Goal: Task Accomplishment & Management: Manage account settings

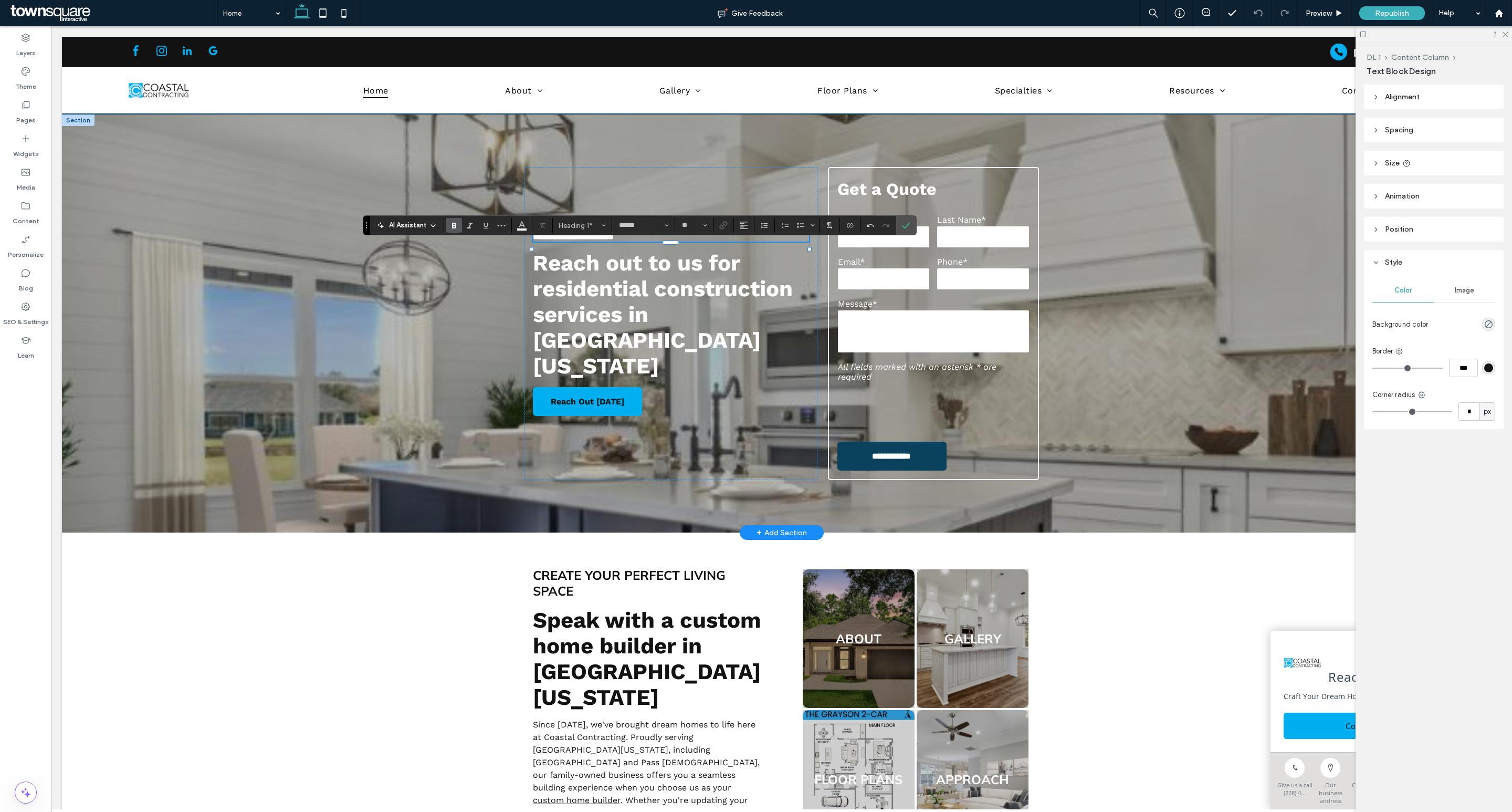
click at [615, 508] on div "**********" at bounding box center [782, 323] width 630 height 418
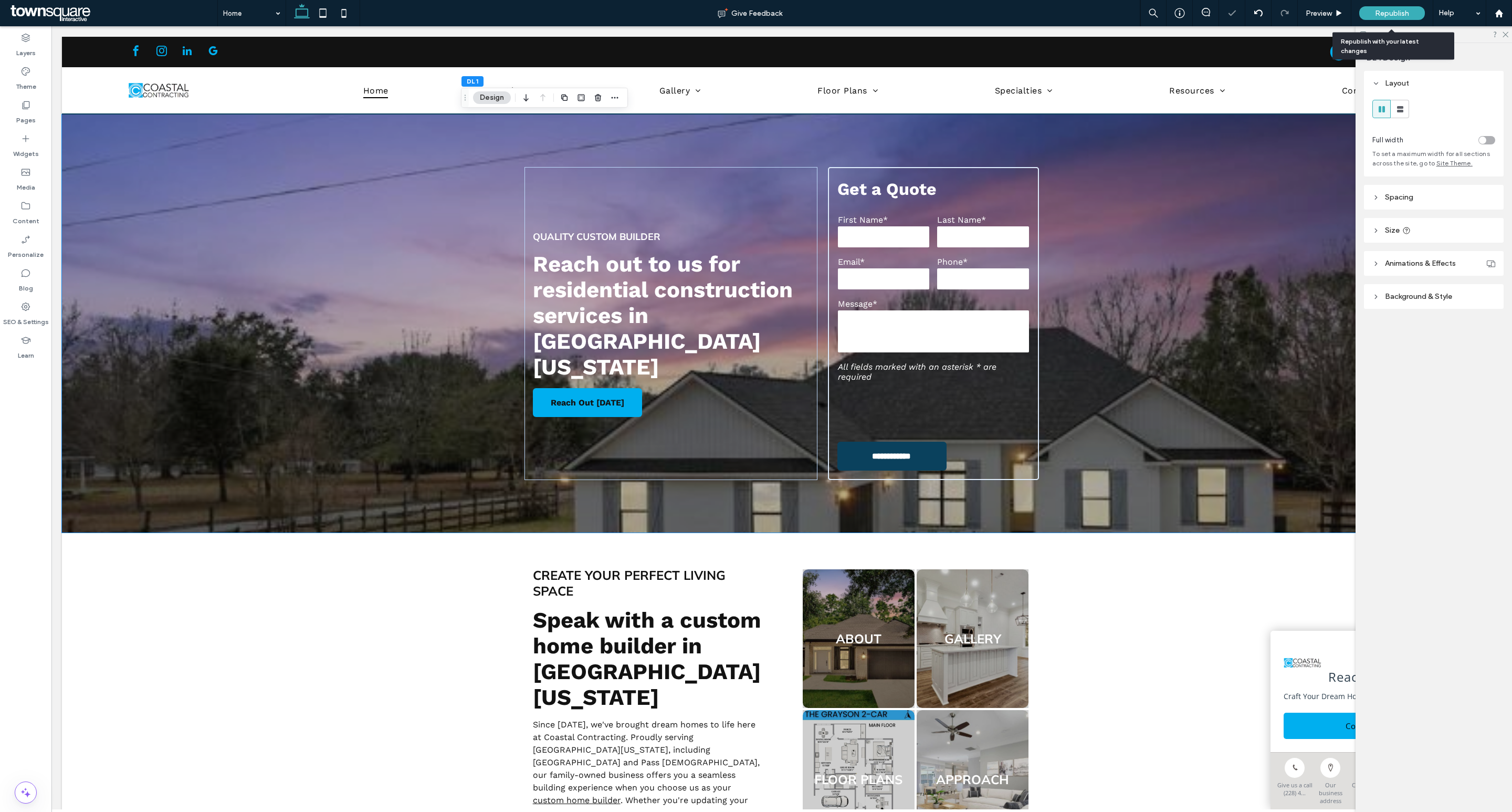
click at [1386, 13] on span "Republish" at bounding box center [1393, 13] width 34 height 9
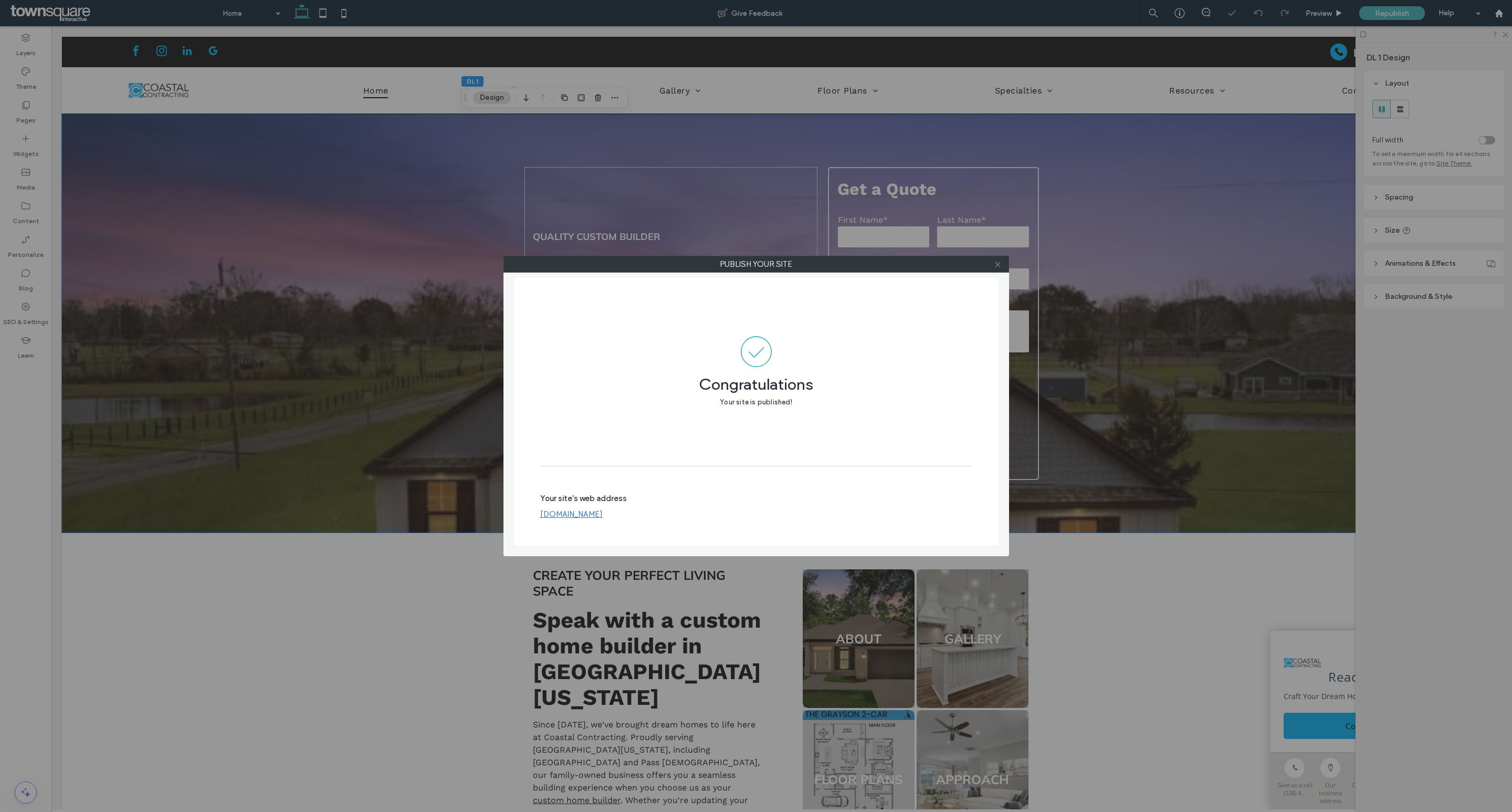
click at [999, 264] on use at bounding box center [997, 264] width 5 height 5
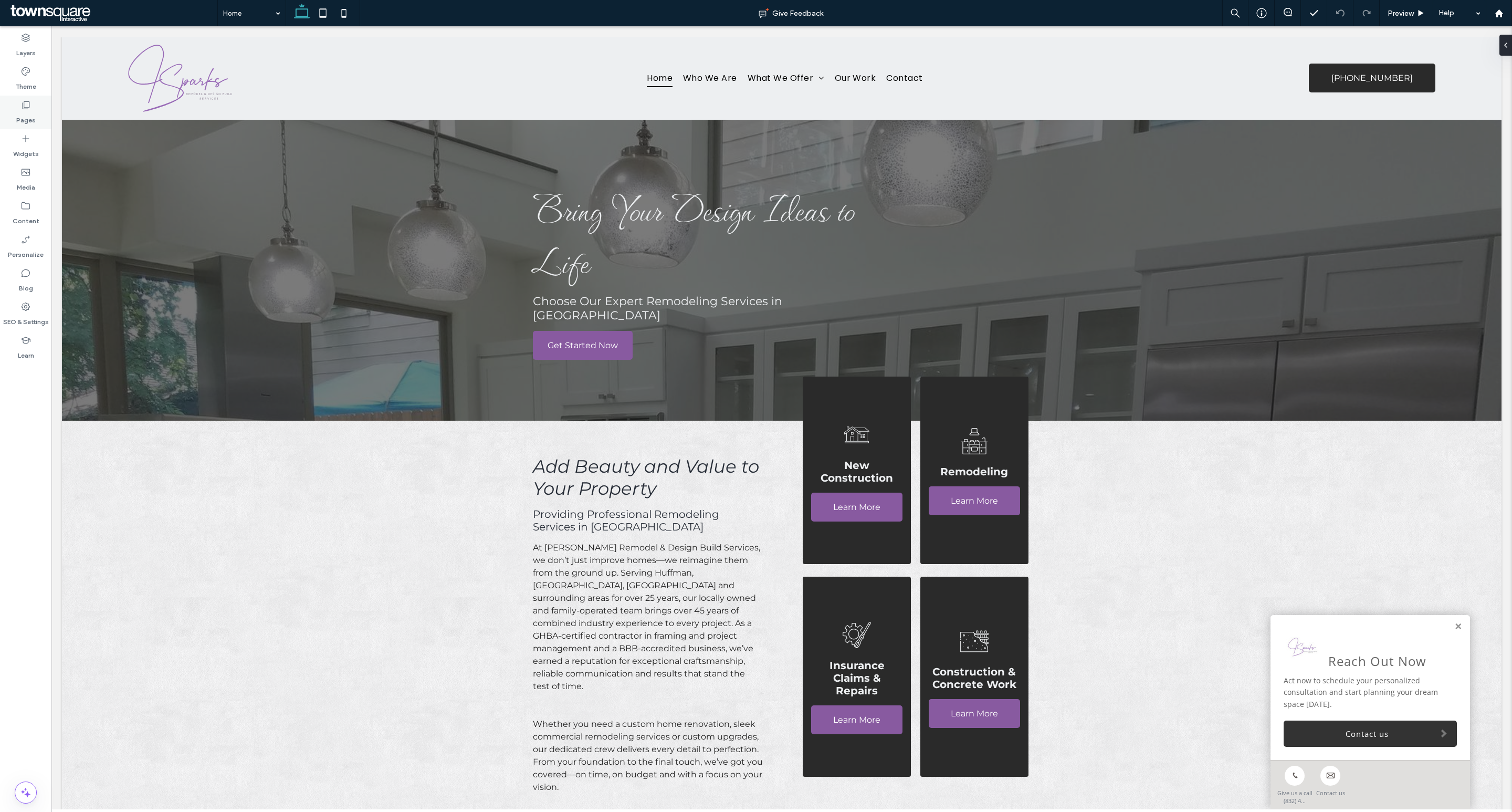
click at [23, 101] on icon at bounding box center [26, 104] width 11 height 11
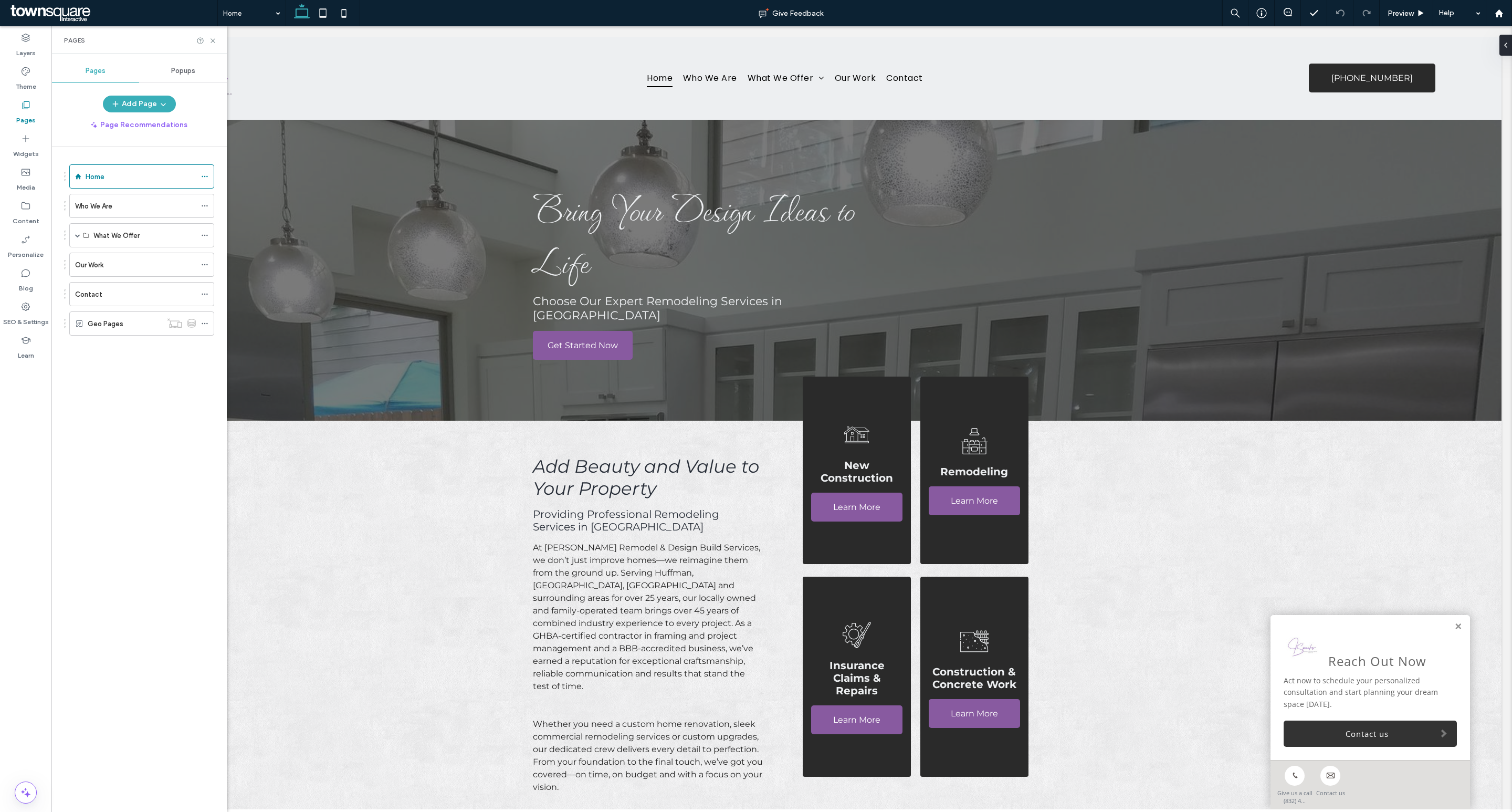
click at [119, 269] on div "Our Work" at bounding box center [136, 265] width 121 height 11
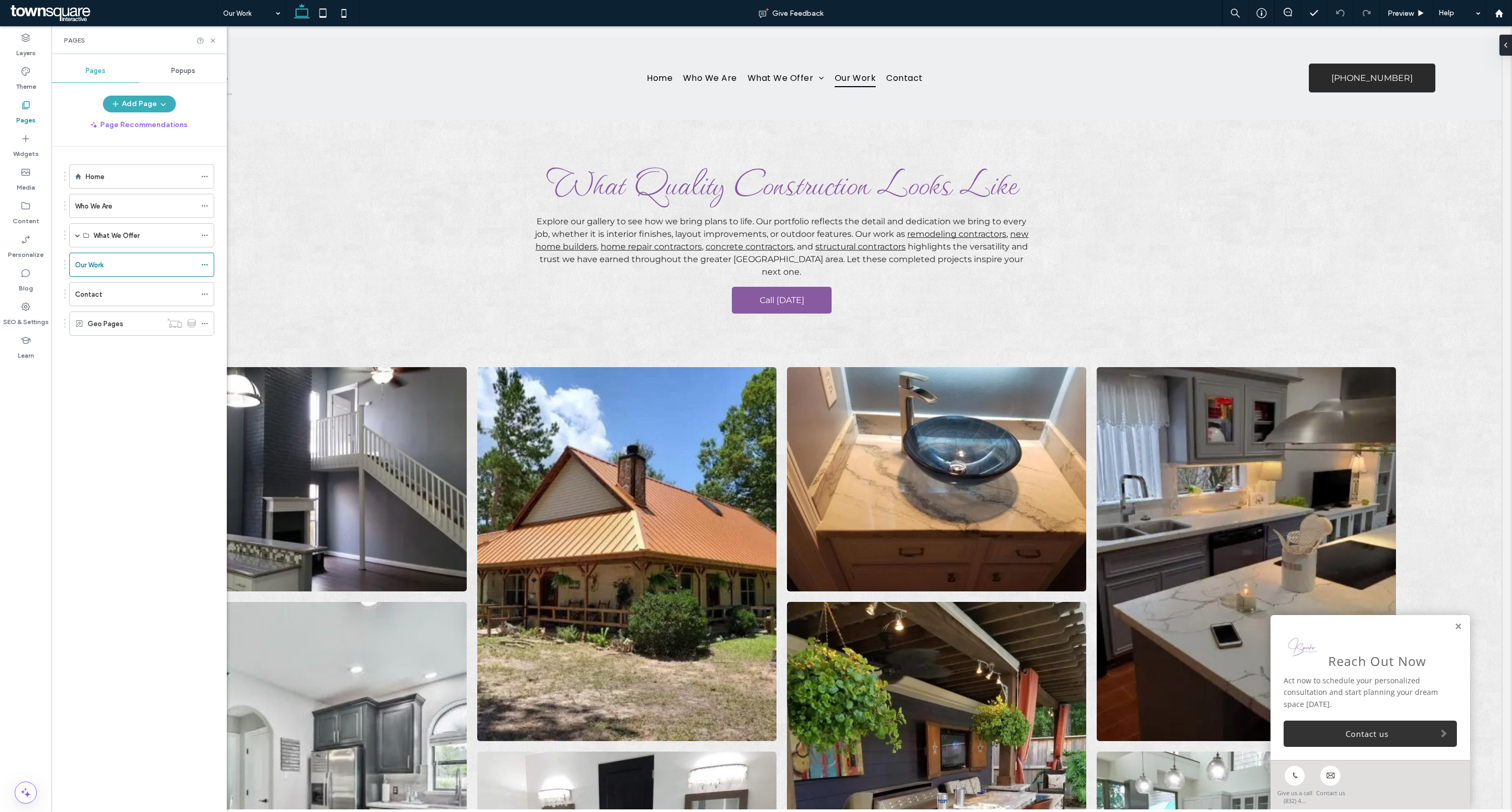
click at [144, 176] on div "Home" at bounding box center [140, 177] width 110 height 11
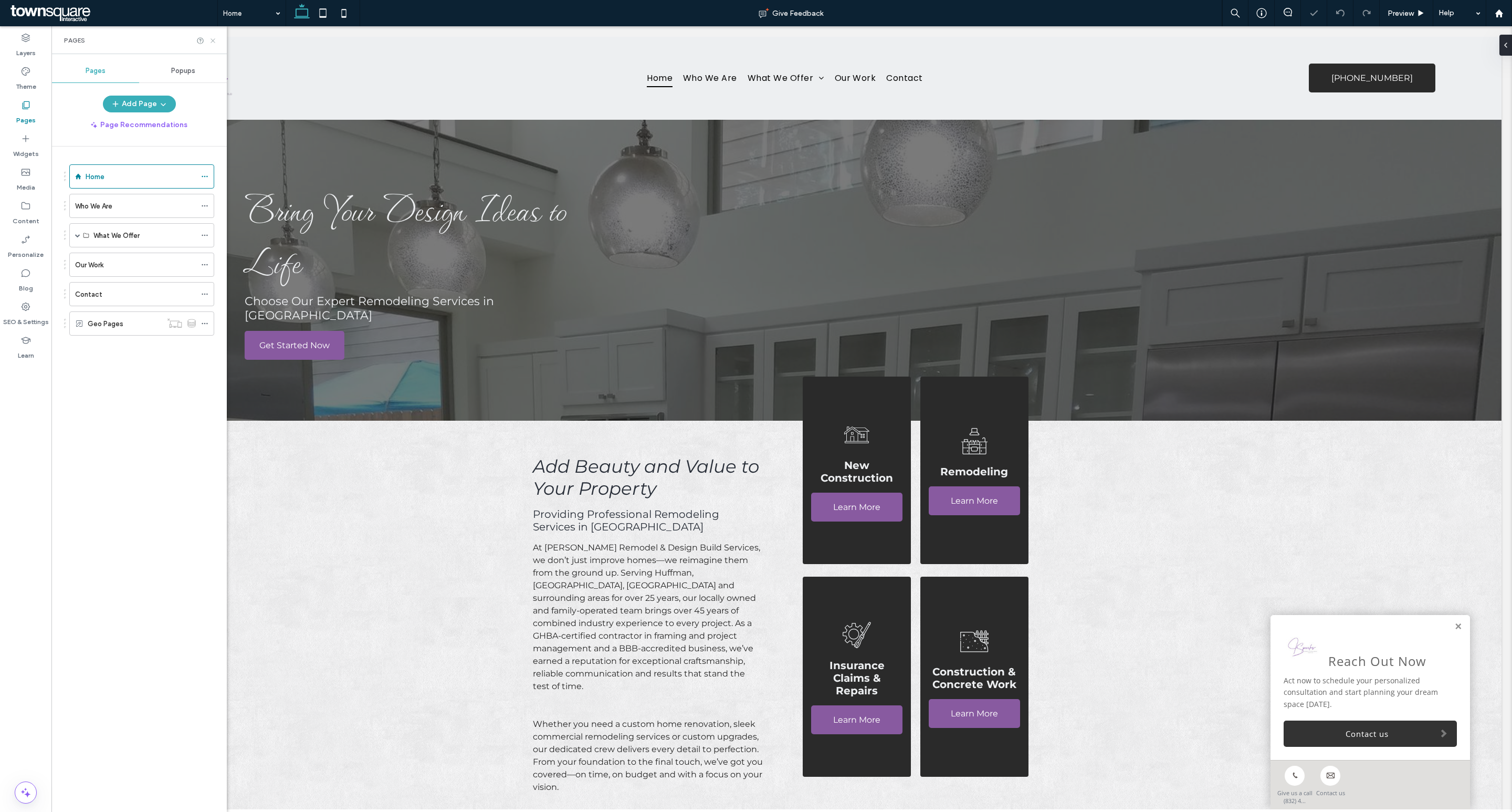
click at [212, 41] on use at bounding box center [212, 40] width 4 height 4
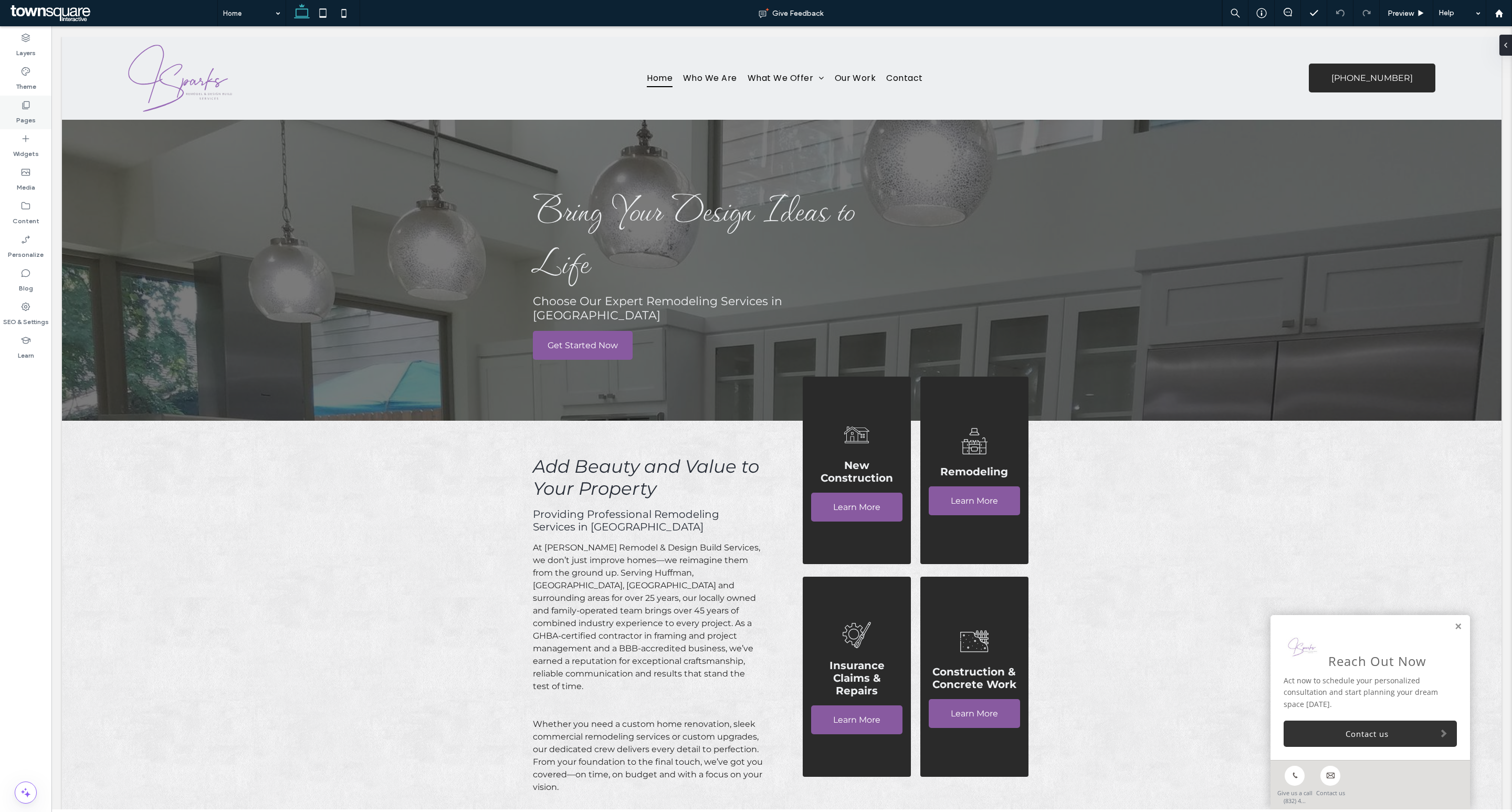
click at [16, 107] on div "Pages" at bounding box center [26, 112] width 51 height 33
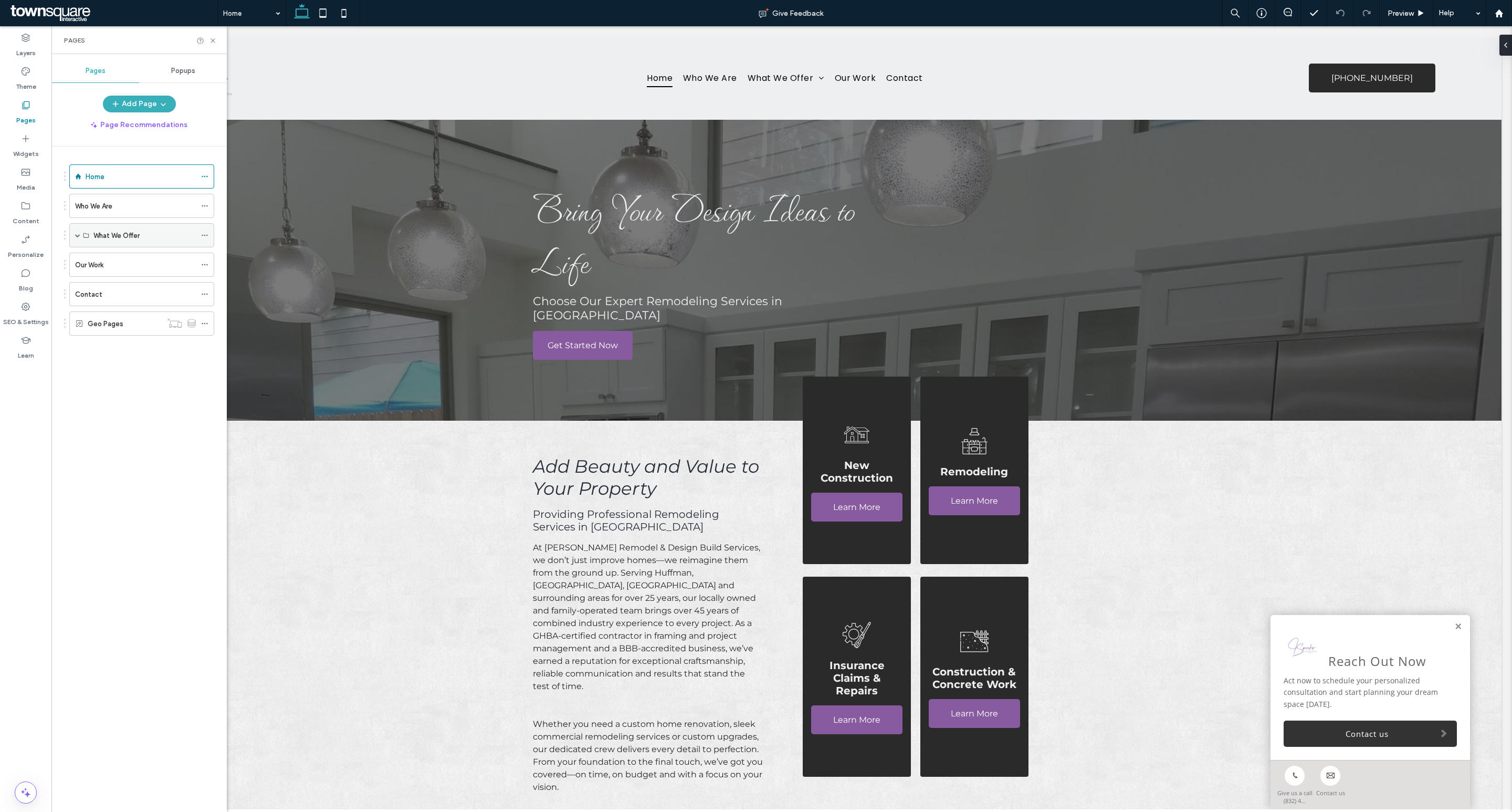
click at [75, 234] on span at bounding box center [77, 234] width 5 height 5
click at [210, 39] on icon at bounding box center [212, 40] width 8 height 8
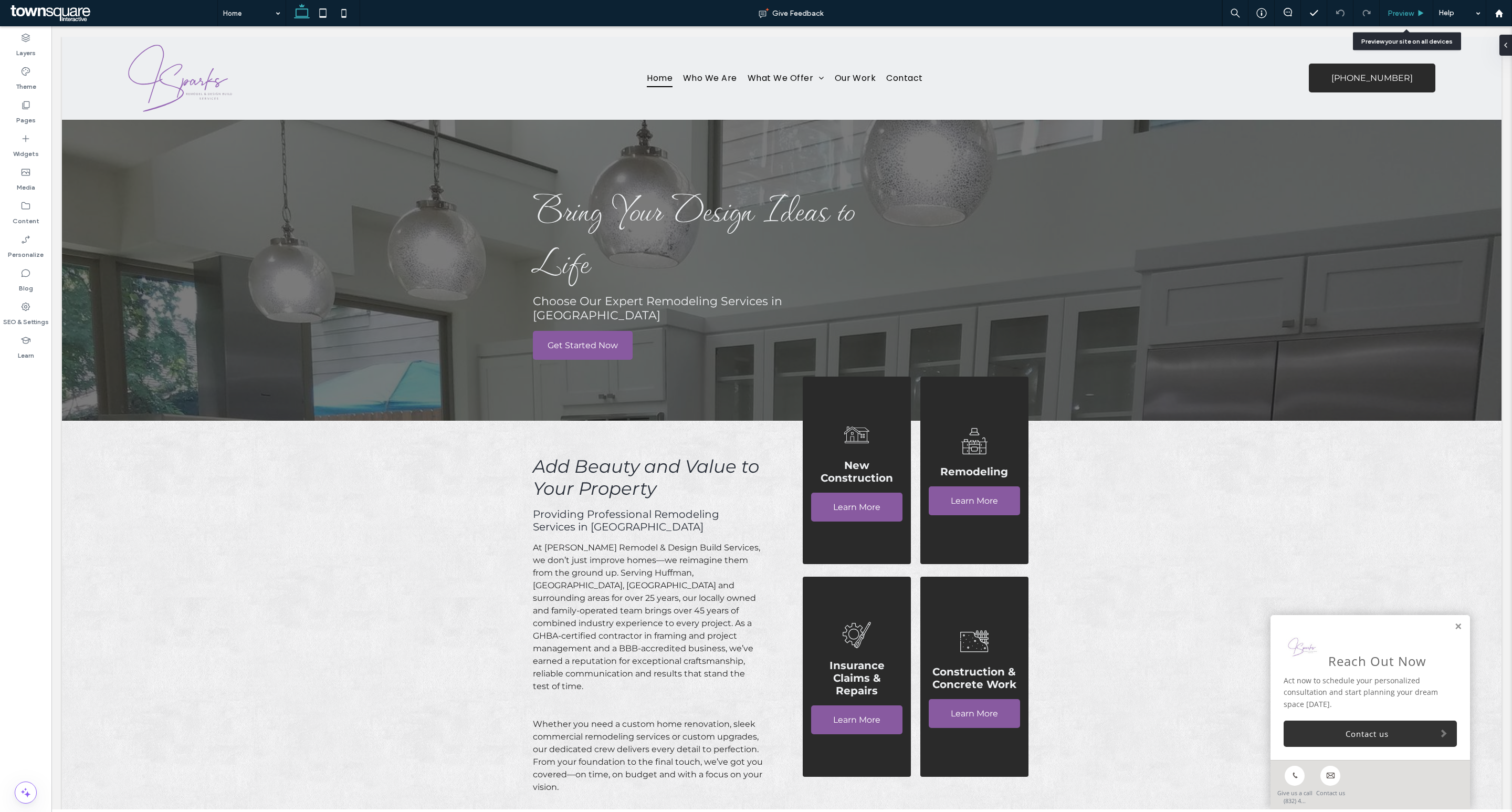
click at [1413, 11] on span "Preview" at bounding box center [1400, 13] width 26 height 9
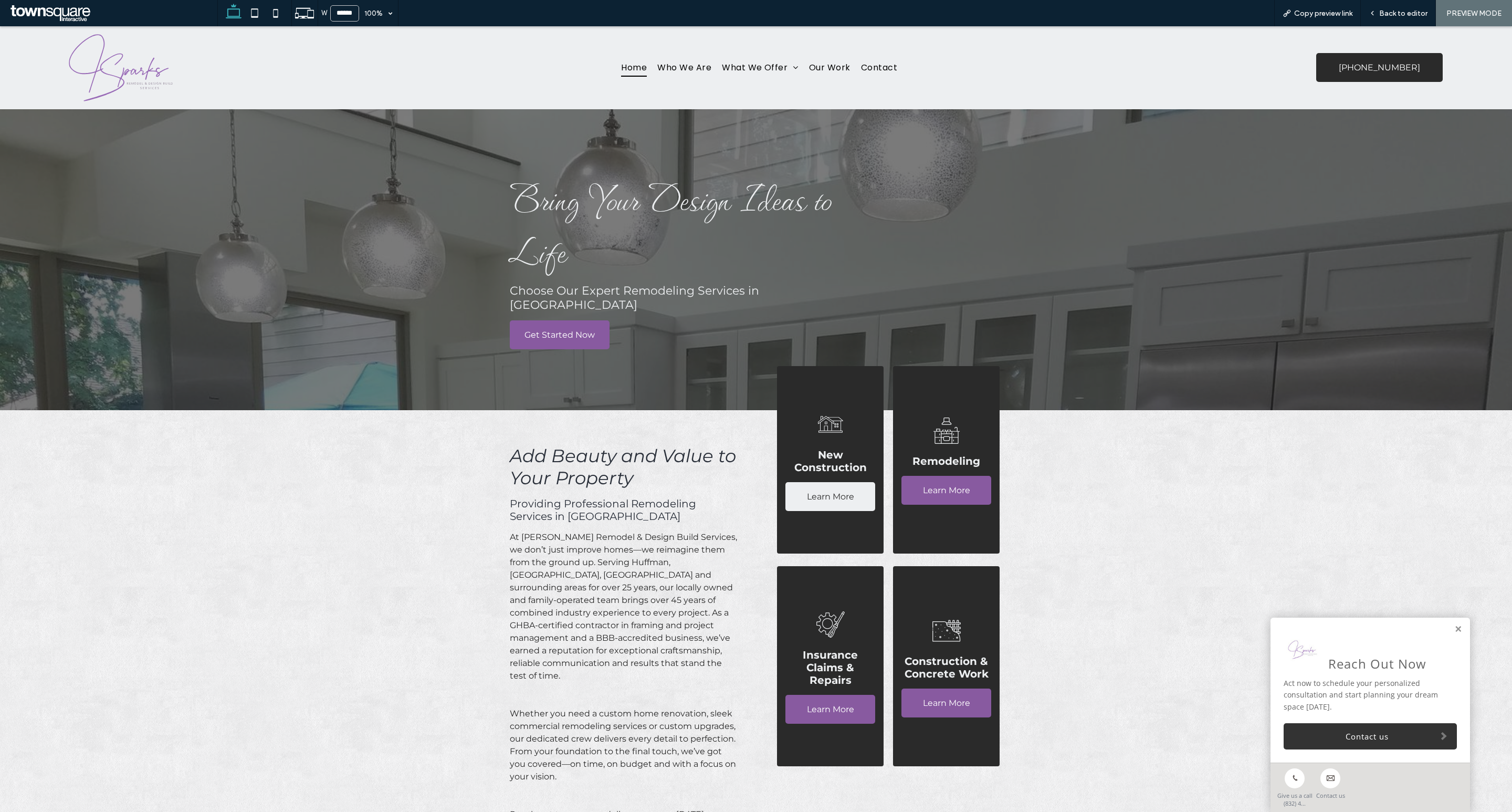
click at [822, 483] on span "Learn More" at bounding box center [831, 497] width 48 height 27
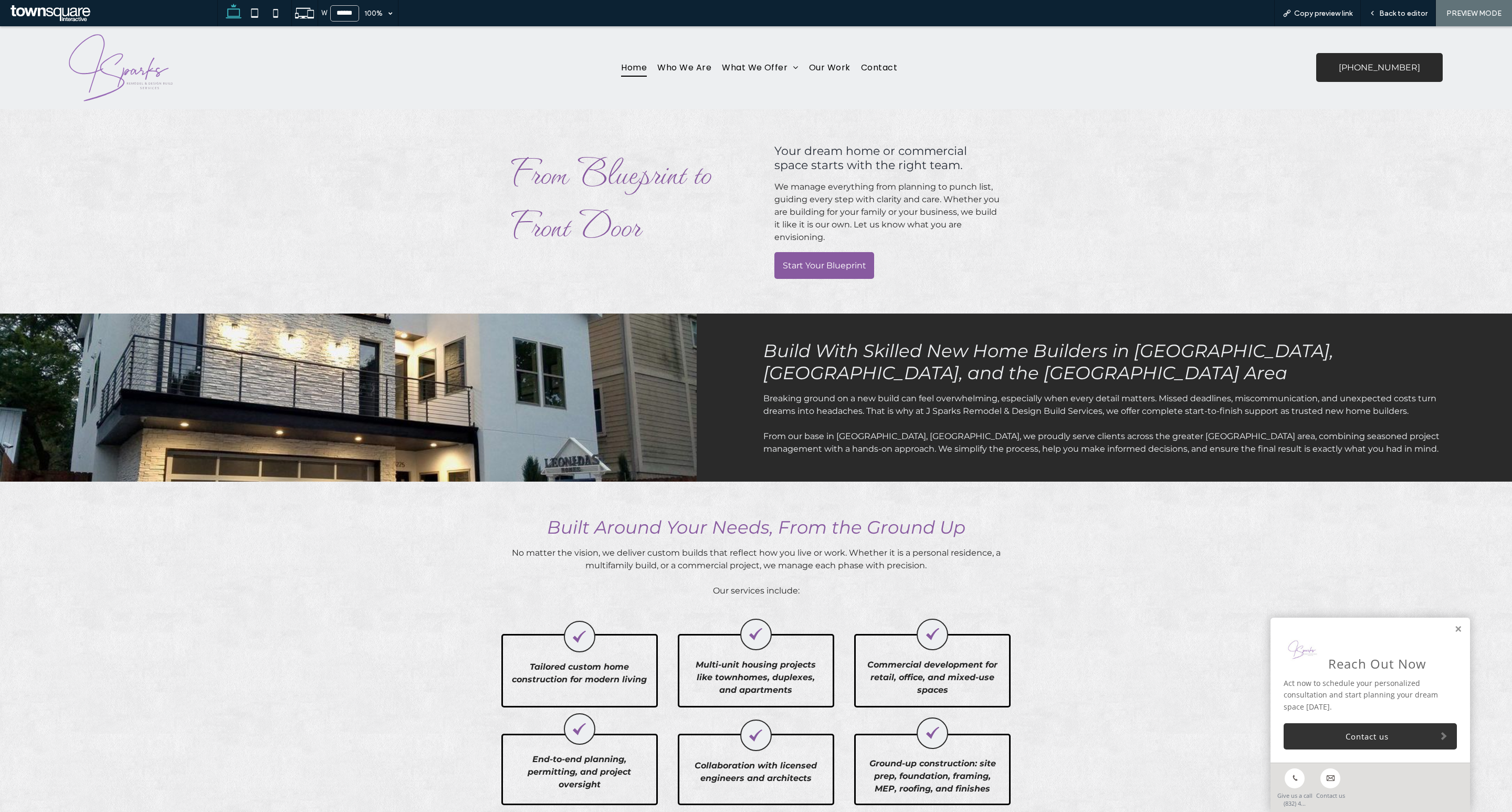
click at [635, 65] on span "Home" at bounding box center [634, 67] width 26 height 18
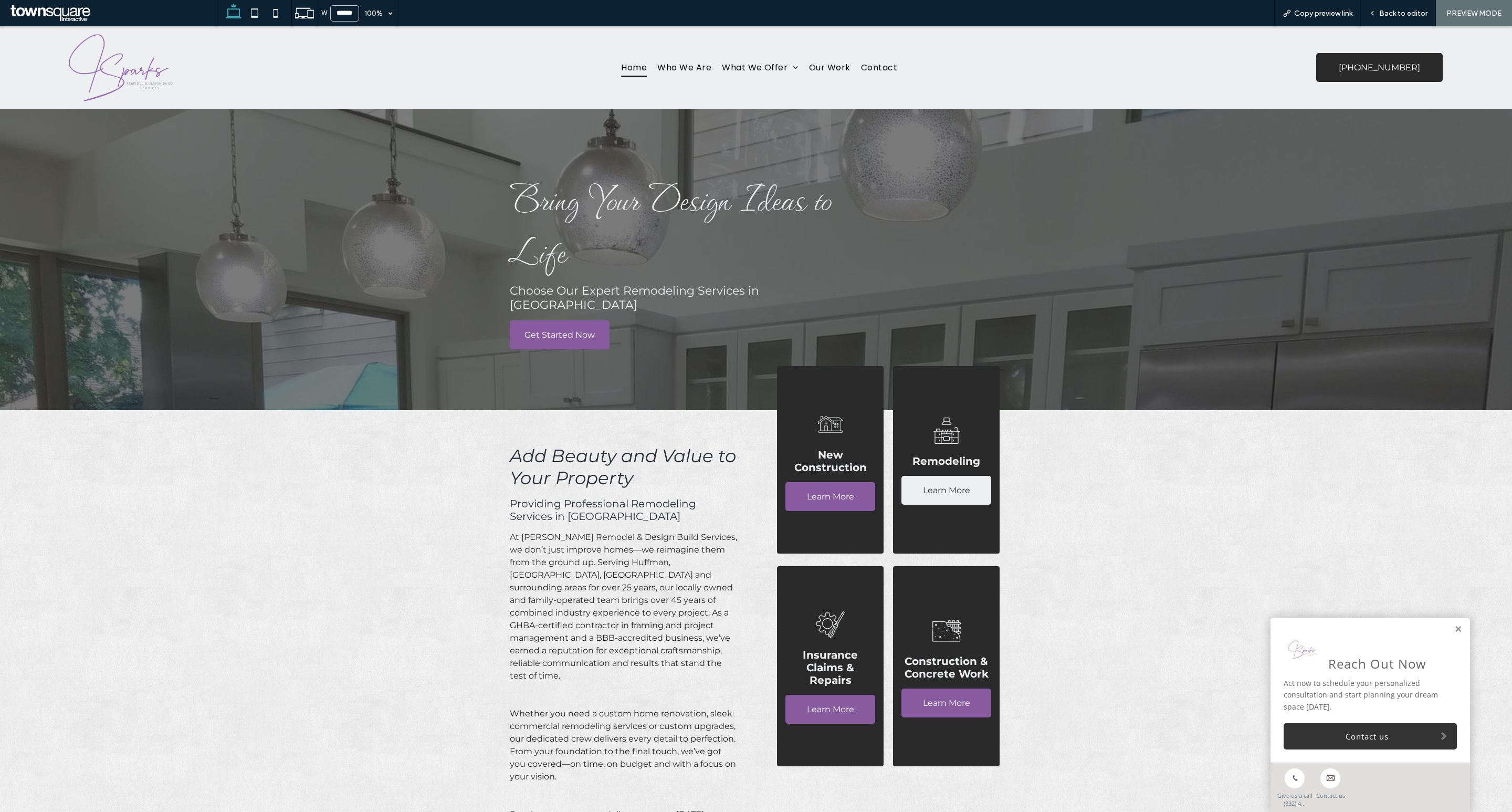
click at [976, 476] on link "Learn More" at bounding box center [946, 490] width 90 height 29
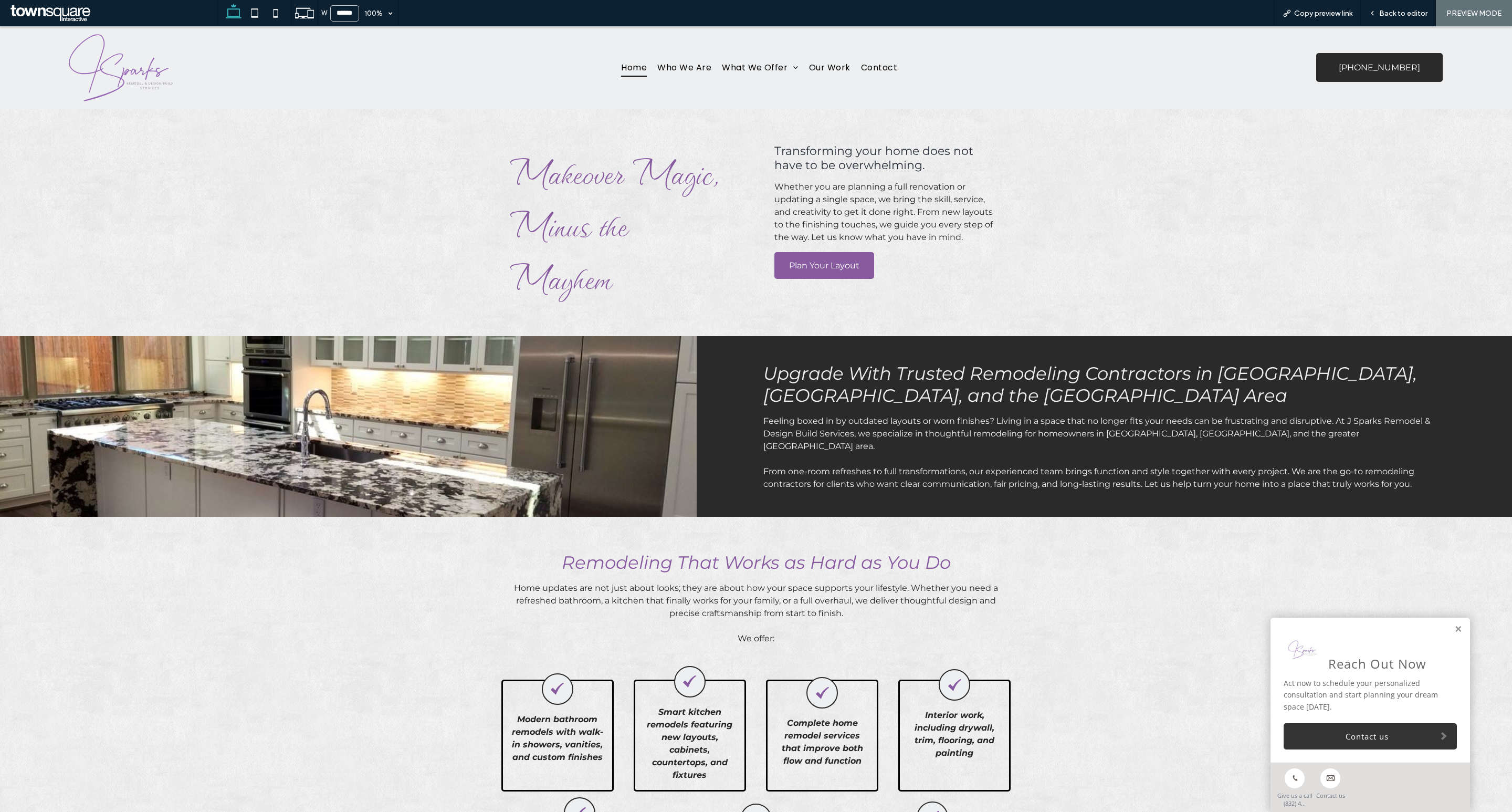
click at [633, 67] on span "Home" at bounding box center [634, 67] width 26 height 18
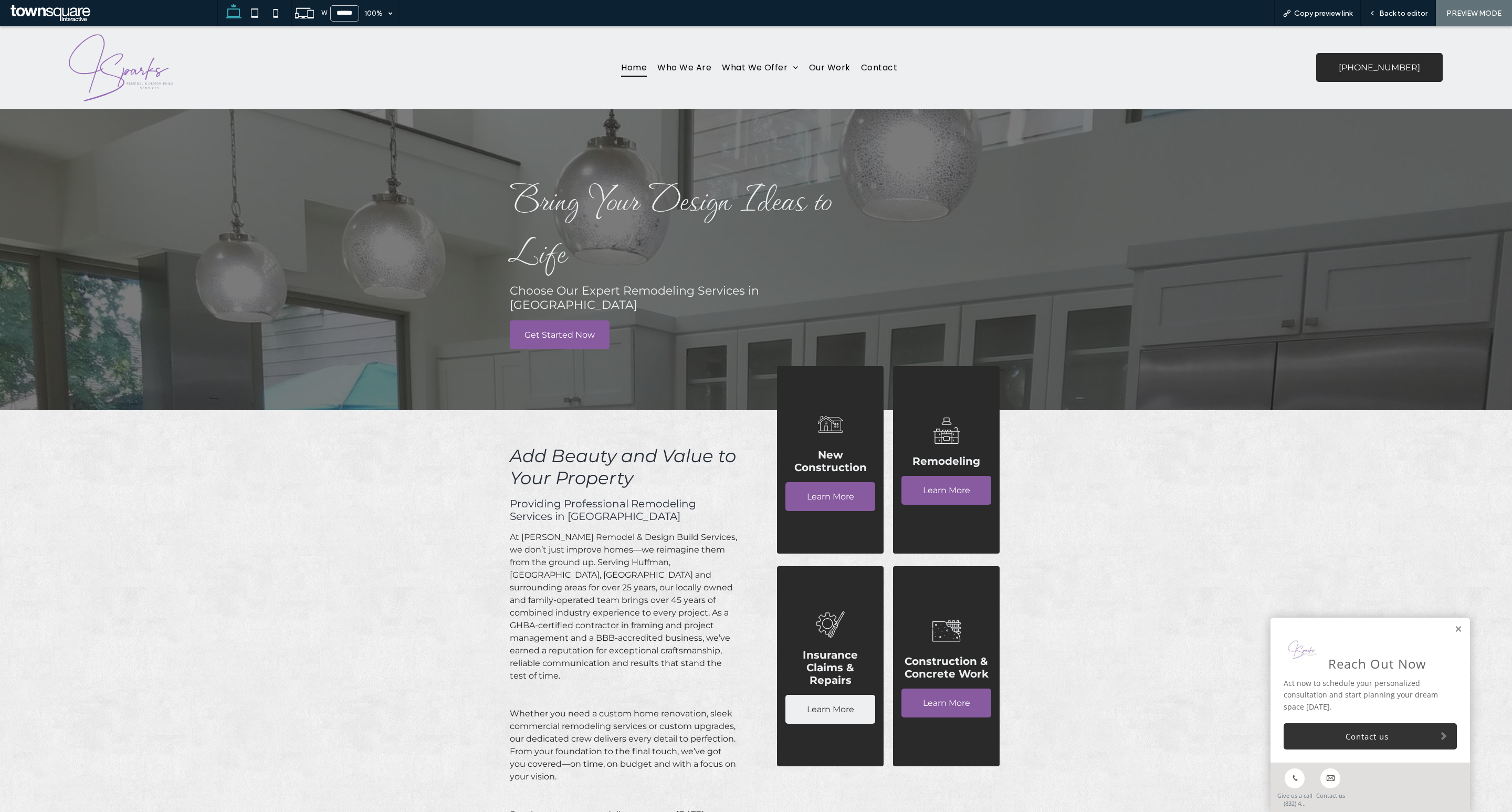
click at [836, 695] on span "Learn More" at bounding box center [831, 709] width 48 height 27
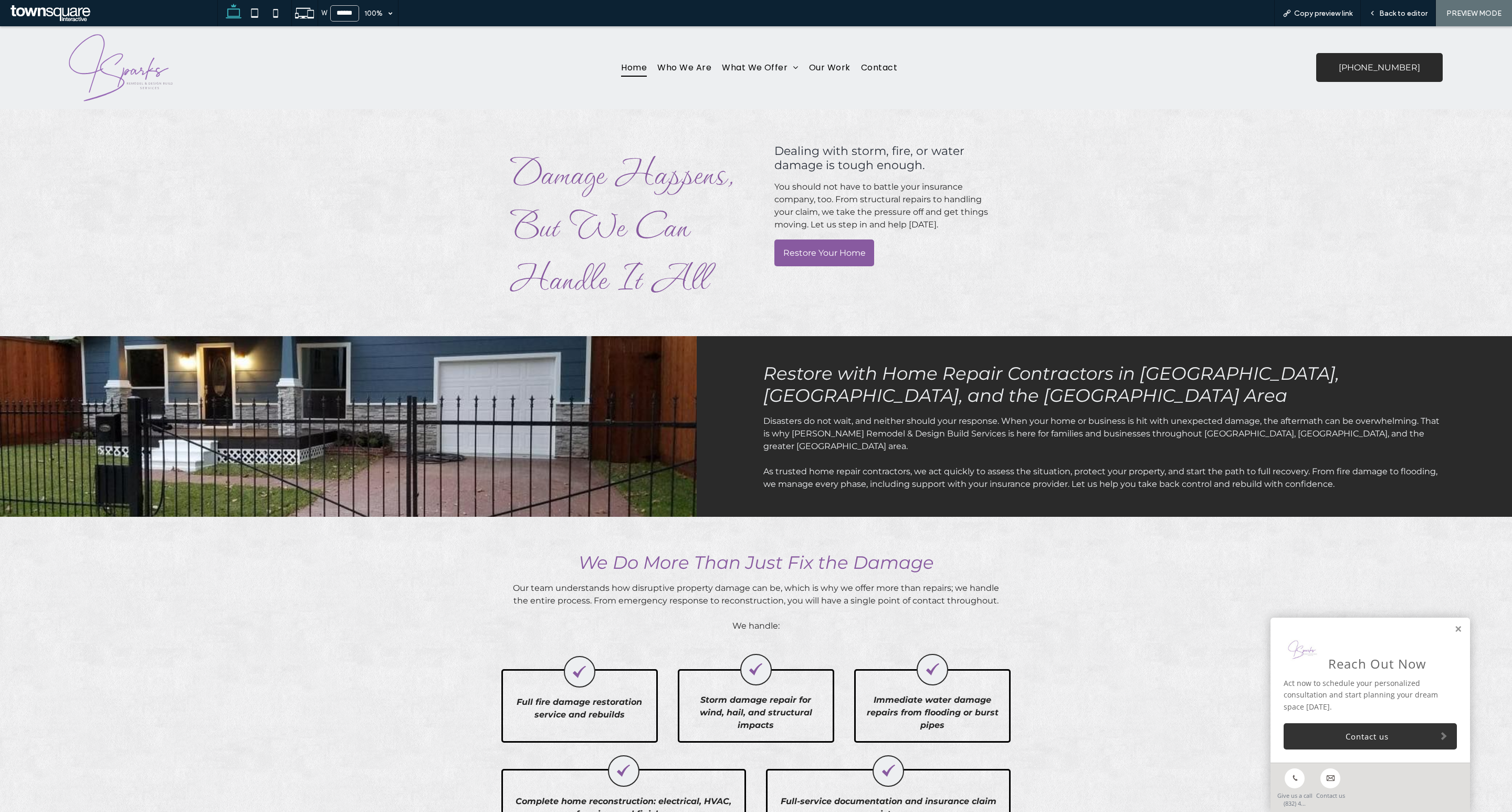
click at [641, 58] on span "Home" at bounding box center [634, 67] width 26 height 18
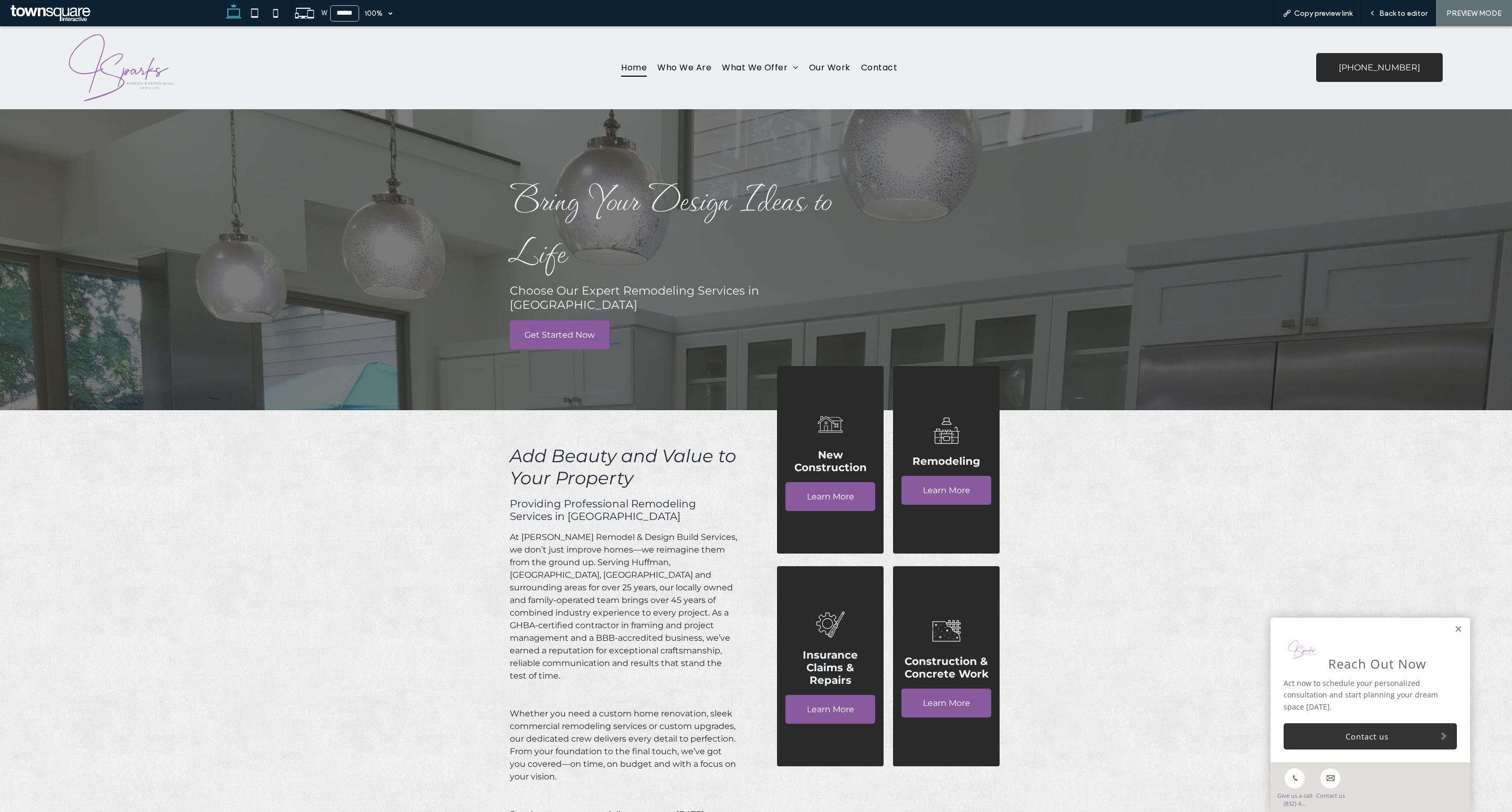
click at [949, 692] on div "Construction & Concrete Work Learn More" at bounding box center [946, 666] width 107 height 200
click at [949, 689] on span "Learn More" at bounding box center [946, 703] width 48 height 27
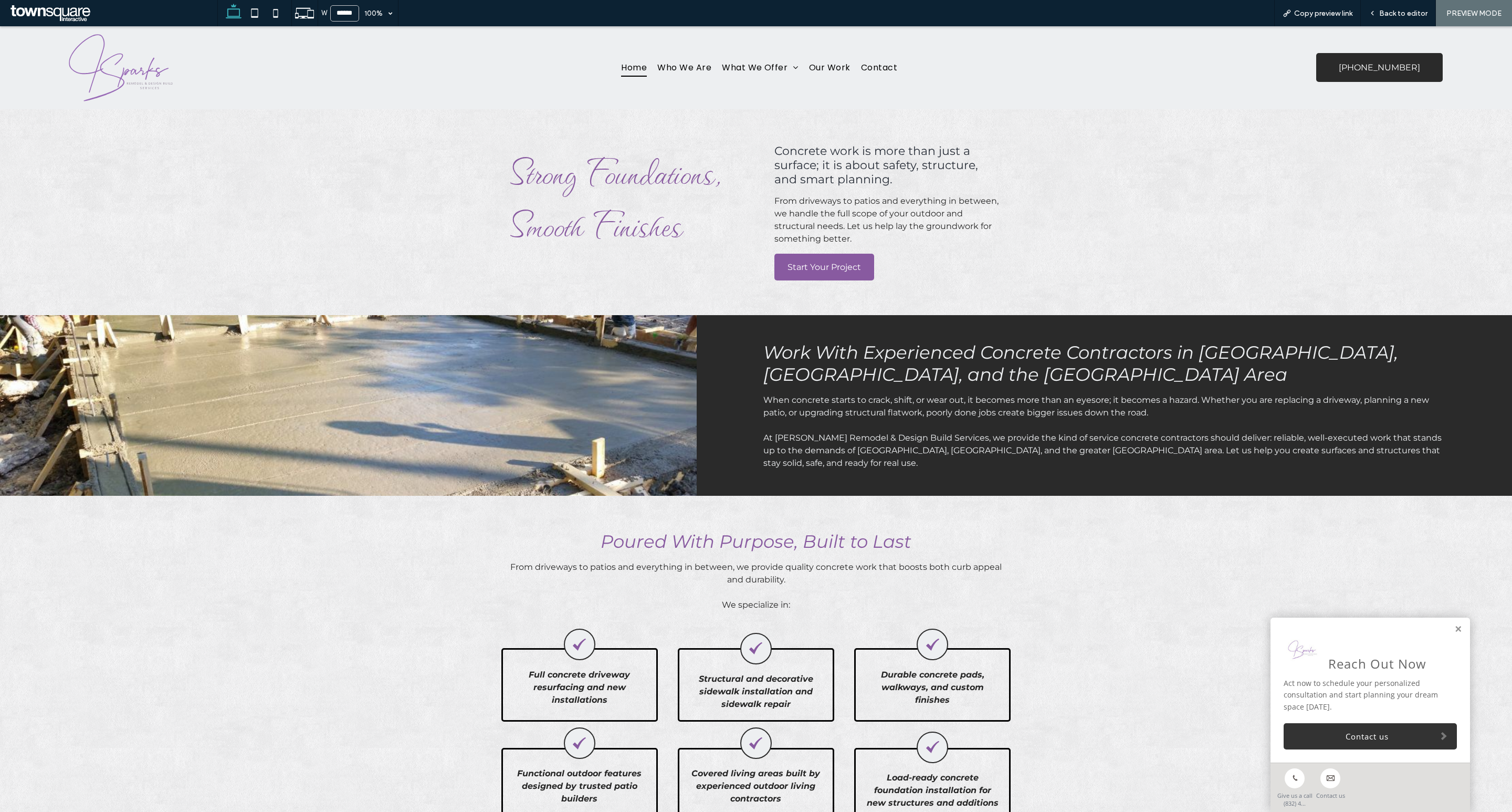
click at [627, 63] on span "Home" at bounding box center [634, 67] width 26 height 18
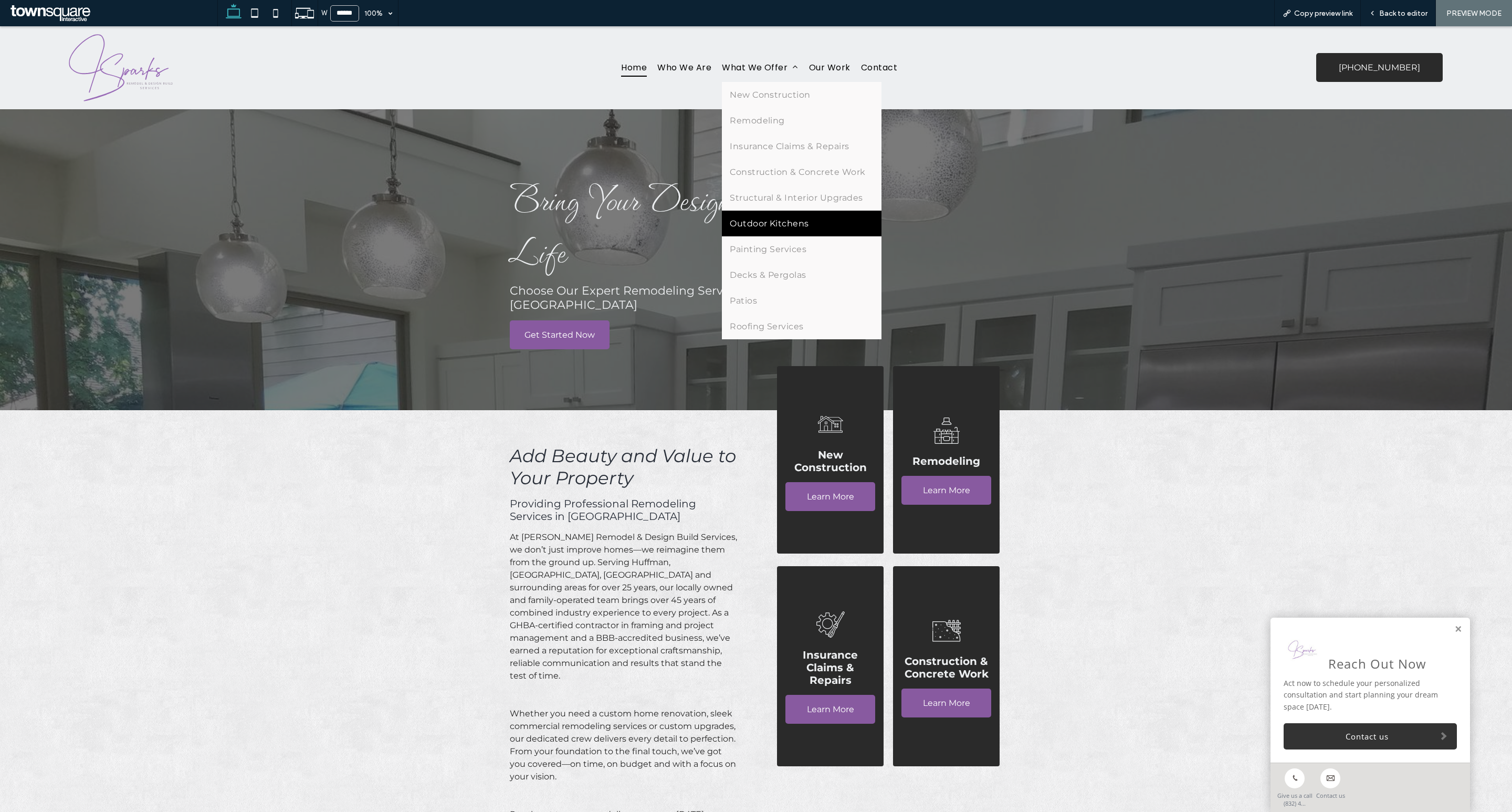
click at [783, 232] on link "Outdoor Kitchens" at bounding box center [801, 223] width 159 height 26
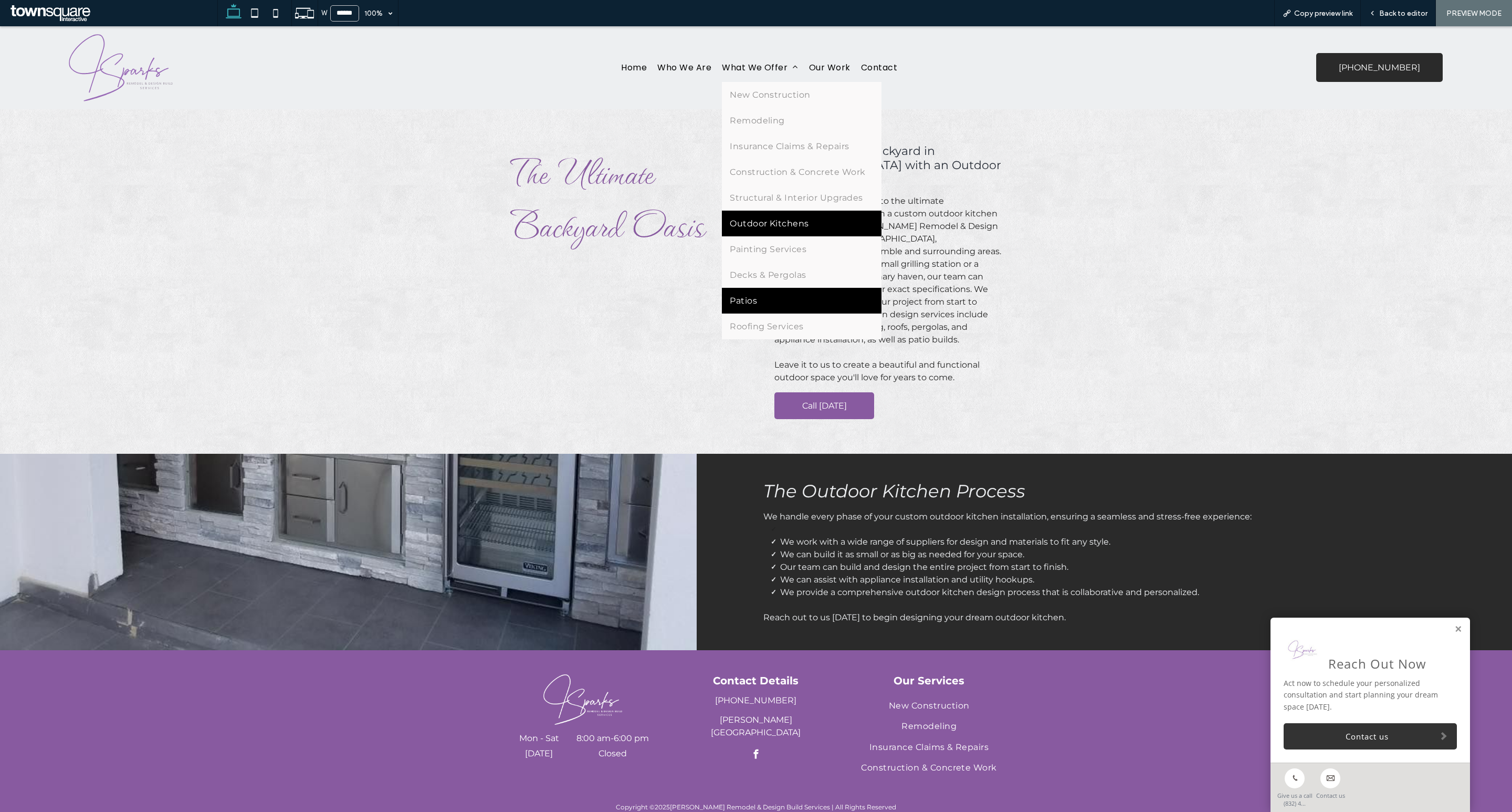
click at [782, 297] on link "Patios" at bounding box center [801, 301] width 159 height 26
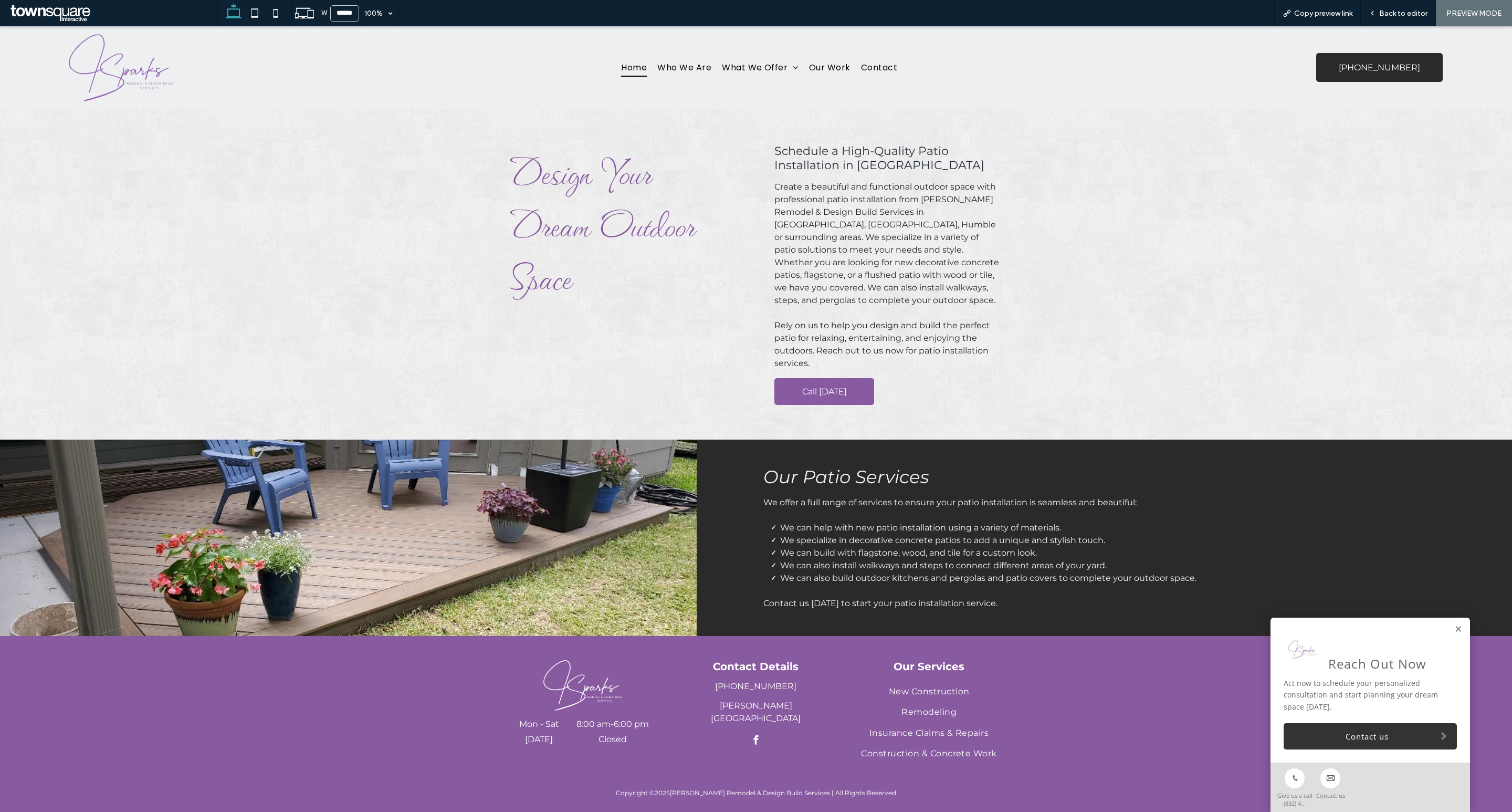
click at [629, 65] on span "Home" at bounding box center [634, 67] width 26 height 18
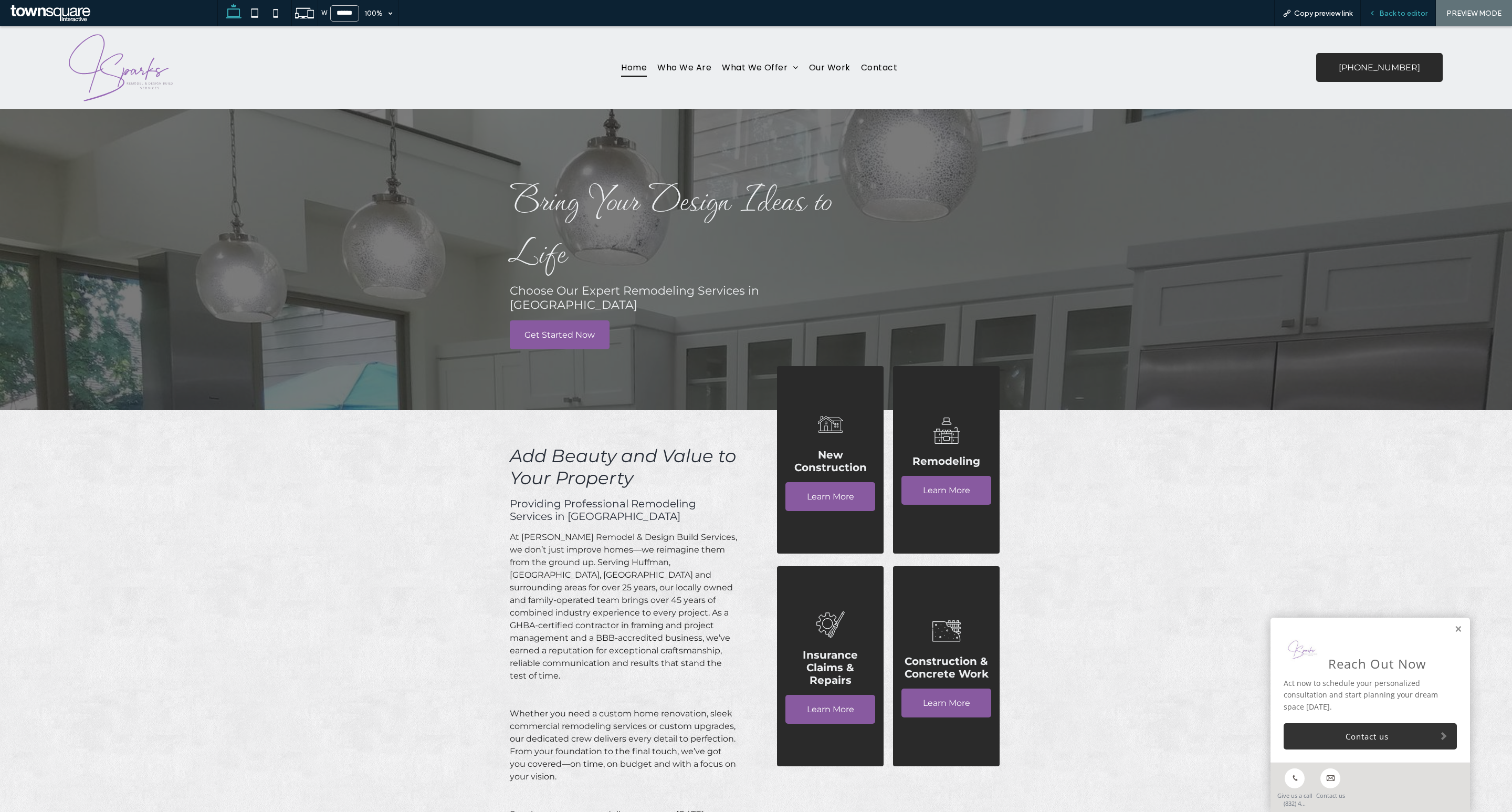
click at [1403, 16] on span "Back to editor" at bounding box center [1403, 13] width 48 height 9
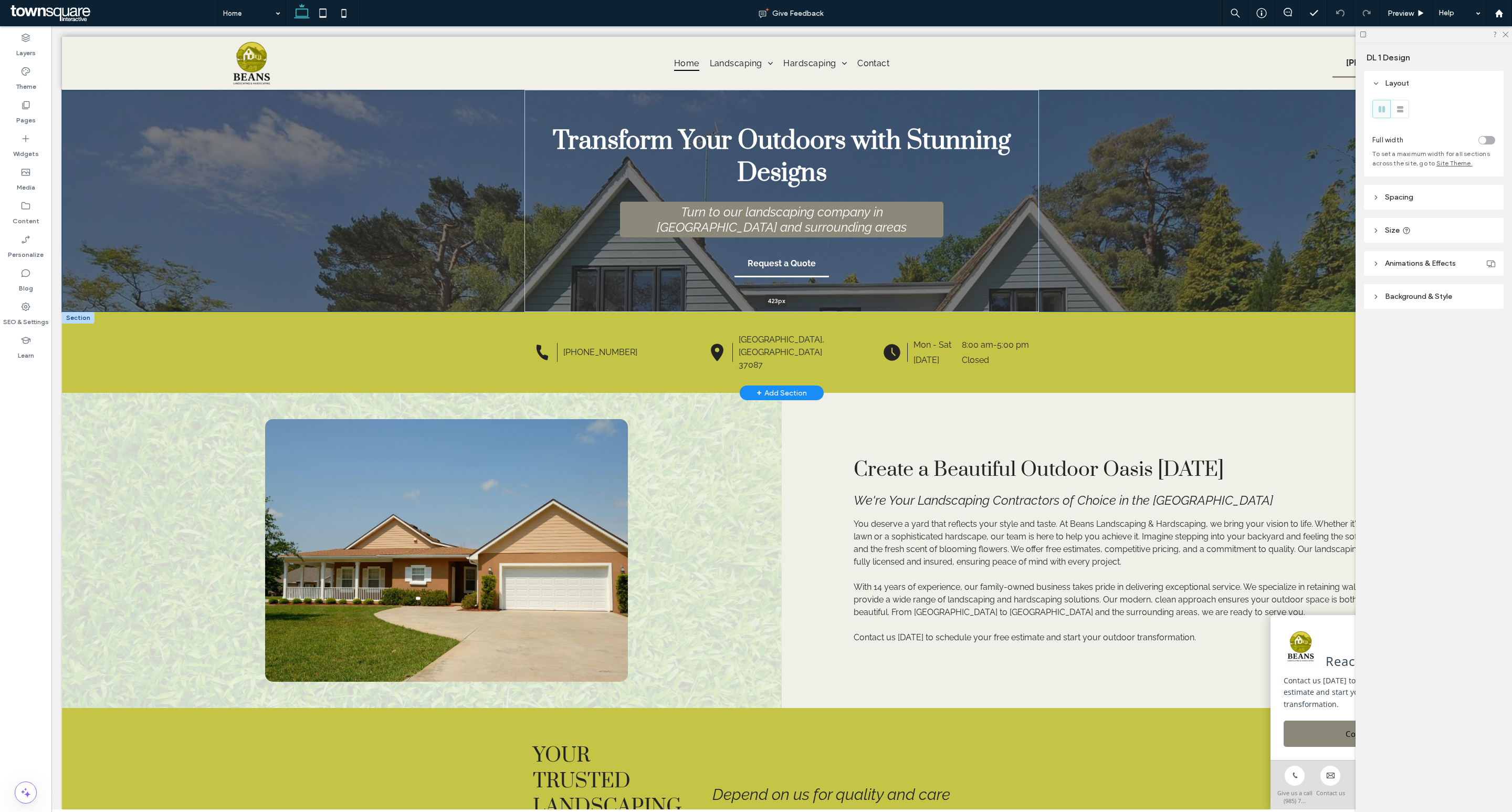
drag, startPoint x: 1162, startPoint y: 259, endPoint x: 1153, endPoint y: 312, distance: 53.8
type input "***"
click at [1506, 32] on icon at bounding box center [1506, 34] width 7 height 7
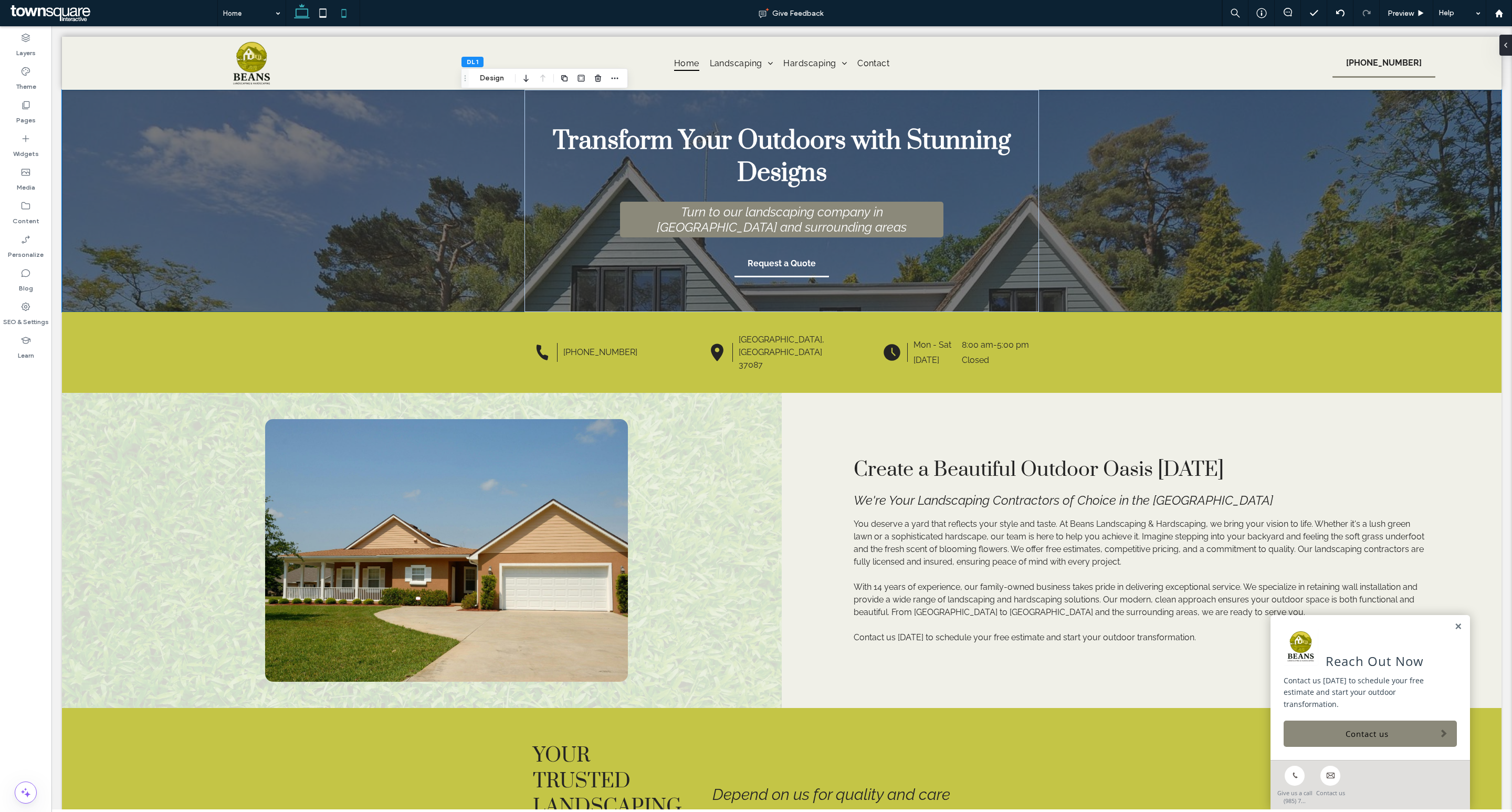
click at [344, 8] on icon at bounding box center [344, 13] width 21 height 21
type input "**"
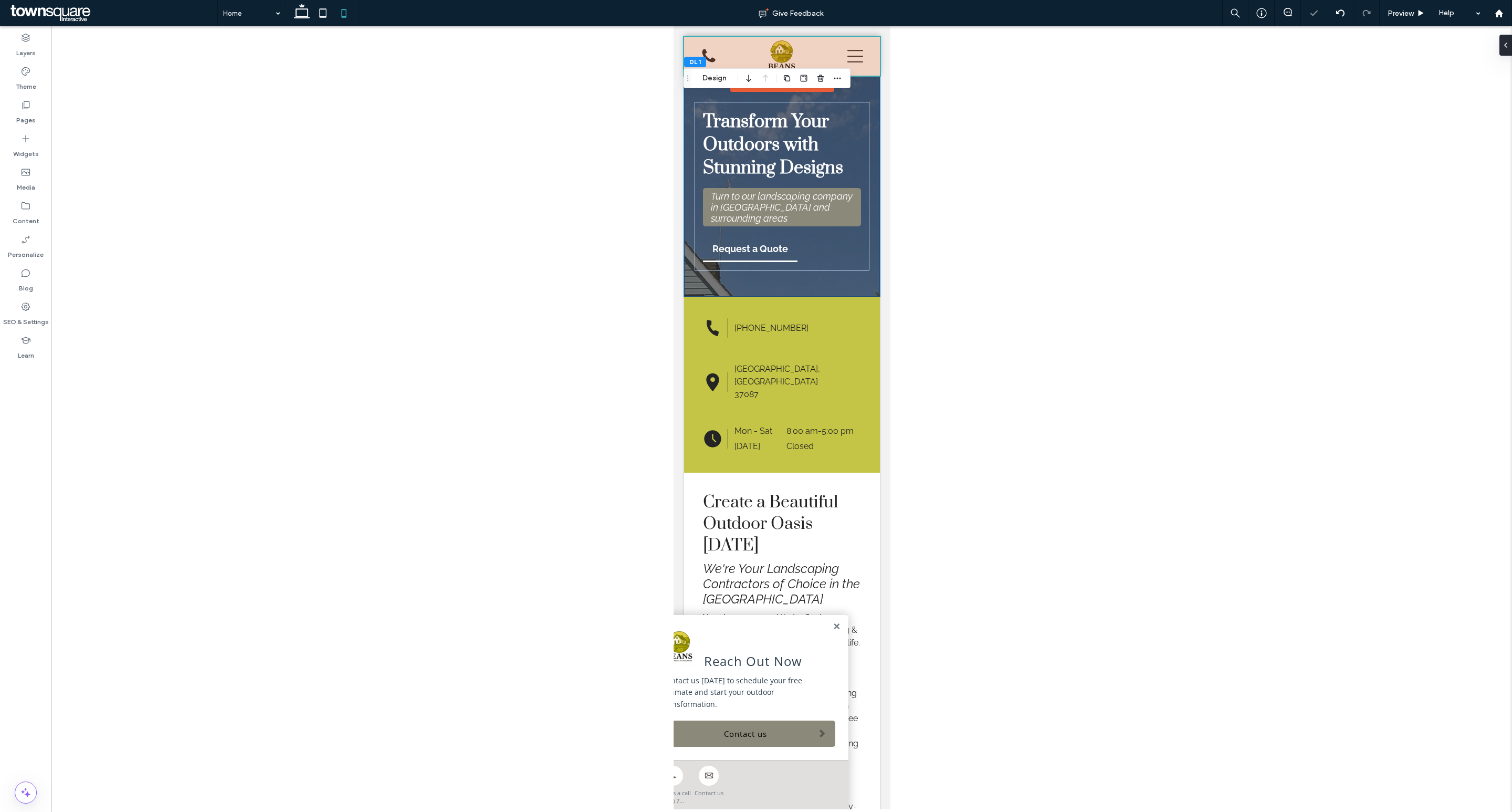
click at [778, 45] on div at bounding box center [782, 56] width 196 height 39
click at [777, 45] on div at bounding box center [781, 56] width 39 height 39
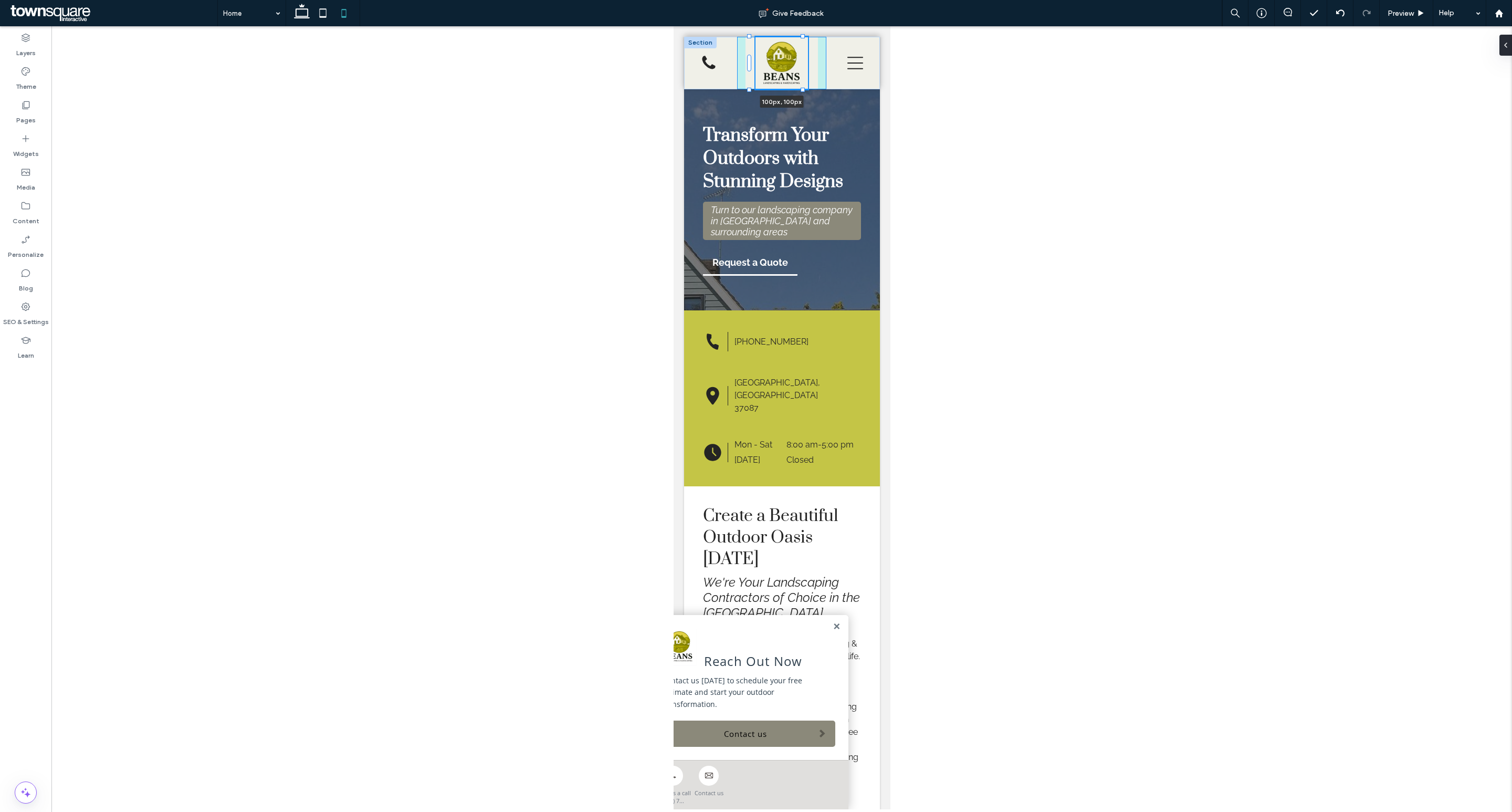
drag, startPoint x: 794, startPoint y: 36, endPoint x: 804, endPoint y: 32, distance: 10.8
type input "***"
click at [955, 63] on div at bounding box center [782, 418] width 1461 height 783
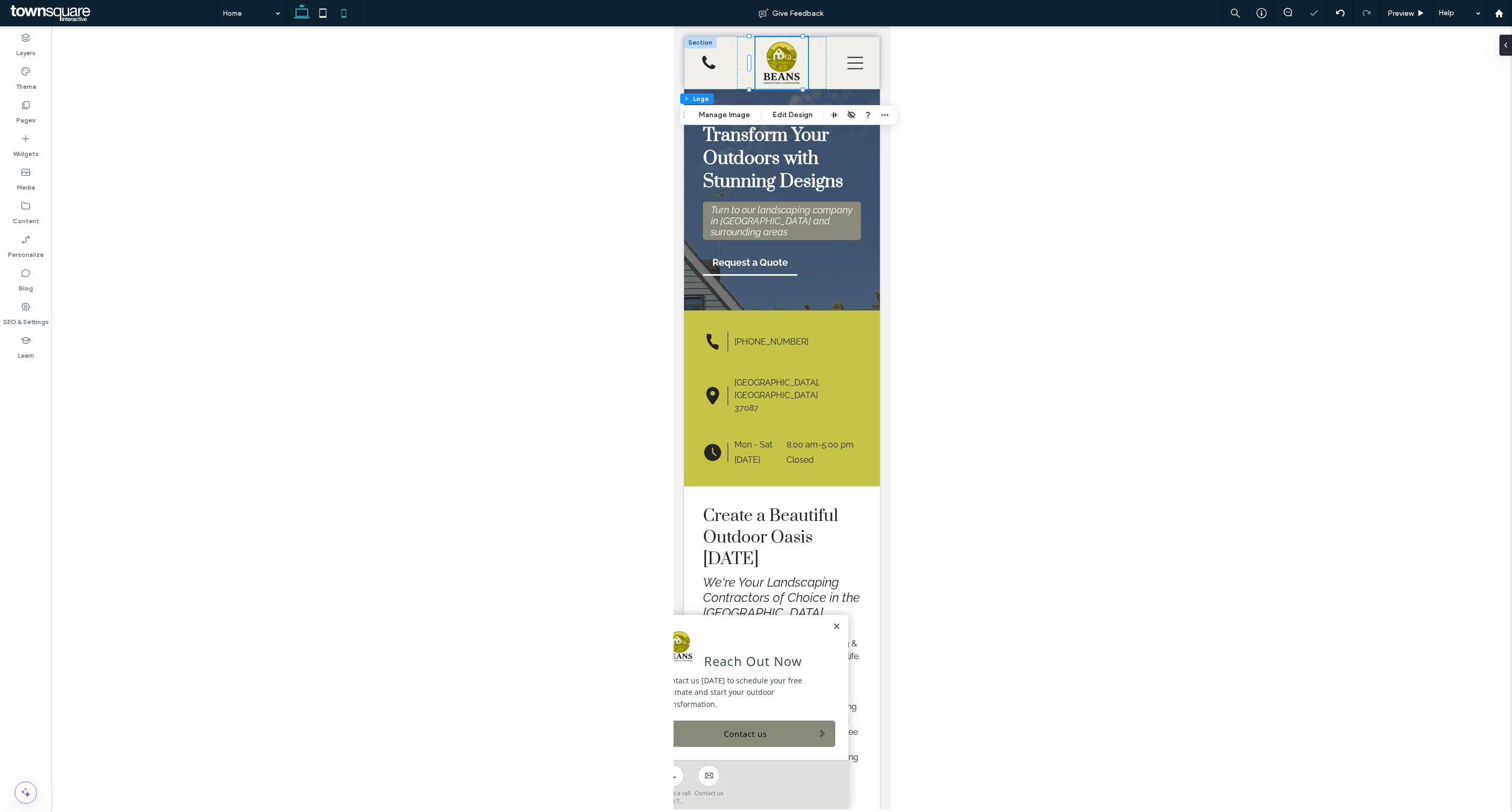
click at [293, 16] on icon at bounding box center [302, 13] width 21 height 21
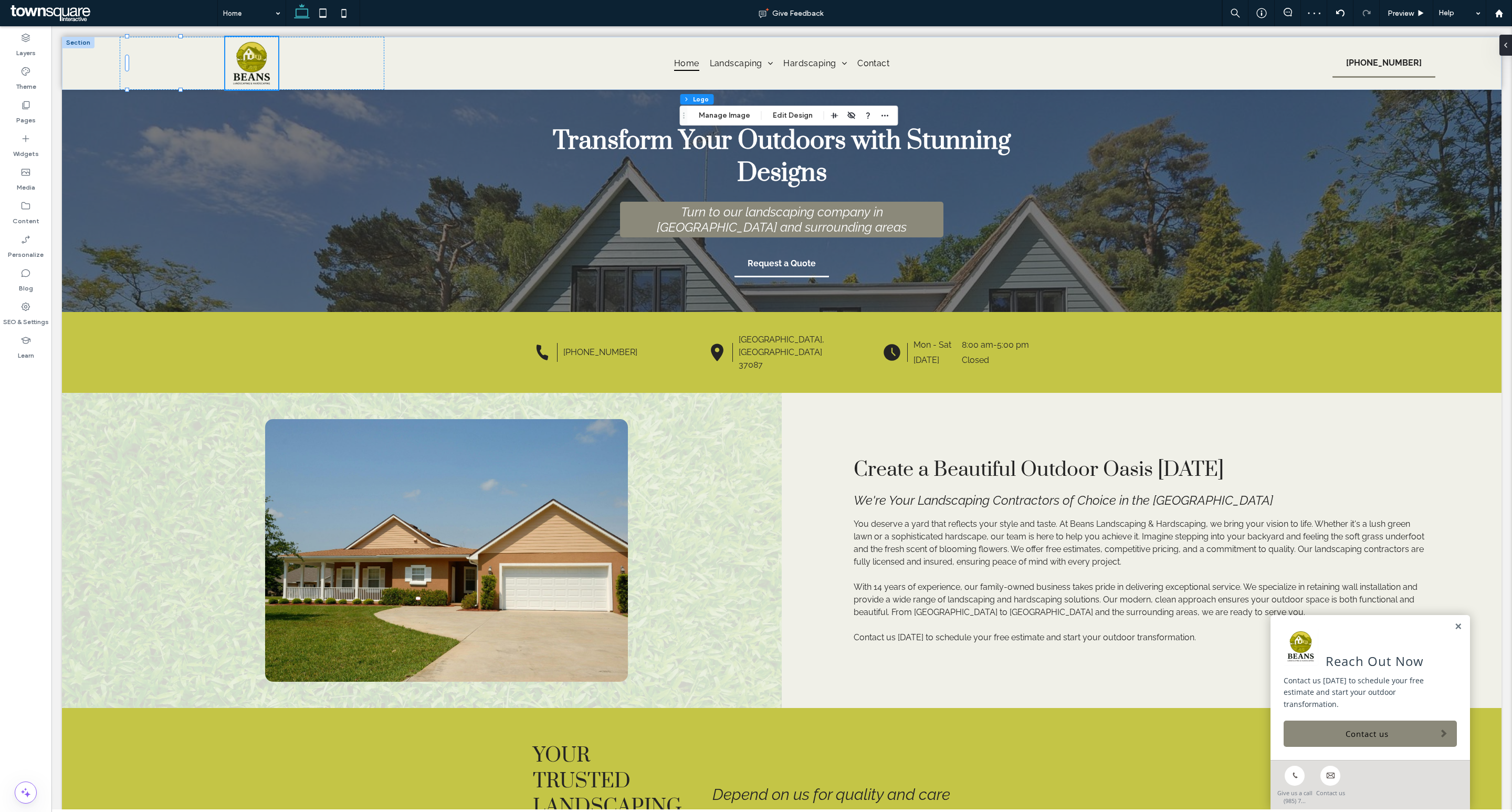
type input "***"
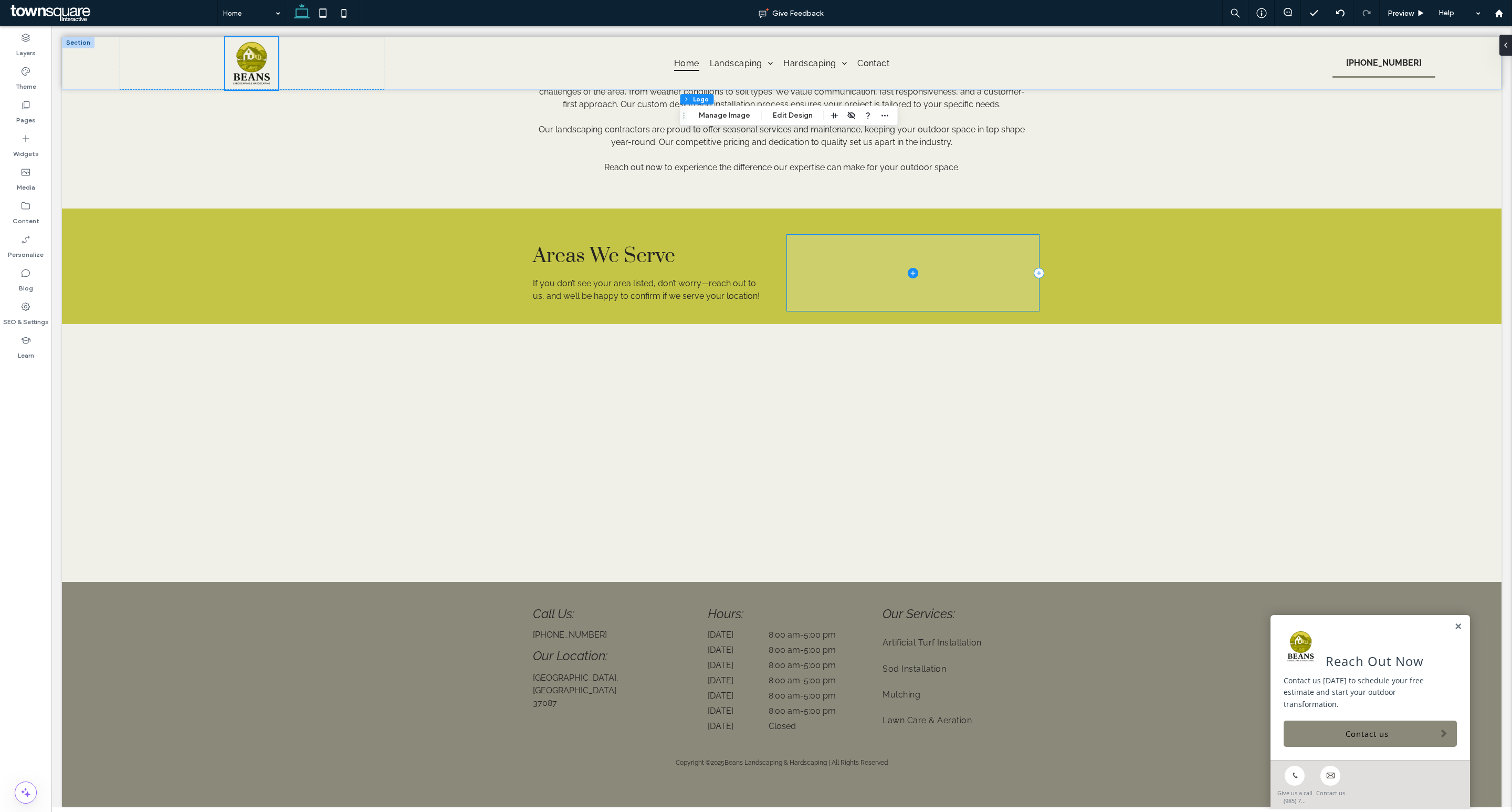
scroll to position [1382, 0]
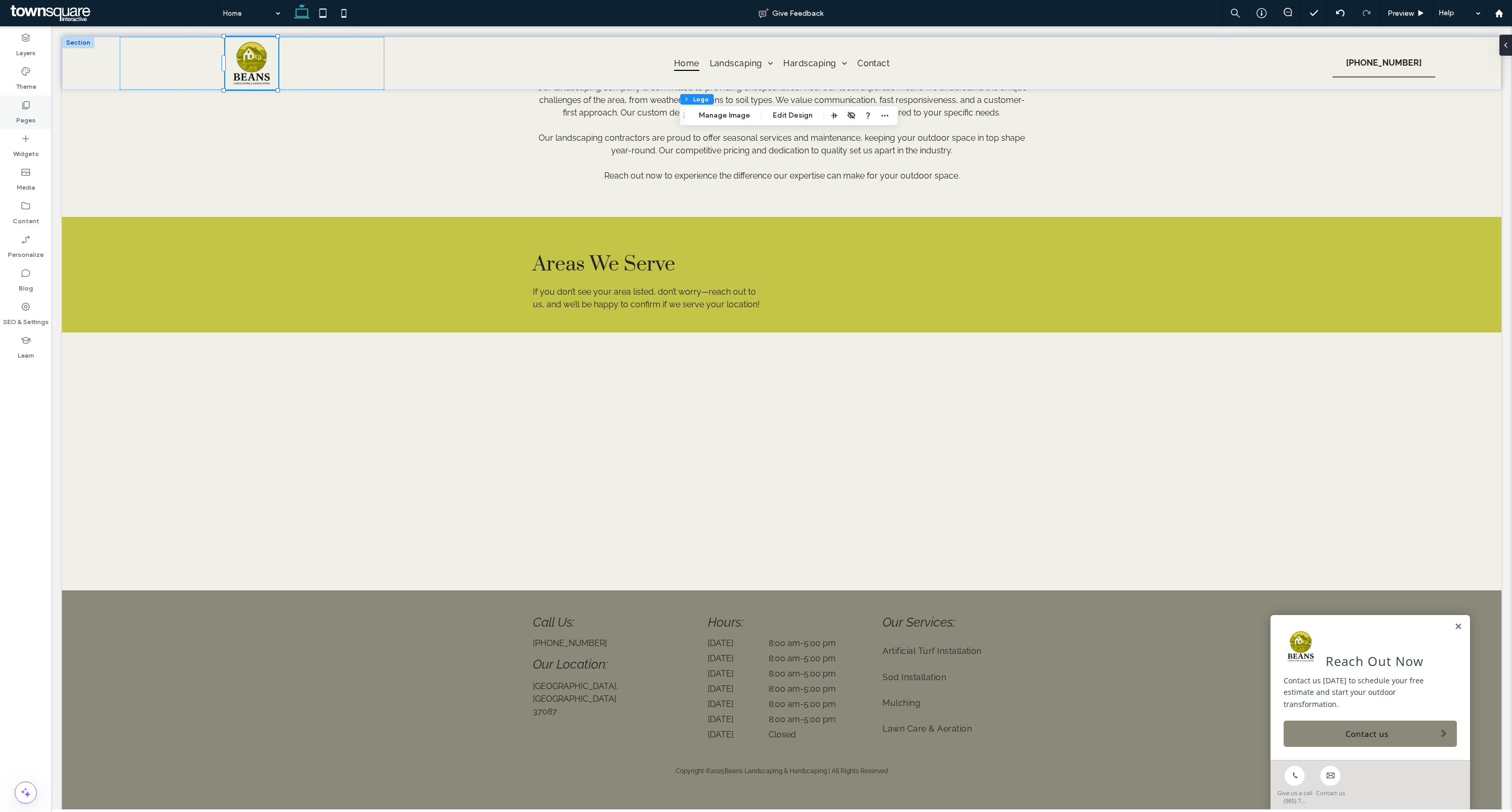
click at [37, 109] on div "Pages" at bounding box center [26, 112] width 51 height 33
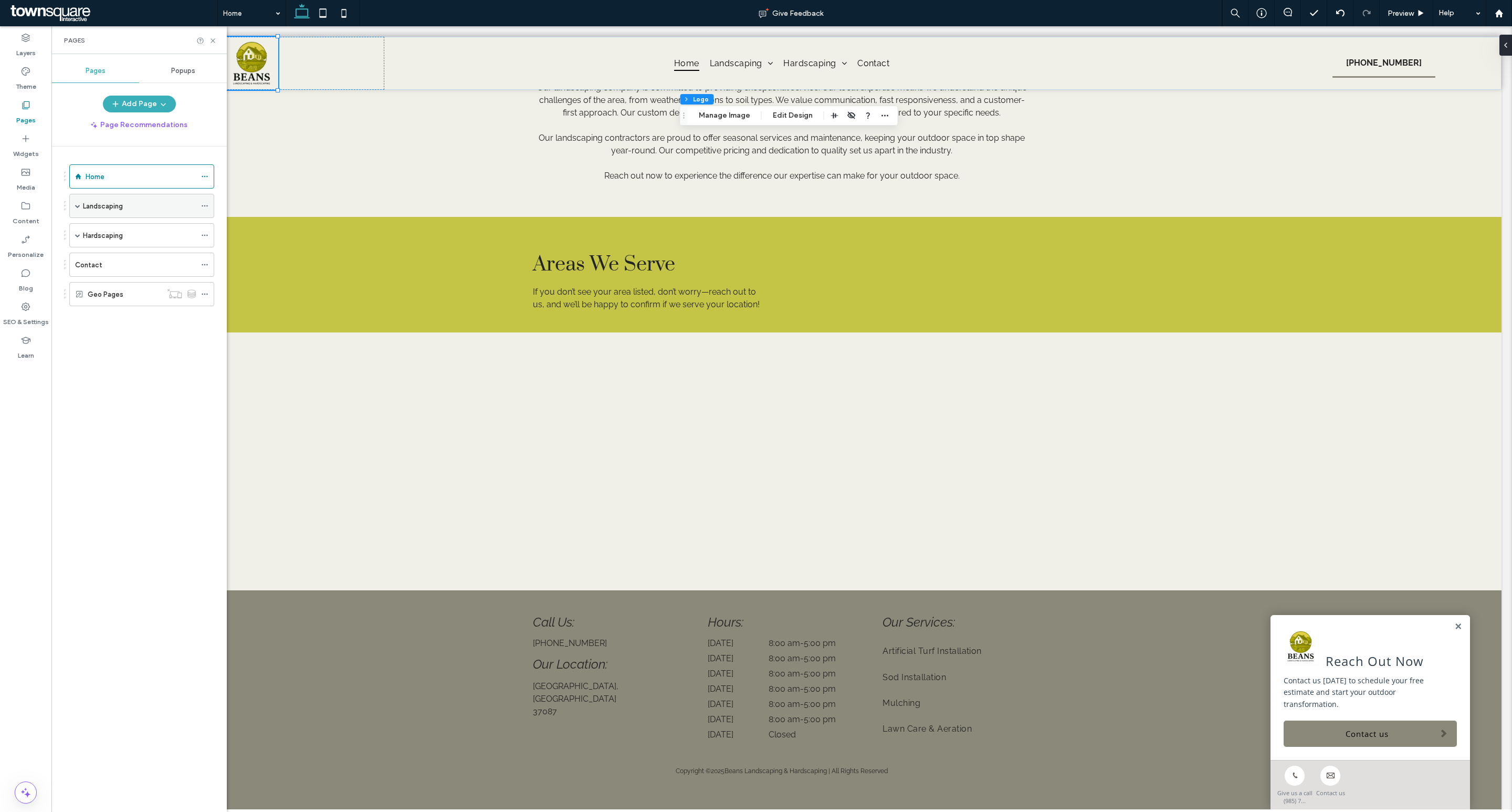
click at [76, 204] on span at bounding box center [77, 205] width 5 height 5
click at [77, 332] on span at bounding box center [77, 331] width 5 height 5
click at [212, 39] on icon at bounding box center [212, 40] width 8 height 8
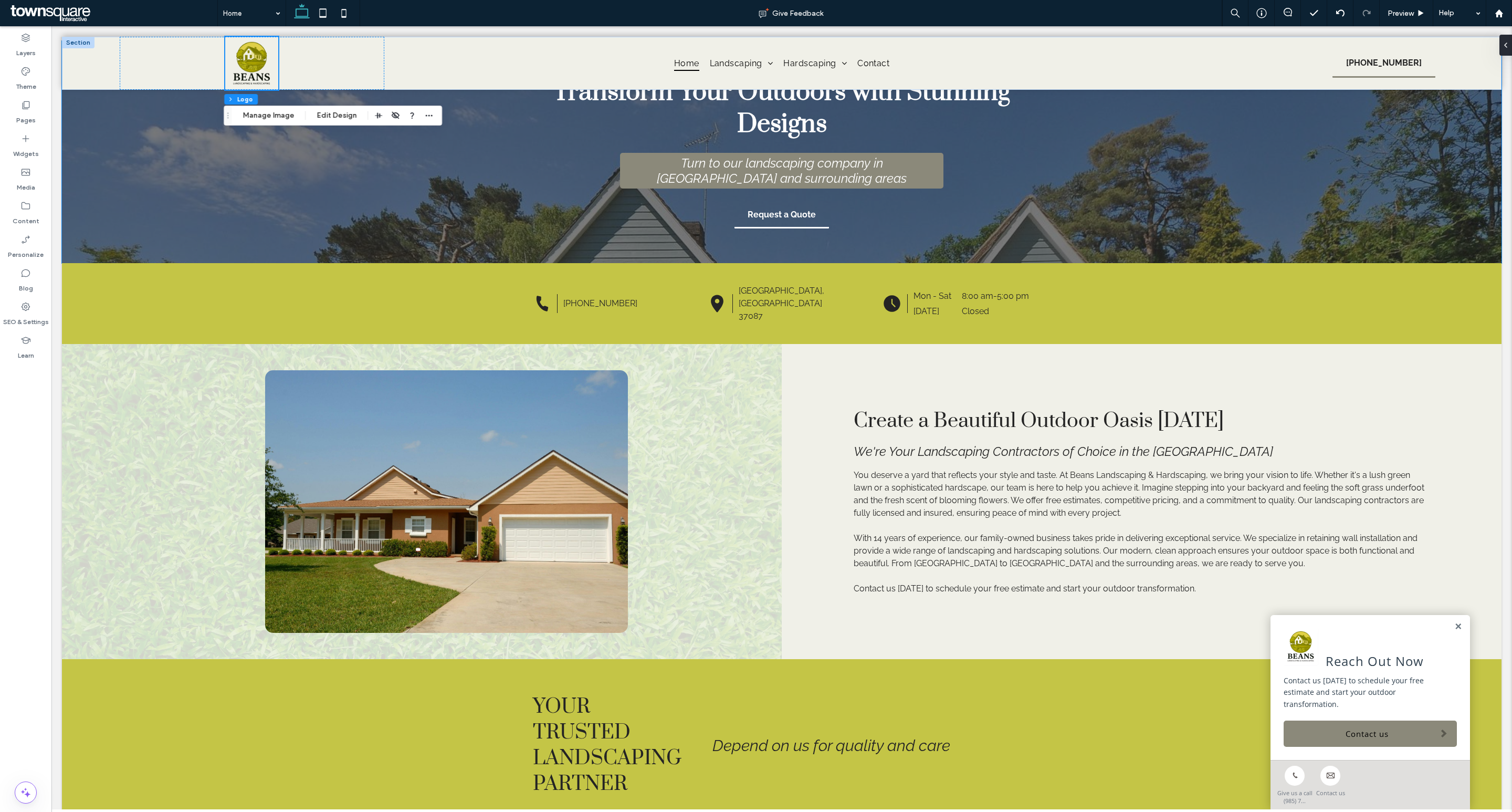
scroll to position [0, 0]
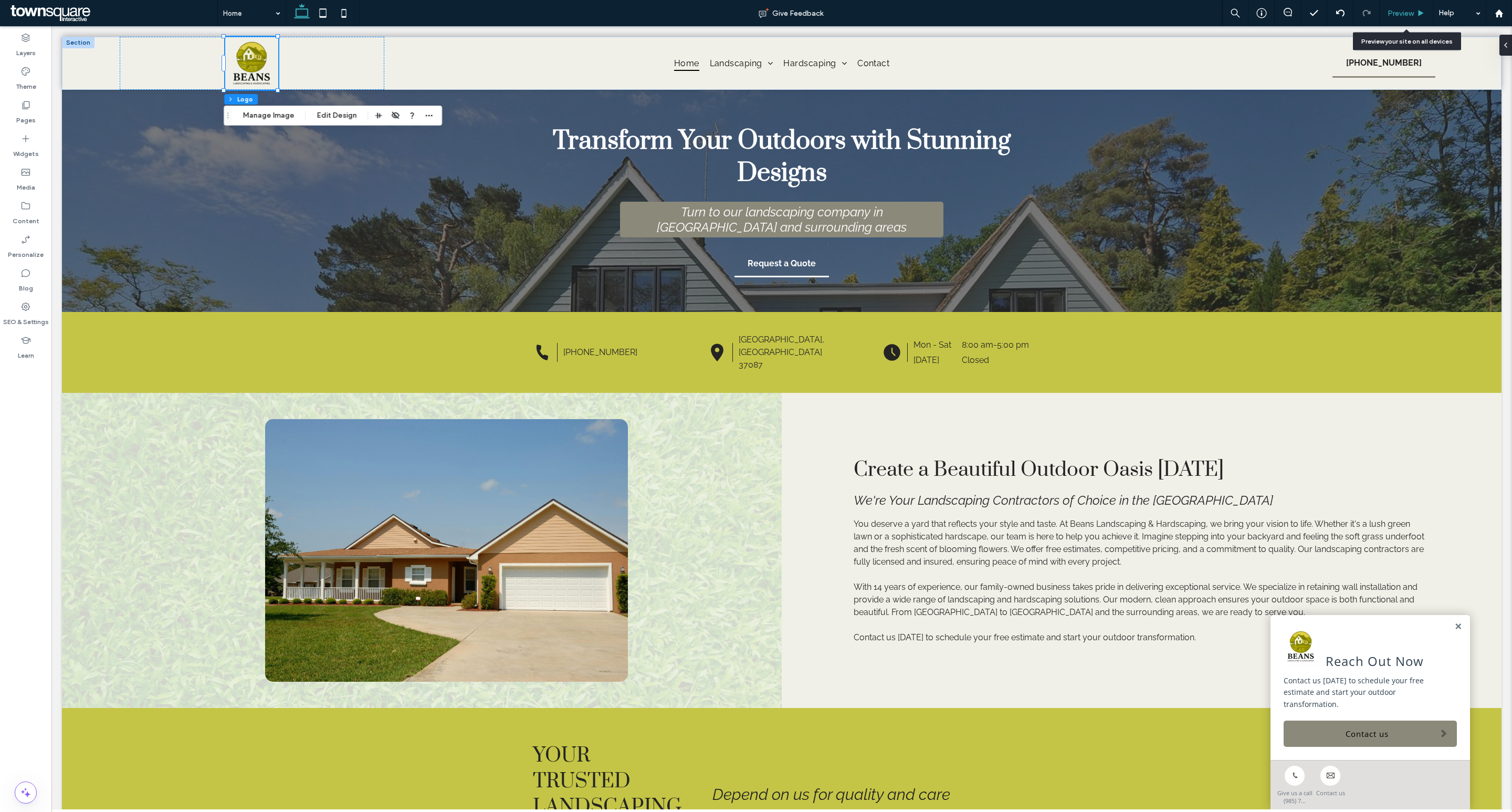
click at [1405, 14] on span "Preview" at bounding box center [1400, 13] width 26 height 9
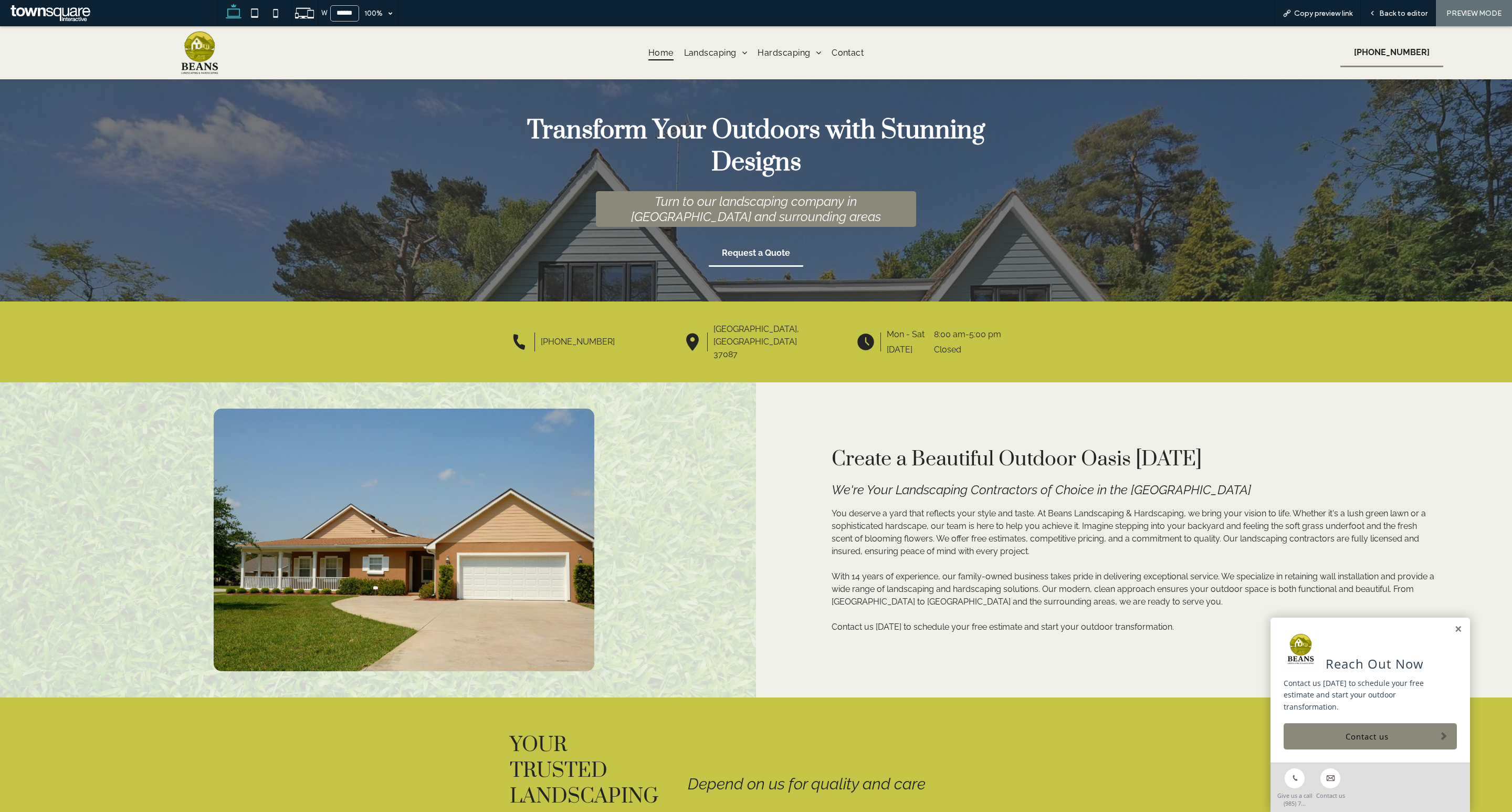
scroll to position [474, 0]
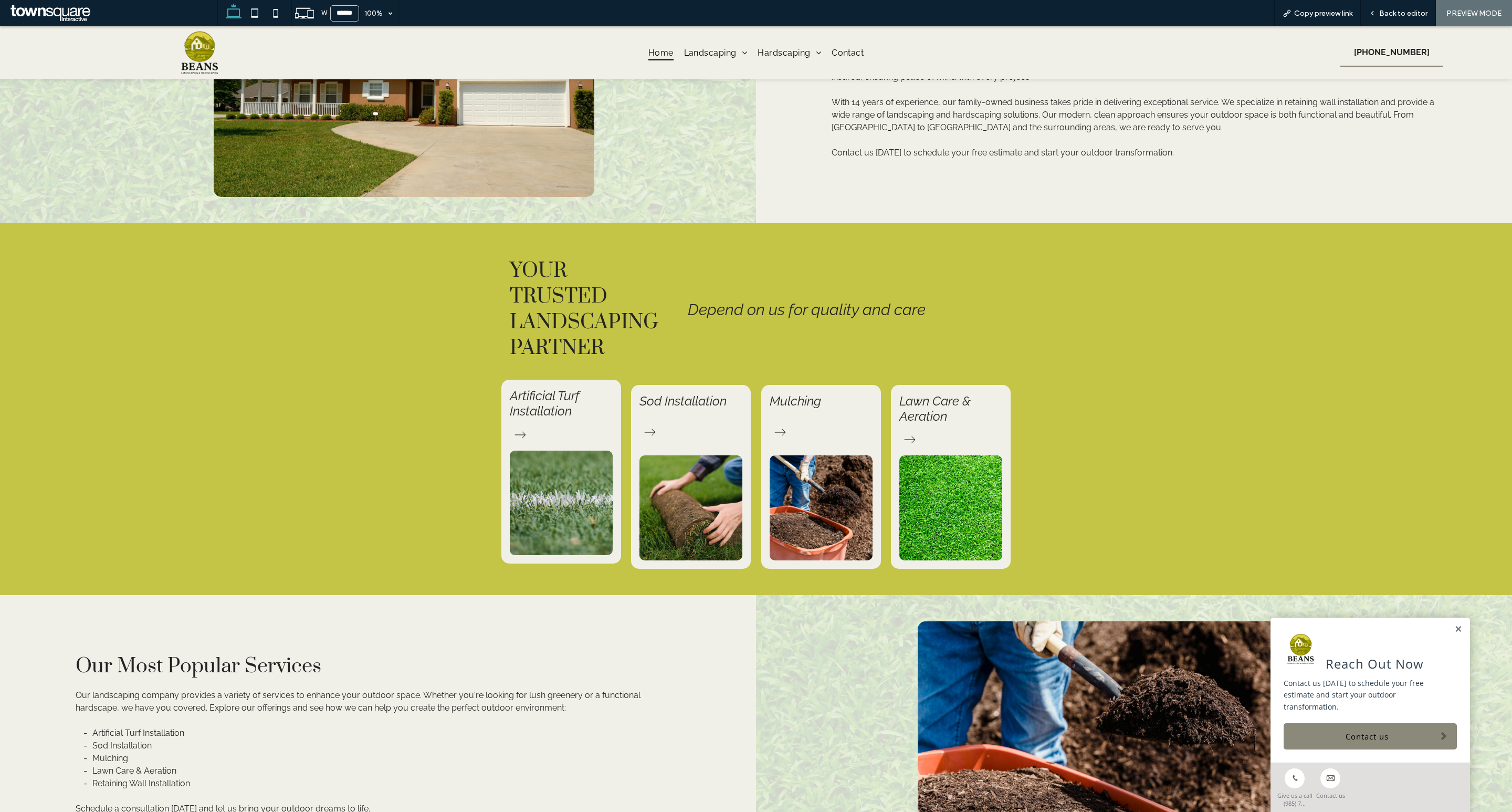
click at [576, 423] on div "Artificial Turf Installation" at bounding box center [561, 471] width 119 height 184
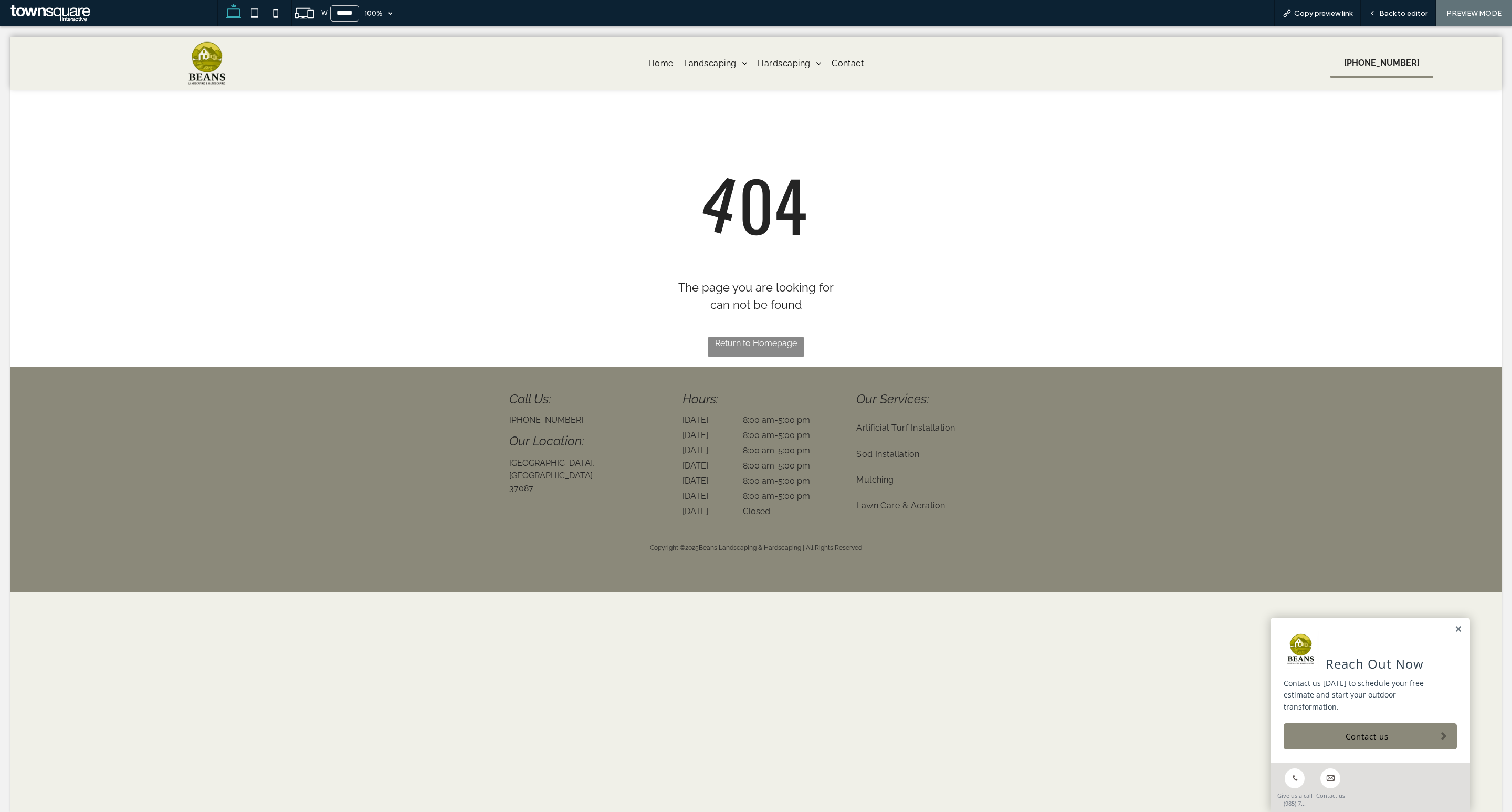
scroll to position [0, 0]
click at [659, 62] on div at bounding box center [756, 406] width 1512 height 812
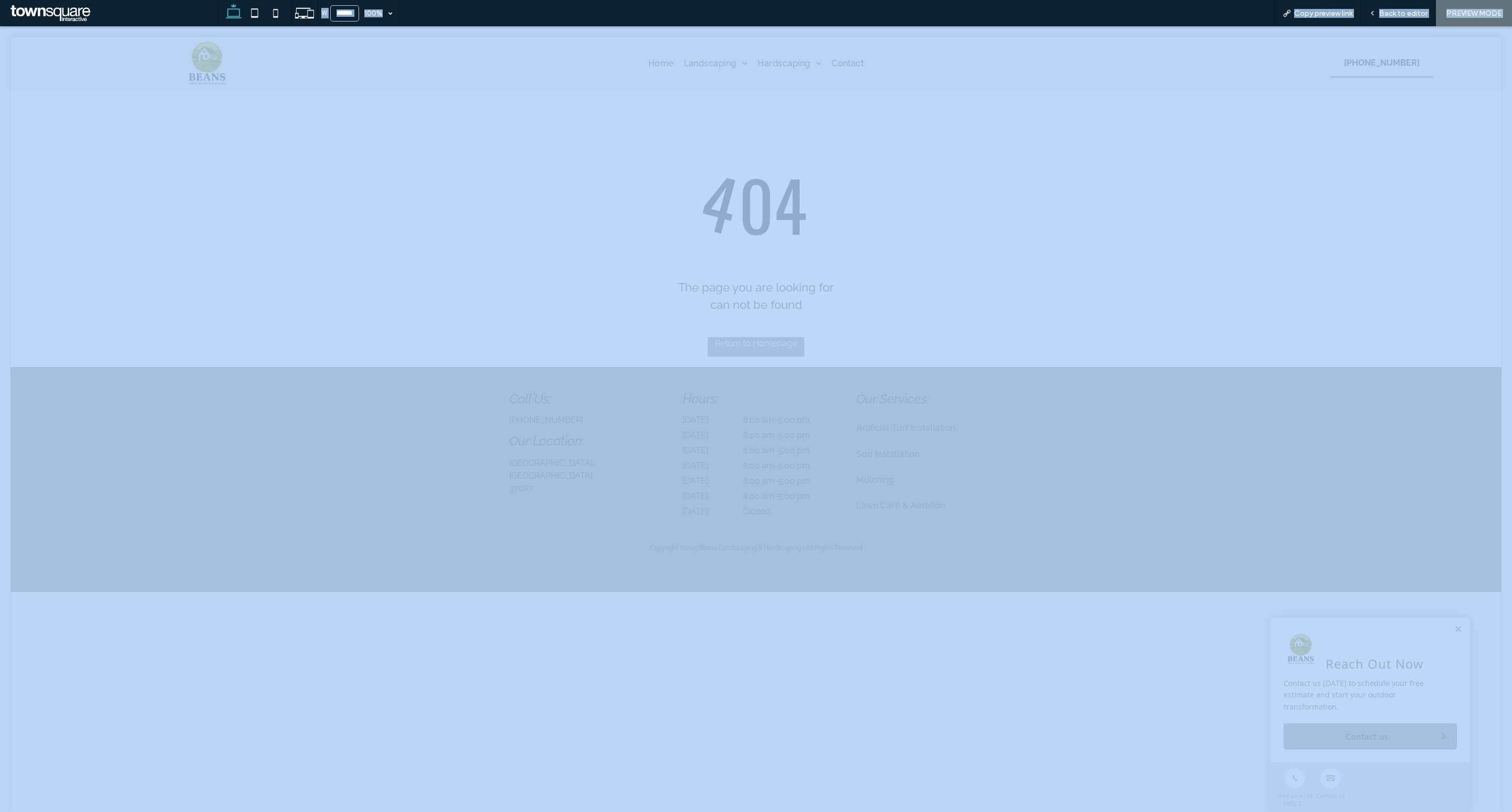
click at [659, 62] on div at bounding box center [756, 406] width 1512 height 812
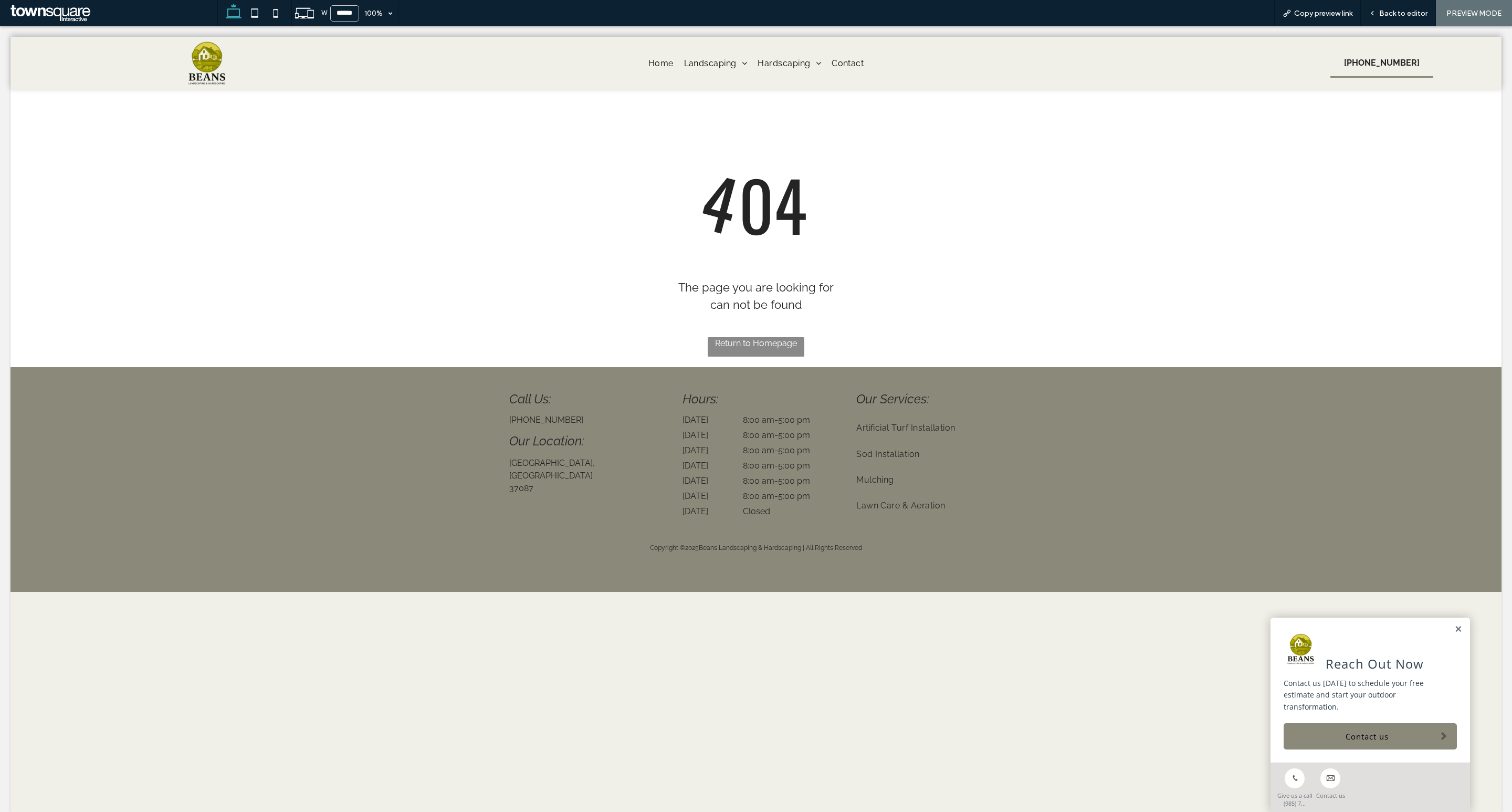
click at [205, 67] on div at bounding box center [756, 406] width 1512 height 812
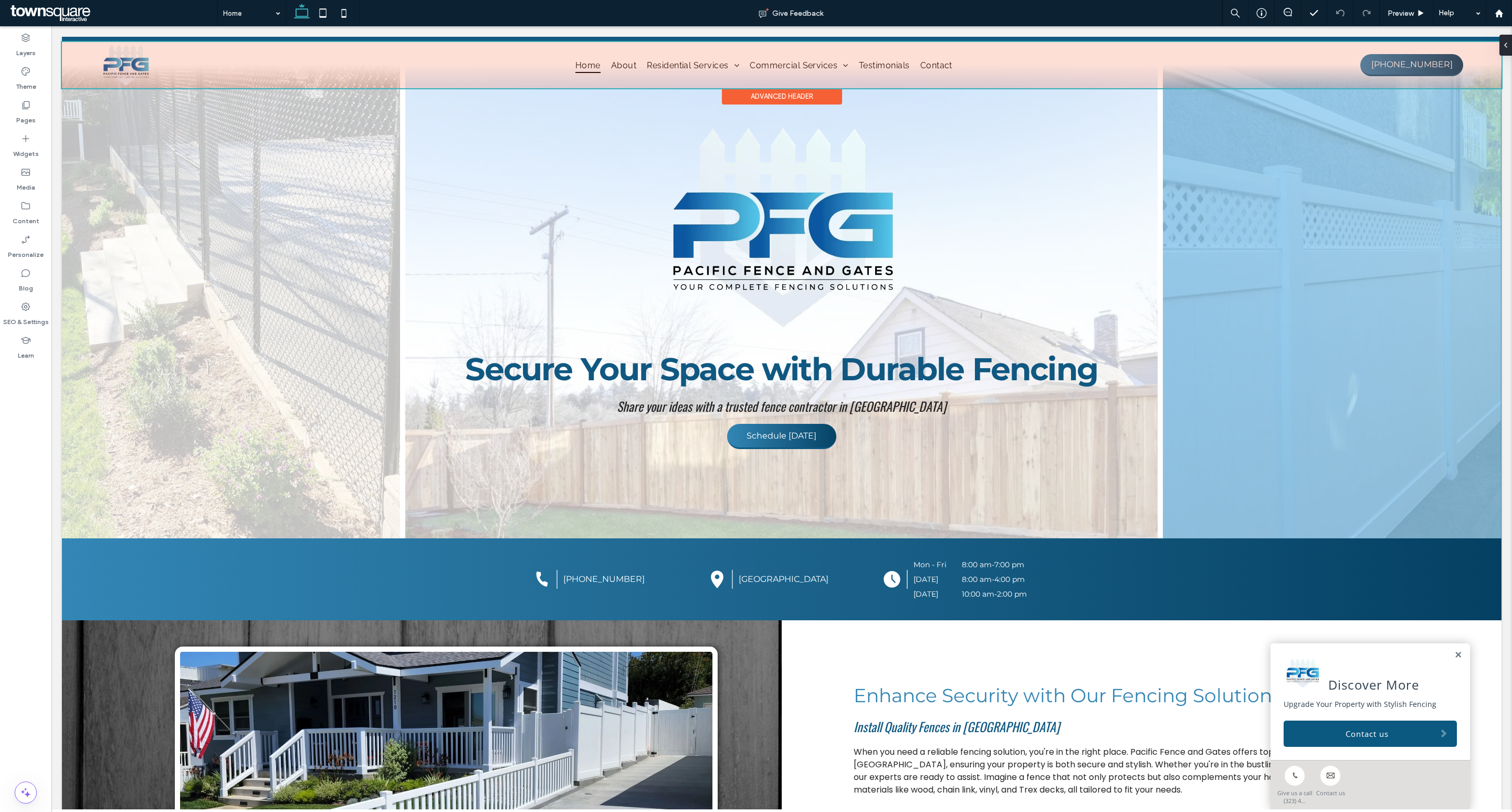
click at [1257, 67] on div at bounding box center [782, 65] width 1440 height 46
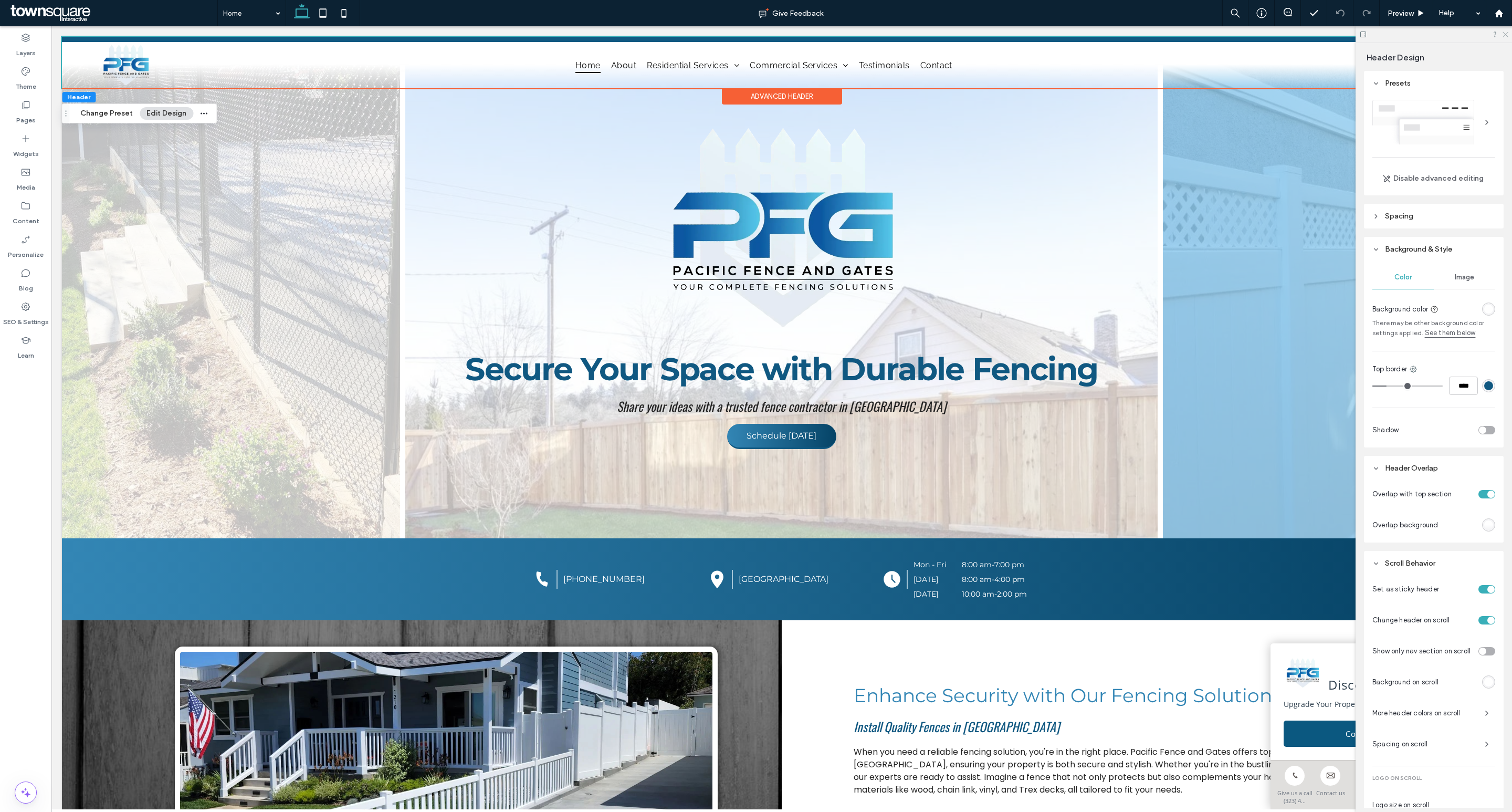
click at [1503, 31] on icon at bounding box center [1506, 34] width 7 height 7
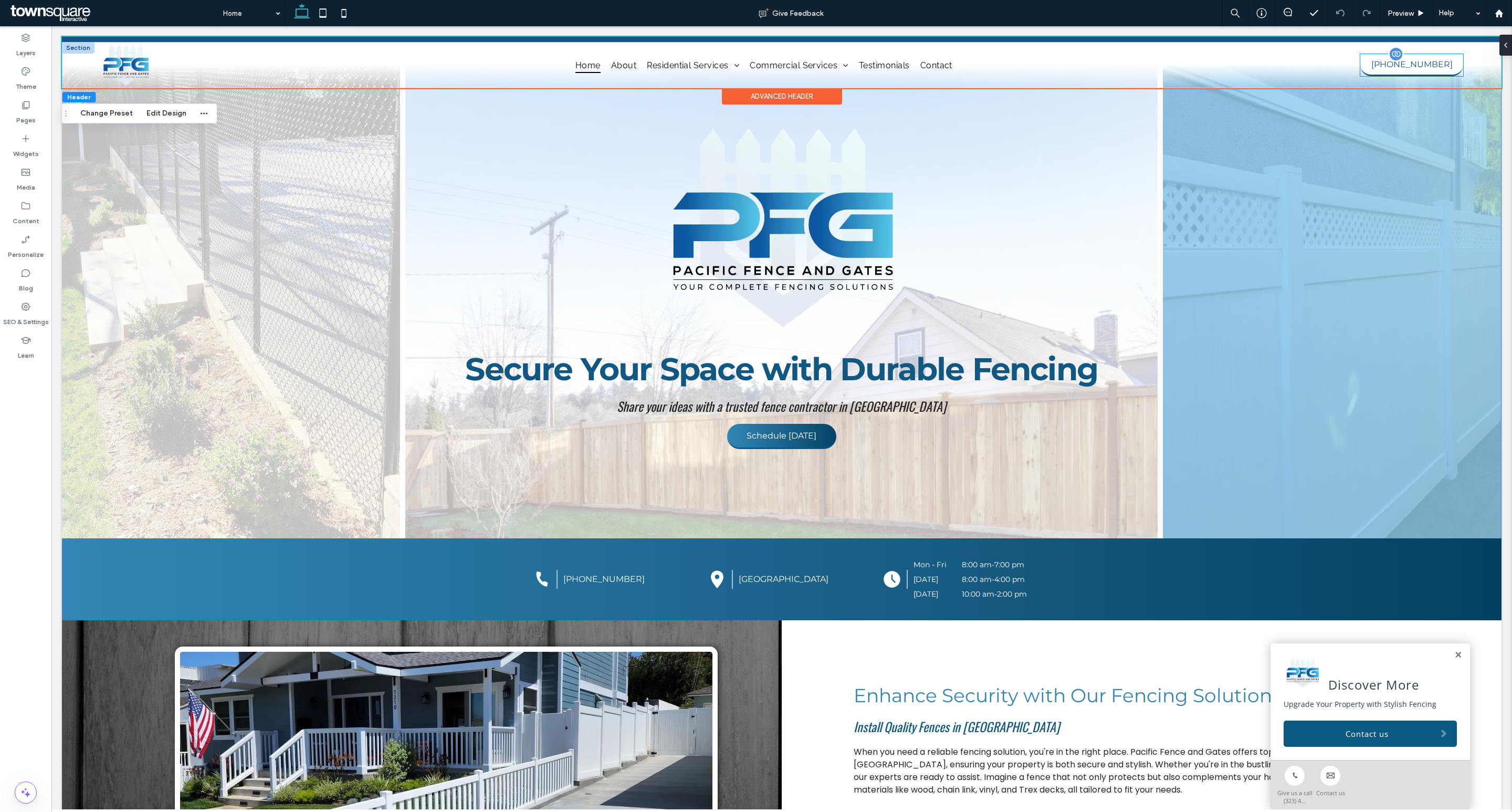
click at [1444, 67] on link "[PHONE_NUMBER]" at bounding box center [1412, 65] width 103 height 22
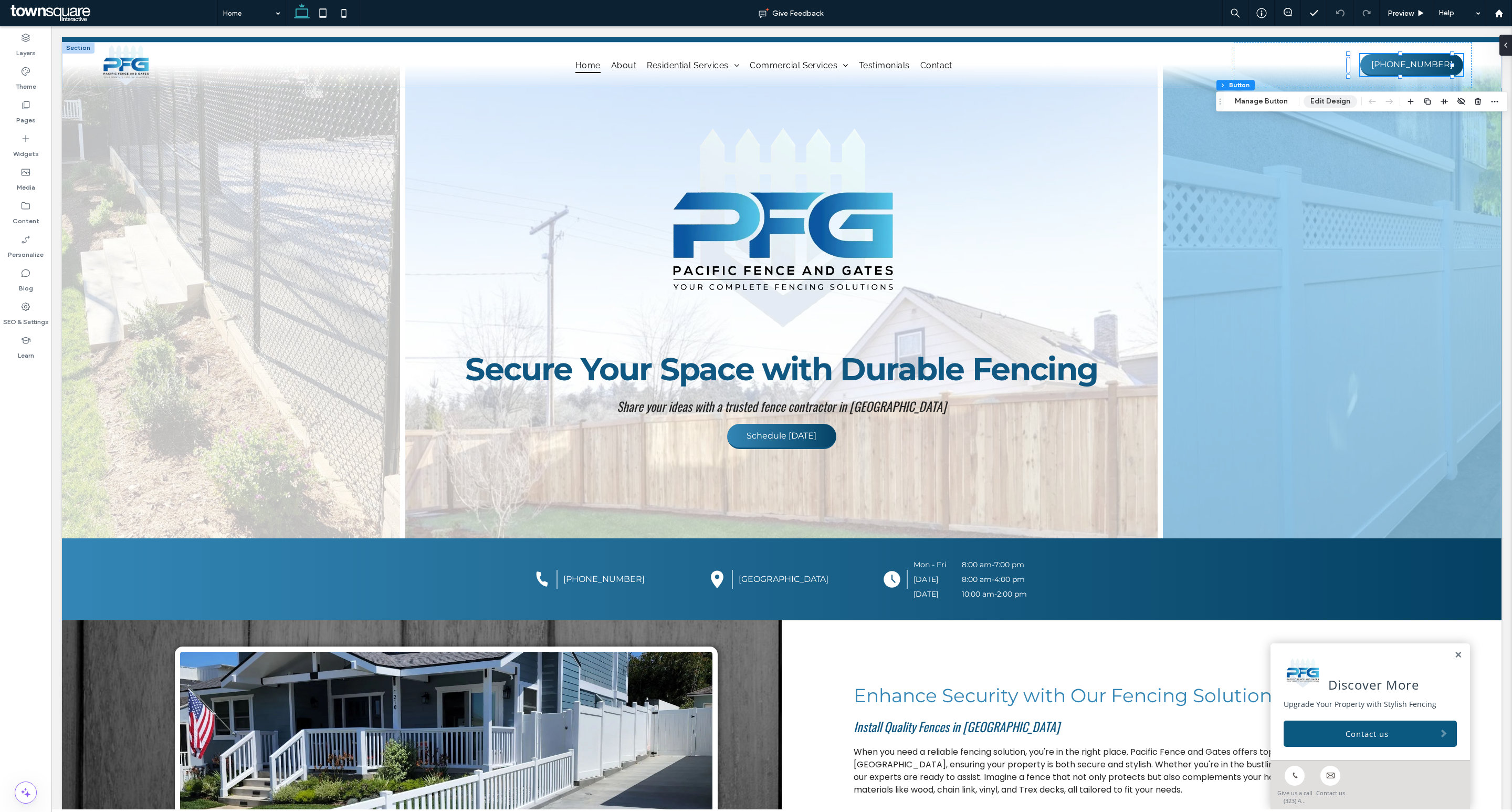
click at [1333, 102] on button "Edit Design" at bounding box center [1330, 102] width 53 height 13
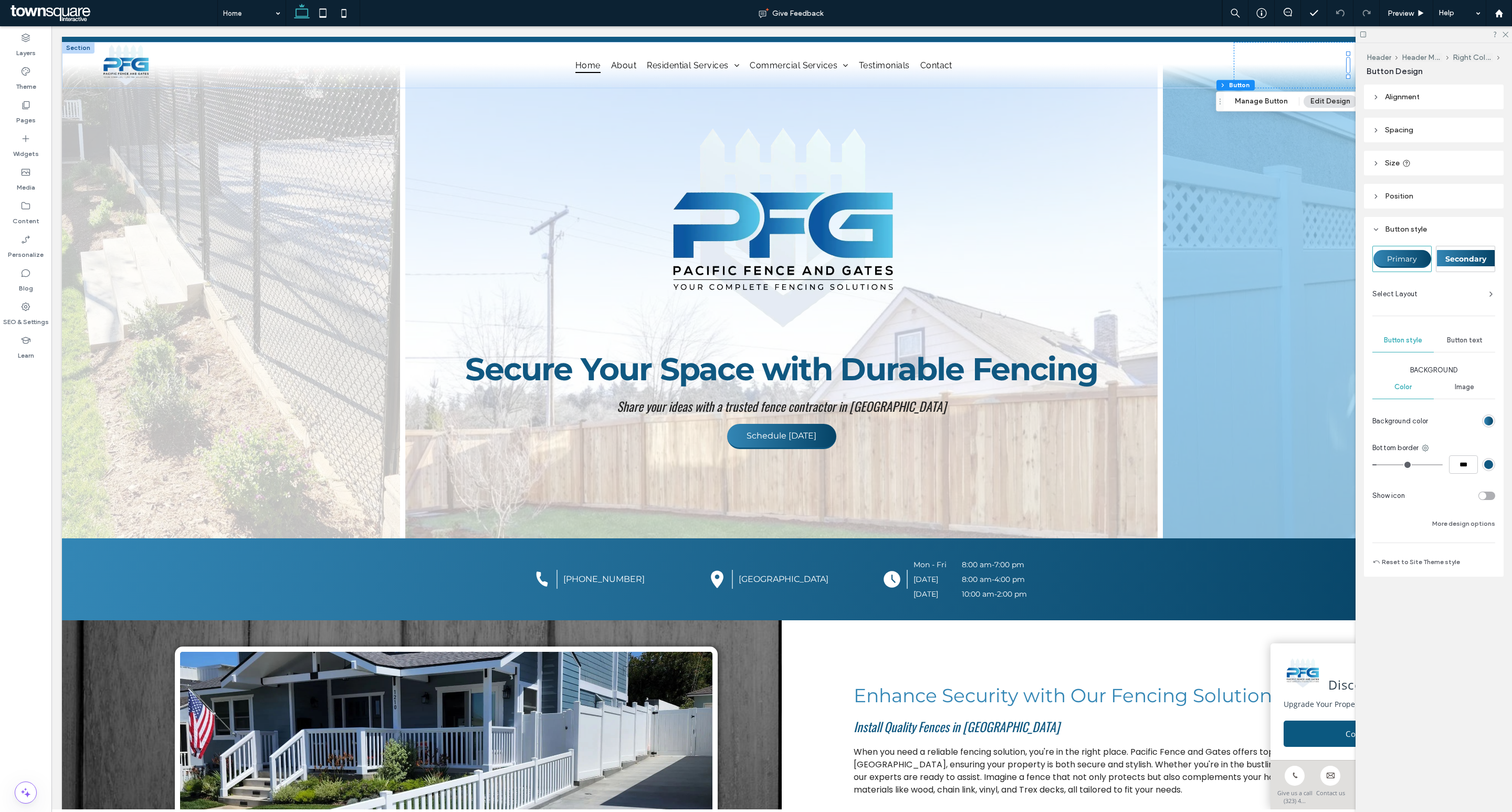
click at [1464, 340] on span "Button text" at bounding box center [1465, 340] width 36 height 9
click at [1489, 492] on div "rgb(0, 0, 255)" at bounding box center [1489, 492] width 9 height 9
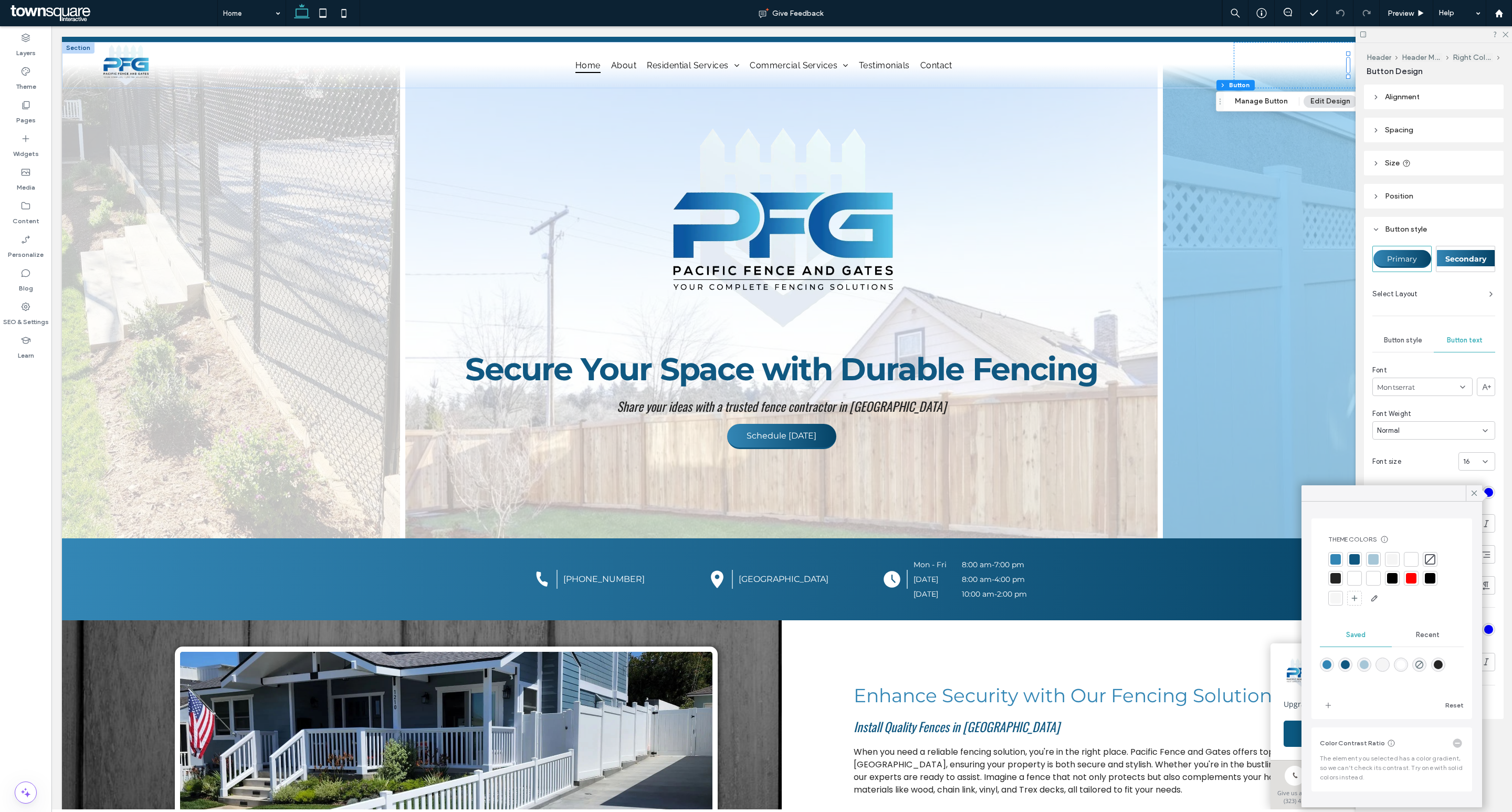
click at [1355, 578] on div at bounding box center [1354, 578] width 11 height 11
click at [1505, 32] on icon at bounding box center [1506, 34] width 7 height 7
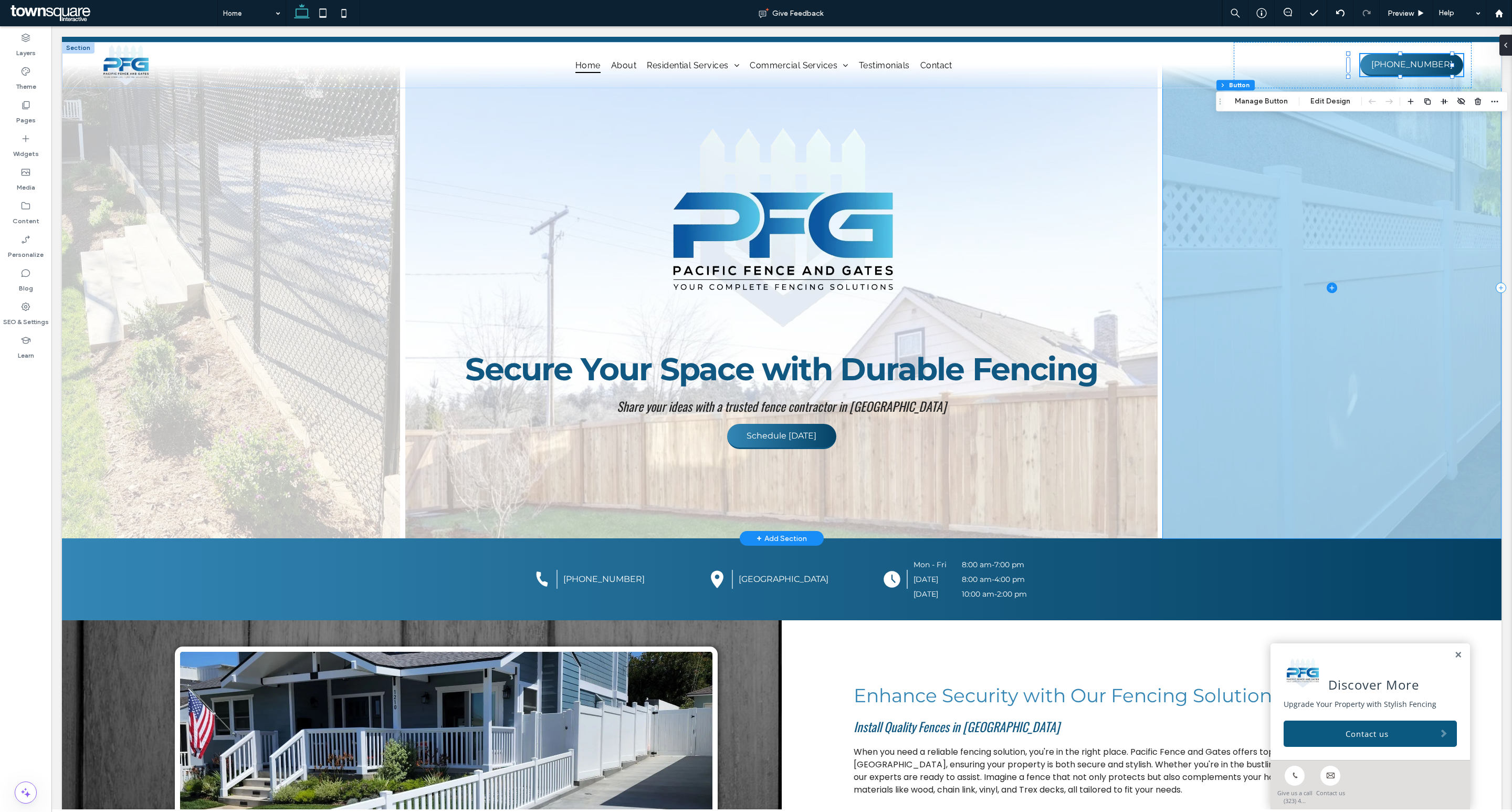
click at [1380, 251] on span at bounding box center [1332, 288] width 338 height 502
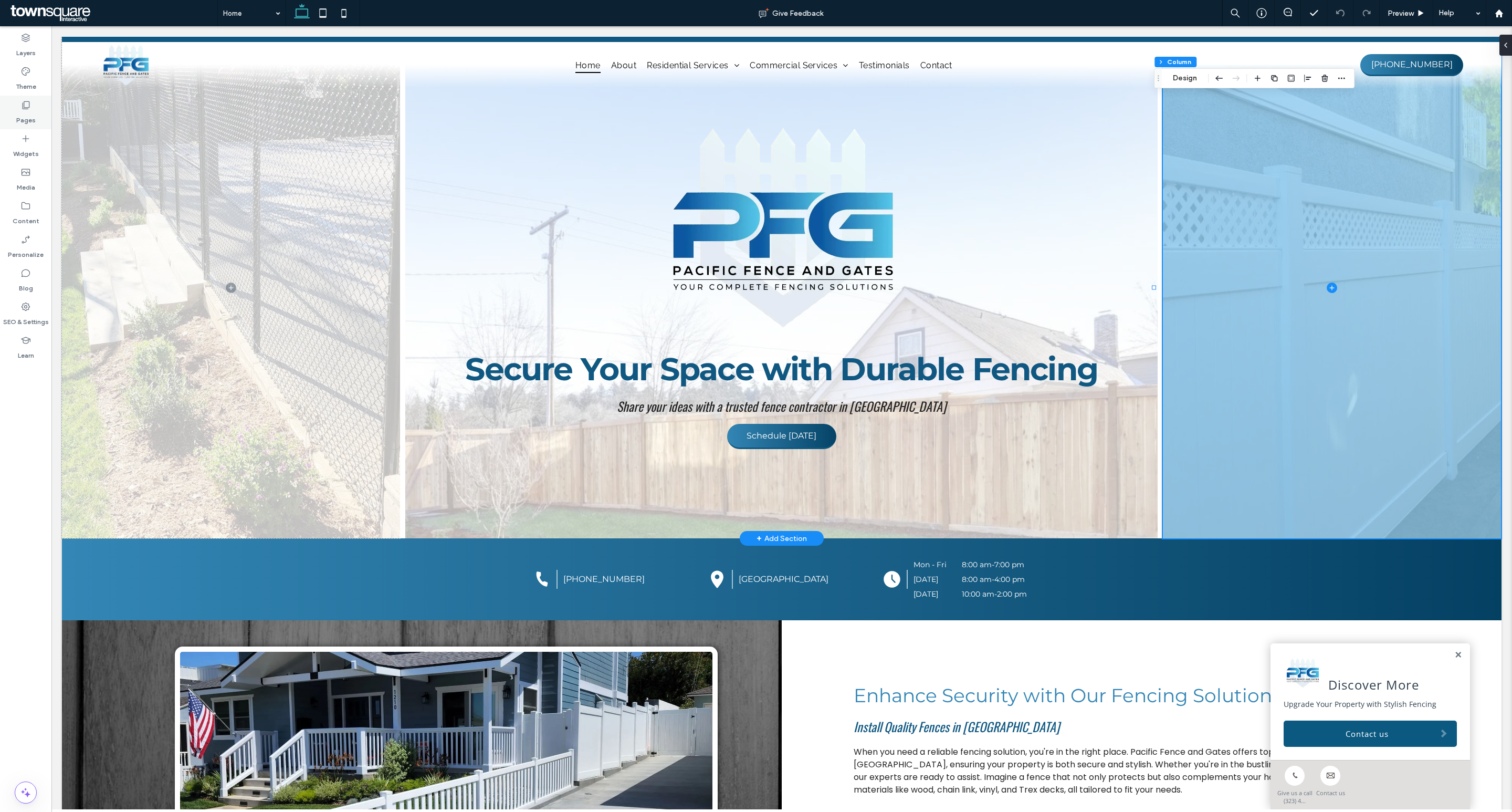
click at [18, 104] on div "Pages" at bounding box center [26, 112] width 51 height 33
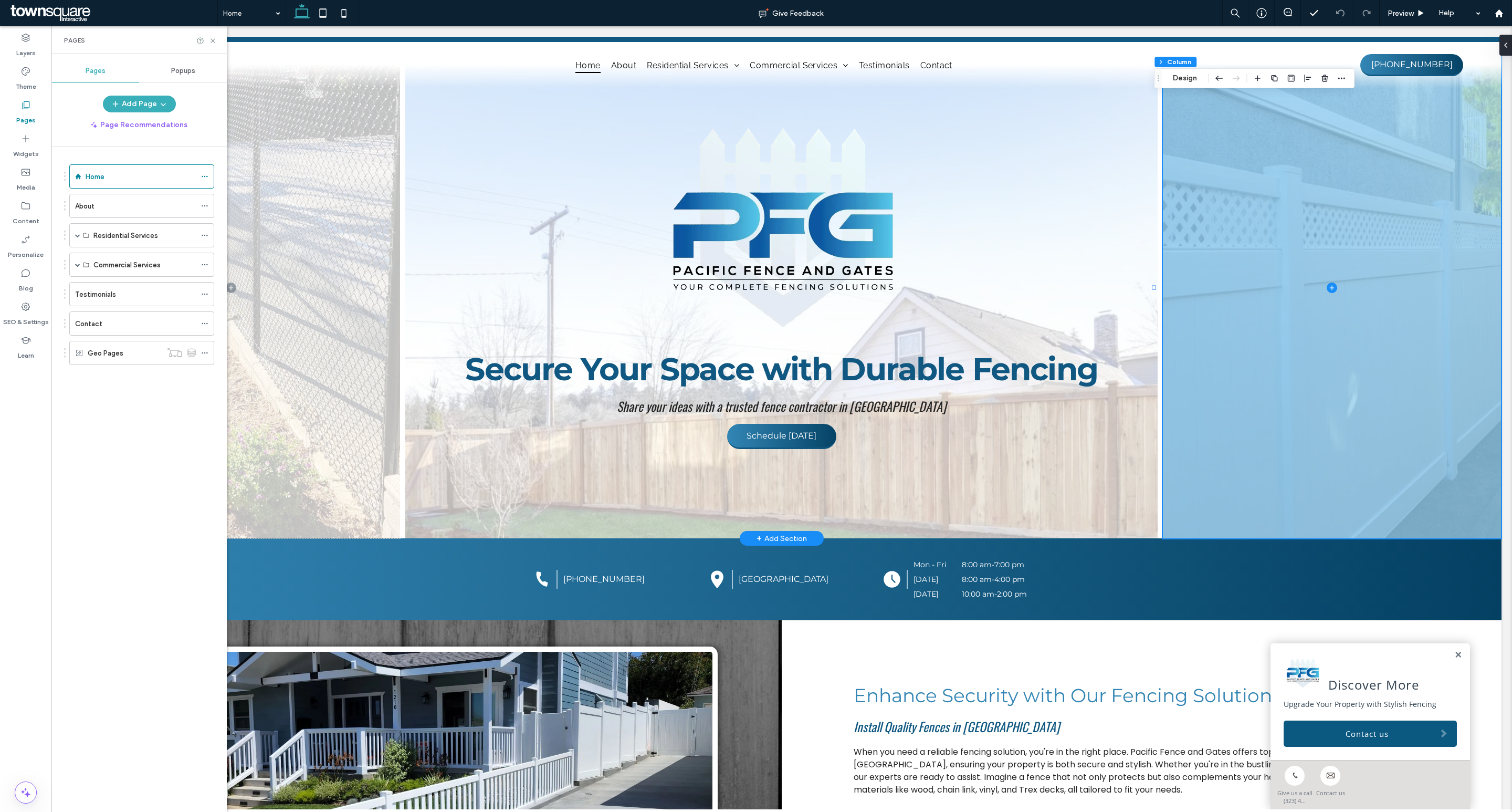
click at [142, 323] on div "Contact" at bounding box center [136, 324] width 121 height 11
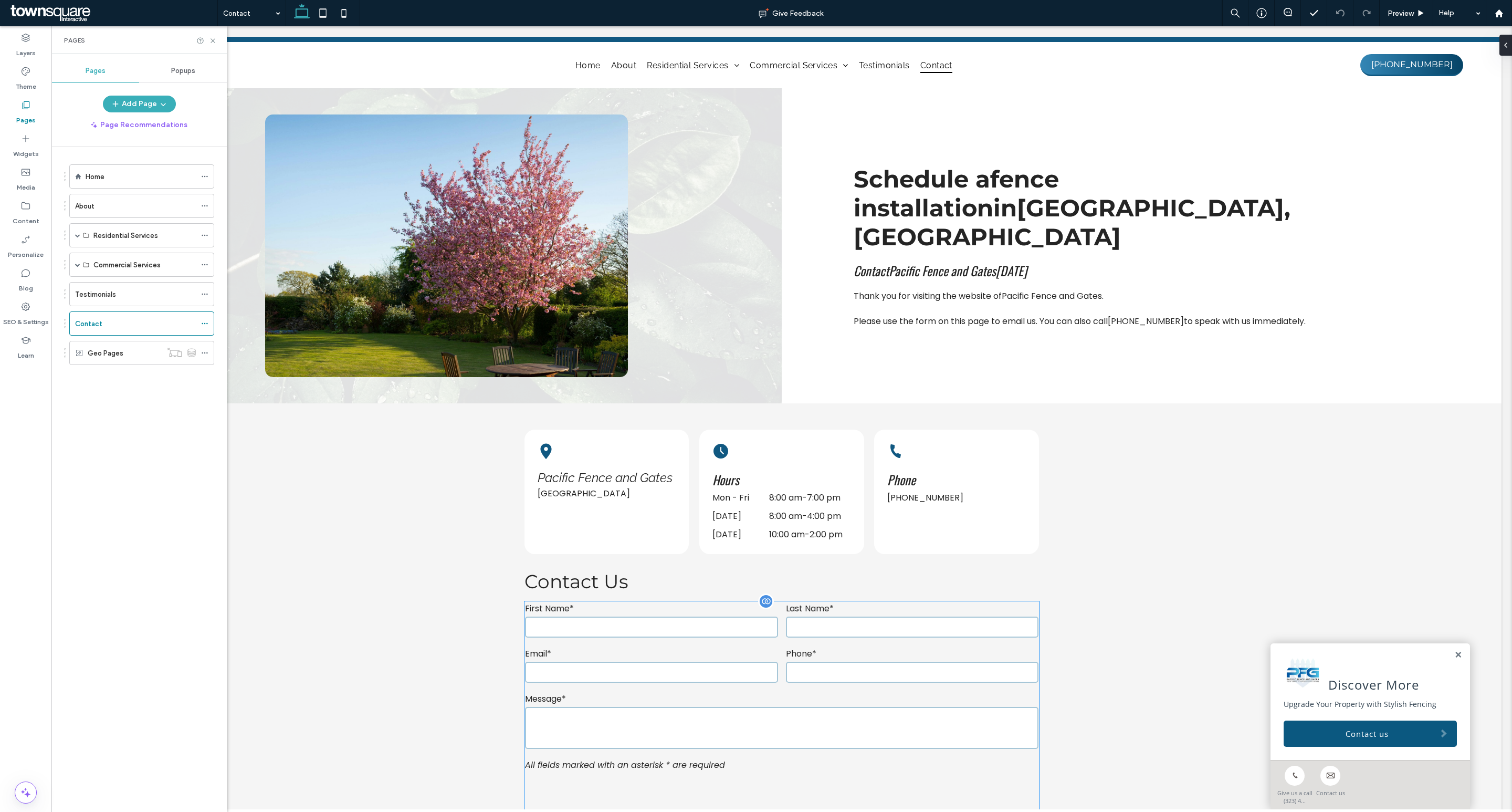
click at [676, 612] on div "First Name*" at bounding box center [651, 621] width 261 height 45
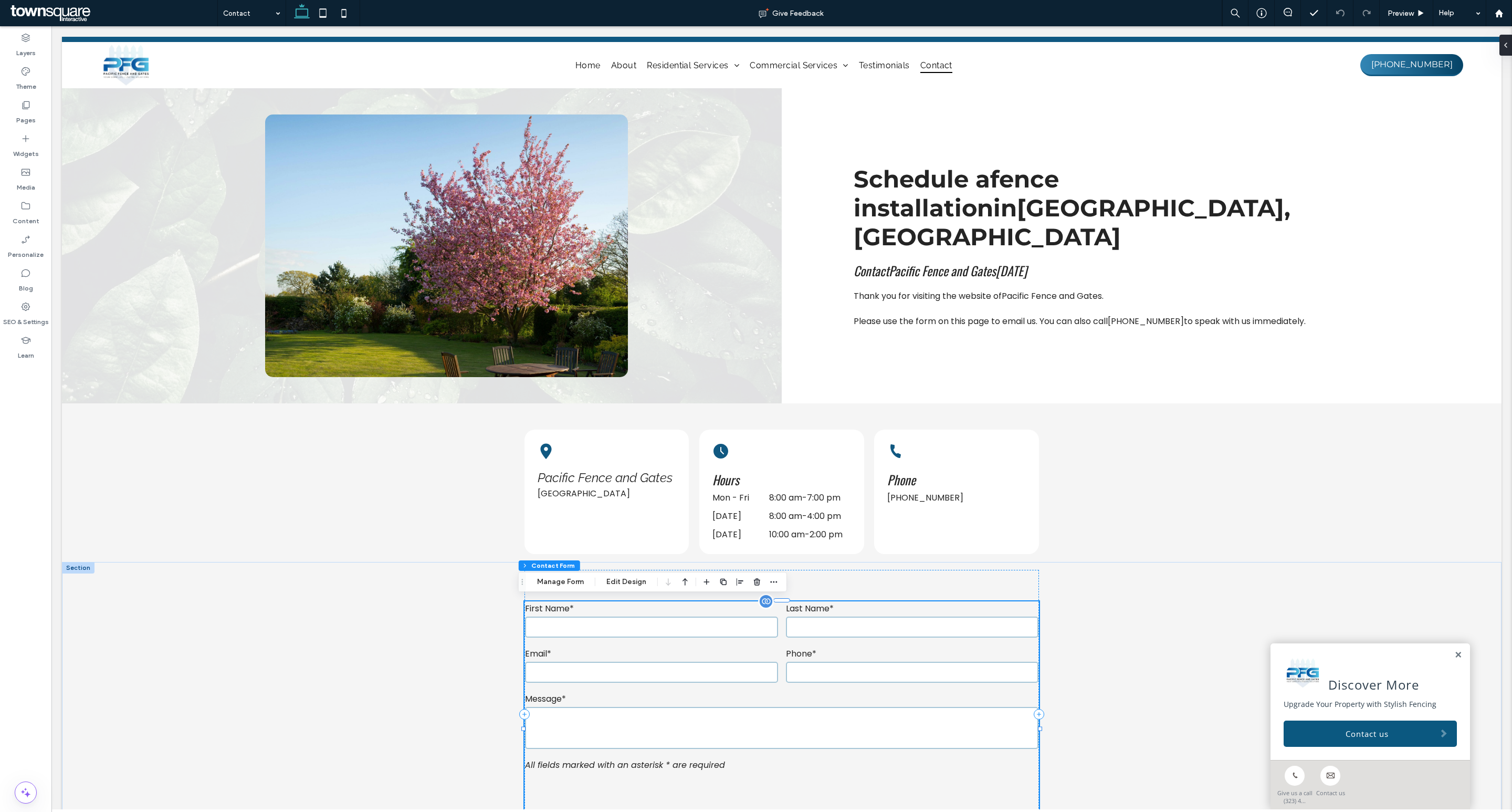
type input "*"
click at [573, 578] on button "Manage Form" at bounding box center [560, 582] width 60 height 13
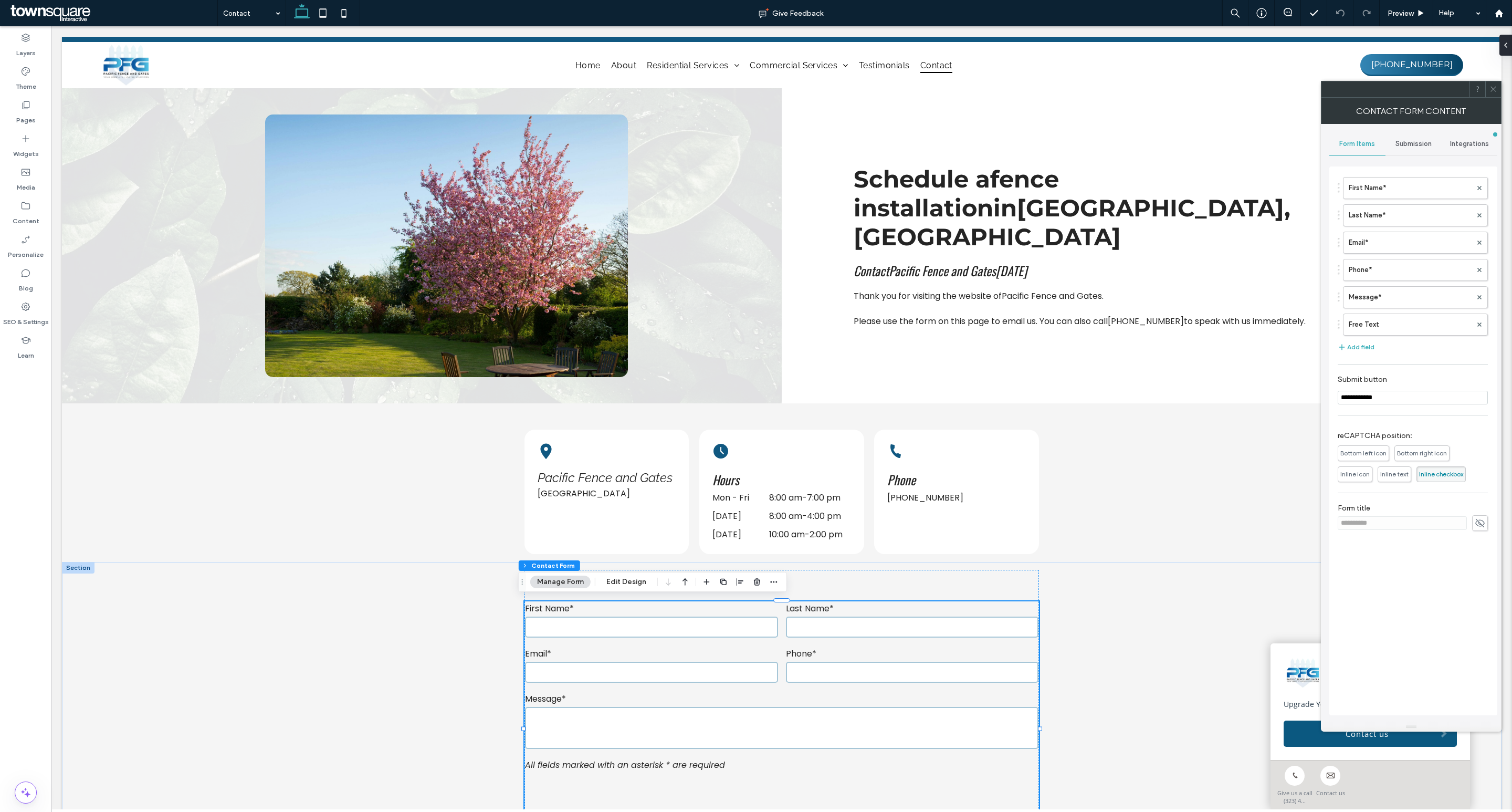
click at [1410, 144] on span "Submission" at bounding box center [1413, 144] width 36 height 9
click at [1393, 188] on label "New submission notification" at bounding box center [1413, 193] width 140 height 21
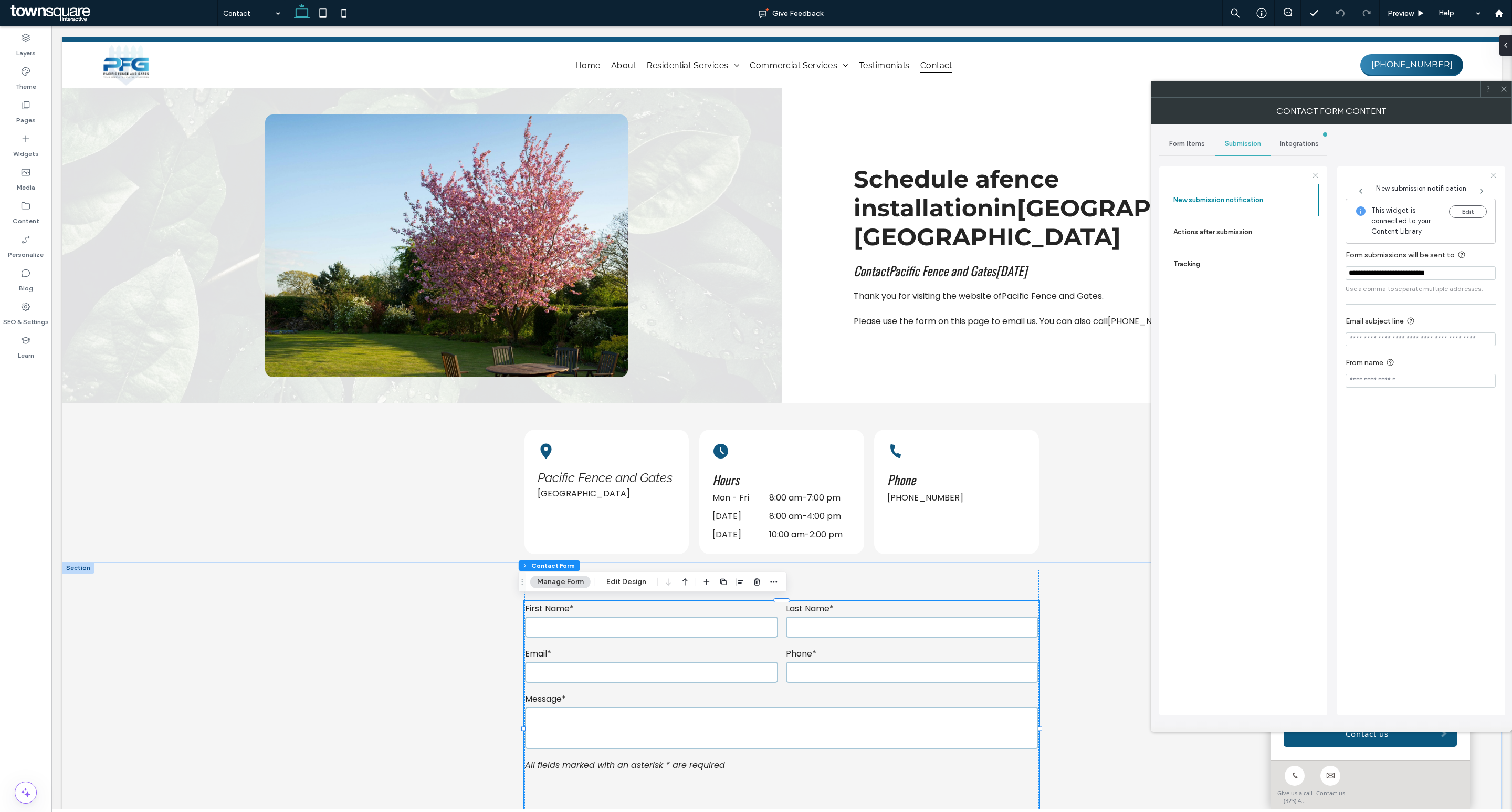
click at [1506, 92] on use at bounding box center [1503, 89] width 5 height 5
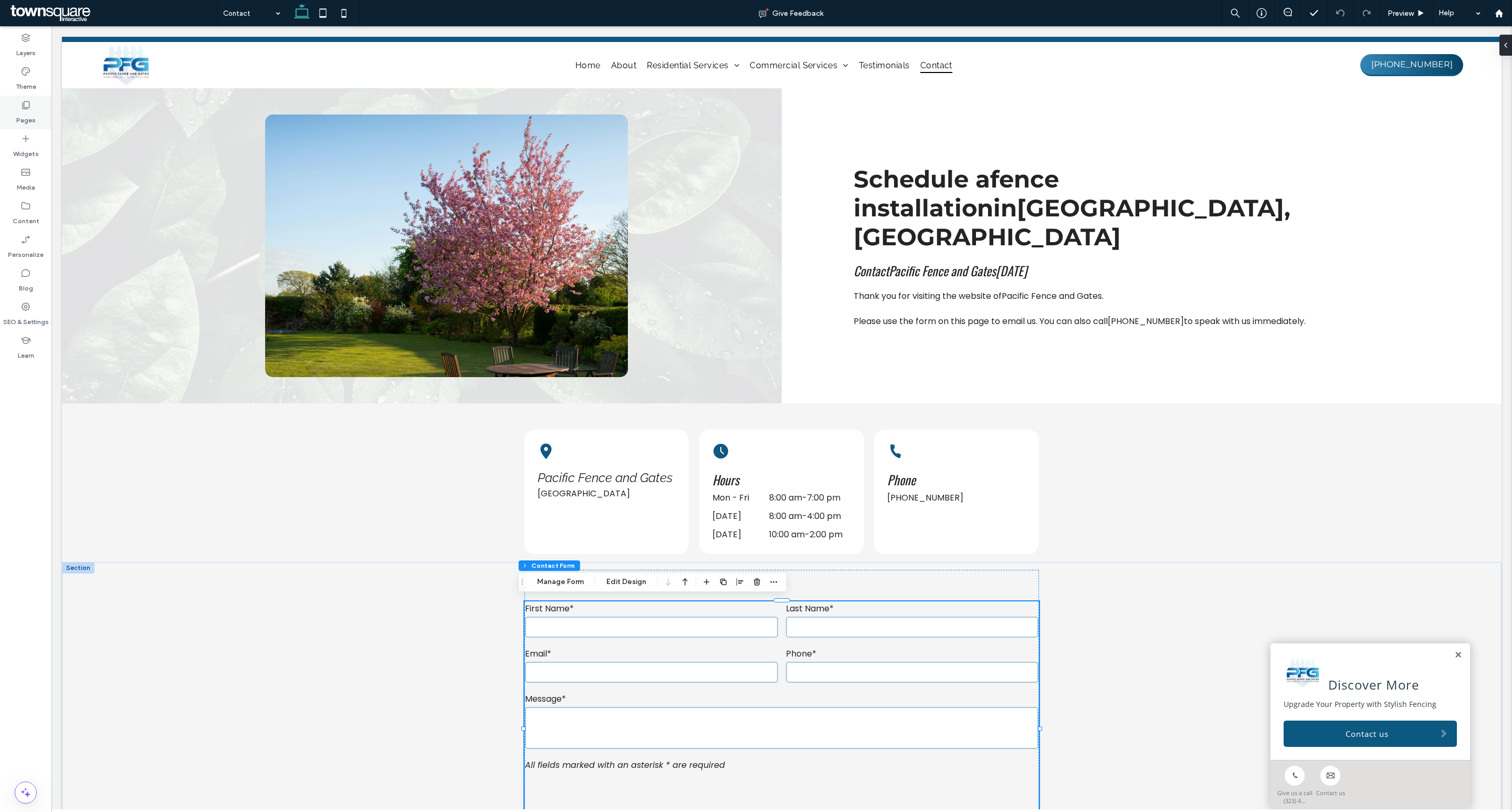
drag, startPoint x: 16, startPoint y: 99, endPoint x: 41, endPoint y: 109, distance: 26.9
click at [16, 99] on div "Pages" at bounding box center [26, 112] width 51 height 33
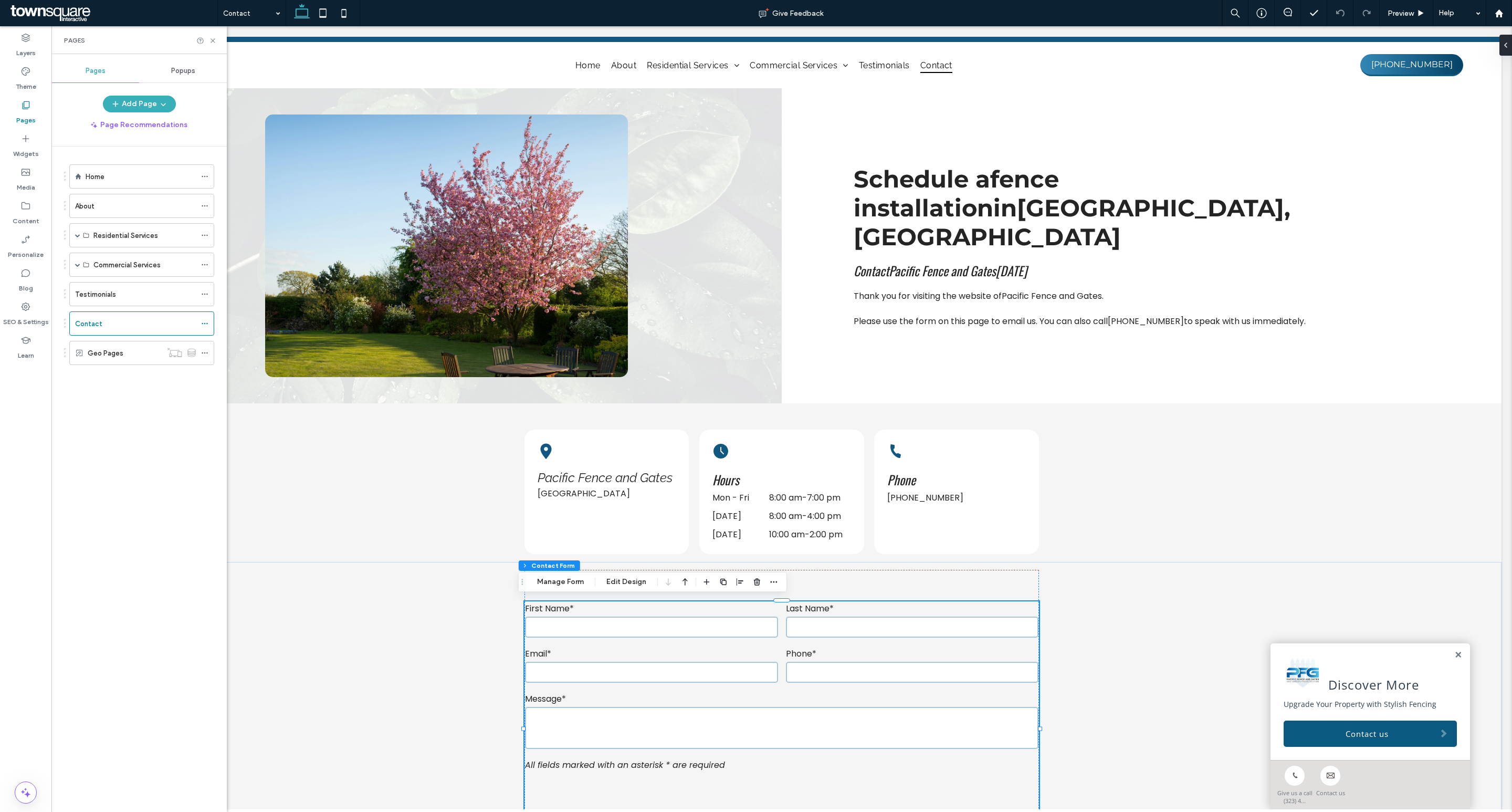
click at [120, 183] on div "Home" at bounding box center [140, 176] width 110 height 23
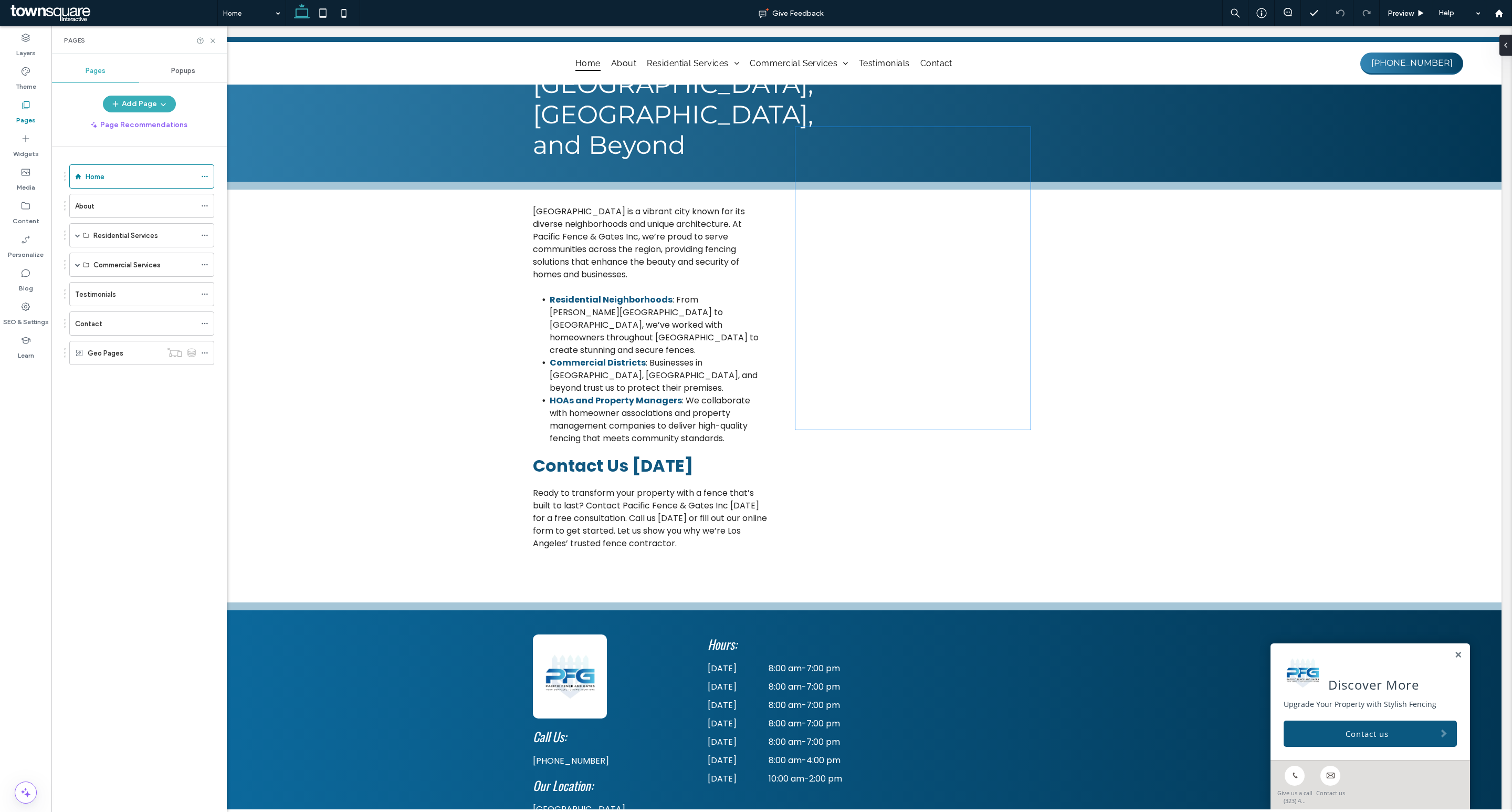
scroll to position [2685, 0]
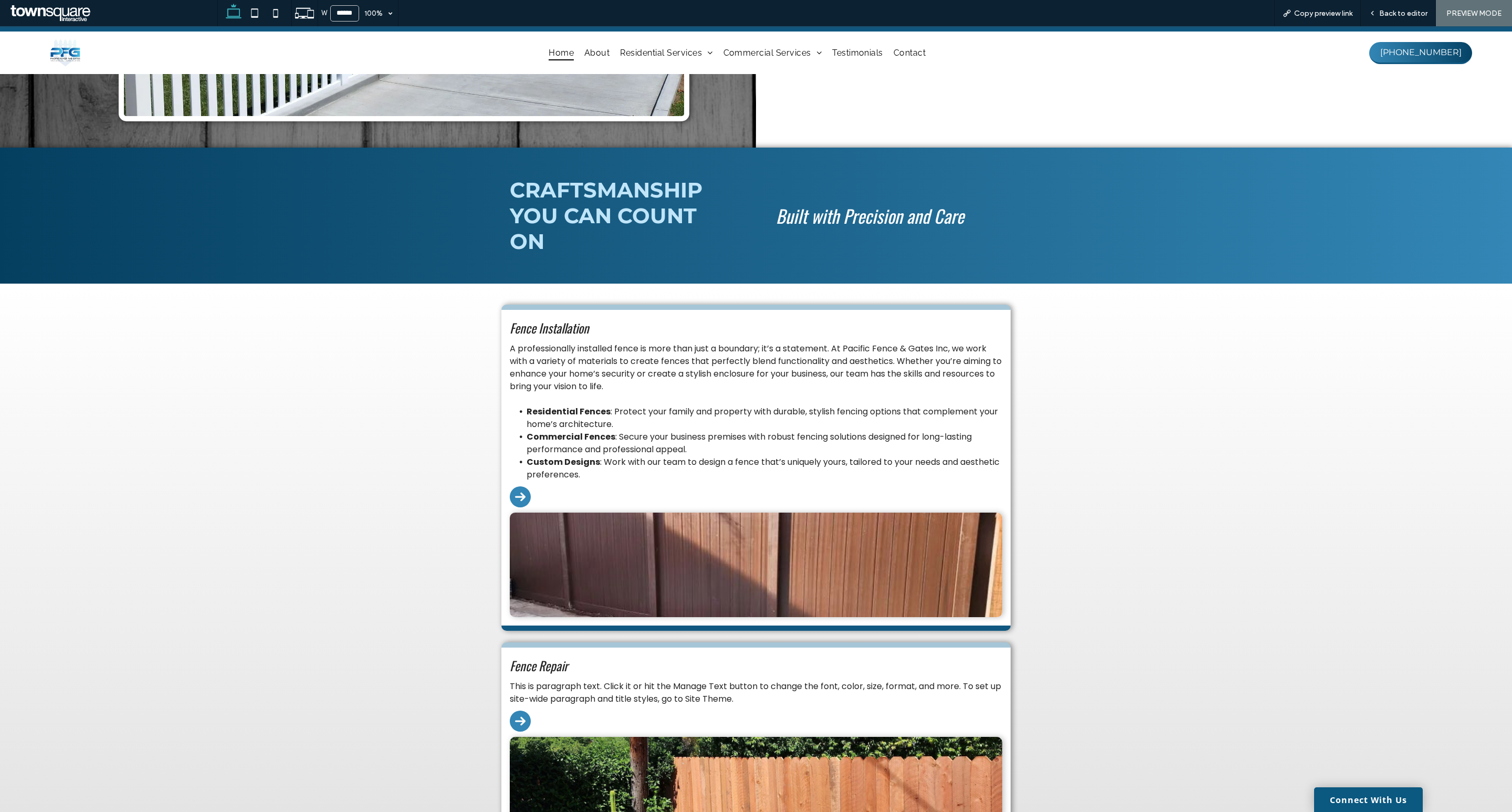
click at [603, 465] on span ": Work with our team to design a fence that’s uniquely yours, tailored to your …" at bounding box center [763, 467] width 473 height 25
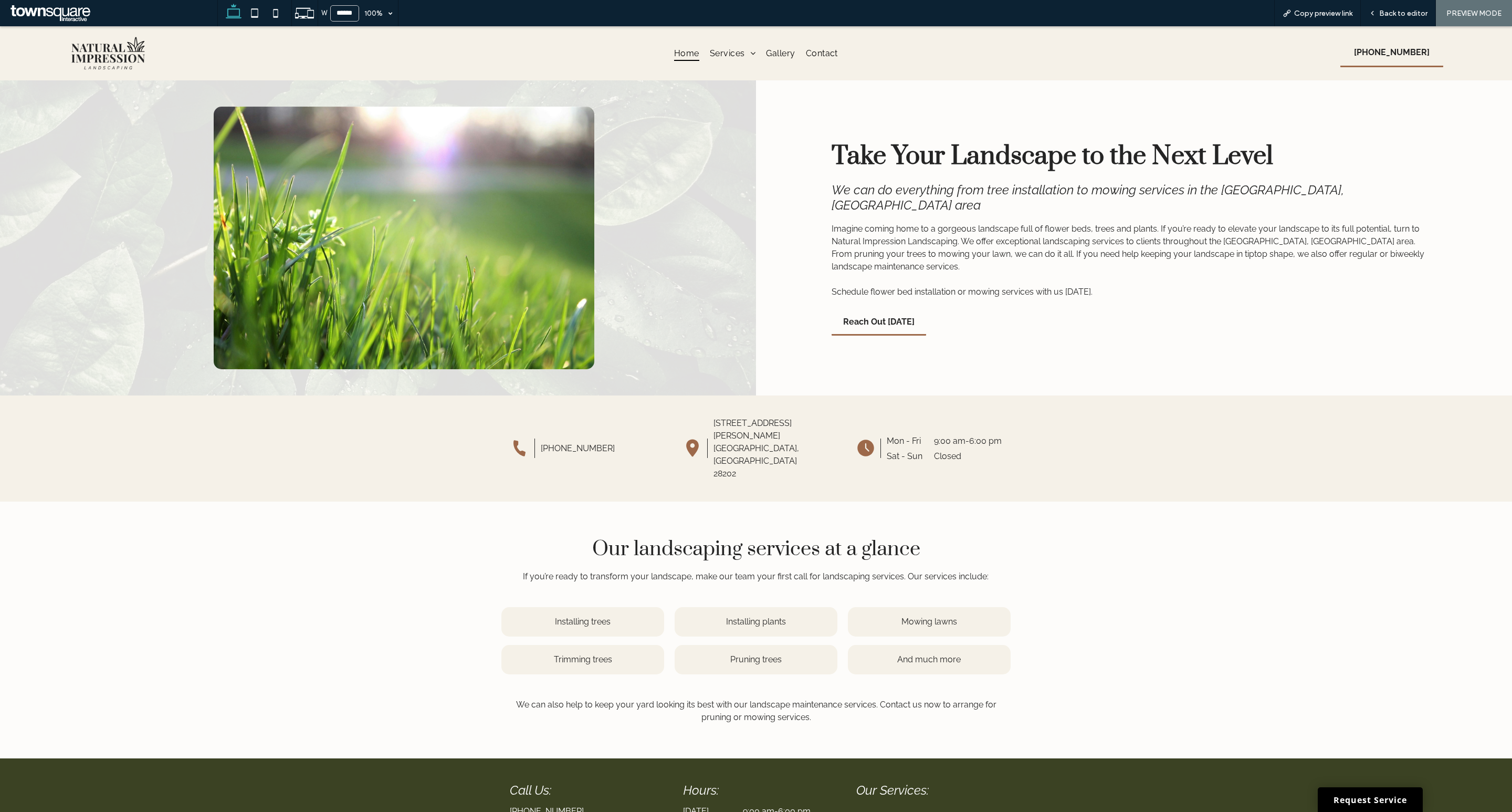
click at [684, 53] on span "Home" at bounding box center [686, 53] width 25 height 15
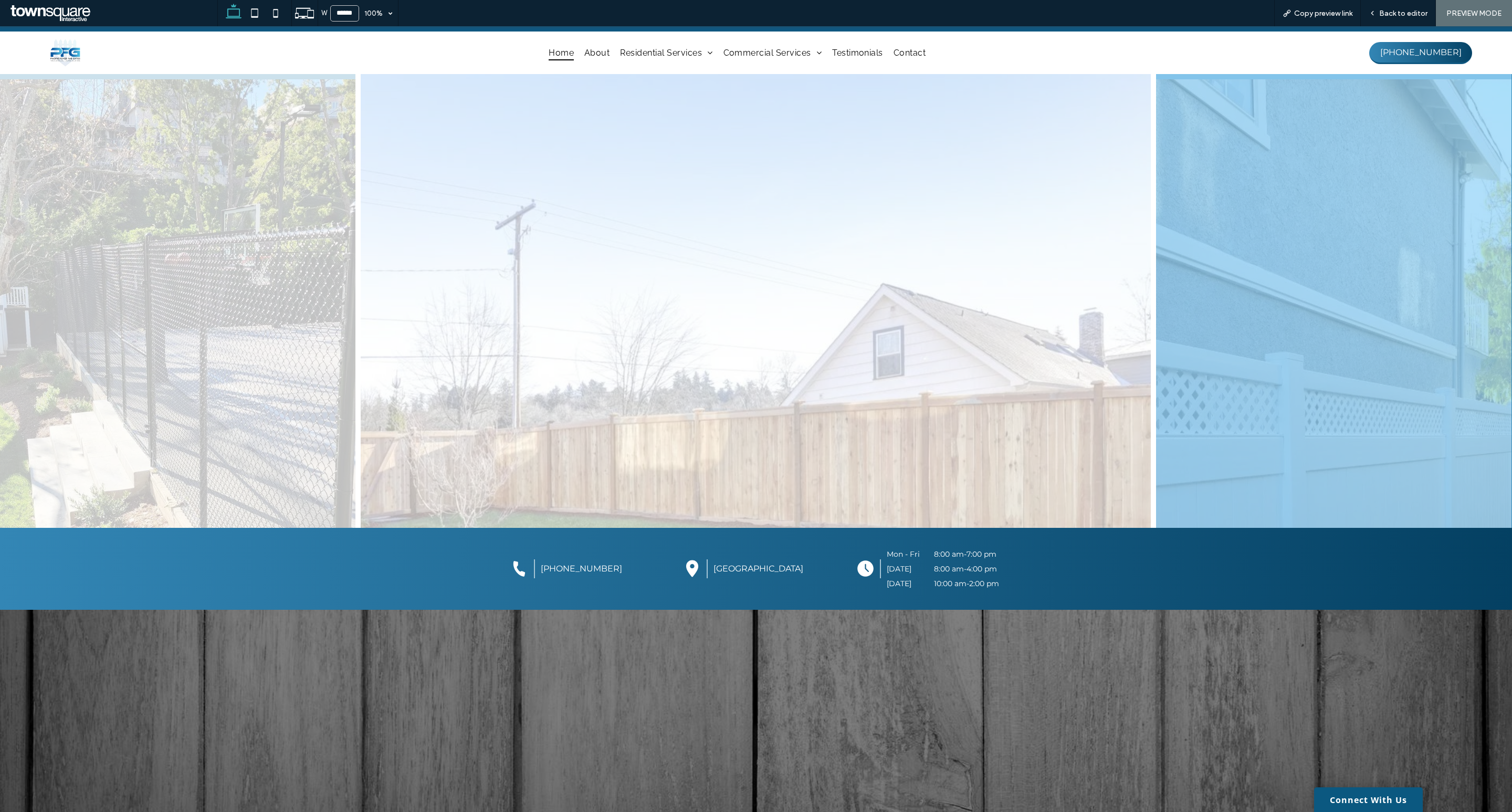
scroll to position [979, 0]
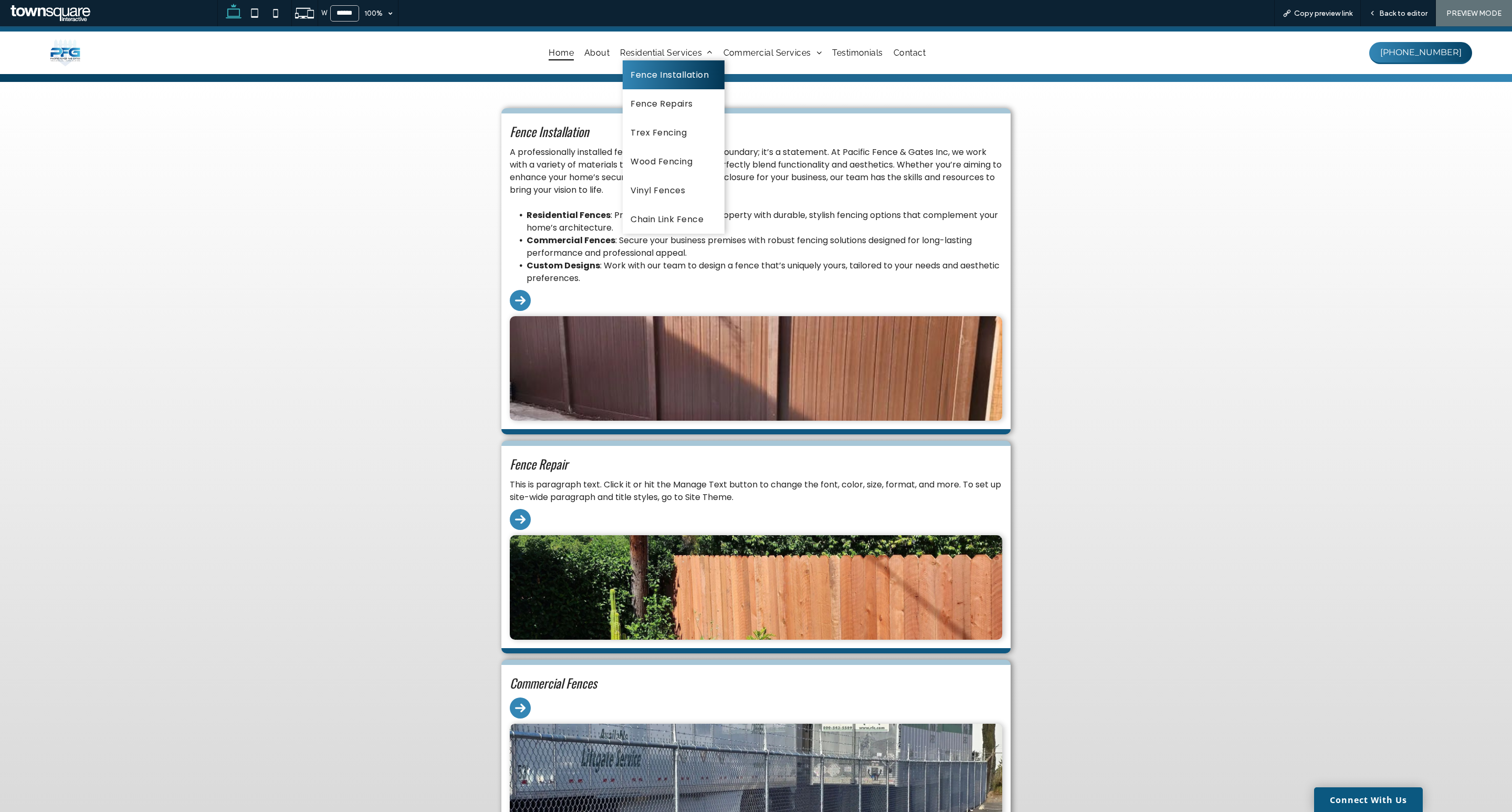
click at [657, 65] on link "Fence Installation" at bounding box center [673, 75] width 102 height 29
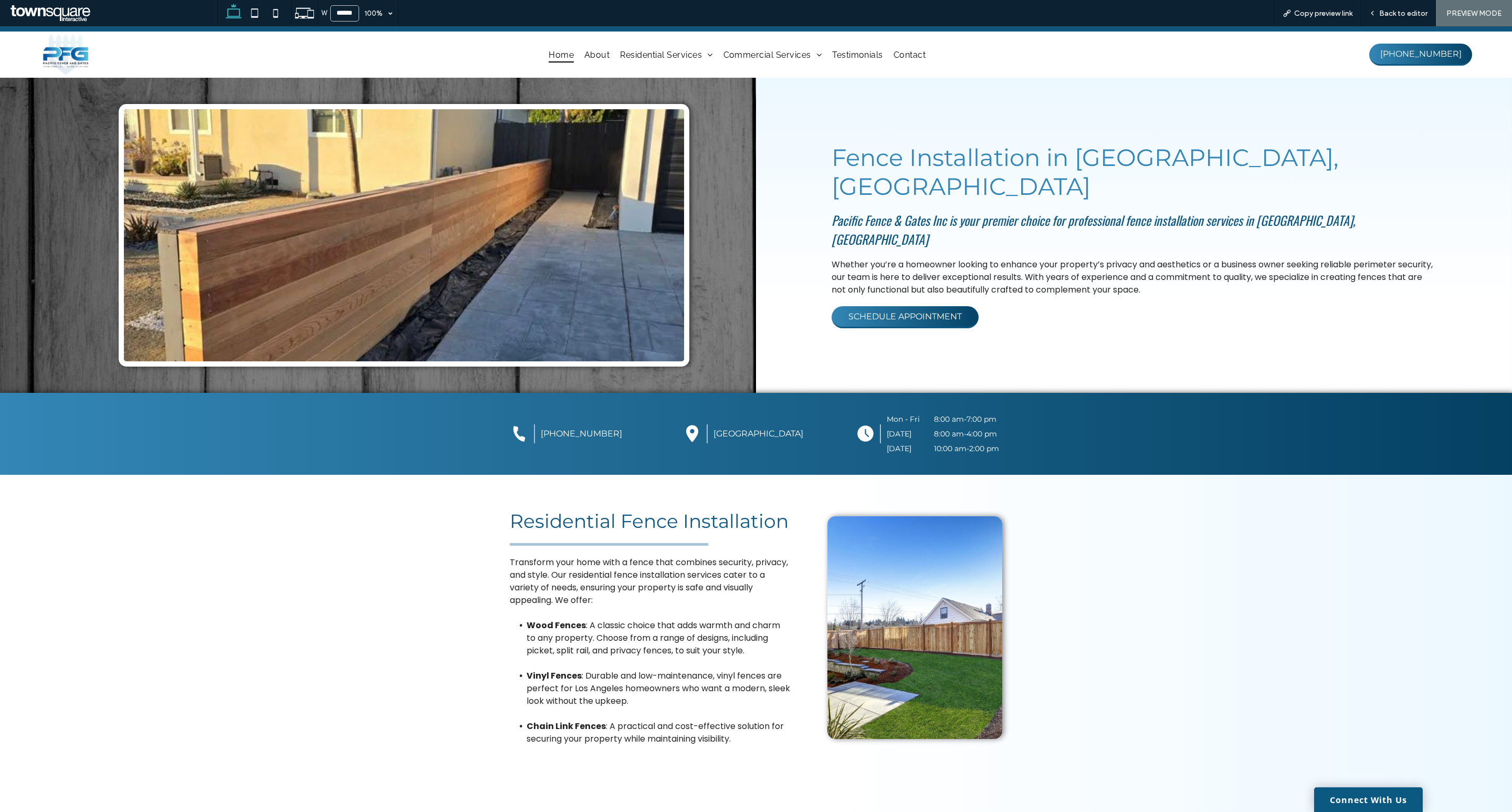
click at [563, 58] on span "Home" at bounding box center [561, 54] width 25 height 15
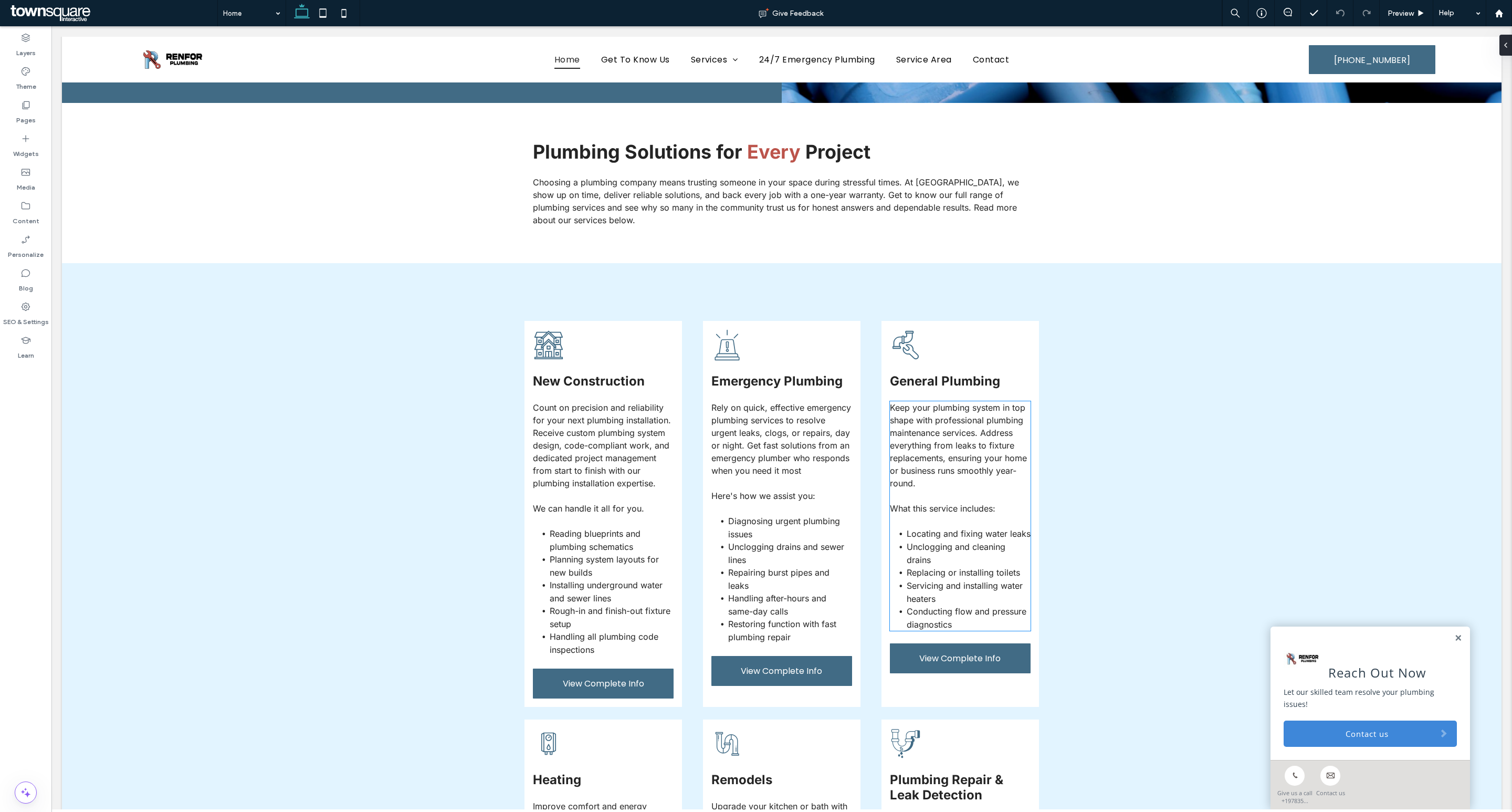
scroll to position [2462, 0]
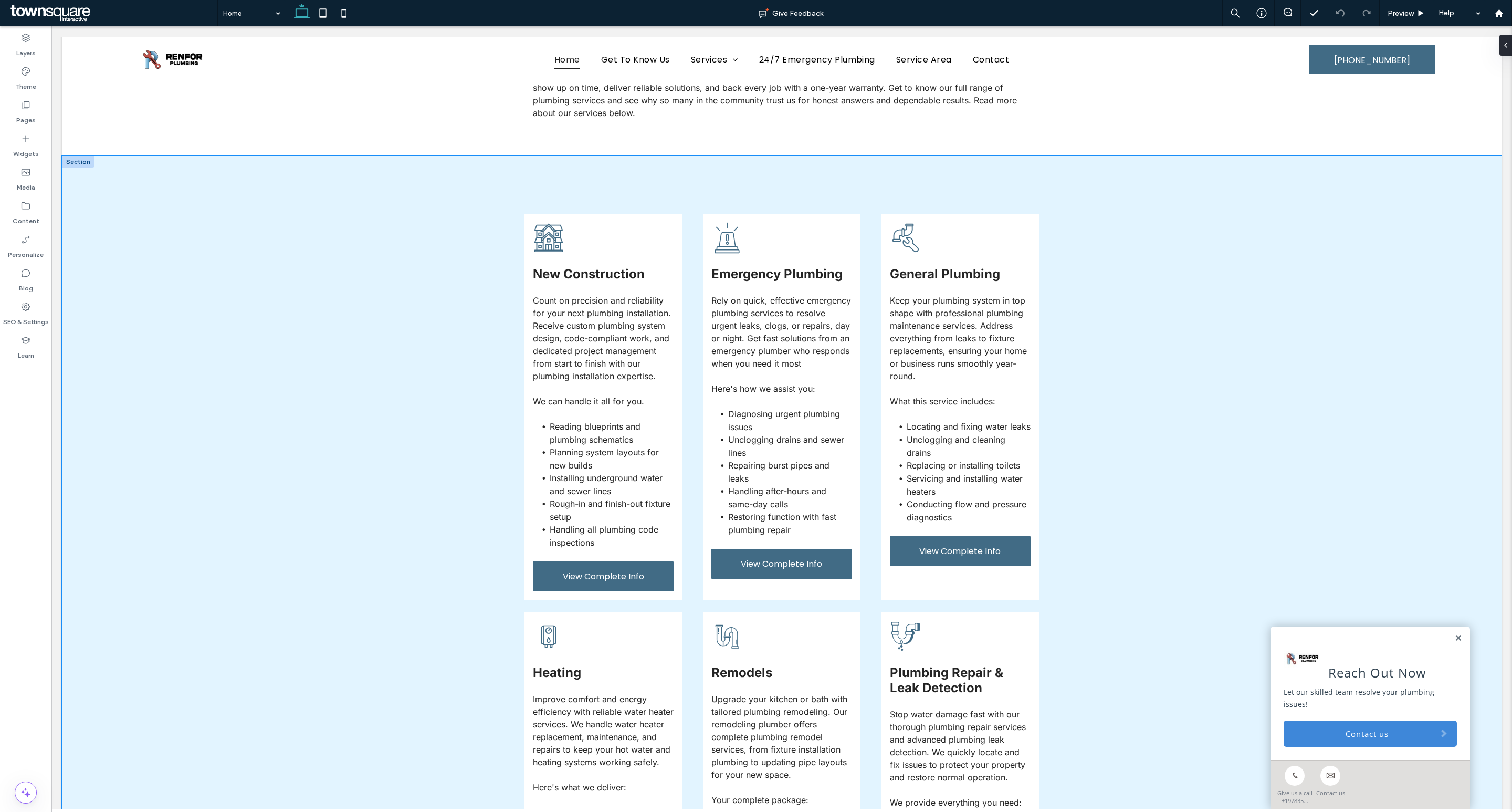
click at [1152, 180] on div "New Construction Count on precision and reliability for your next plumbing inst…" at bounding box center [782, 600] width 1440 height 889
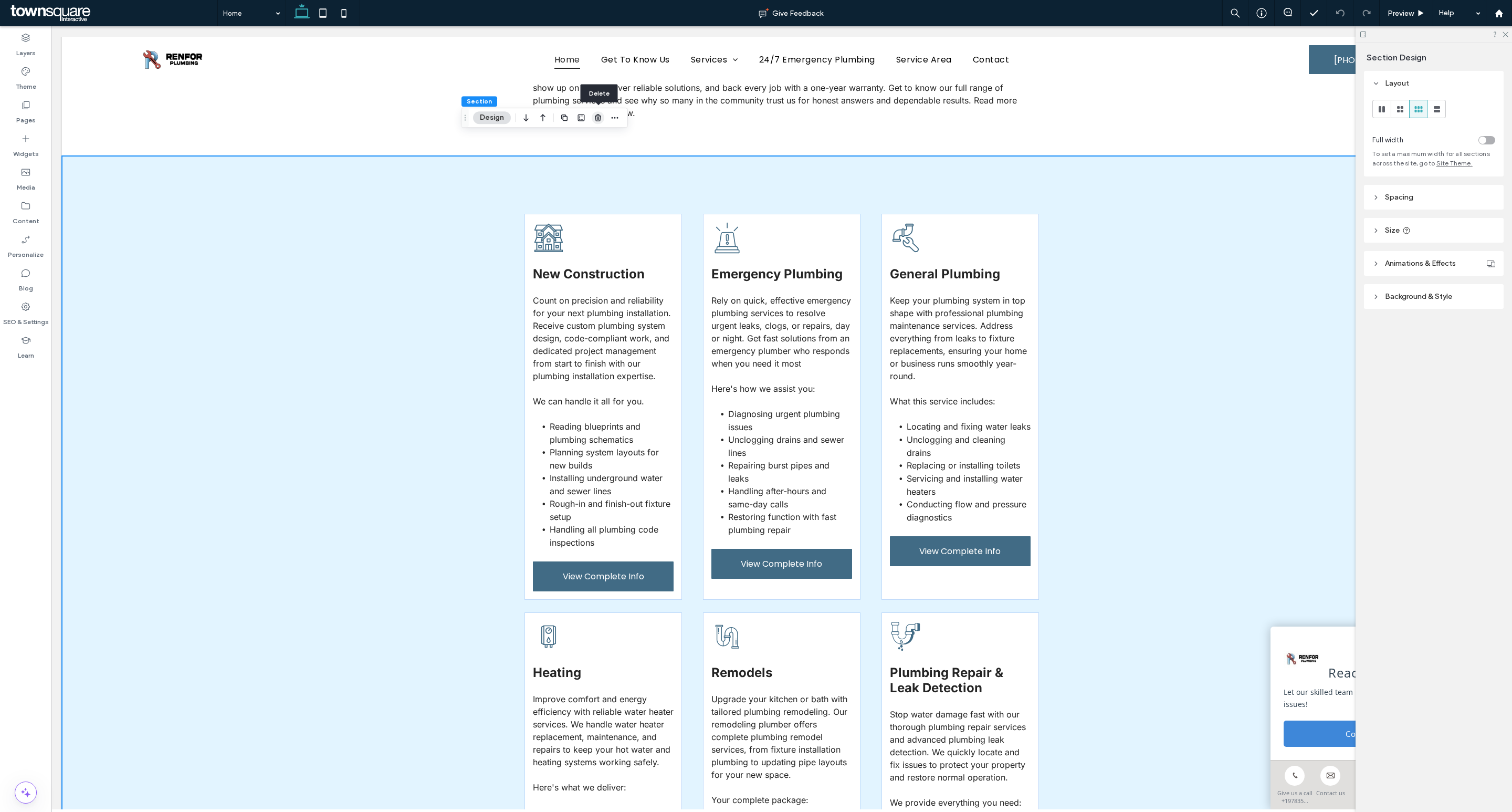
click at [598, 117] on icon "button" at bounding box center [598, 118] width 9 height 9
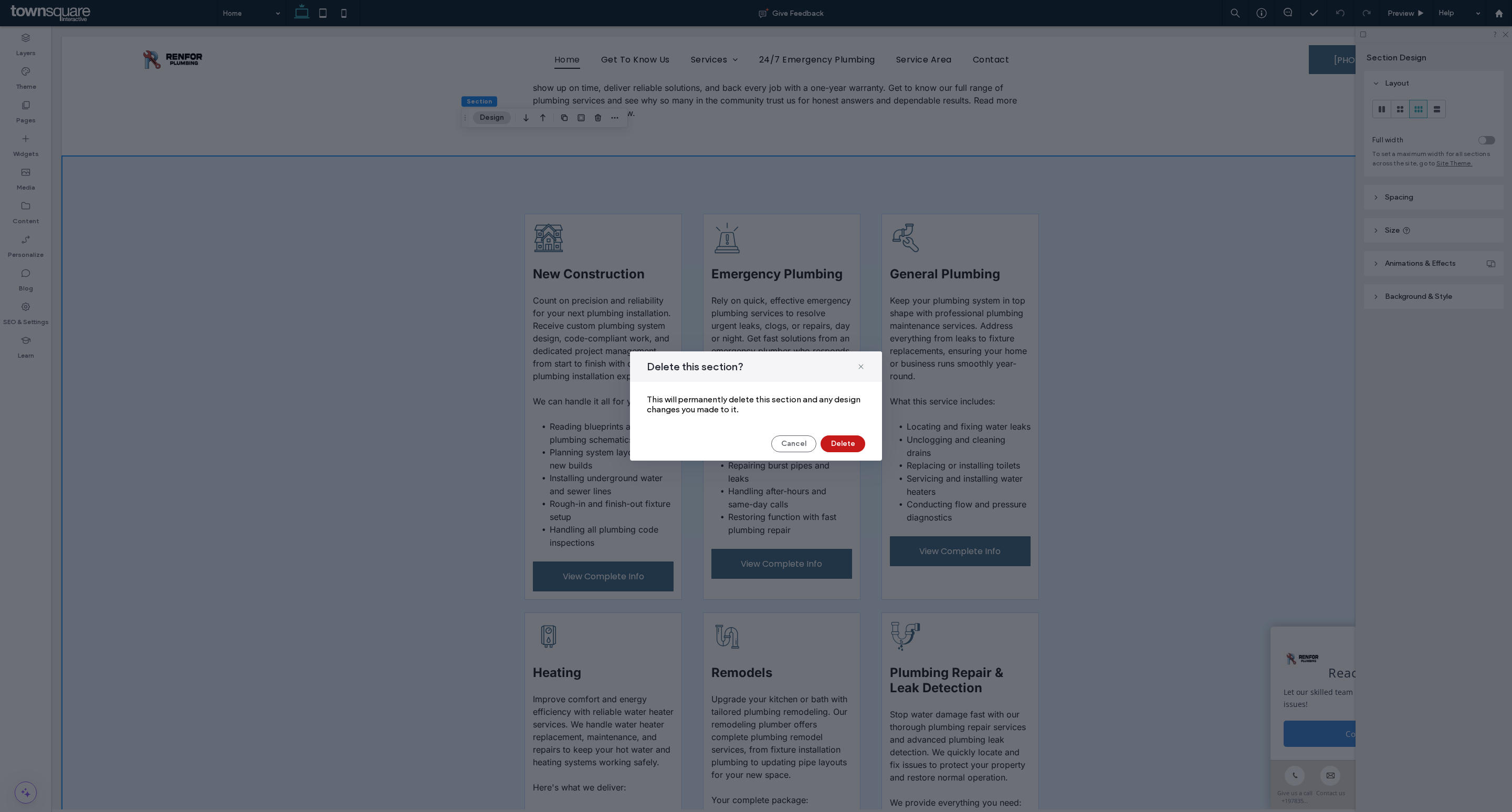
click at [838, 441] on button "Delete" at bounding box center [843, 444] width 45 height 17
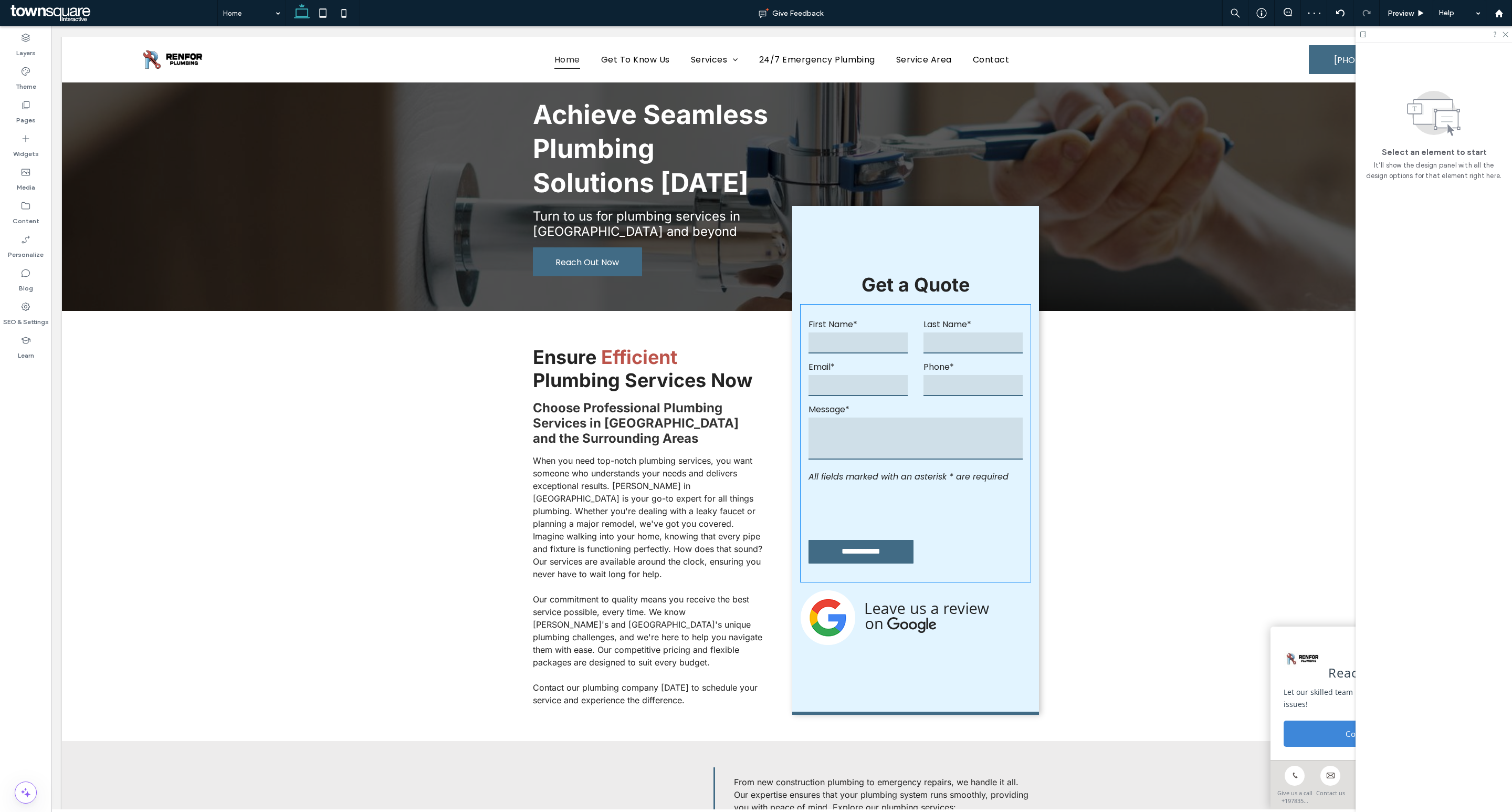
scroll to position [0, 0]
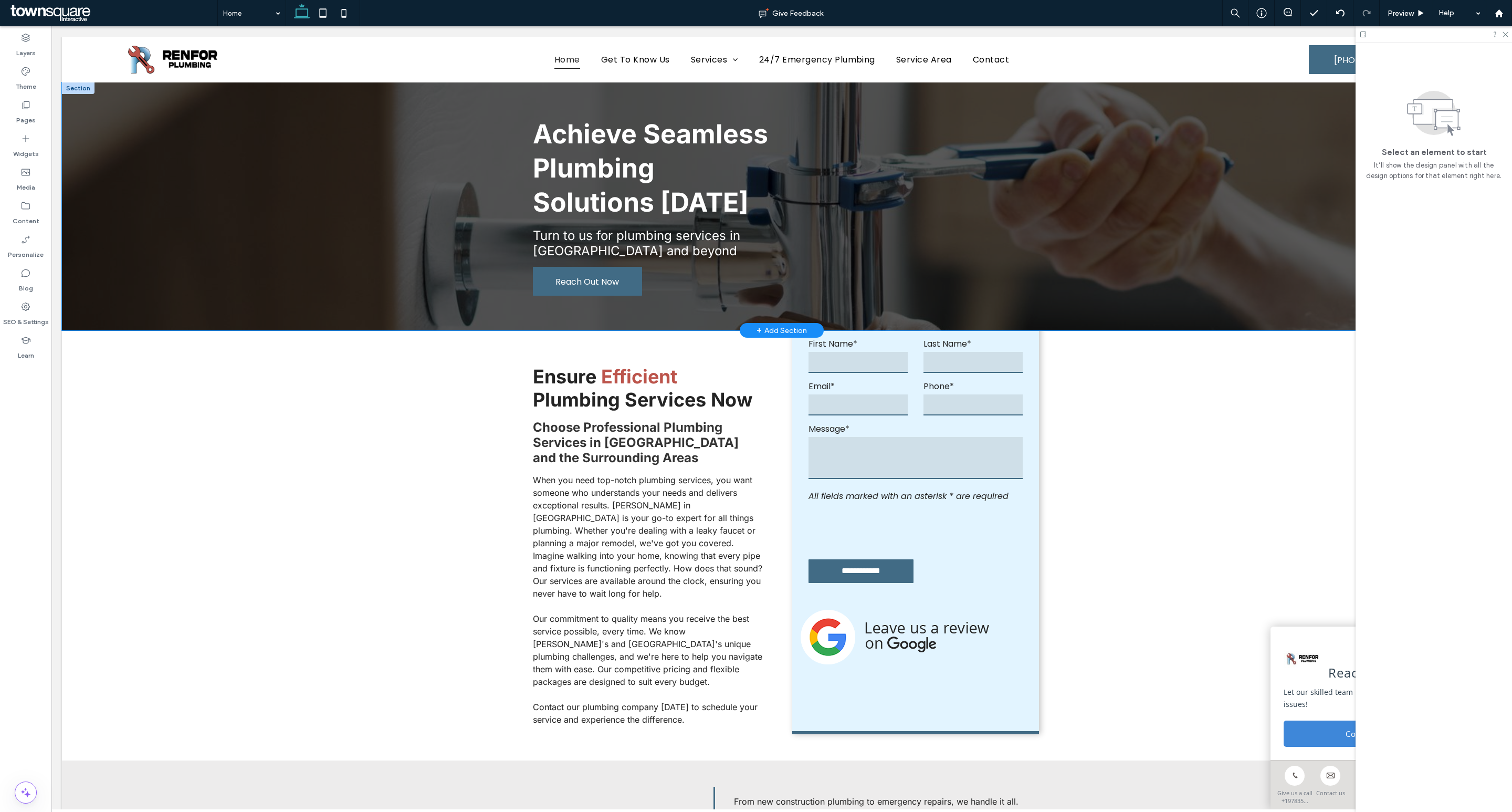
click at [1163, 150] on div "Achieve Seamless Plumbing Solutions Today Turn to us for plumbing services in H…" at bounding box center [782, 206] width 1440 height 248
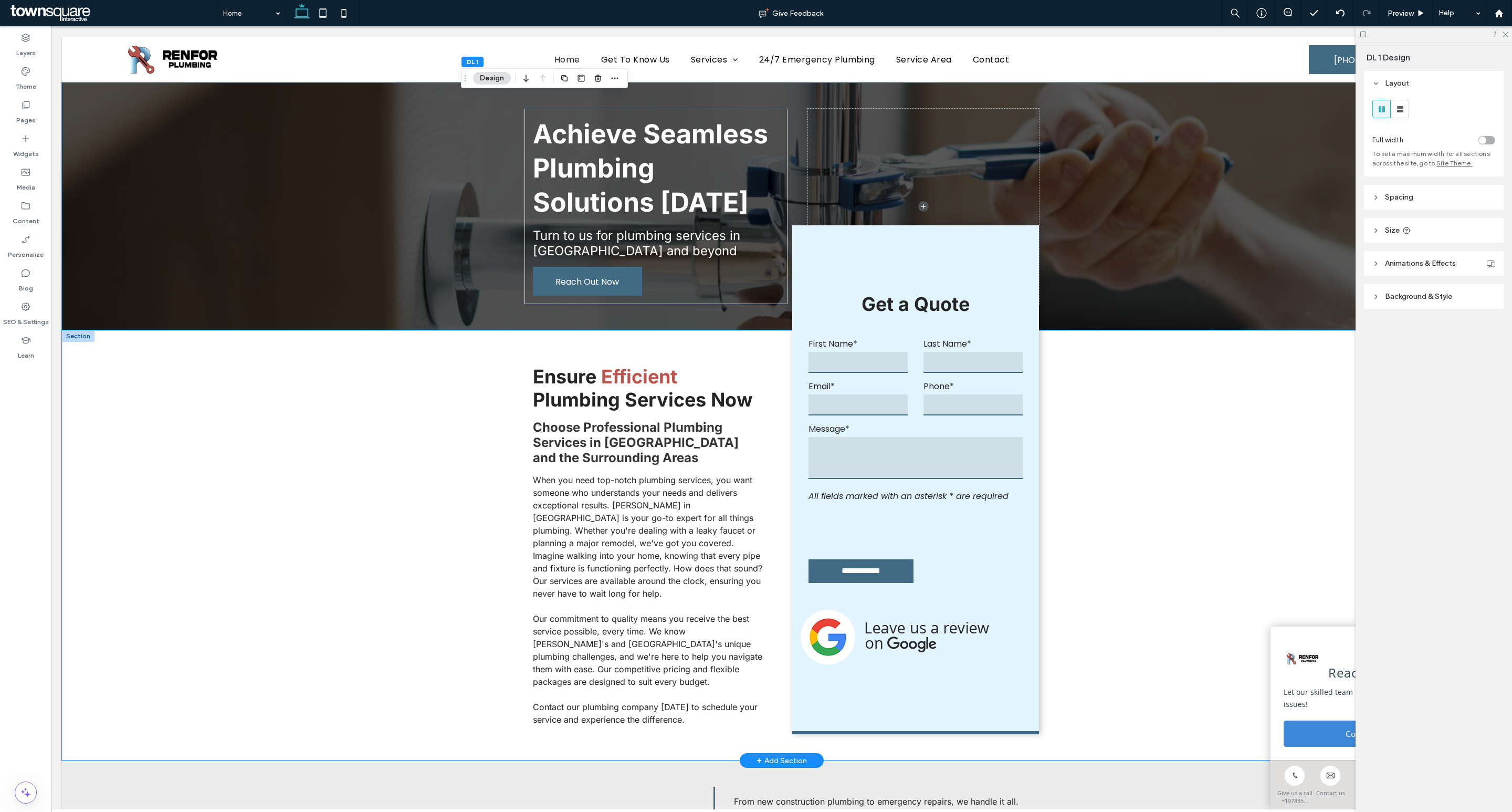
click at [1211, 431] on div "Ensure Efficient Plumbing Services Now Choose Professional Plumbing Services in…" at bounding box center [782, 545] width 1440 height 430
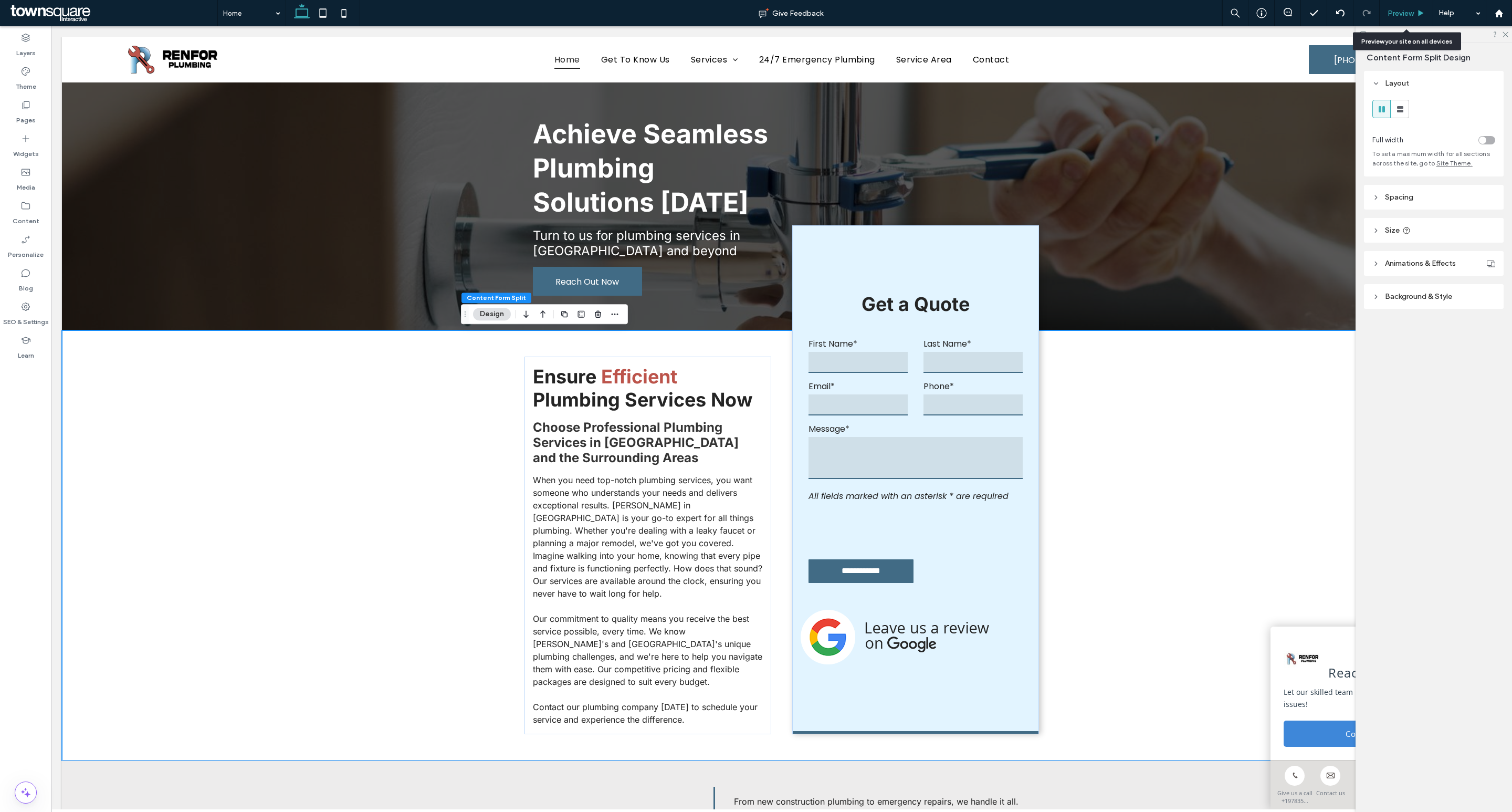
click at [1408, 11] on span "Preview" at bounding box center [1400, 13] width 26 height 9
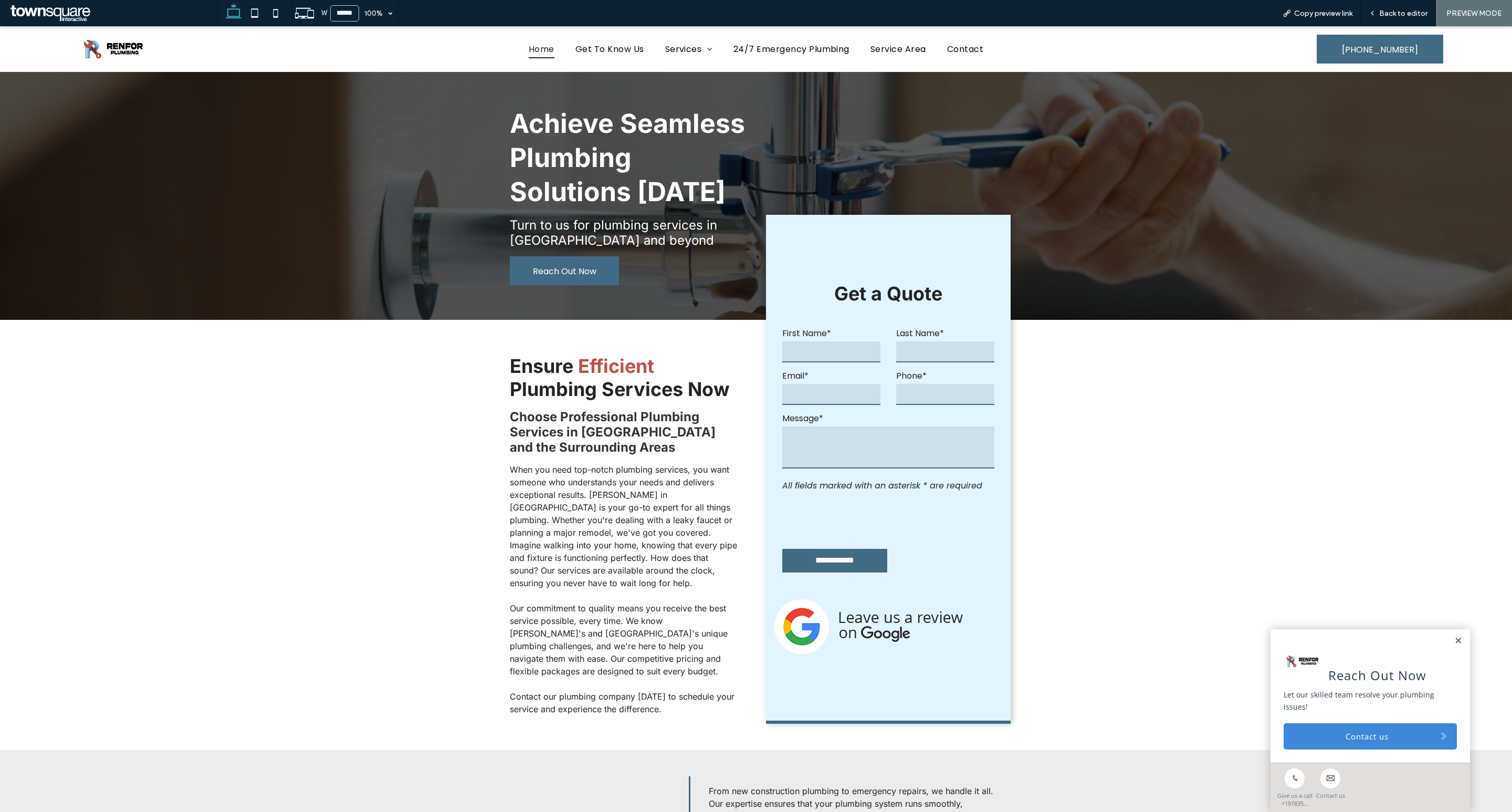
scroll to position [1, 0]
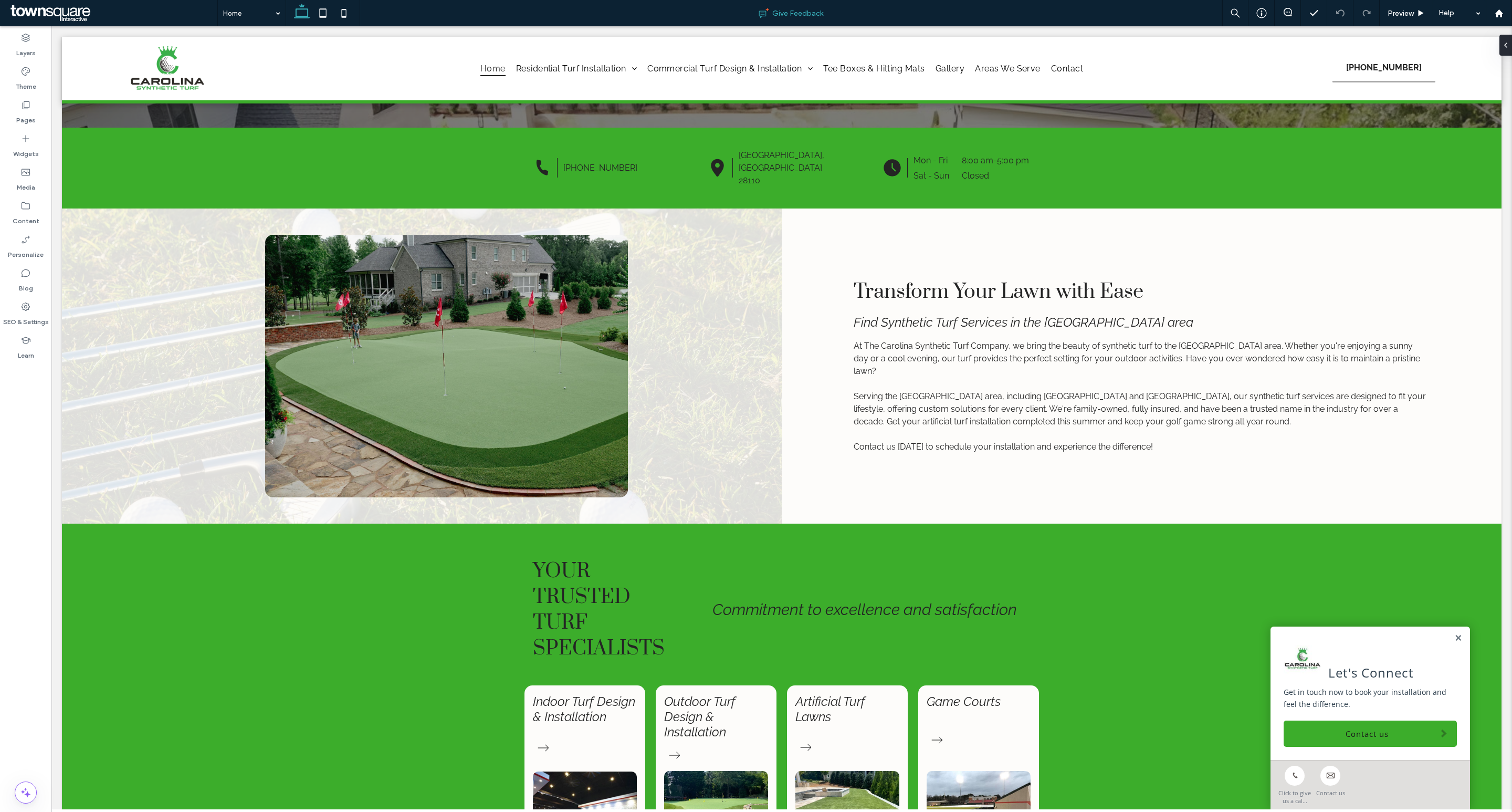
scroll to position [178, 0]
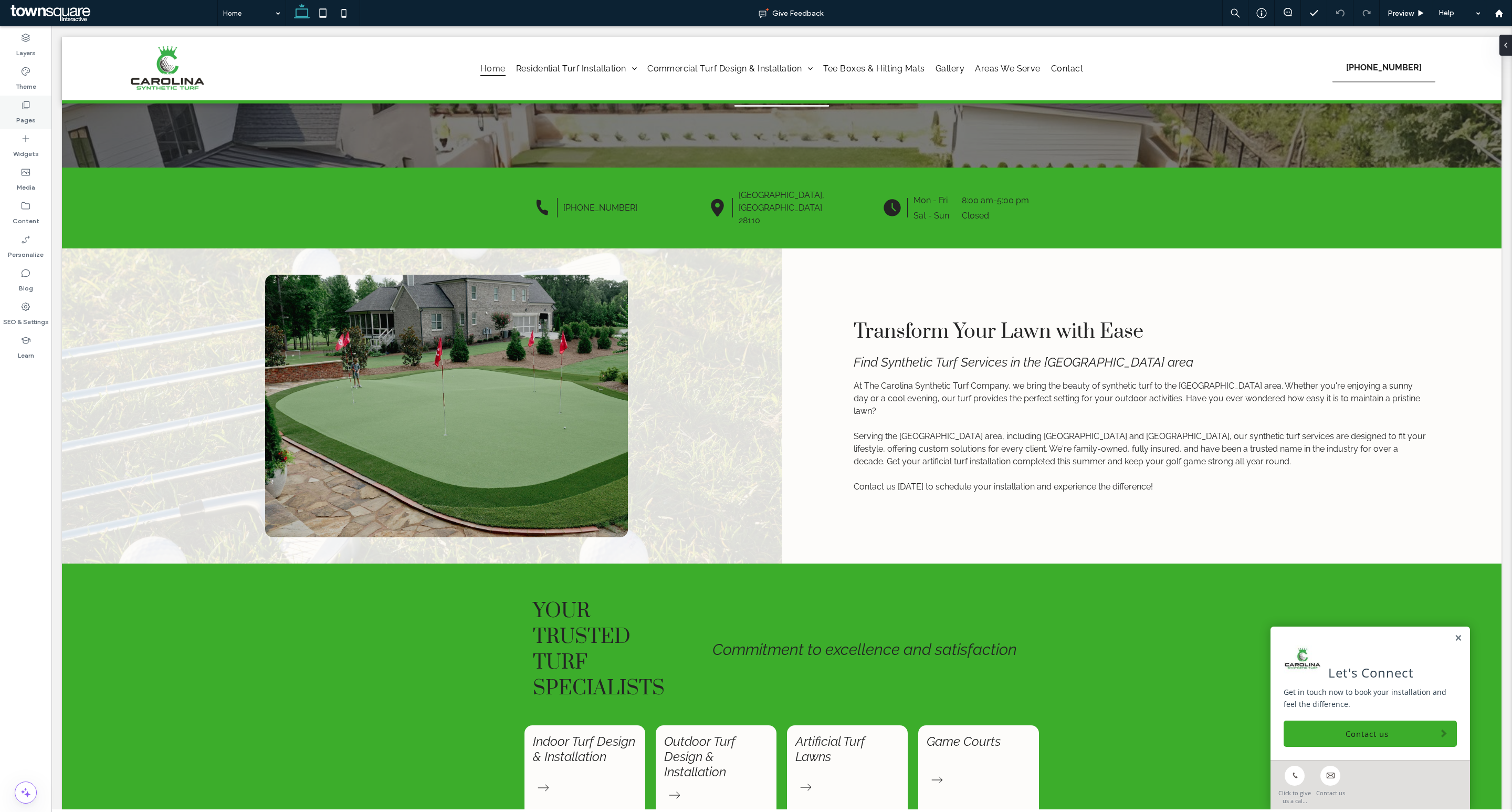
click at [28, 103] on icon at bounding box center [26, 104] width 11 height 11
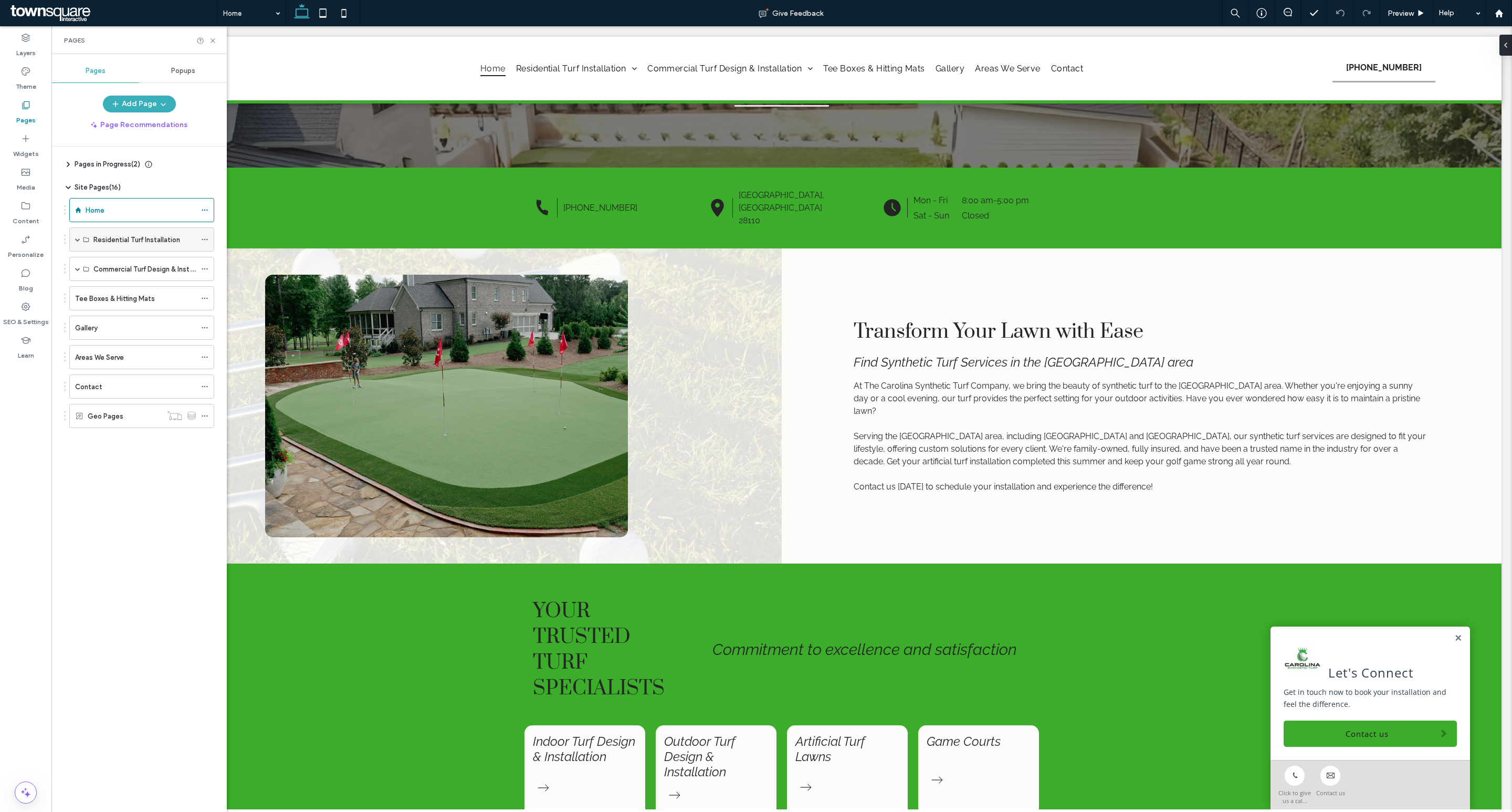
click at [76, 237] on span at bounding box center [77, 239] width 5 height 5
click at [80, 368] on span at bounding box center [77, 365] width 5 height 5
click at [212, 38] on icon at bounding box center [212, 40] width 8 height 8
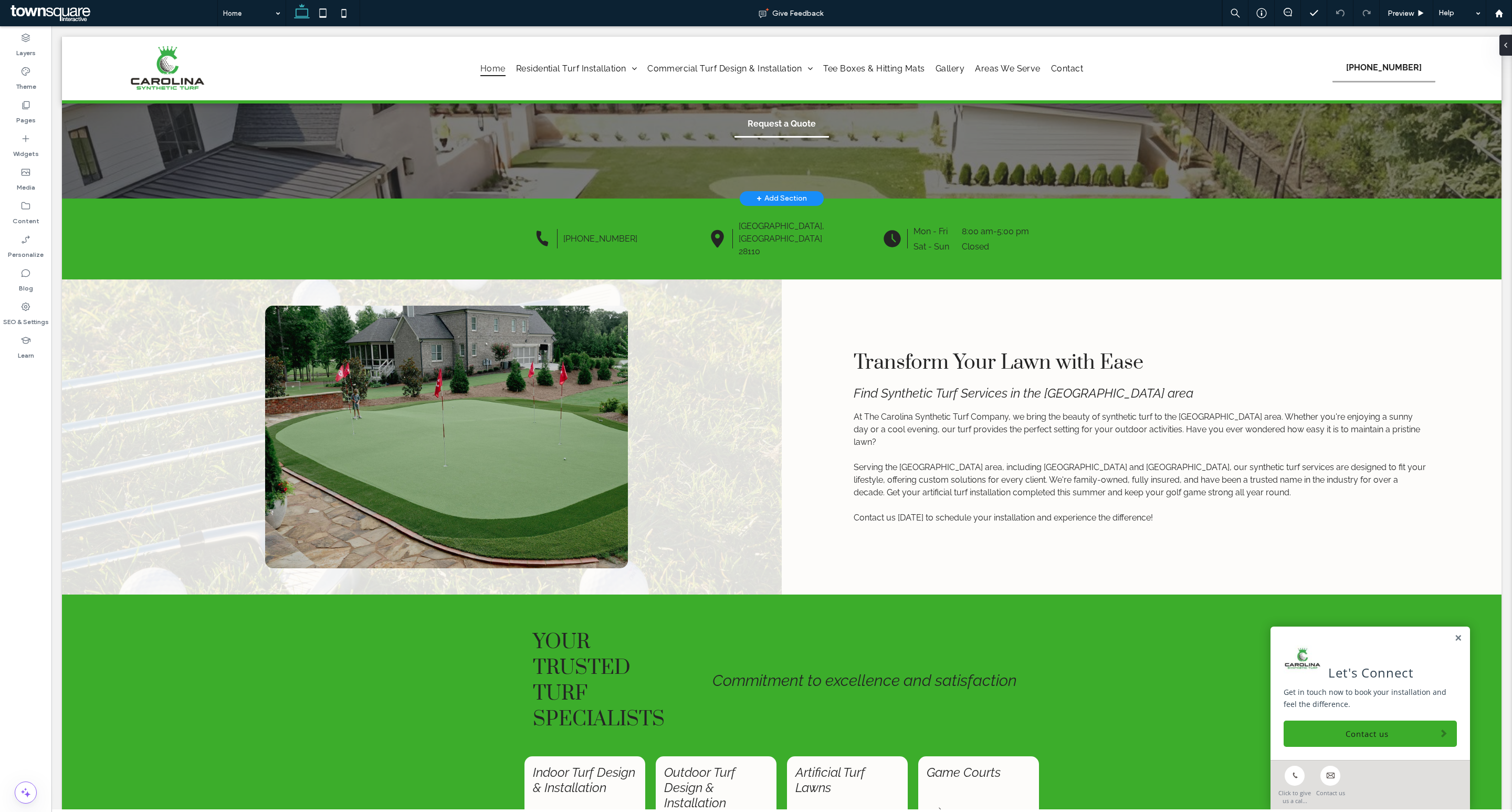
scroll to position [0, 0]
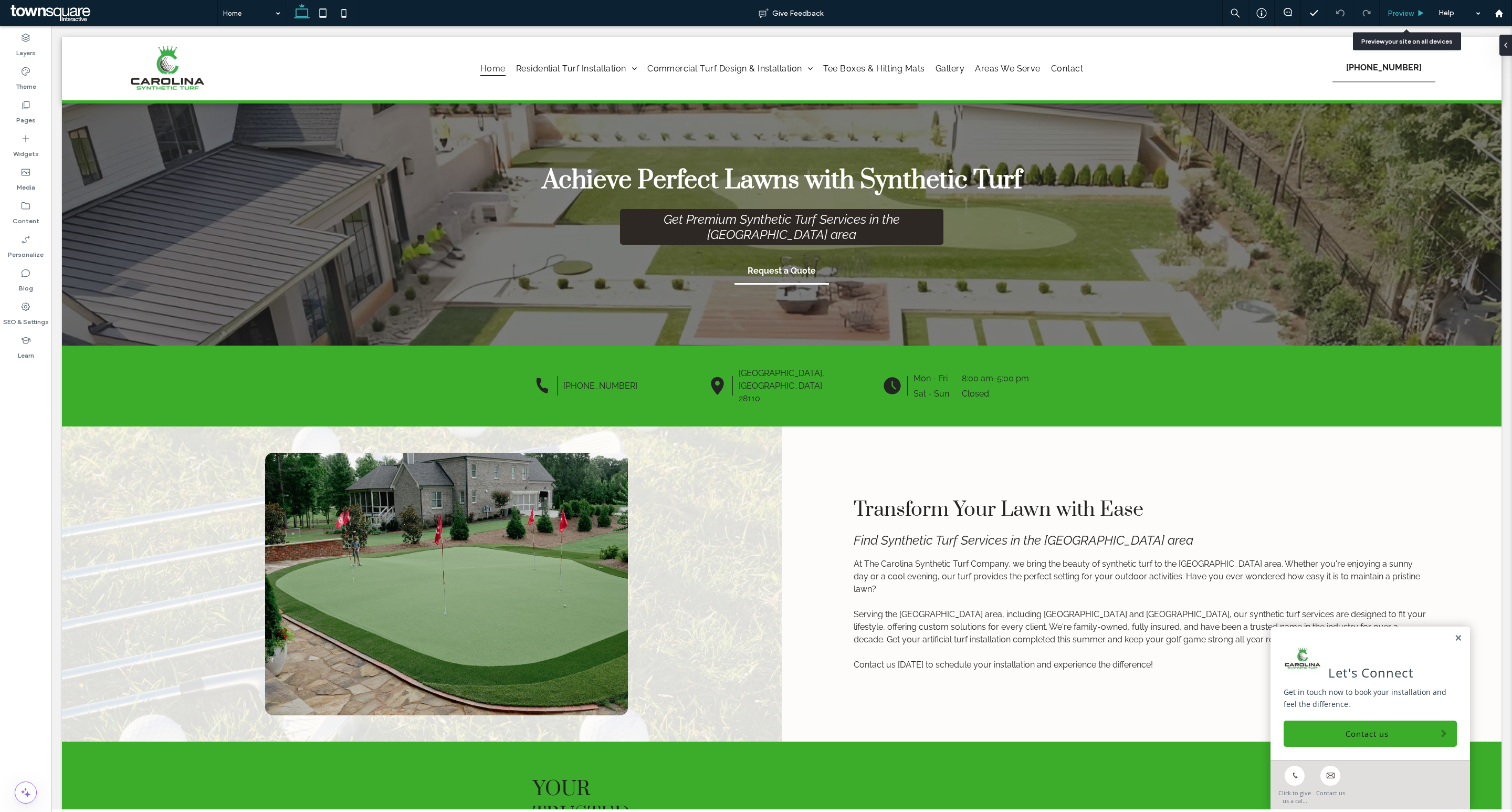
click at [1412, 5] on div "Preview" at bounding box center [1406, 13] width 53 height 26
click at [1418, 11] on icon at bounding box center [1421, 13] width 8 height 8
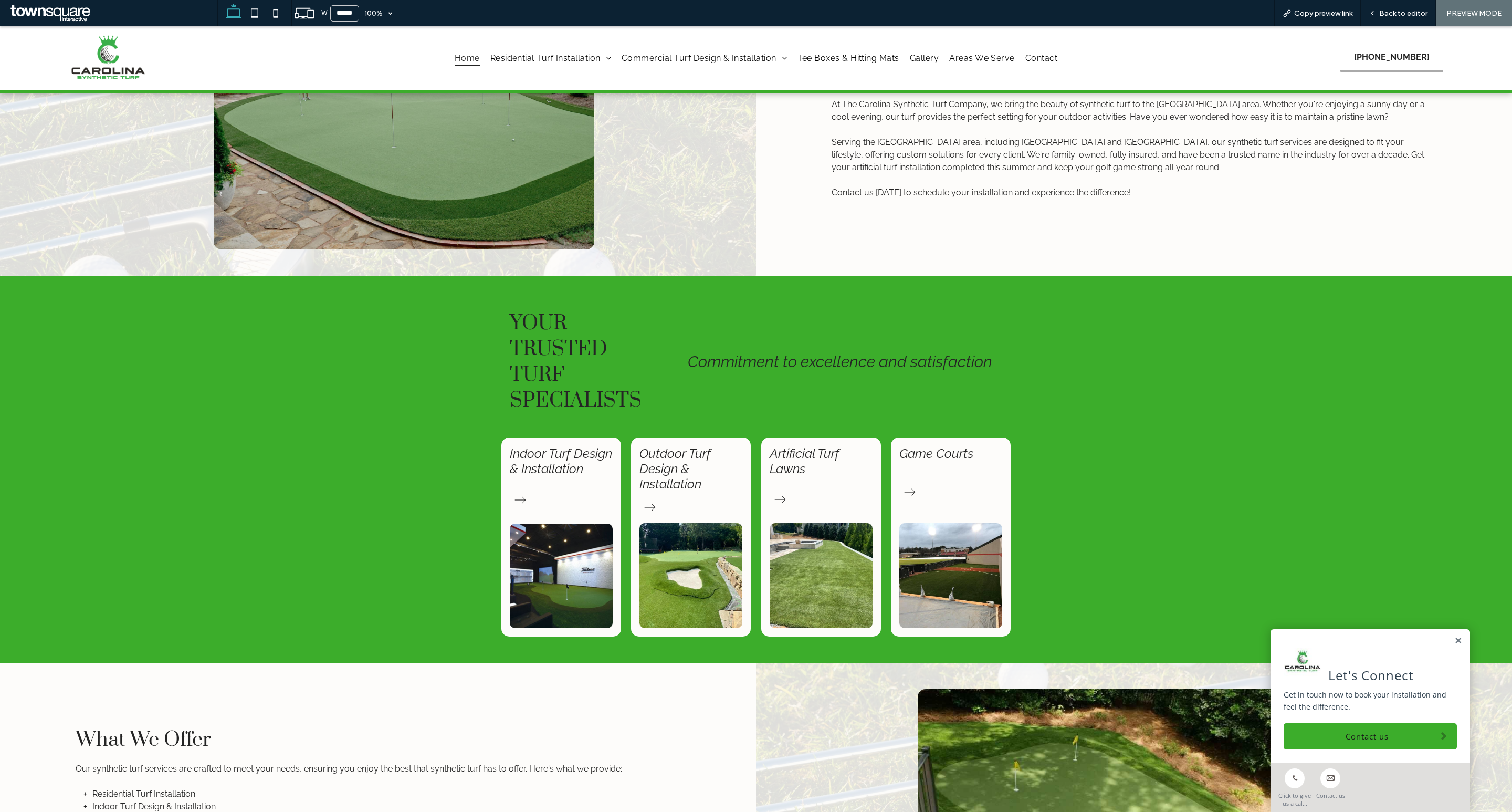
scroll to position [455, 0]
click at [550, 506] on div "Indoor Turf Design & Installation" at bounding box center [561, 536] width 119 height 199
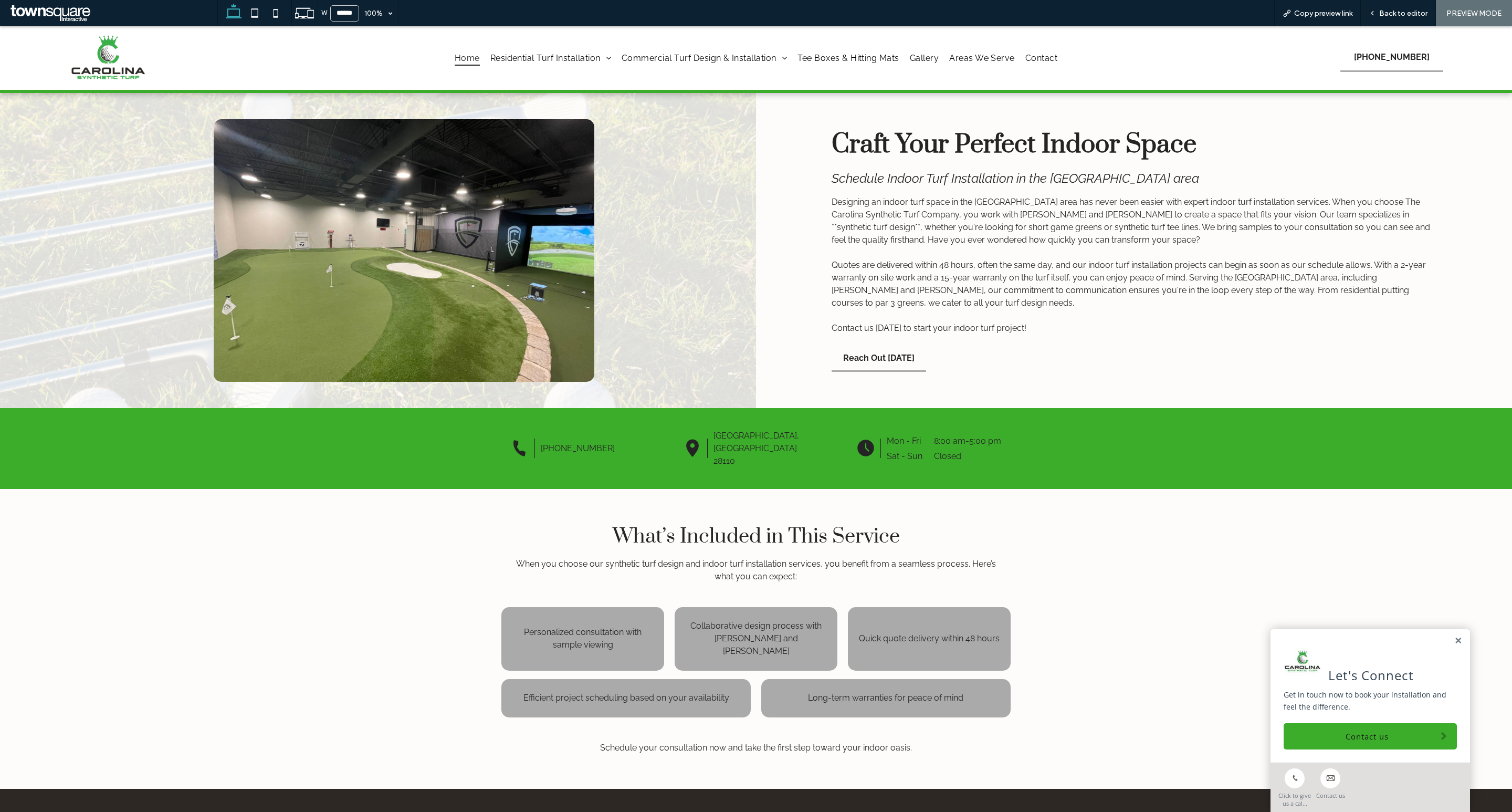
click at [471, 54] on span "Home" at bounding box center [467, 58] width 25 height 15
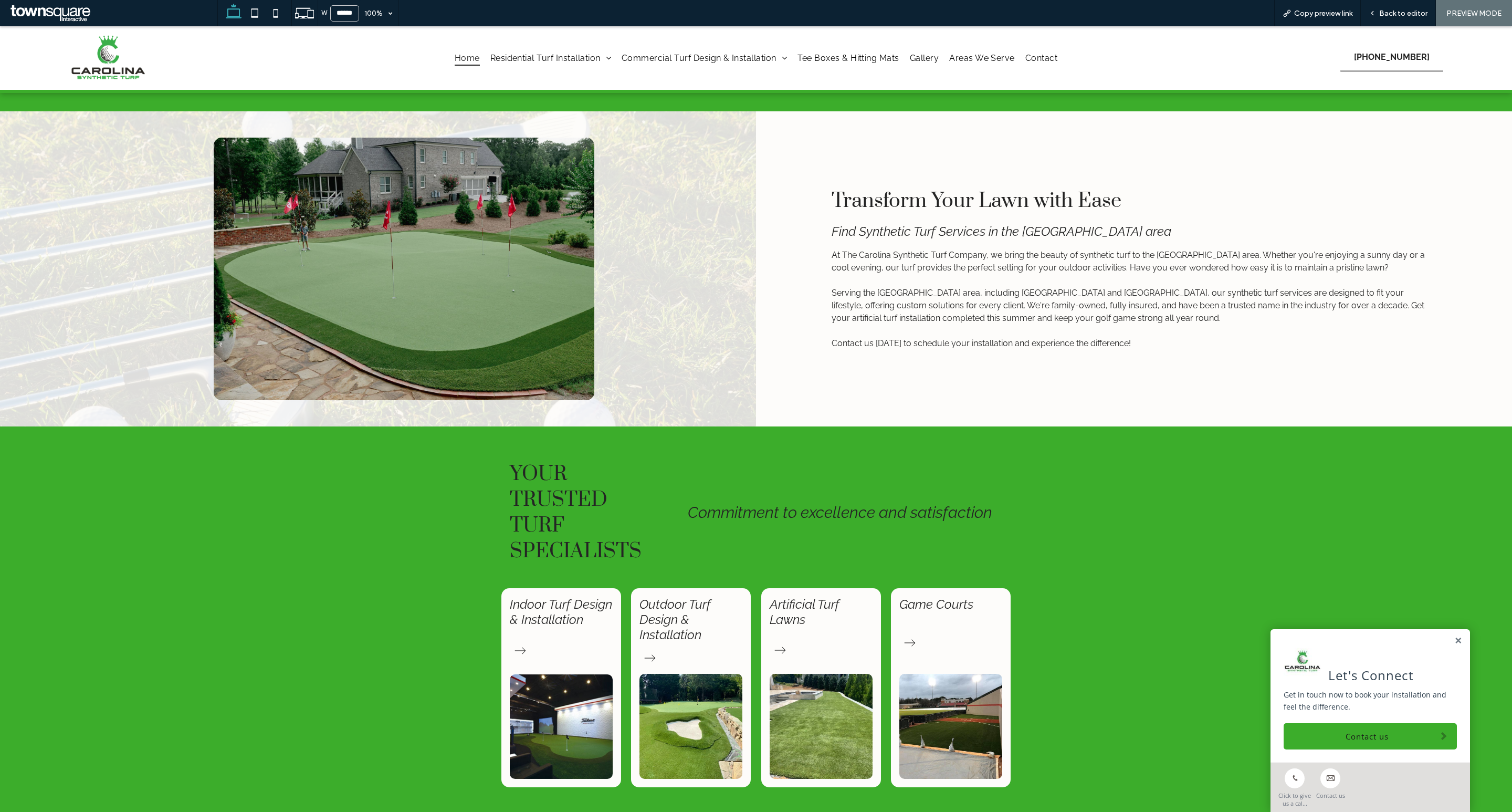
scroll to position [307, 0]
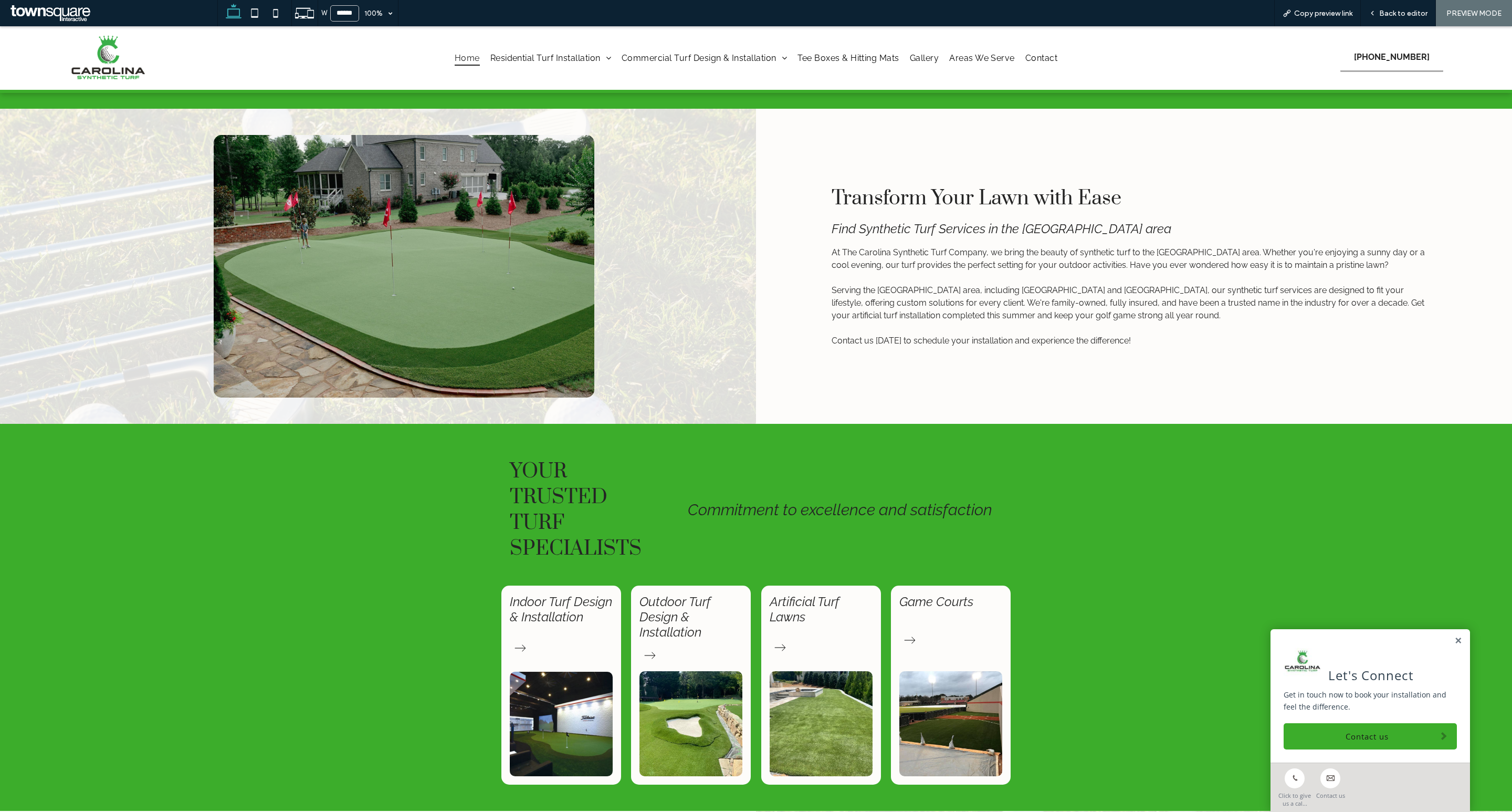
click at [679, 633] on link "Outdoor Turf Design & Installation" at bounding box center [675, 617] width 72 height 45
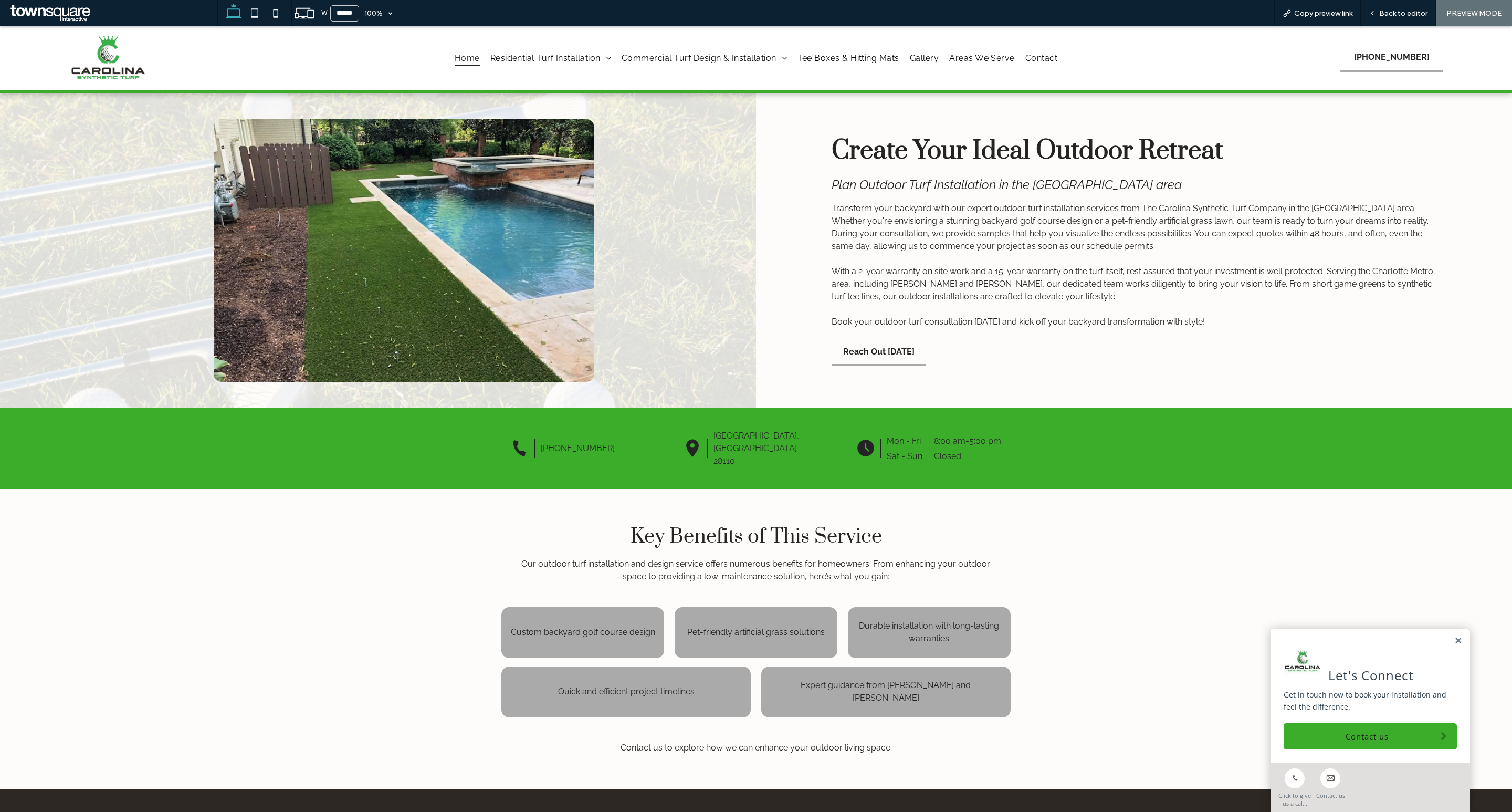
click at [459, 53] on span "Home" at bounding box center [467, 58] width 25 height 15
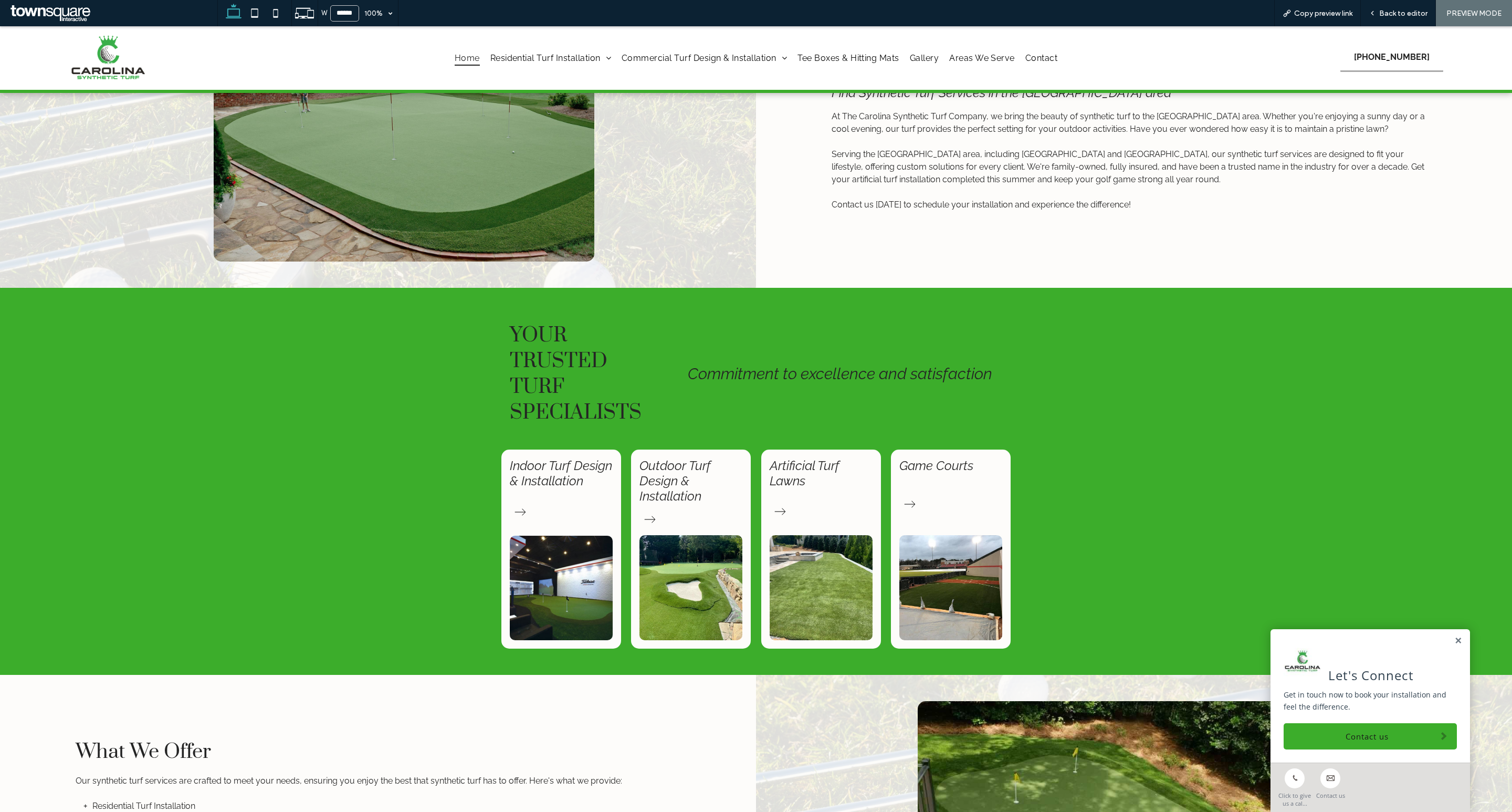
scroll to position [444, 0]
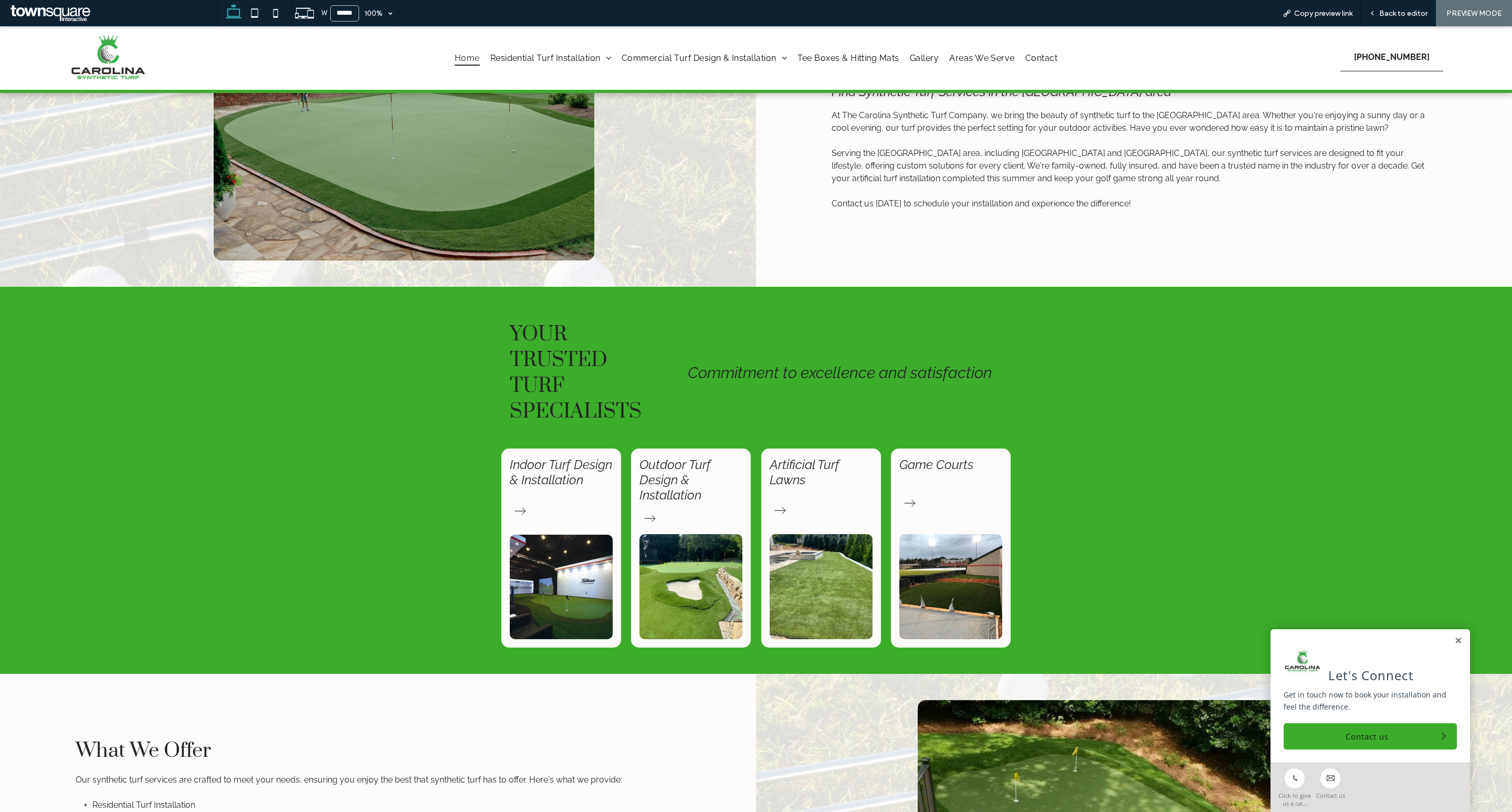
click at [845, 512] on div "Artificial Turf Lawns" at bounding box center [821, 548] width 119 height 199
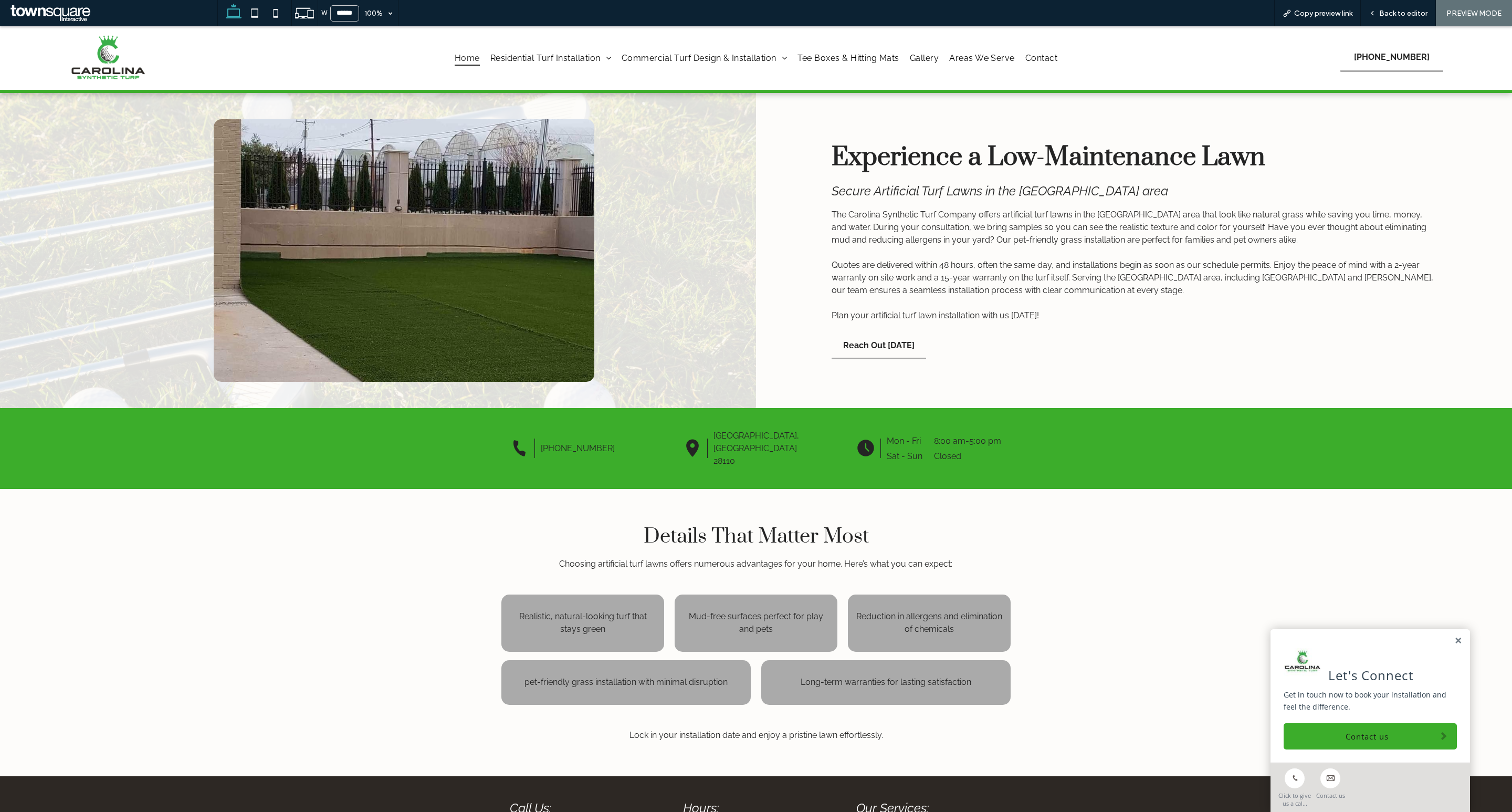
click at [466, 60] on span "Home" at bounding box center [467, 58] width 25 height 15
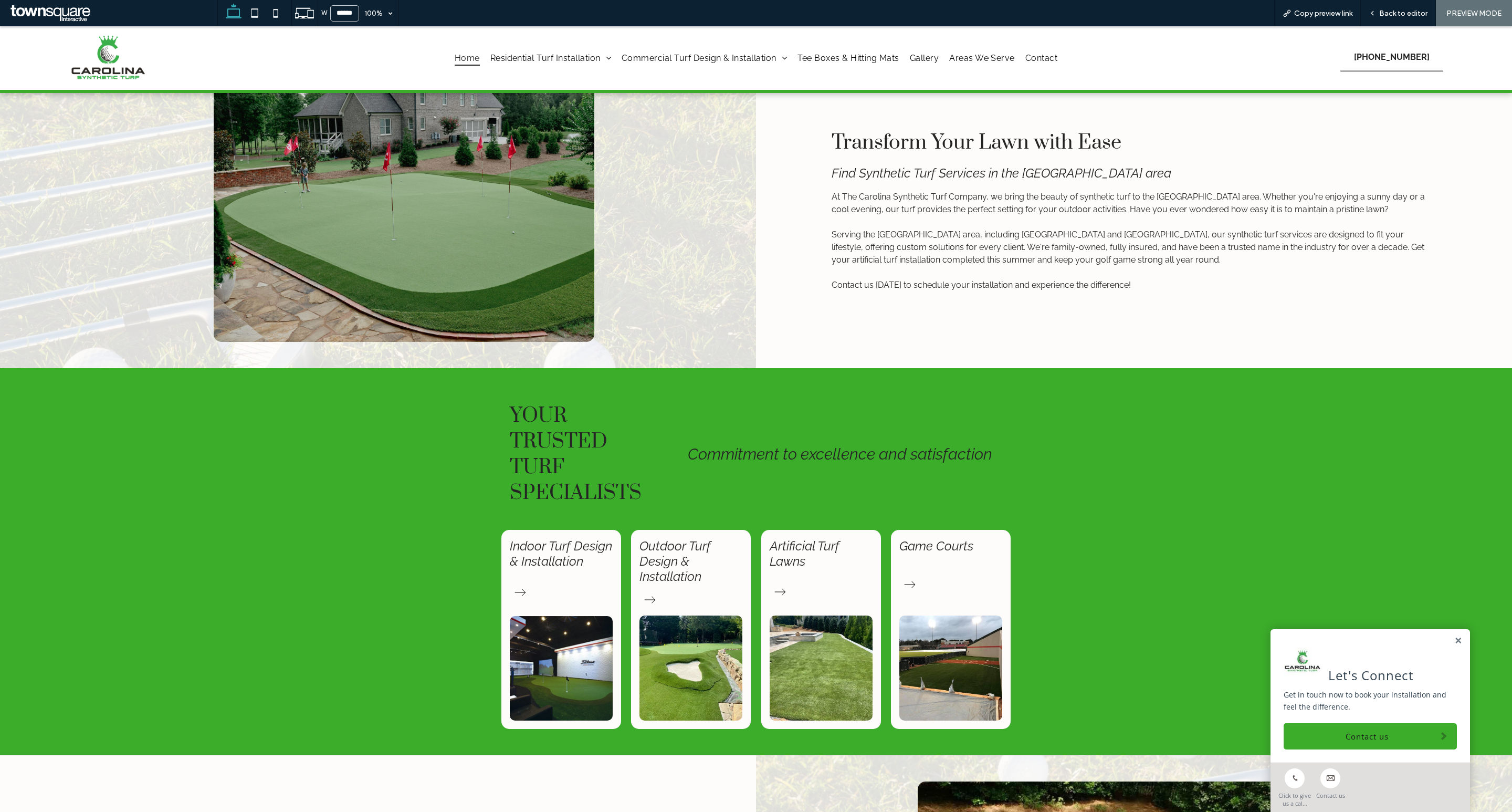
scroll to position [383, 0]
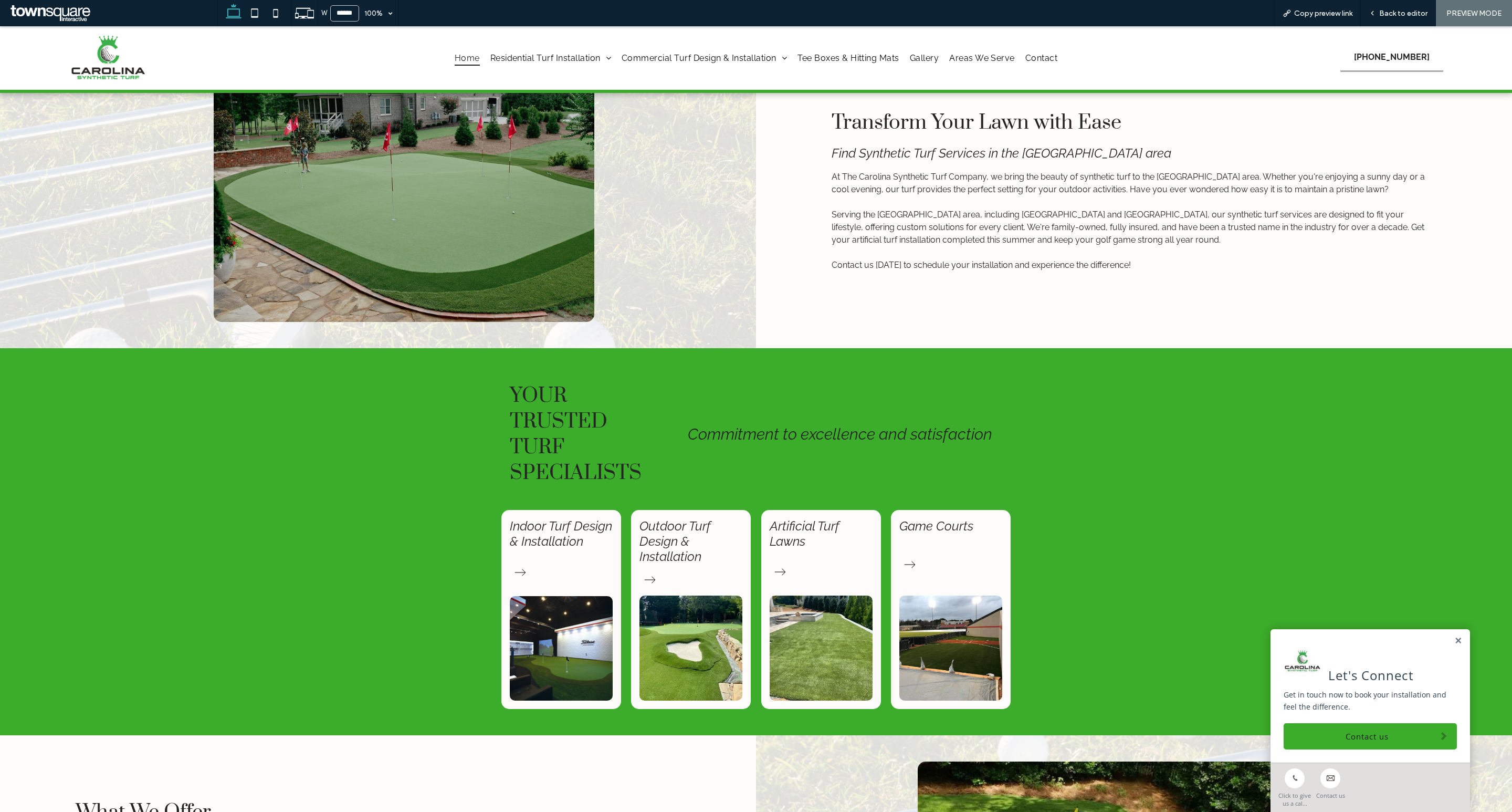
click at [952, 558] on div "Game Courts" at bounding box center [951, 610] width 119 height 199
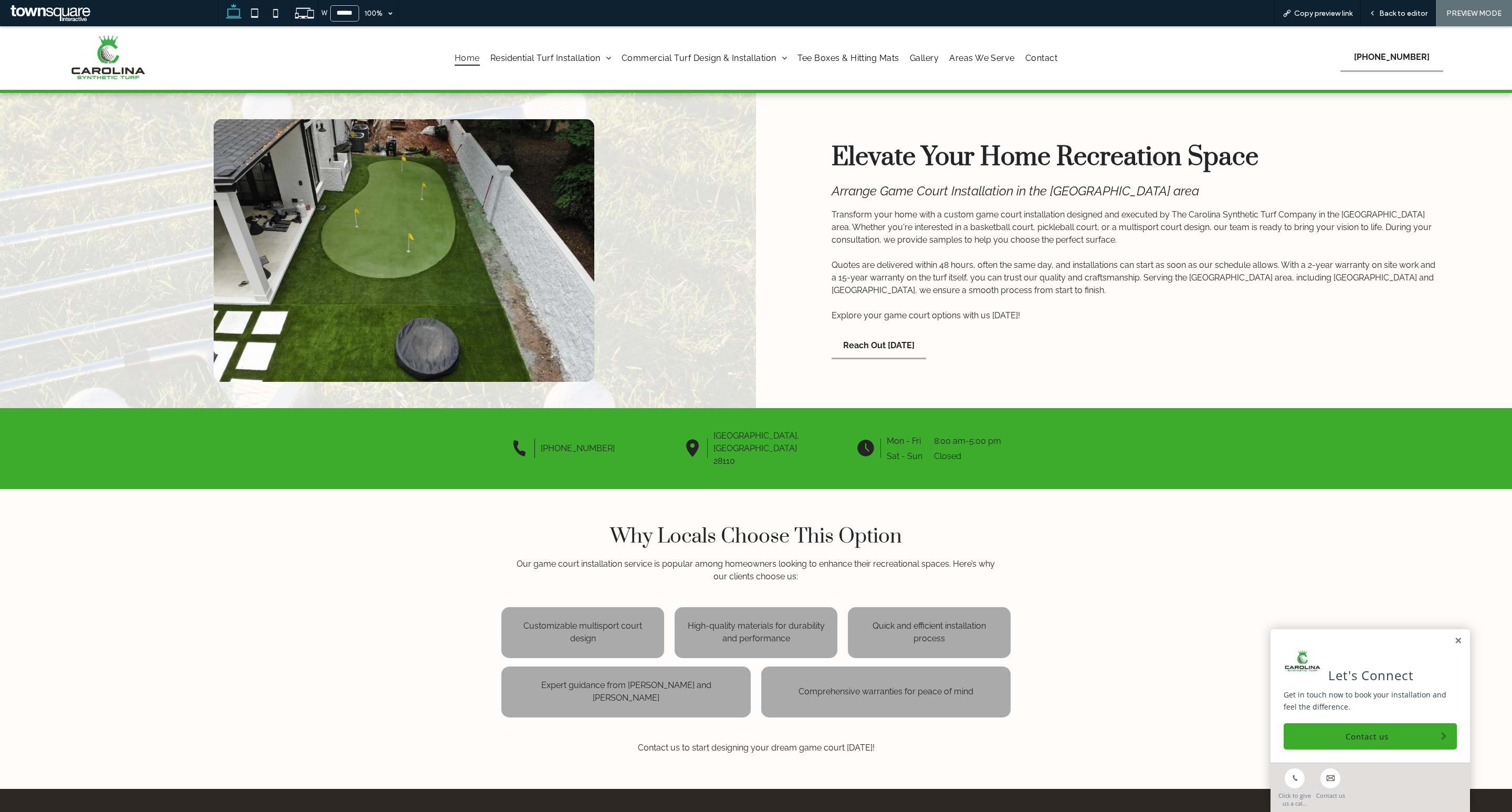
click at [467, 57] on span "Home" at bounding box center [467, 58] width 25 height 15
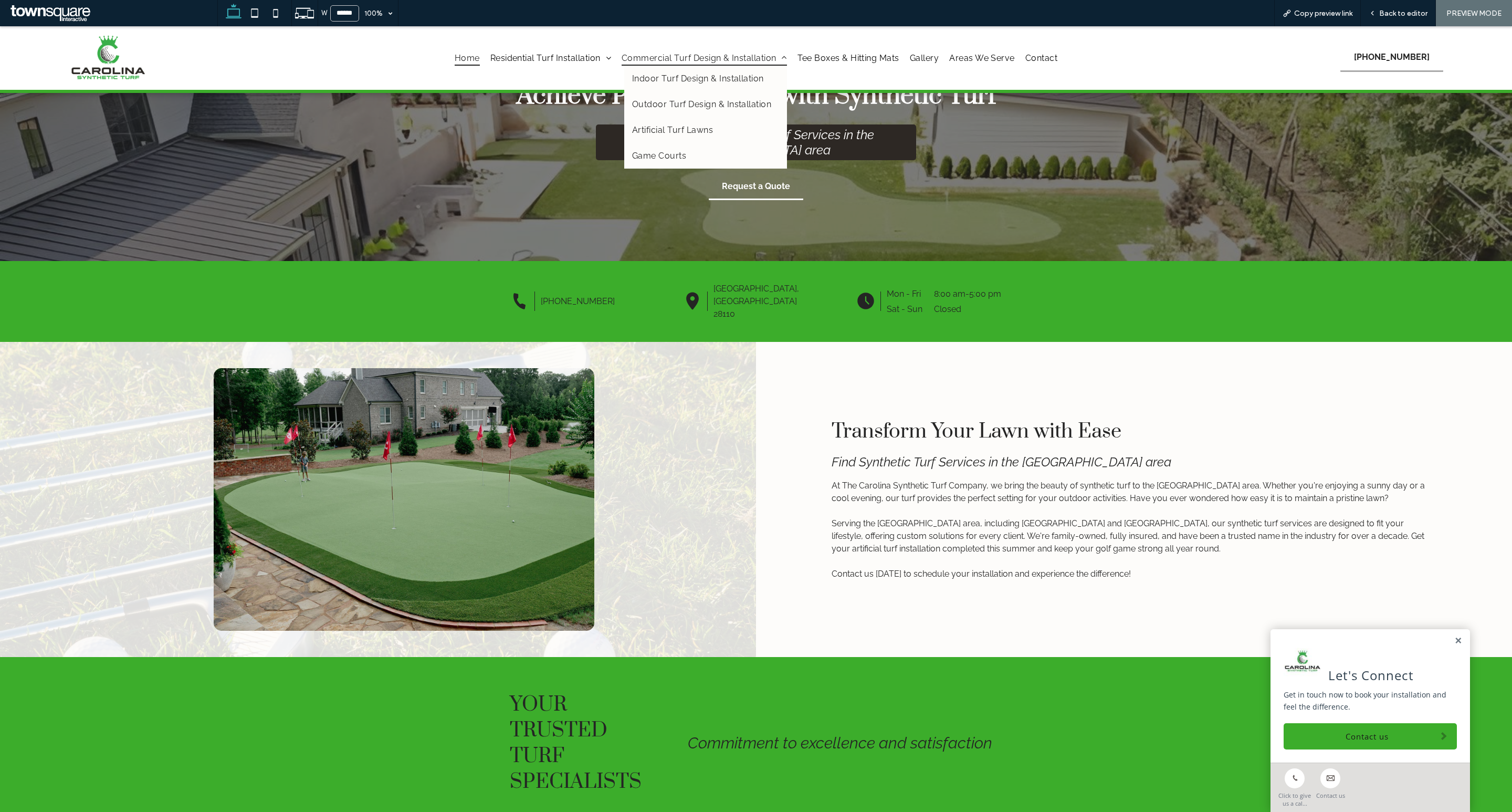
scroll to position [63, 0]
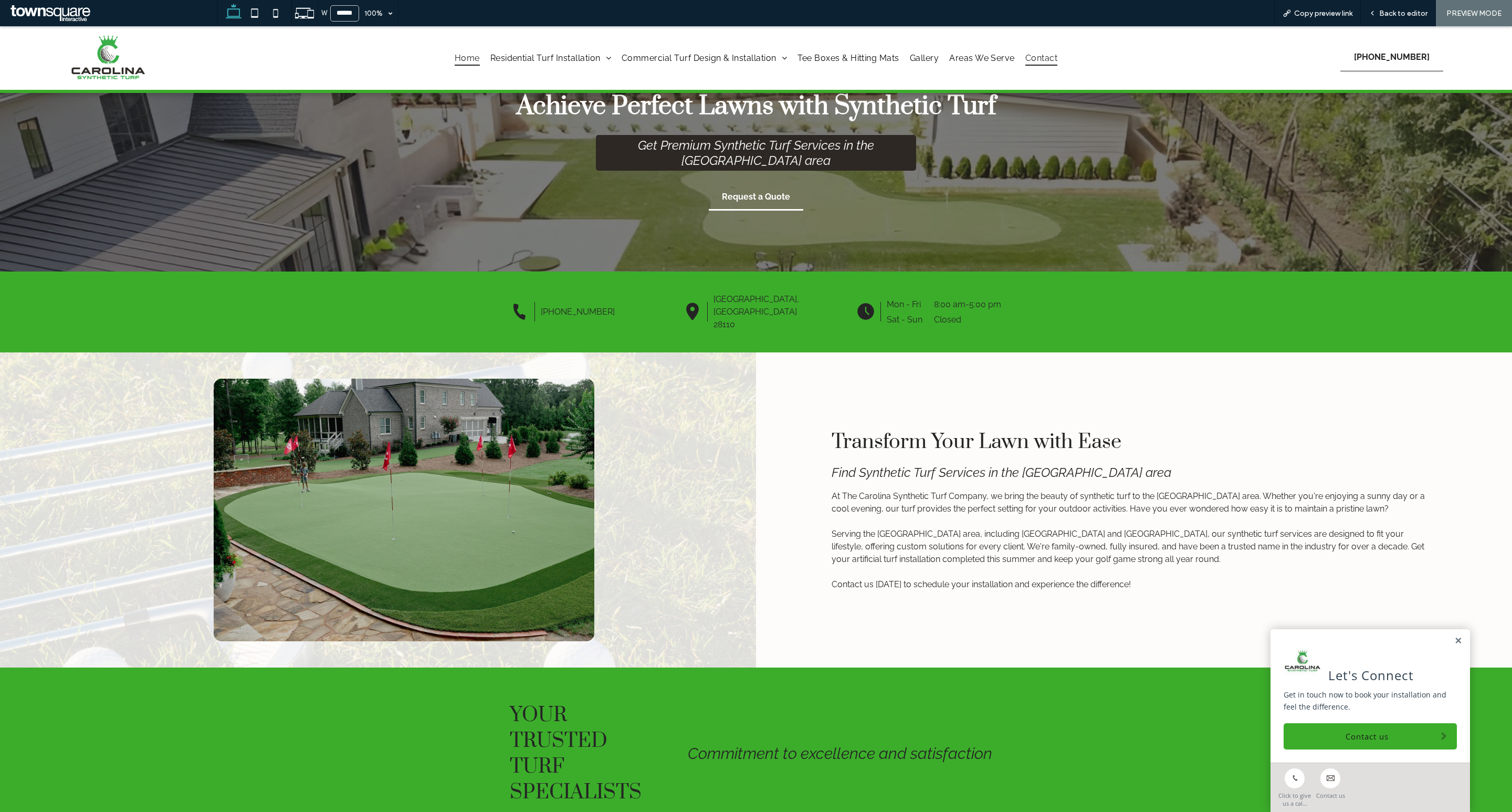
click at [1048, 53] on span "Contact" at bounding box center [1041, 58] width 32 height 15
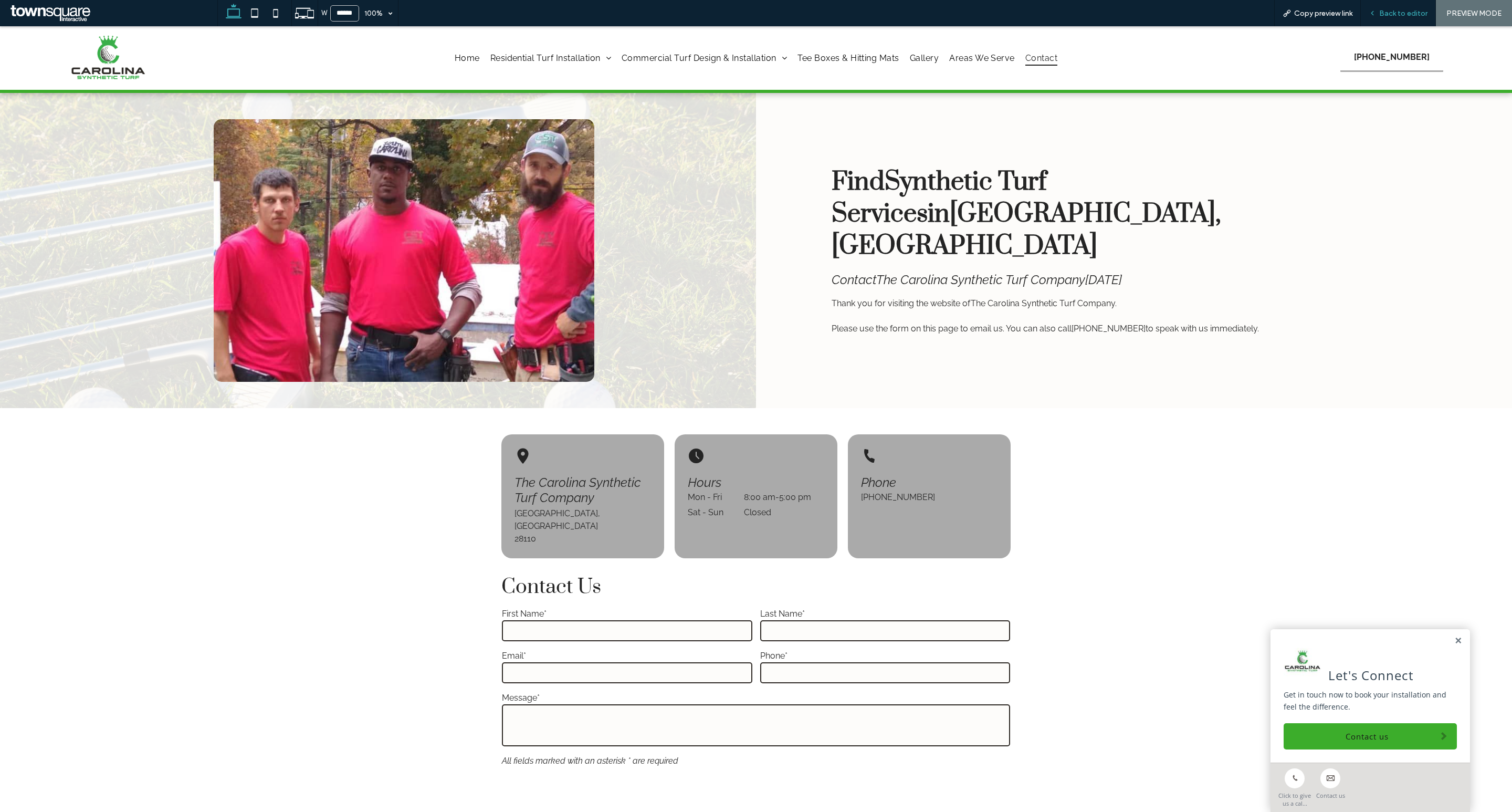
click at [1413, 6] on div "Back to editor" at bounding box center [1399, 13] width 75 height 26
click at [1402, 11] on span "Back to editor" at bounding box center [1403, 13] width 48 height 9
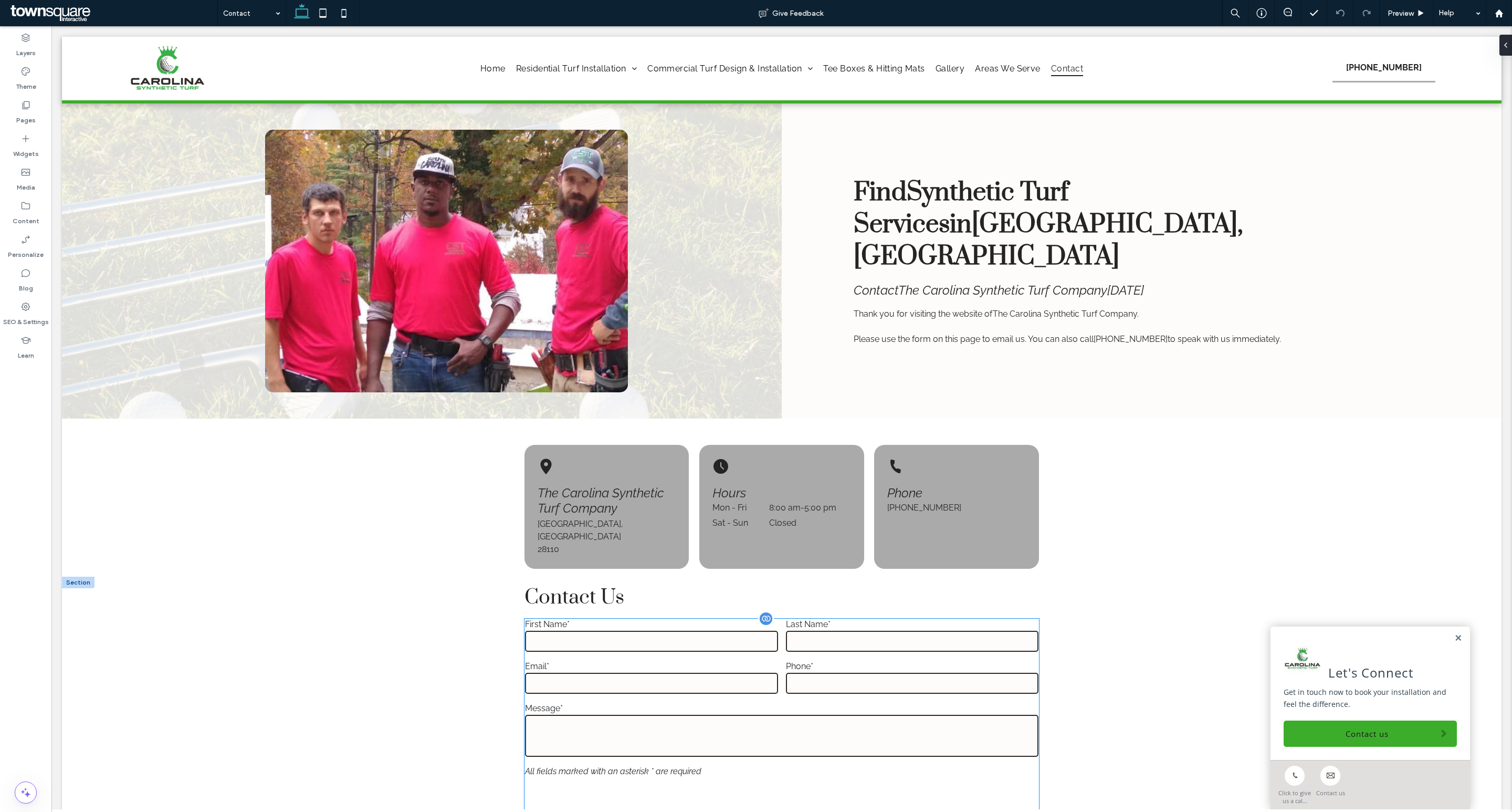
click at [800, 631] on input "text" at bounding box center [912, 642] width 253 height 21
type input "*"
type input "***"
type input "**"
type input "*"
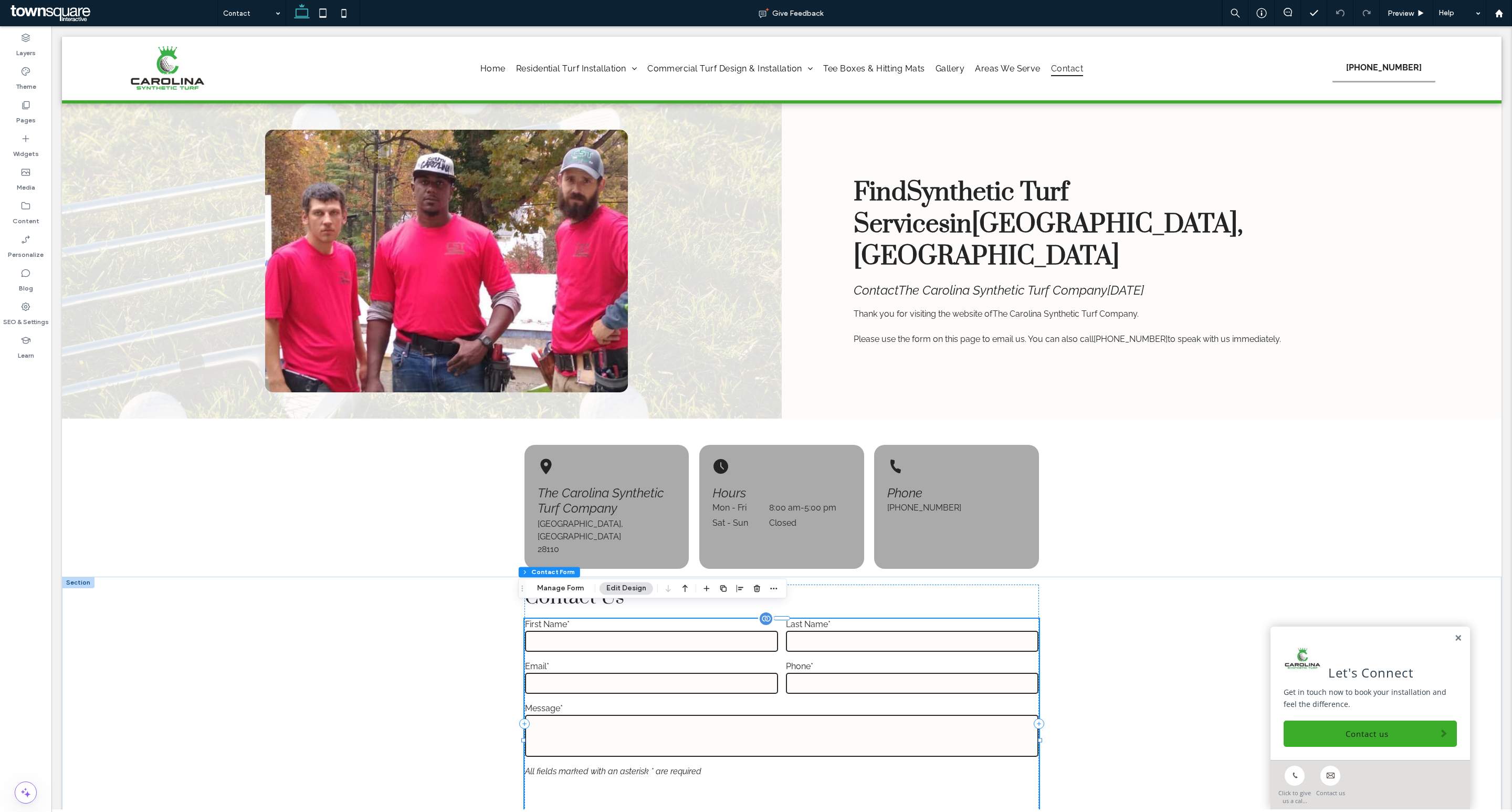
type input "*"
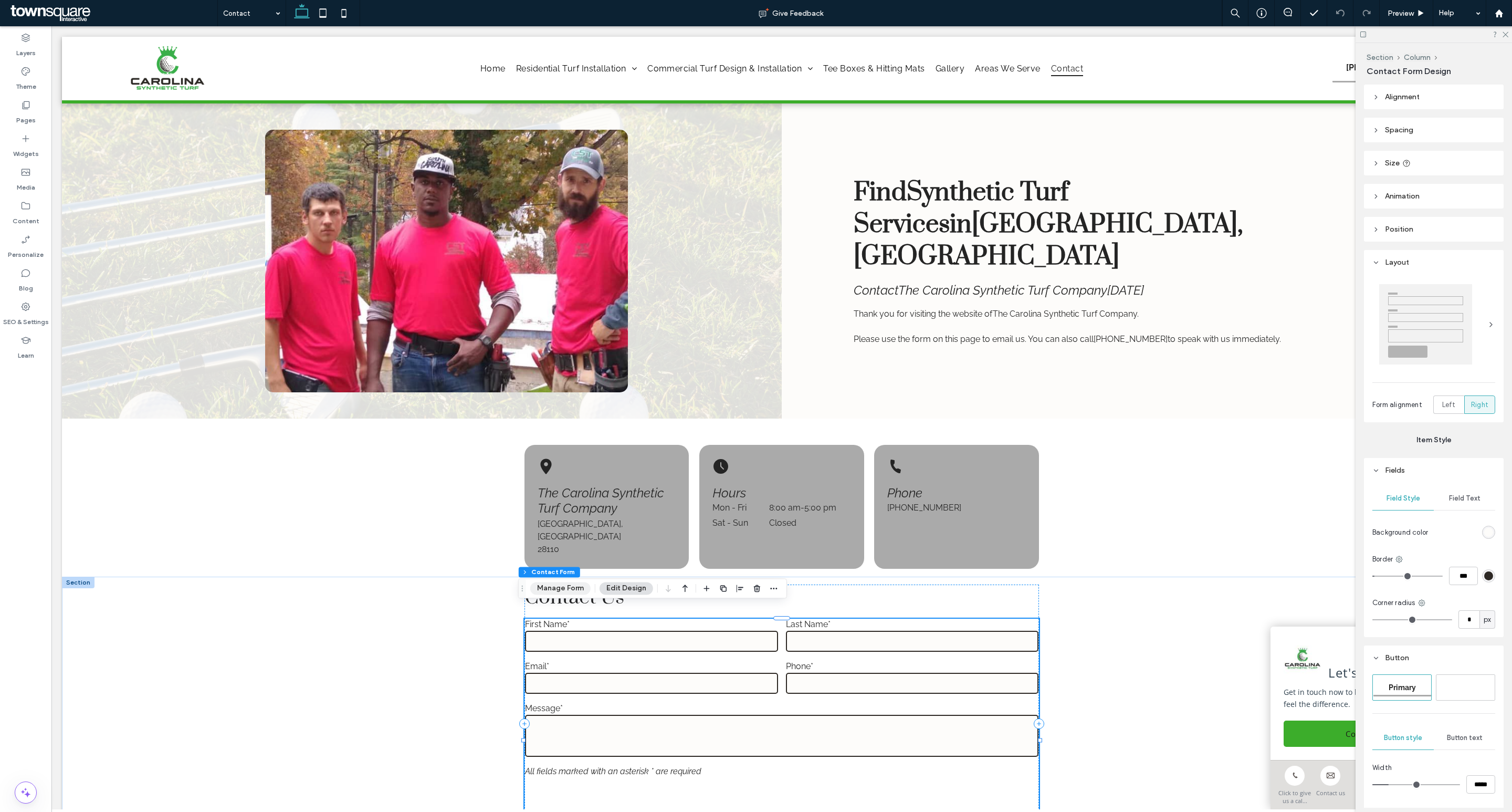
click at [577, 585] on button "Manage Form" at bounding box center [560, 588] width 60 height 13
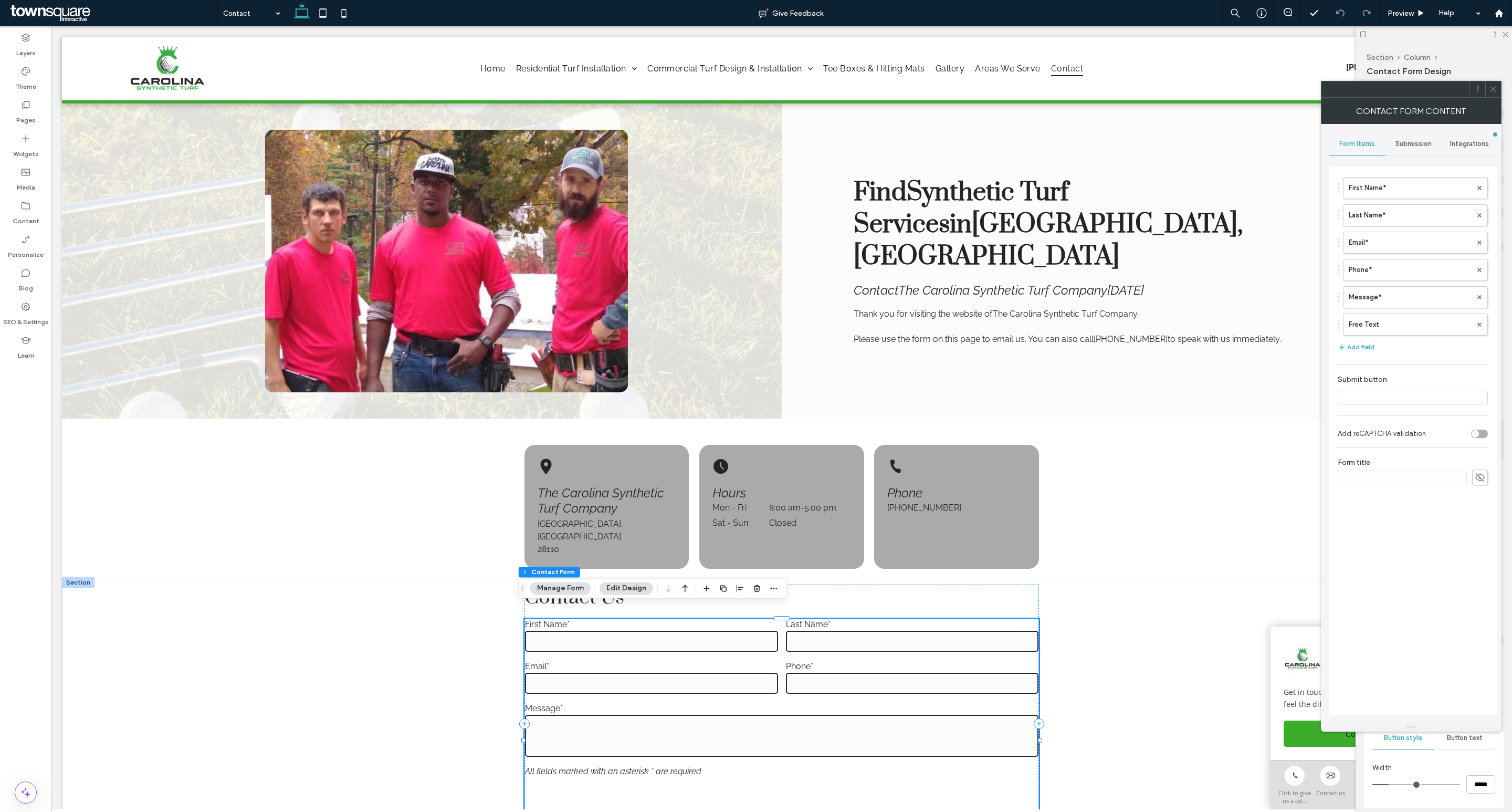
type input "**********"
click at [1434, 144] on div "Submission" at bounding box center [1413, 144] width 56 height 23
click at [1418, 185] on label "New submission notification" at bounding box center [1413, 193] width 140 height 21
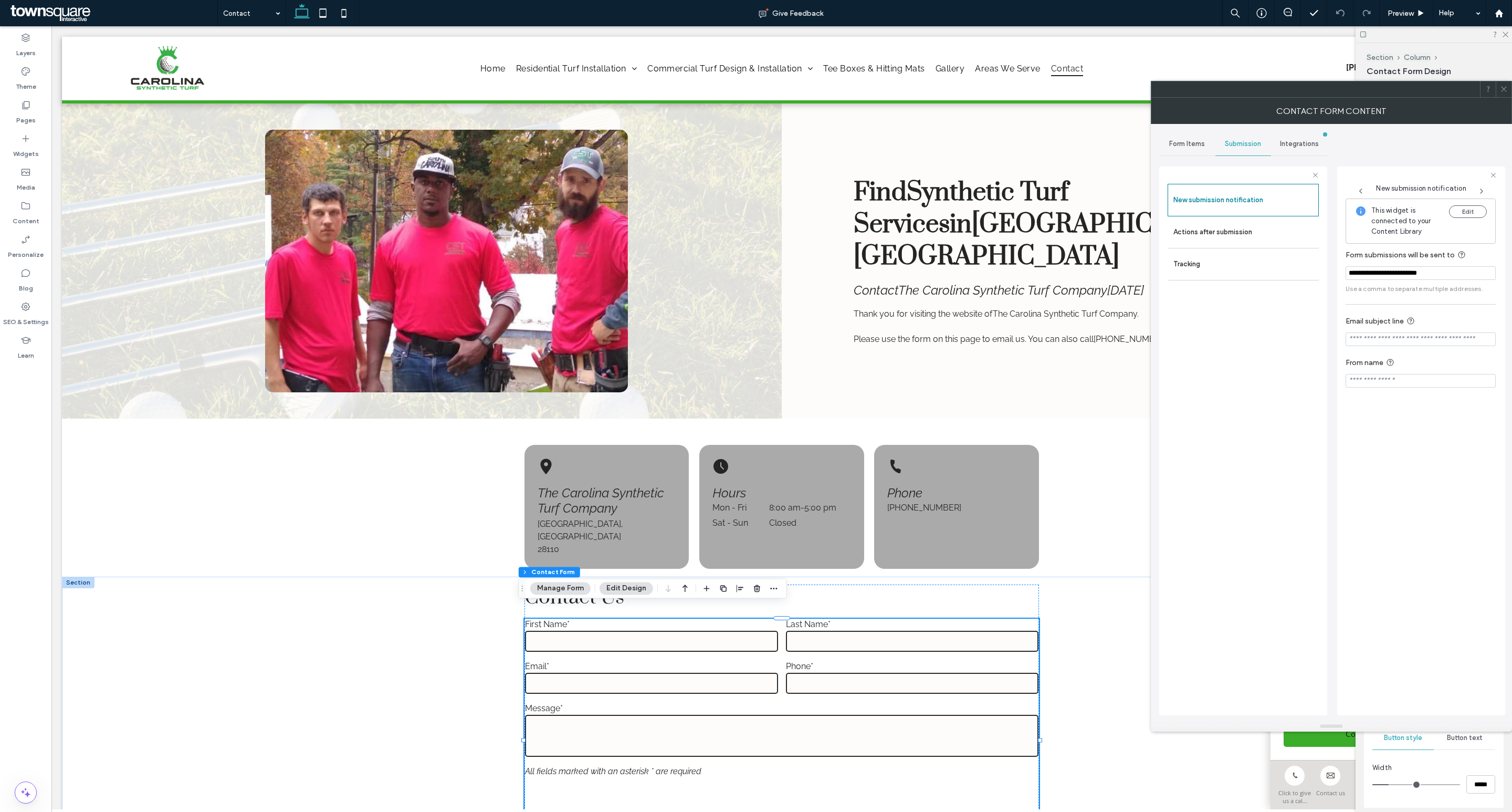
click at [1505, 89] on icon at bounding box center [1503, 89] width 8 height 8
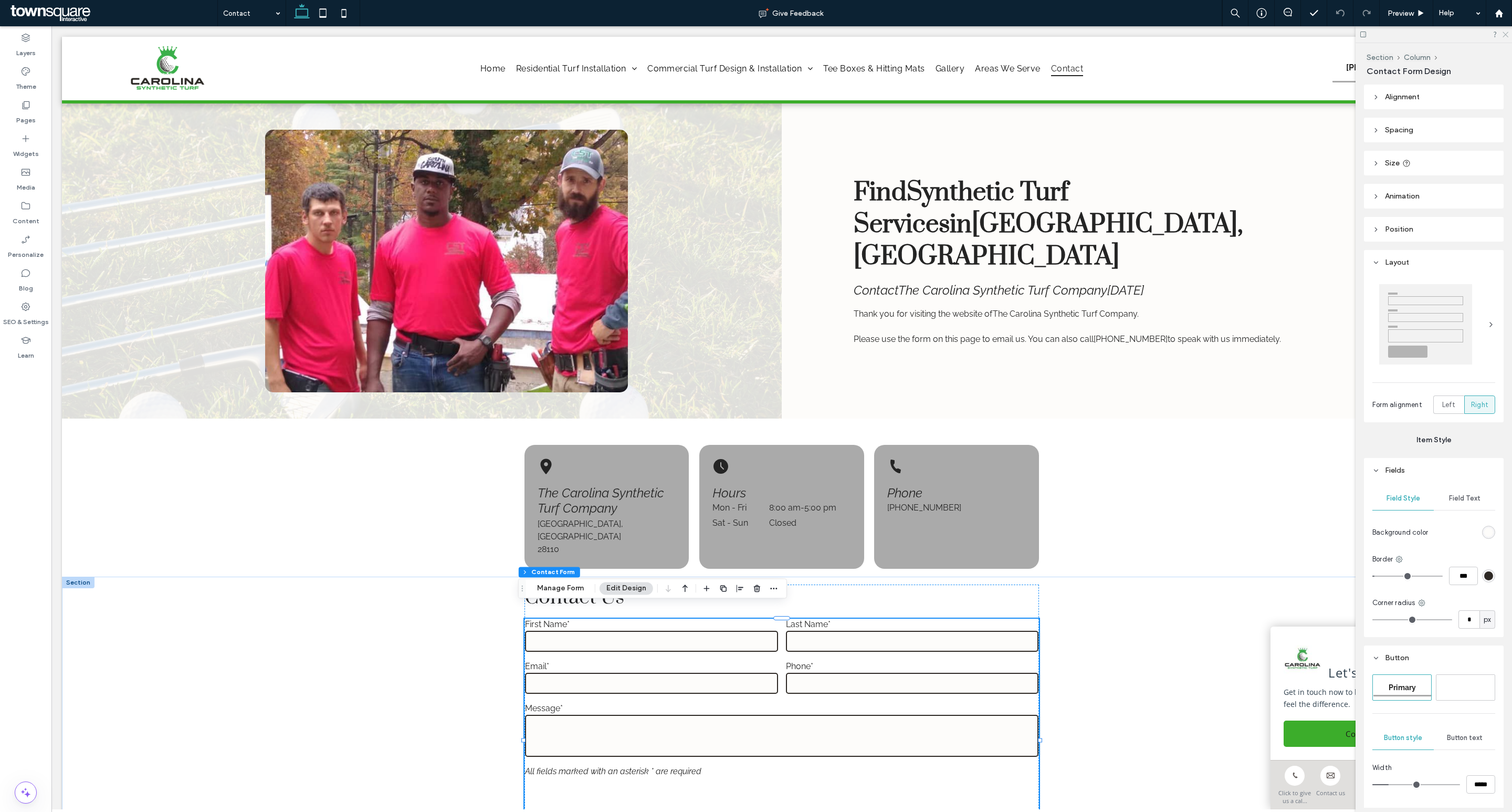
click at [1508, 31] on icon at bounding box center [1506, 34] width 7 height 7
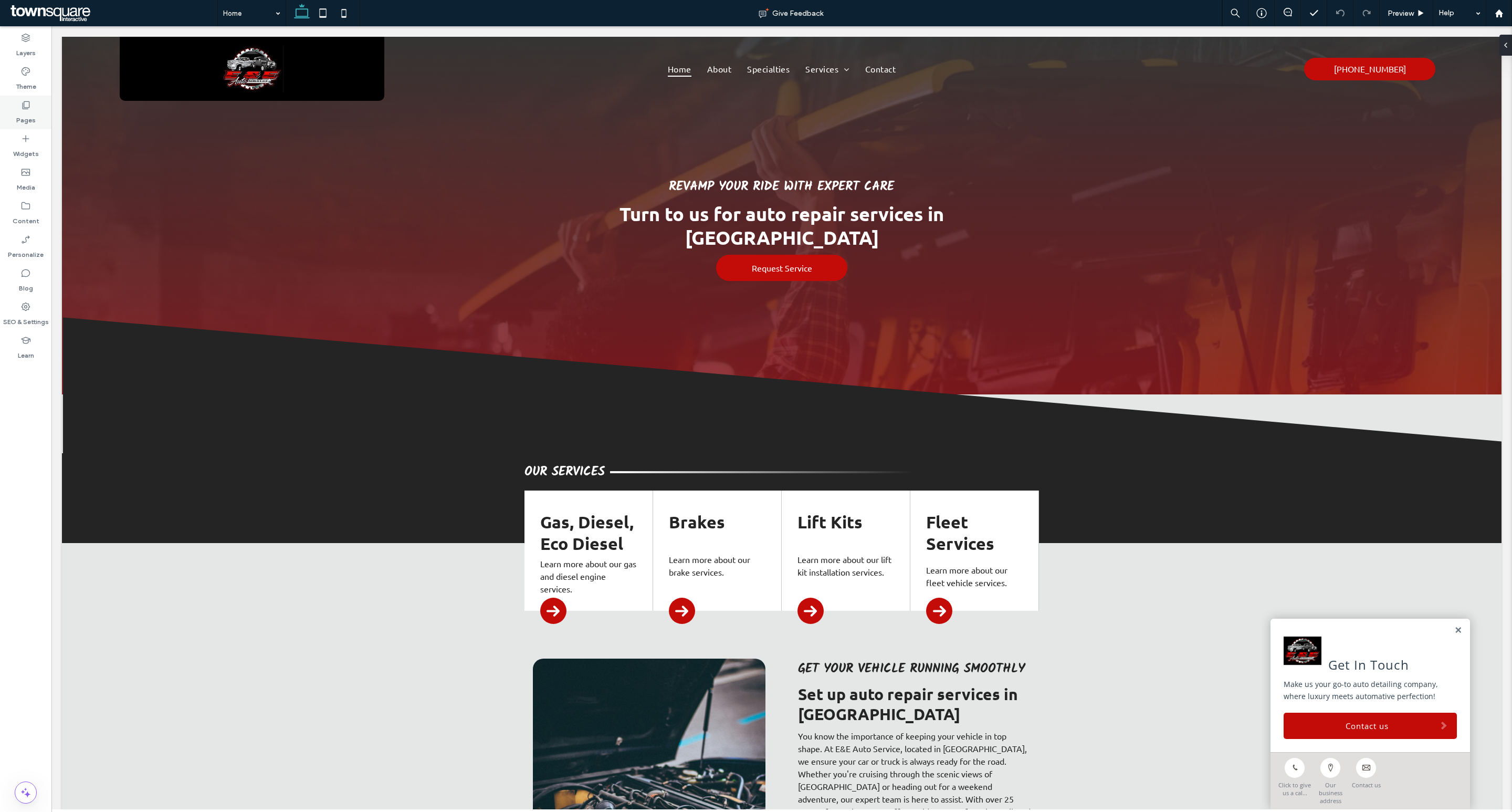
click at [14, 109] on div "Pages" at bounding box center [26, 112] width 51 height 33
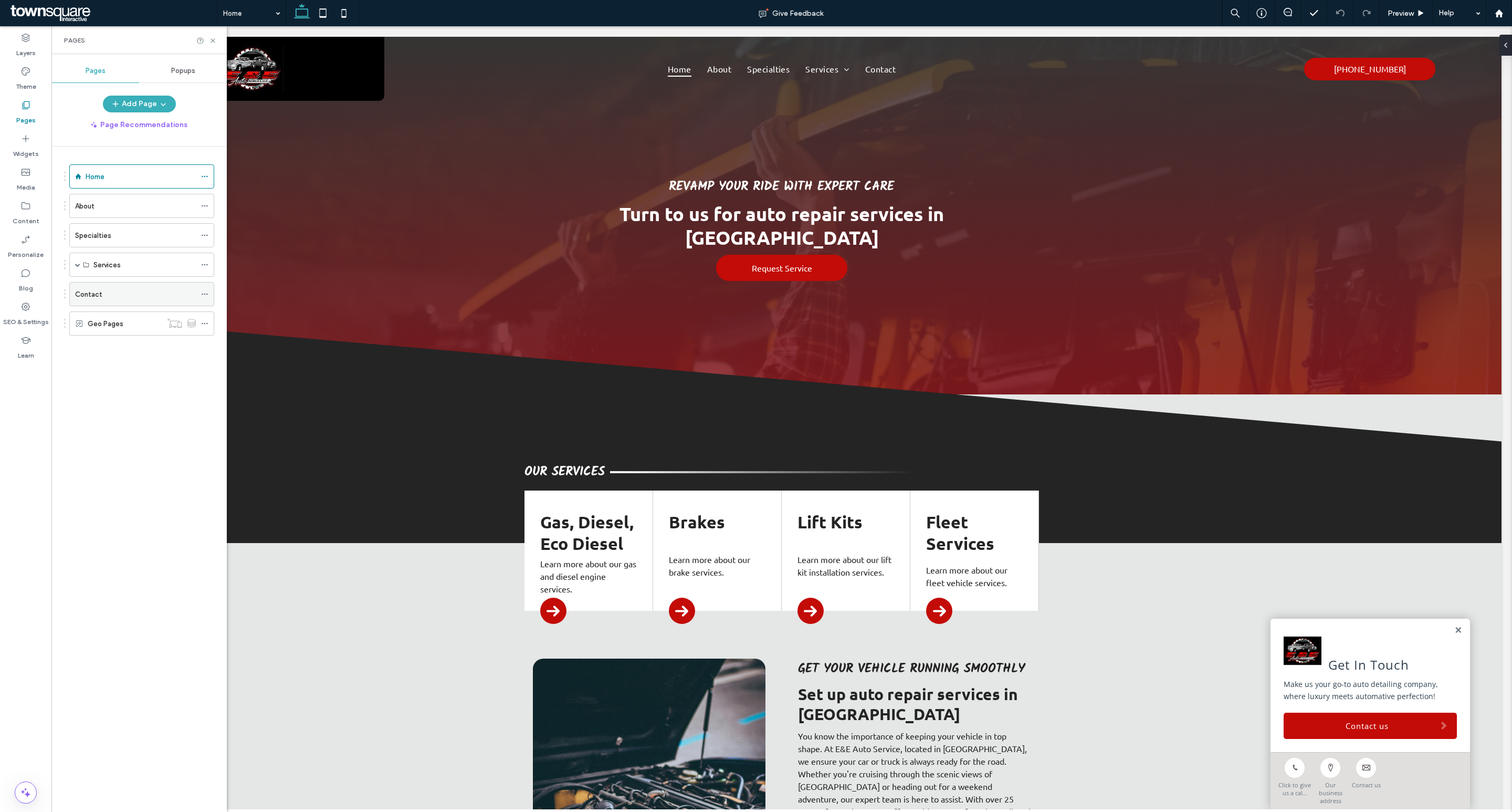
click at [130, 295] on div "Contact" at bounding box center [136, 294] width 121 height 11
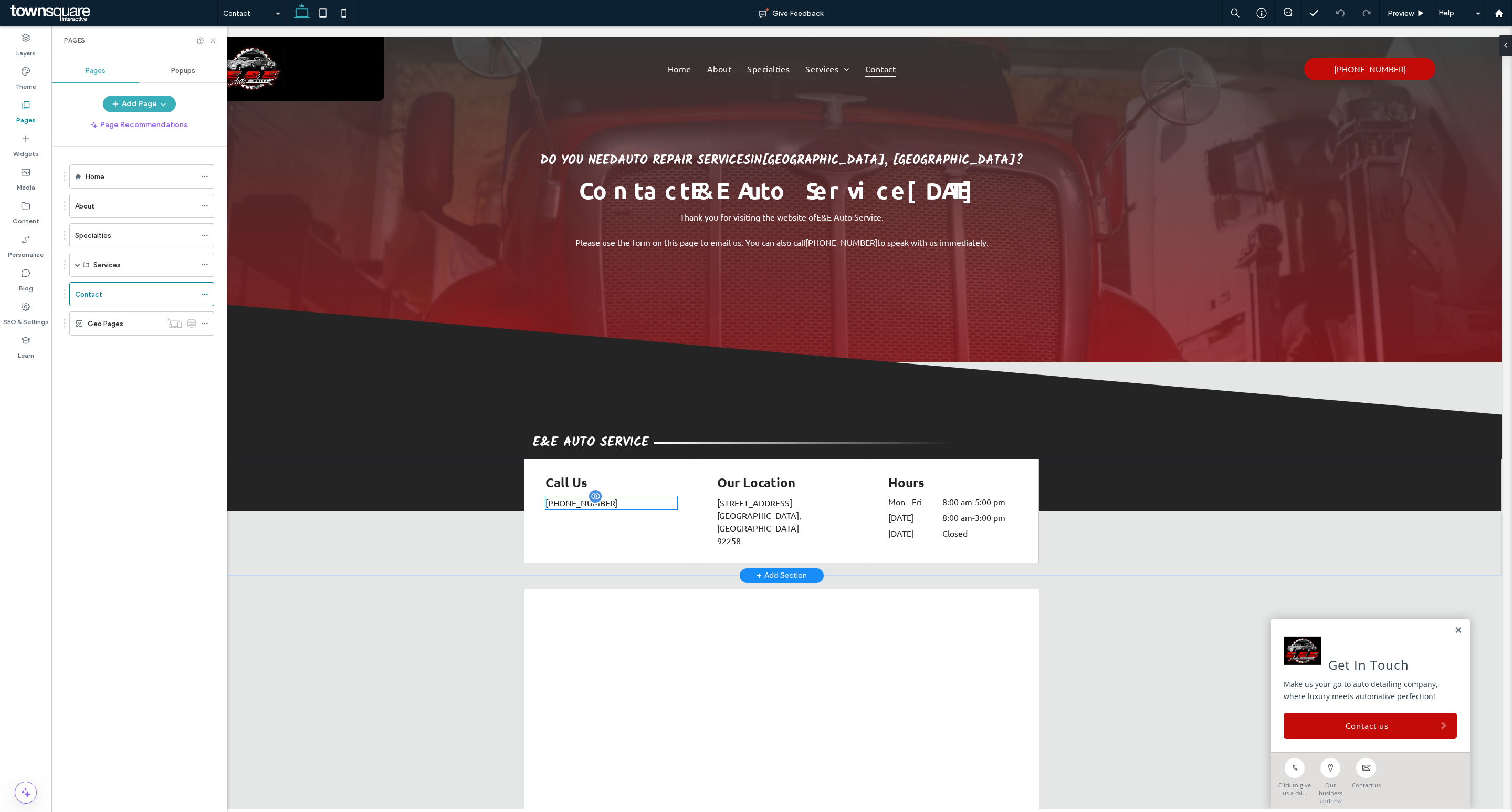
click at [631, 499] on p "(760) 850-7776" at bounding box center [611, 502] width 131 height 13
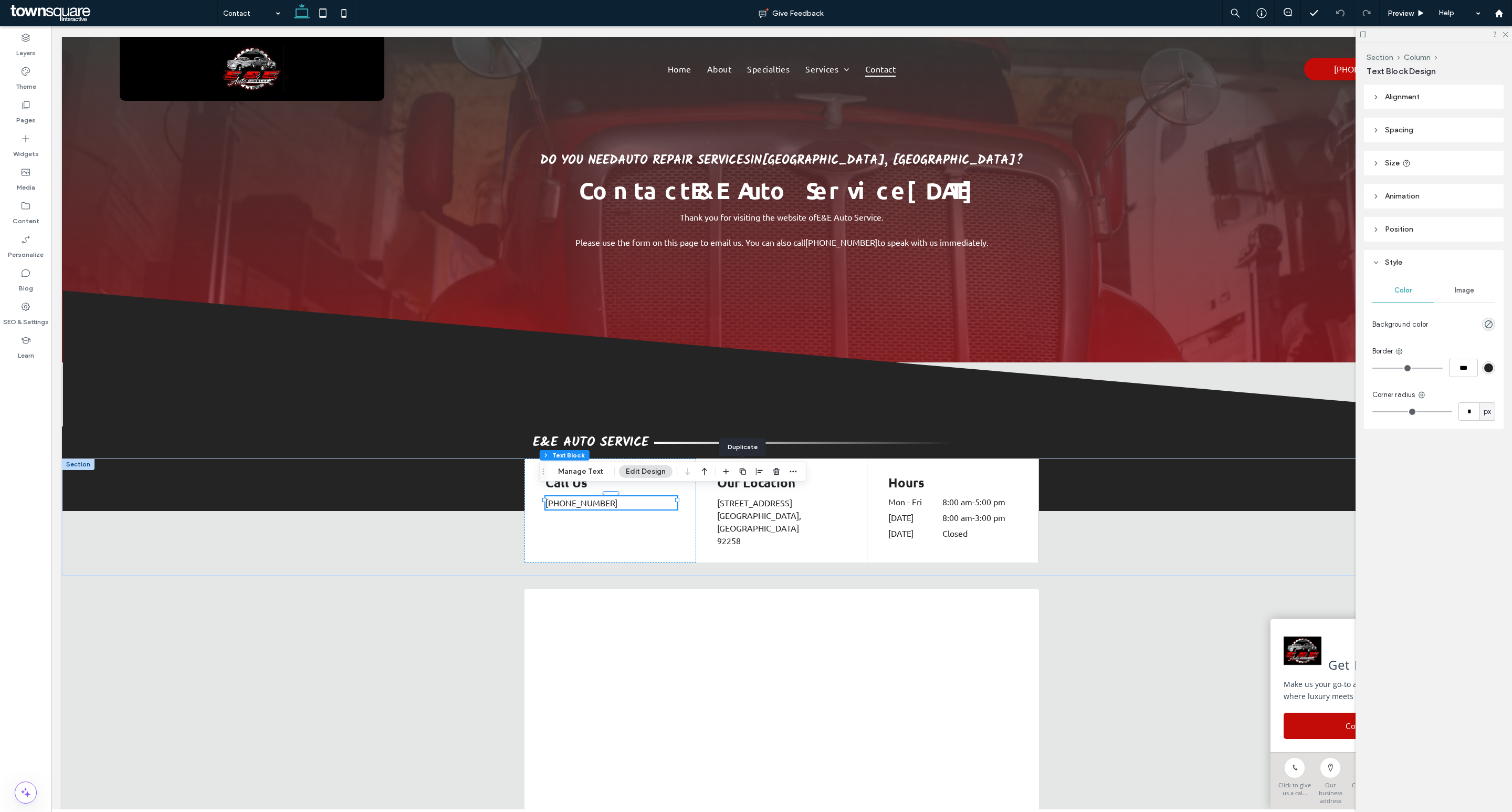
click at [744, 473] on icon "button" at bounding box center [743, 472] width 9 height 9
click at [585, 485] on button "Manage Text" at bounding box center [580, 489] width 59 height 13
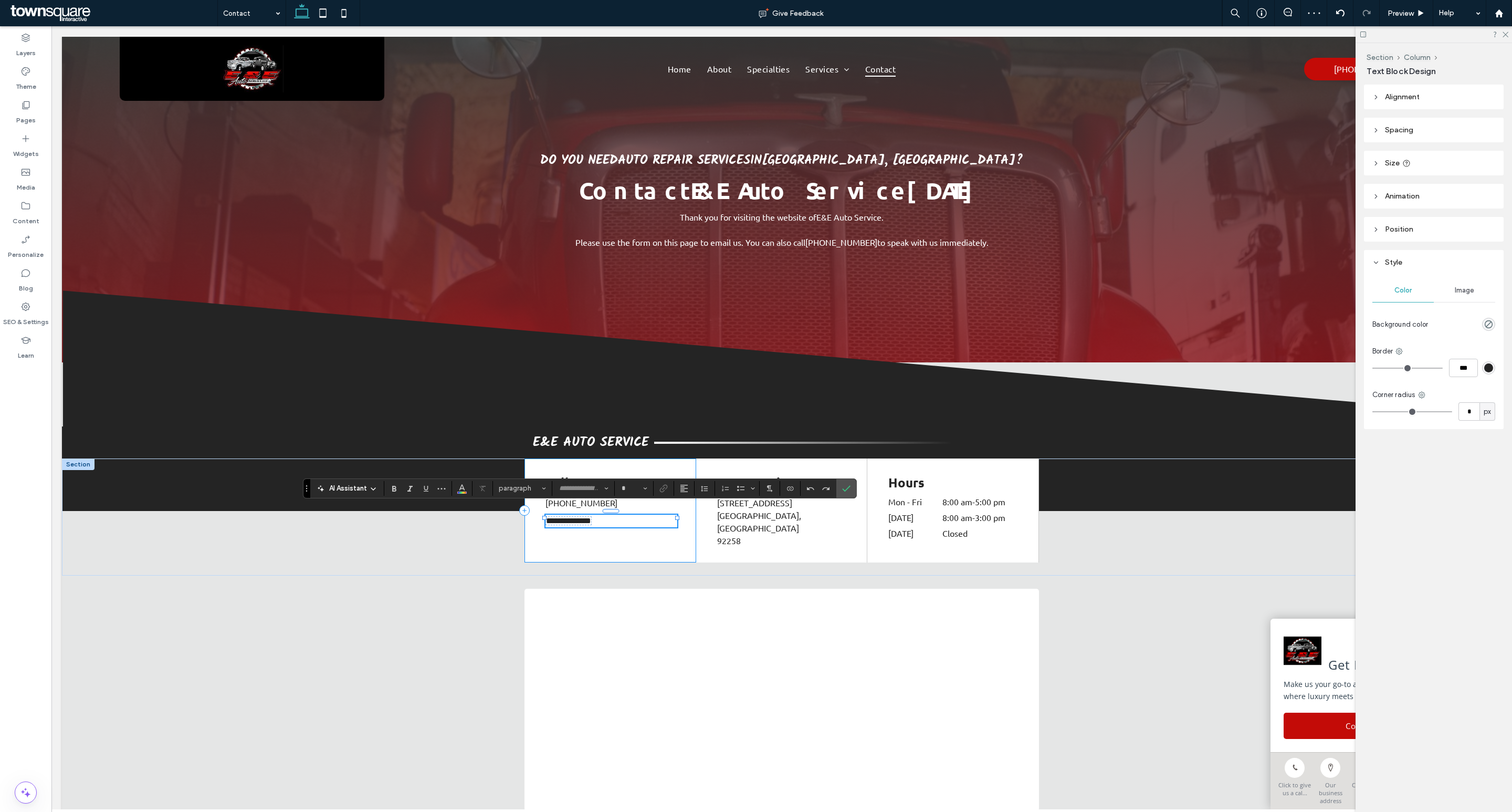
type input "******"
type input "**"
click at [1166, 603] on div at bounding box center [782, 700] width 1440 height 249
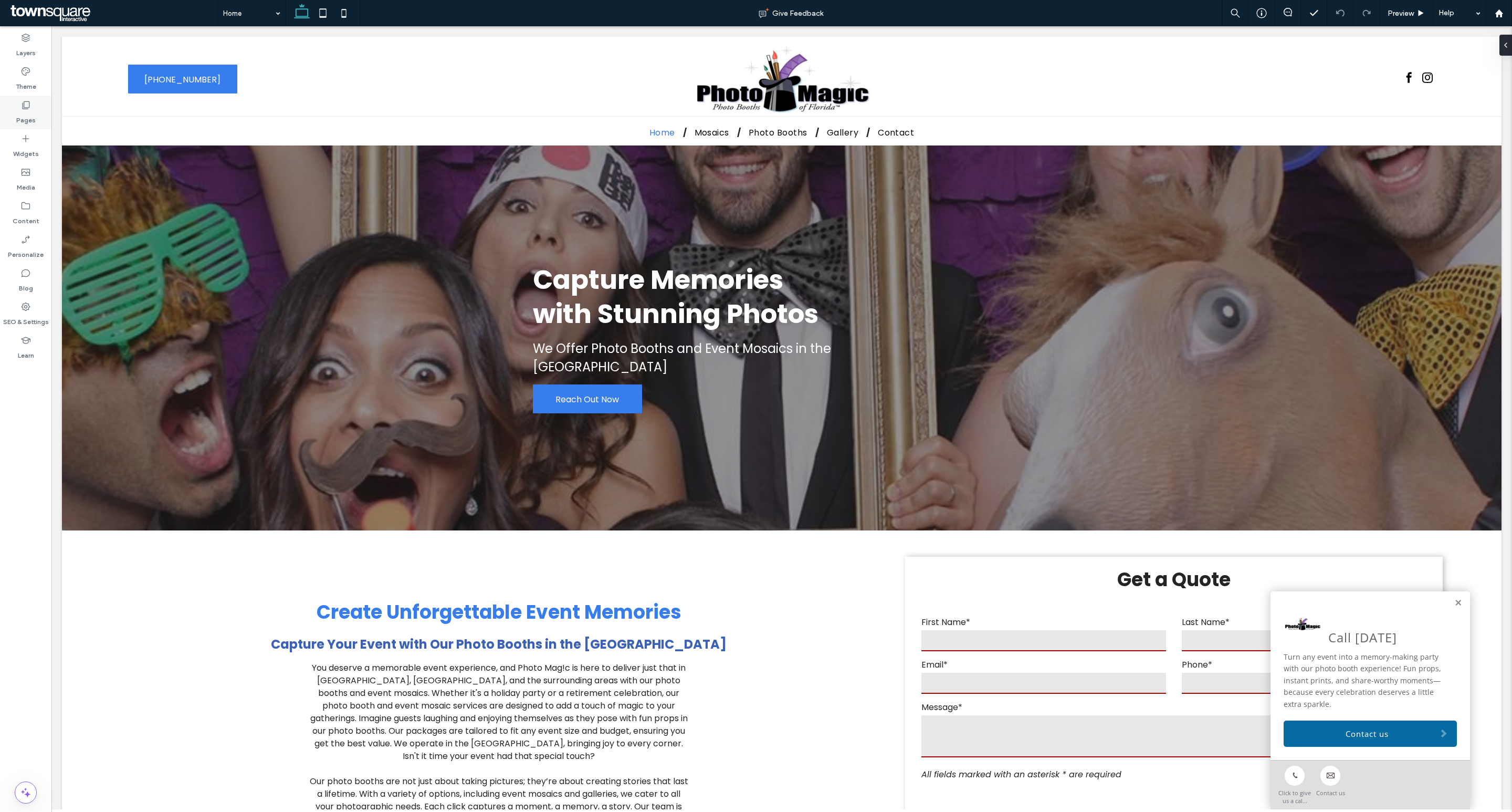
click at [22, 116] on label "Pages" at bounding box center [26, 117] width 19 height 15
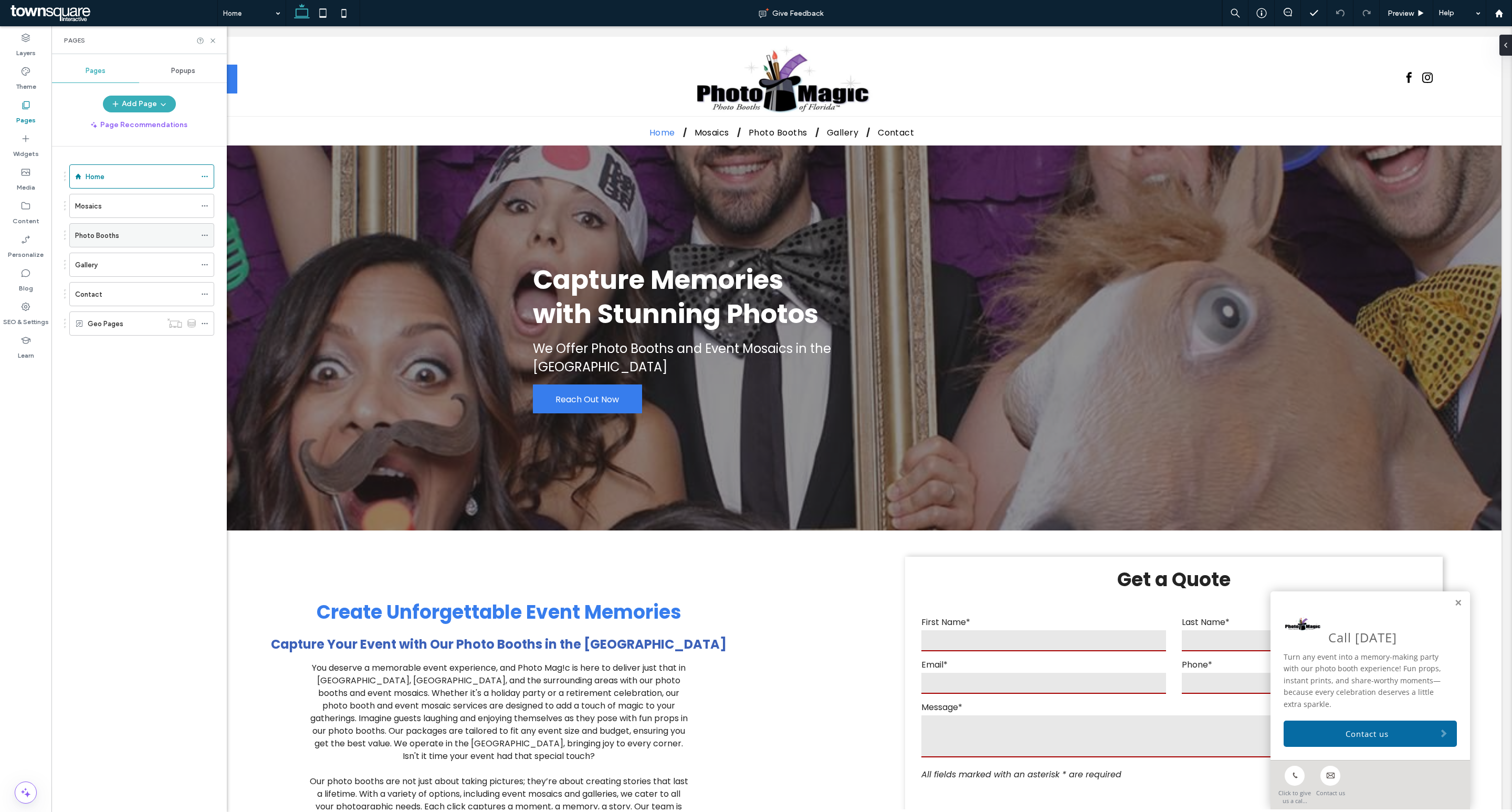
click at [126, 239] on div "Photo Booths" at bounding box center [136, 236] width 121 height 11
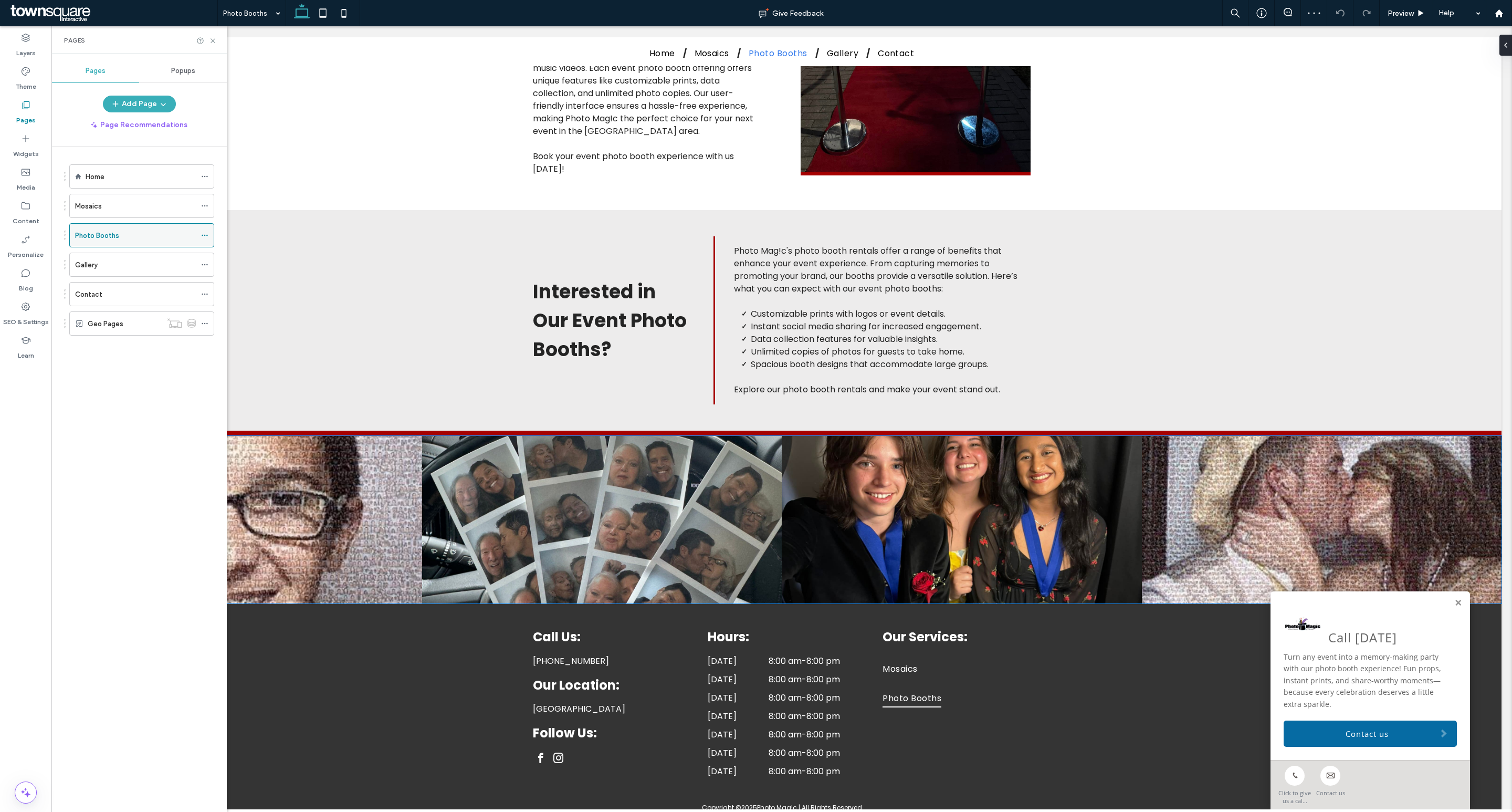
scroll to position [506, 0]
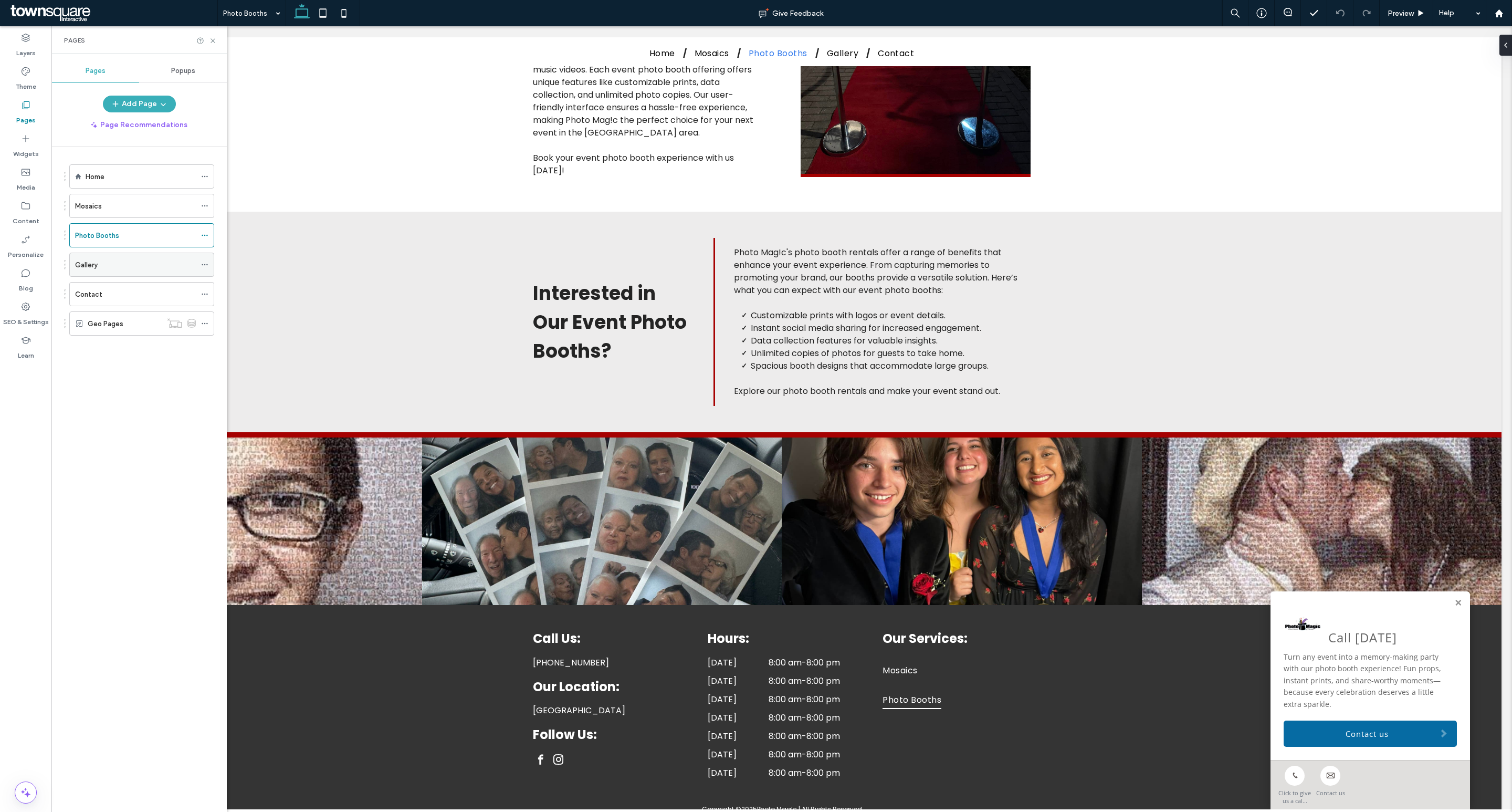
click at [82, 264] on label "Gallery" at bounding box center [87, 265] width 23 height 18
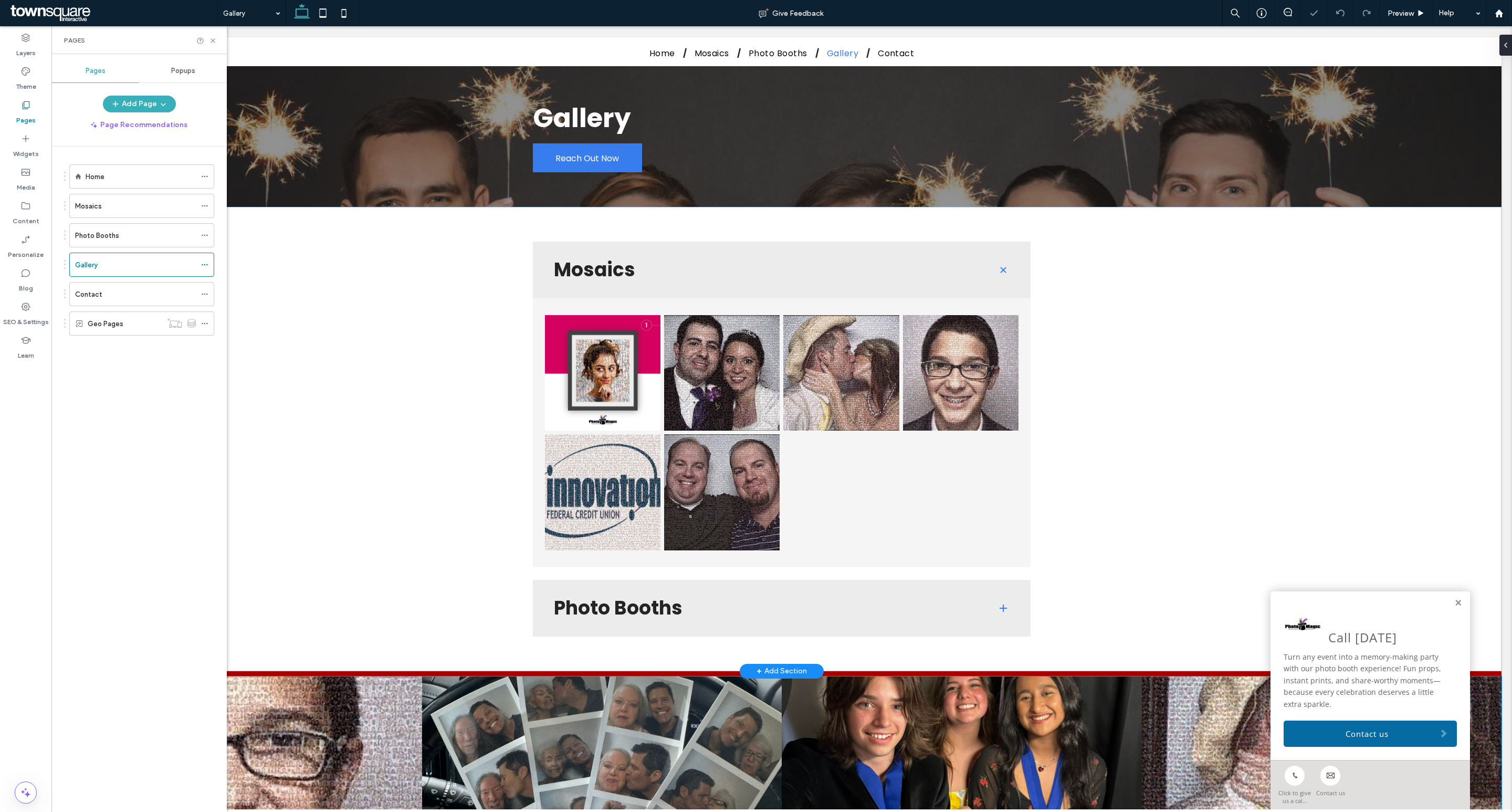
scroll to position [283, 0]
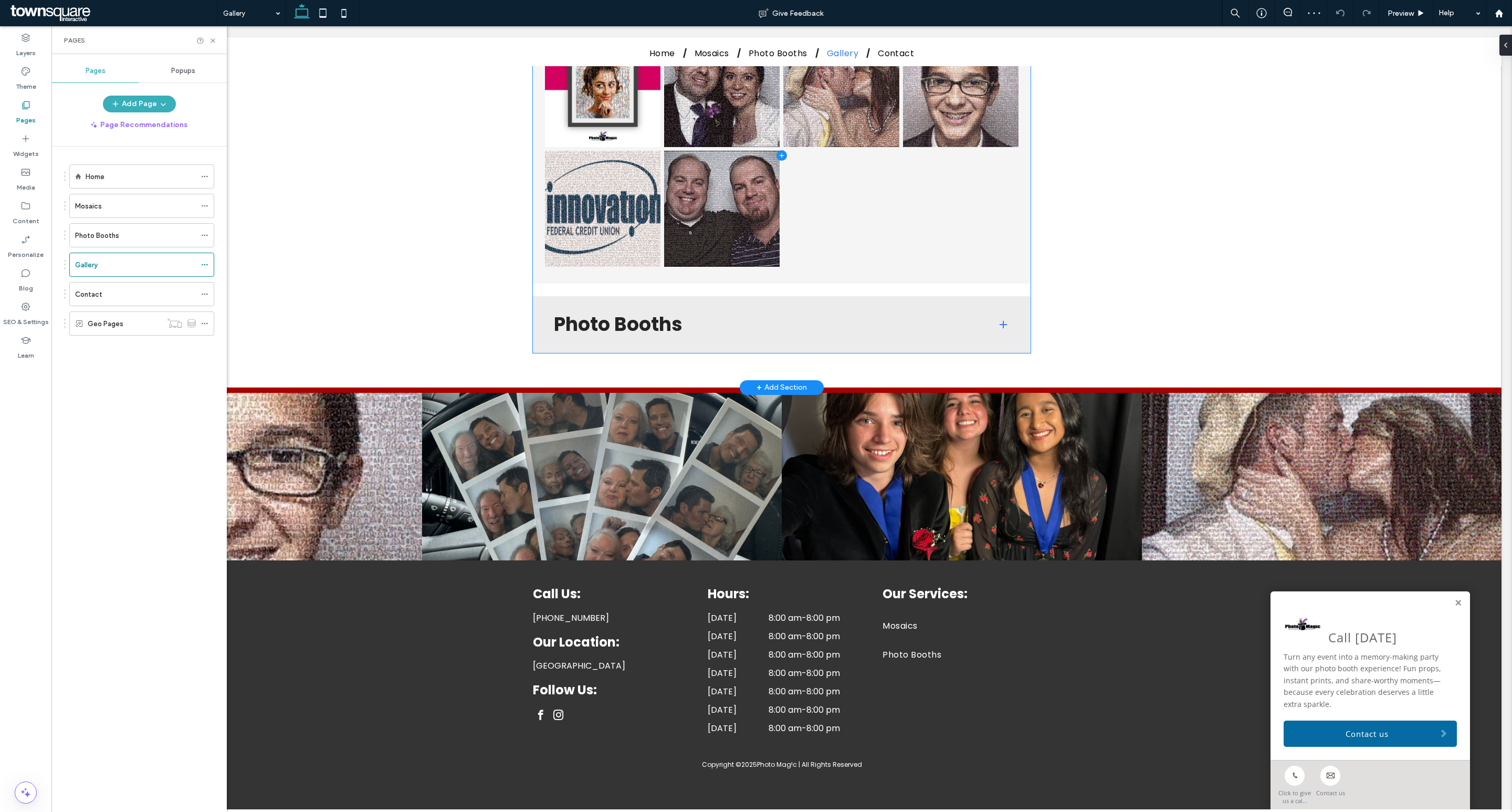
click at [840, 336] on span at bounding box center [782, 156] width 498 height 395
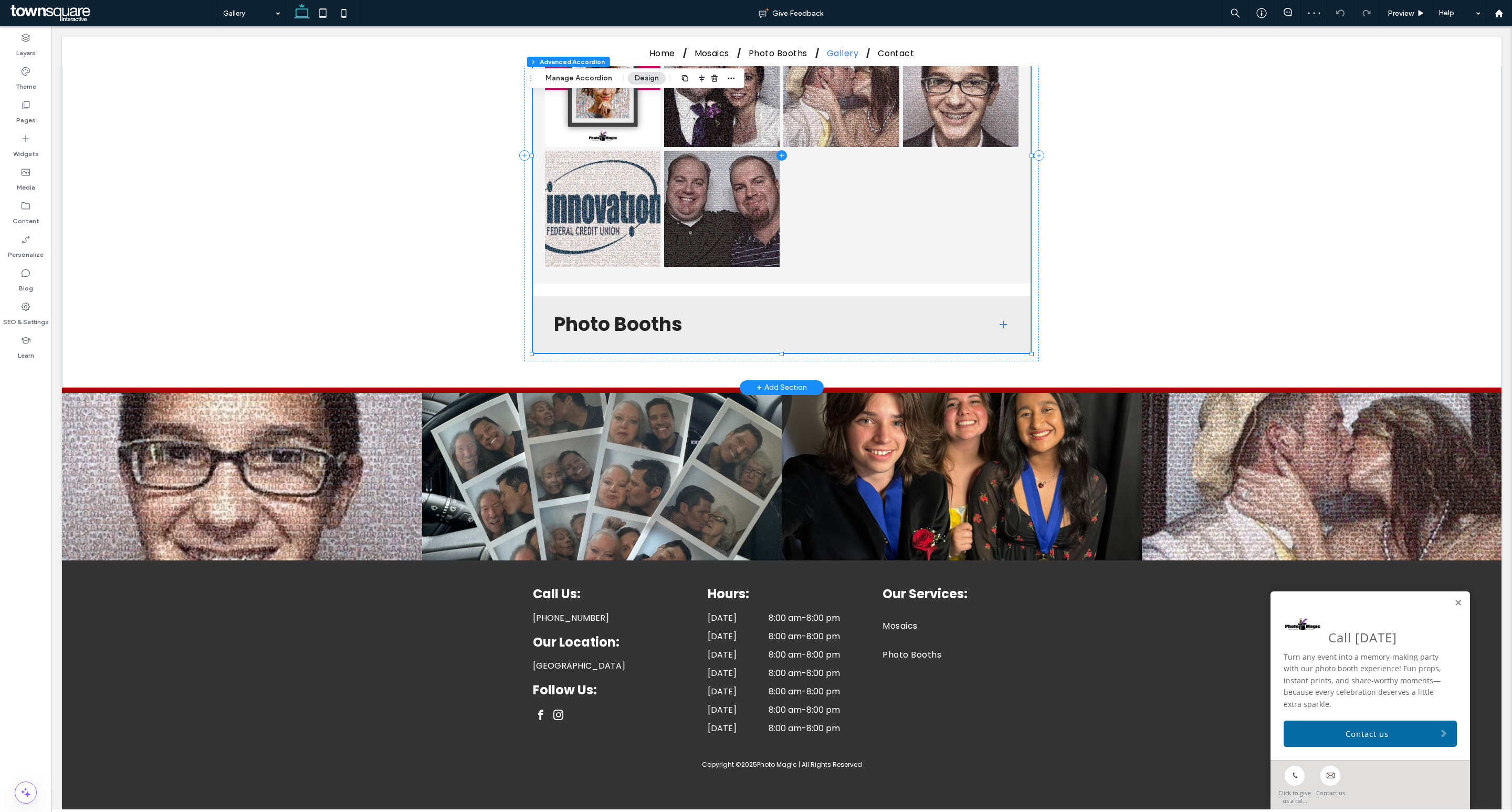
type input "**"
type input "****"
type input "*"
type input "**"
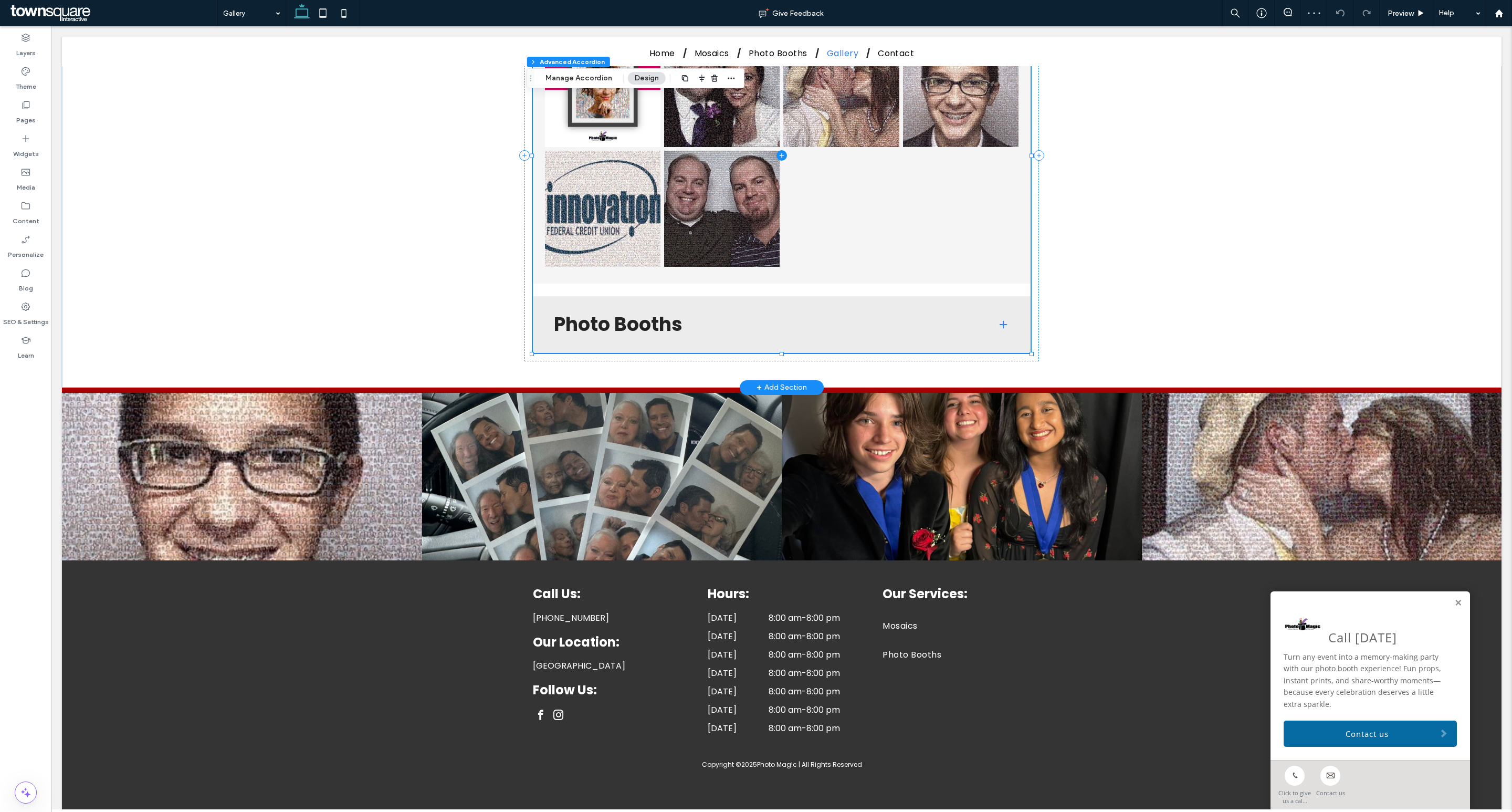
type input "****"
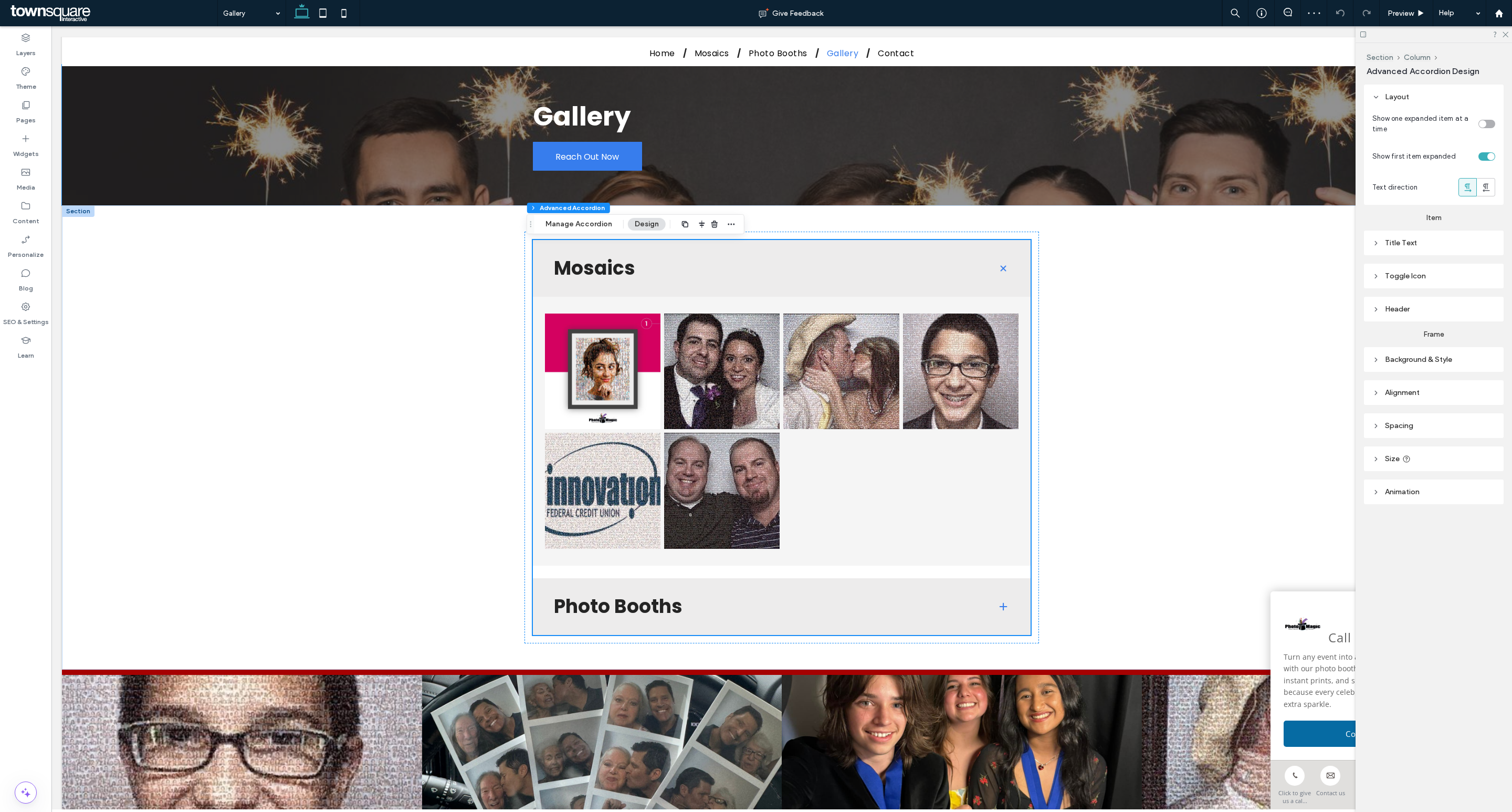
scroll to position [0, 0]
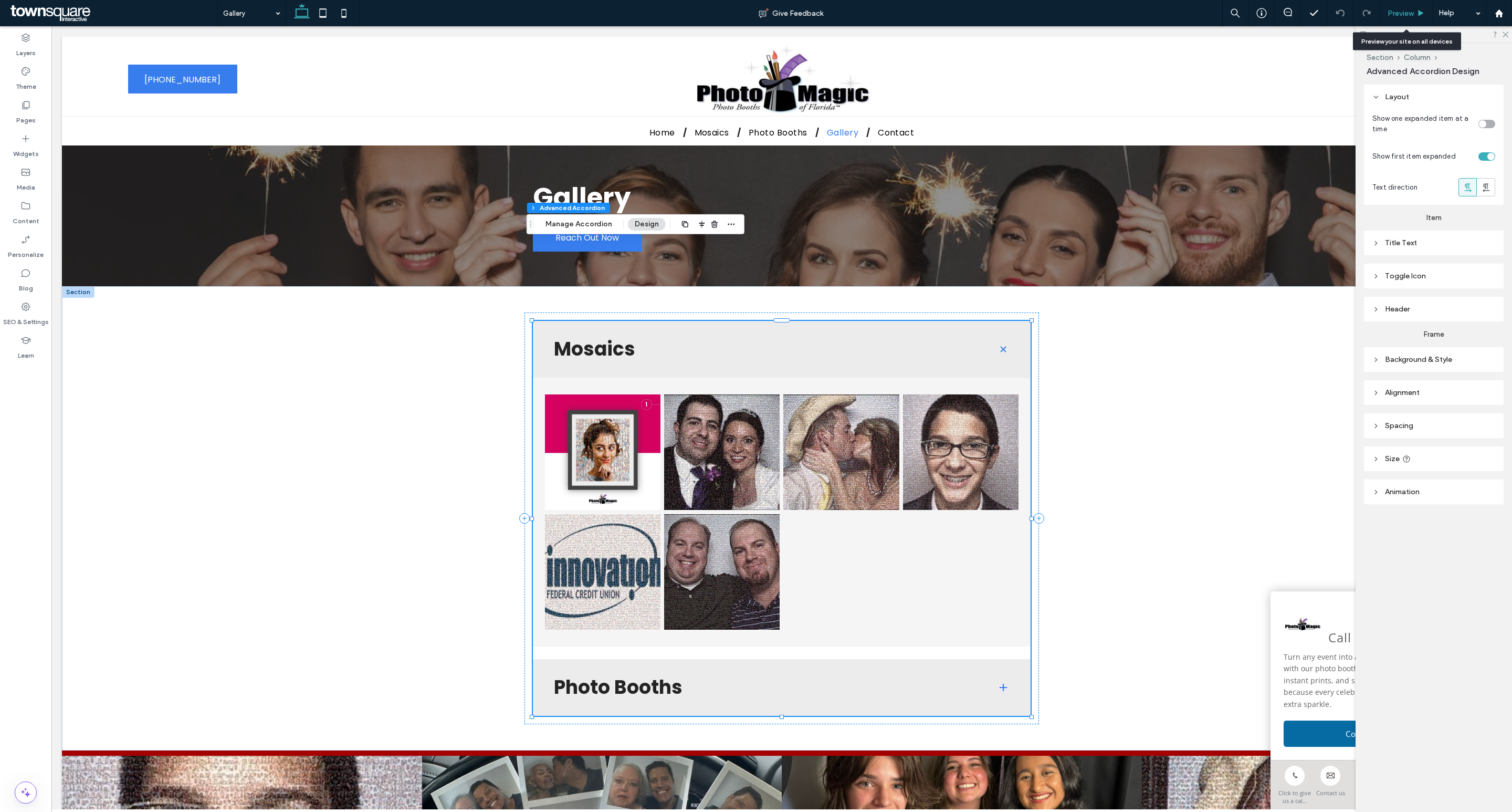
click at [1410, 10] on span "Preview" at bounding box center [1400, 13] width 26 height 9
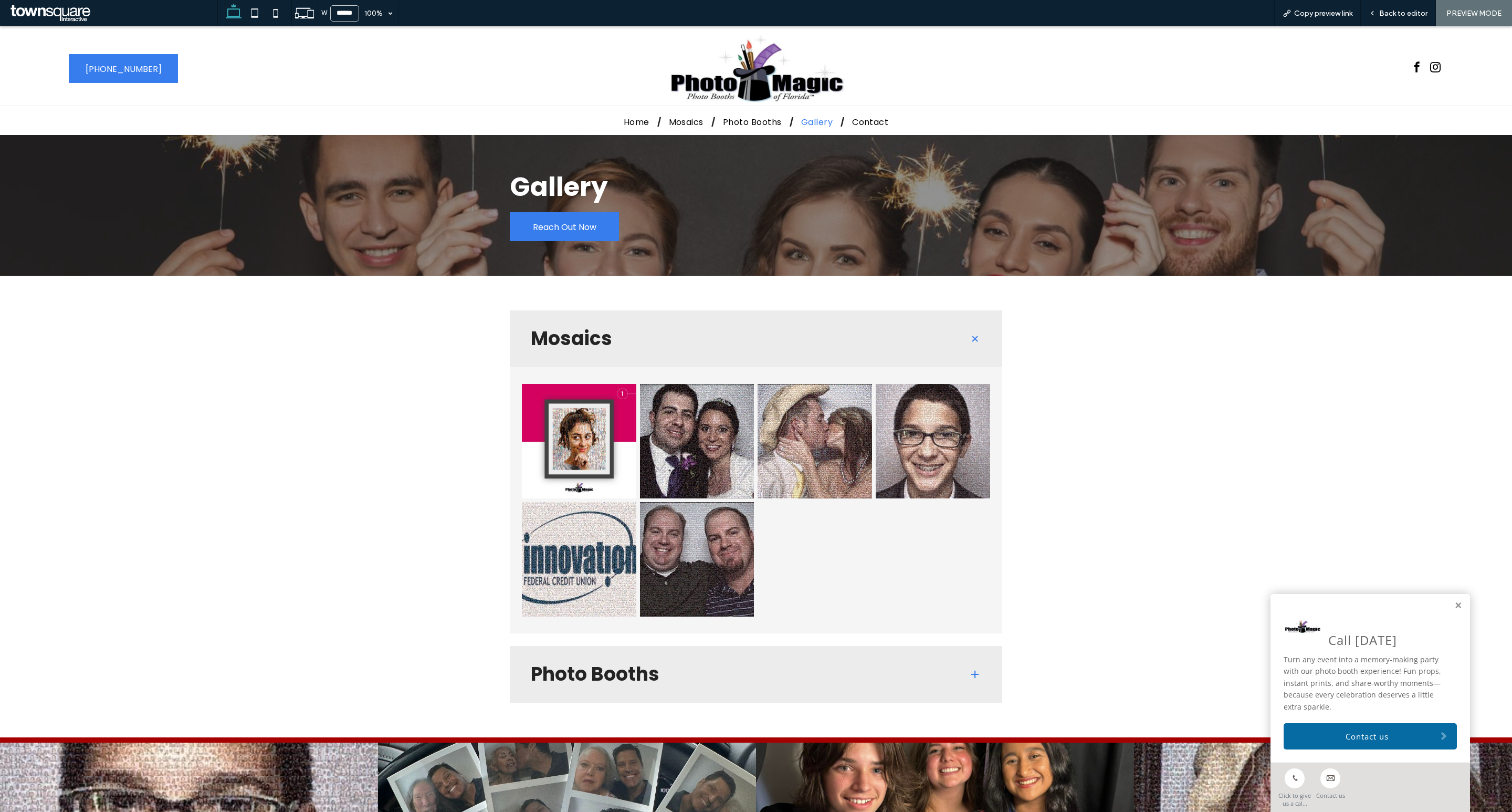
click at [923, 651] on div "Photo Booths" at bounding box center [756, 674] width 492 height 57
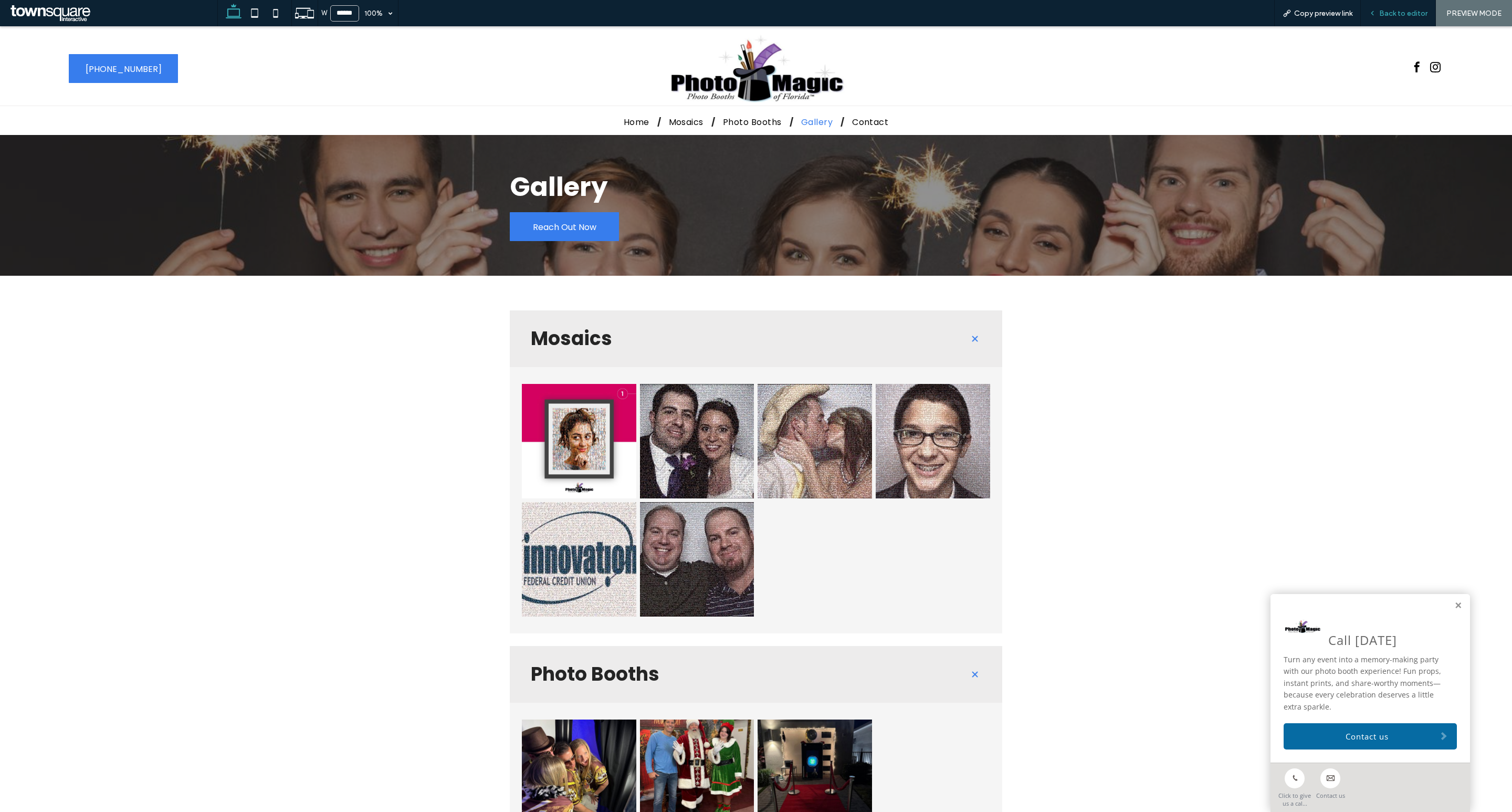
click at [1395, 17] on span "Back to editor" at bounding box center [1403, 13] width 48 height 9
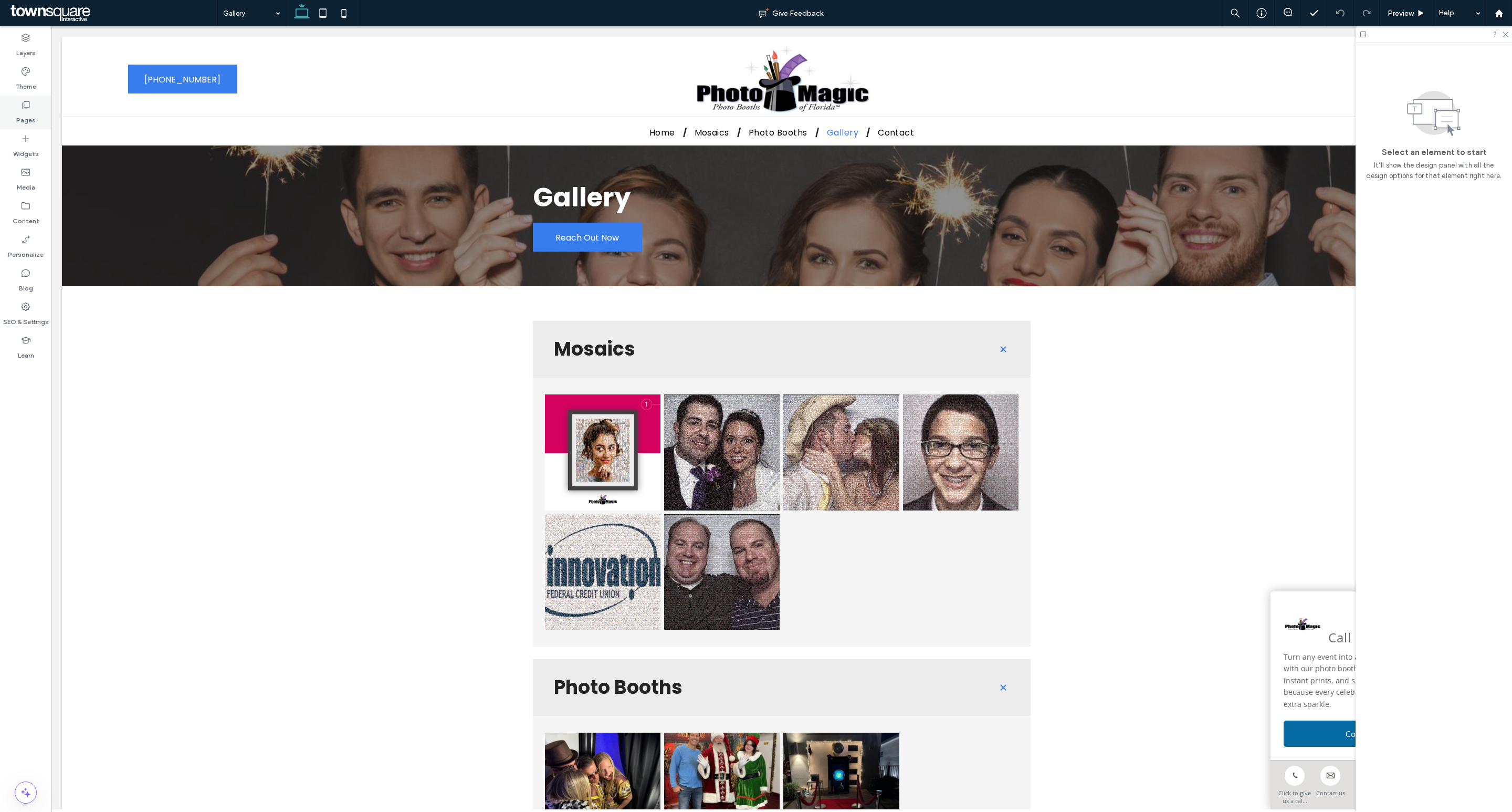
click at [31, 111] on label "Pages" at bounding box center [26, 117] width 19 height 15
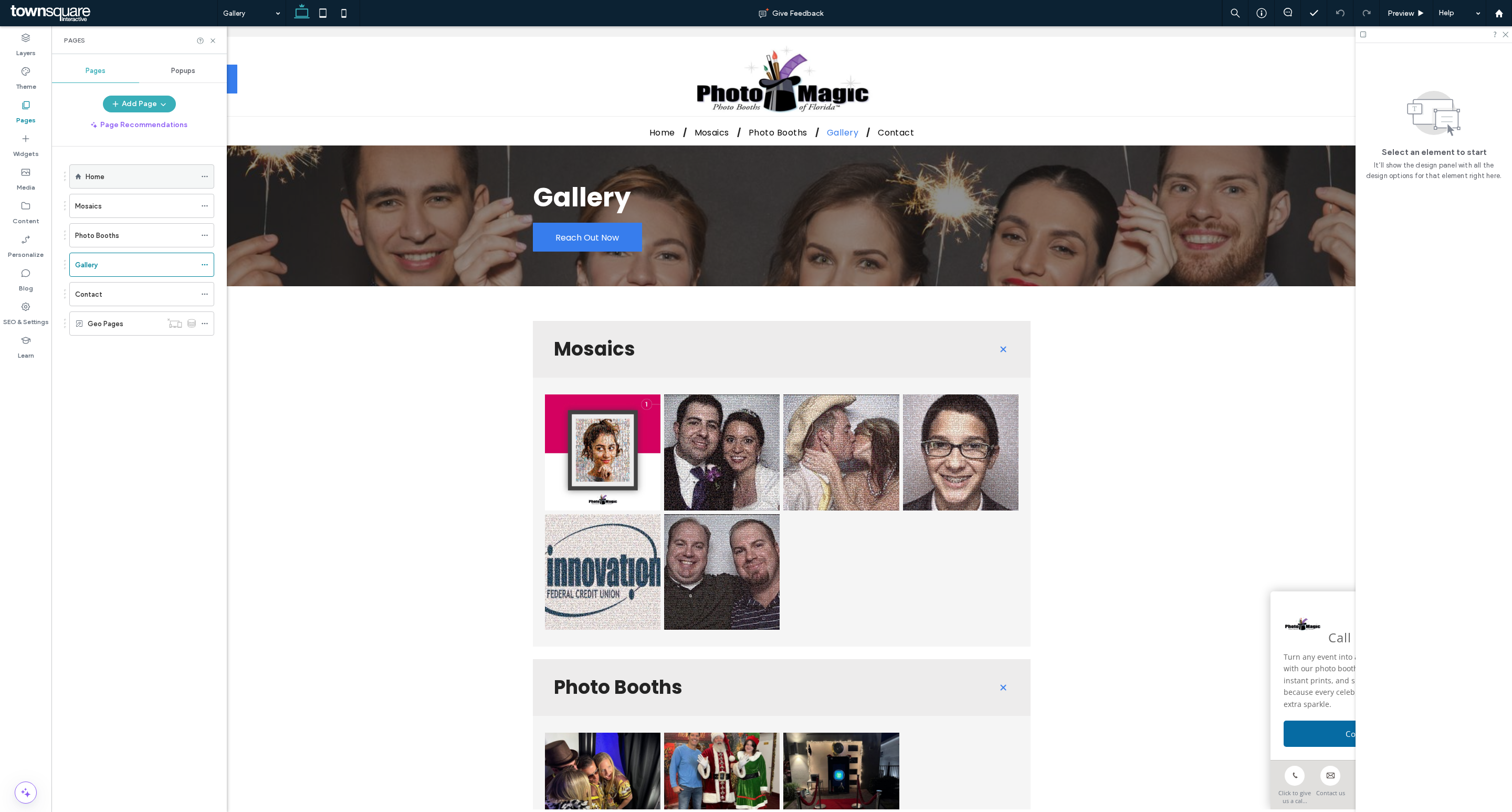
click at [122, 172] on div "Home" at bounding box center [140, 177] width 110 height 11
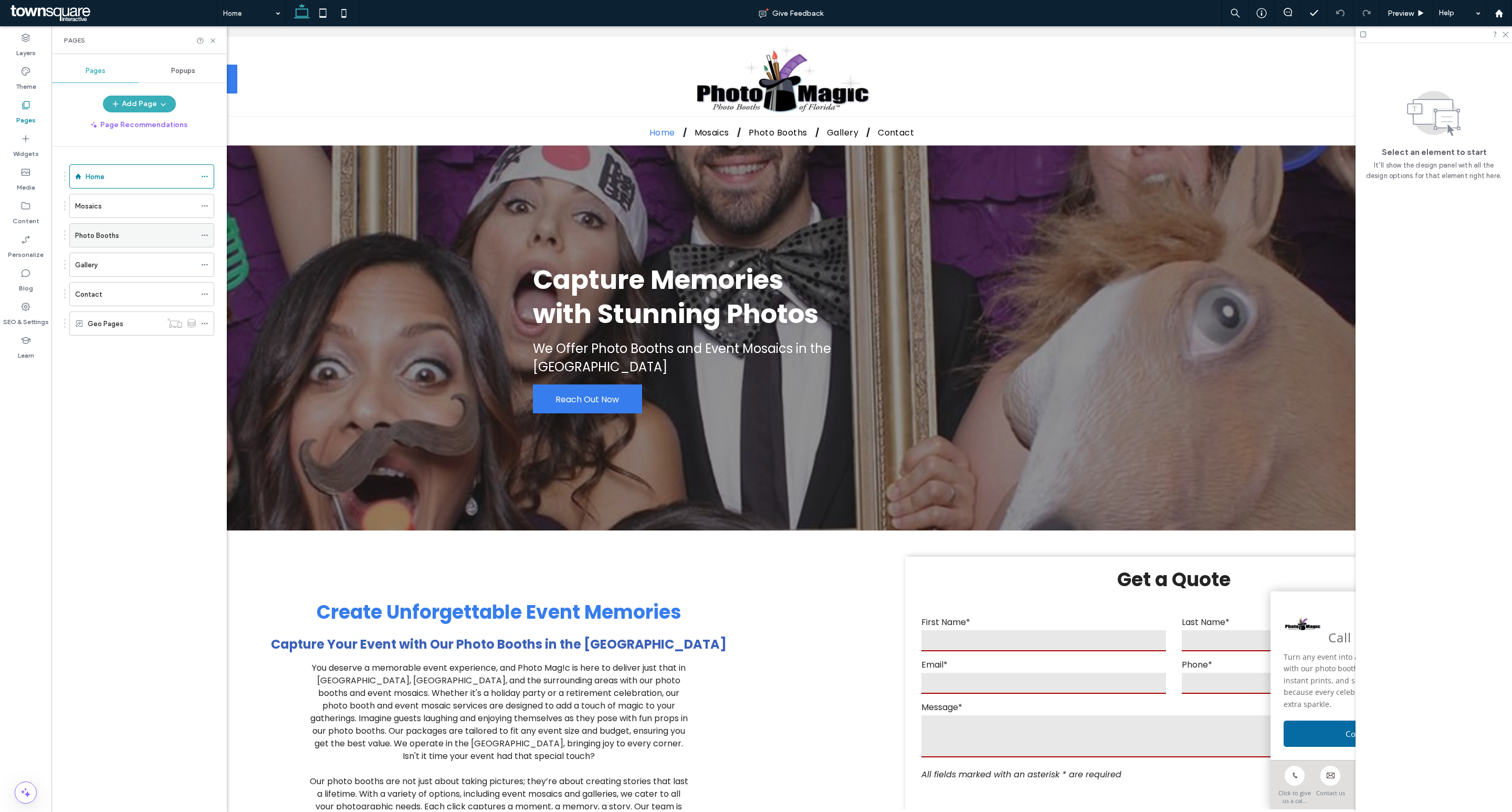
click at [104, 239] on label "Photo Booths" at bounding box center [97, 236] width 44 height 18
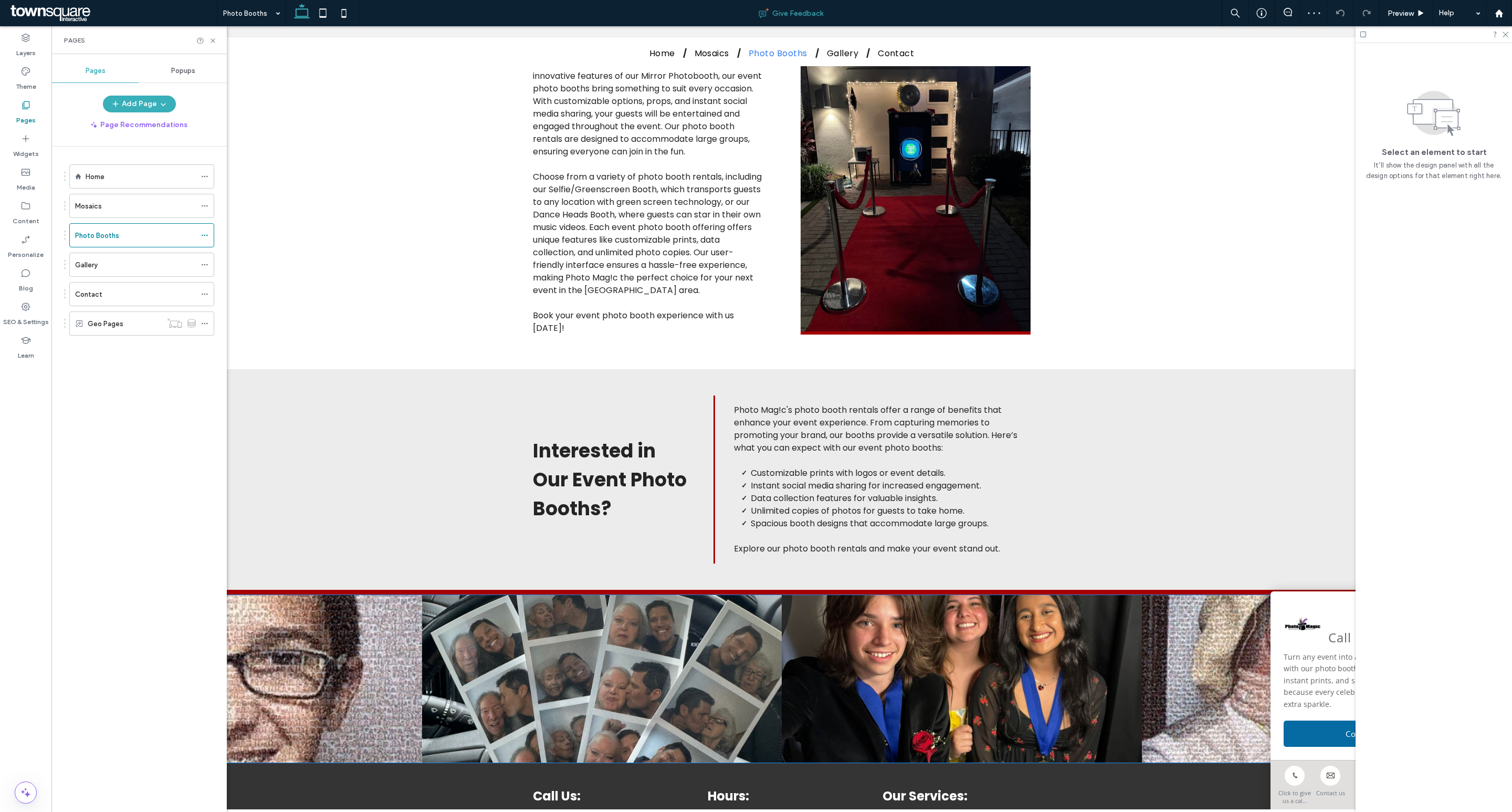
scroll to position [345, 0]
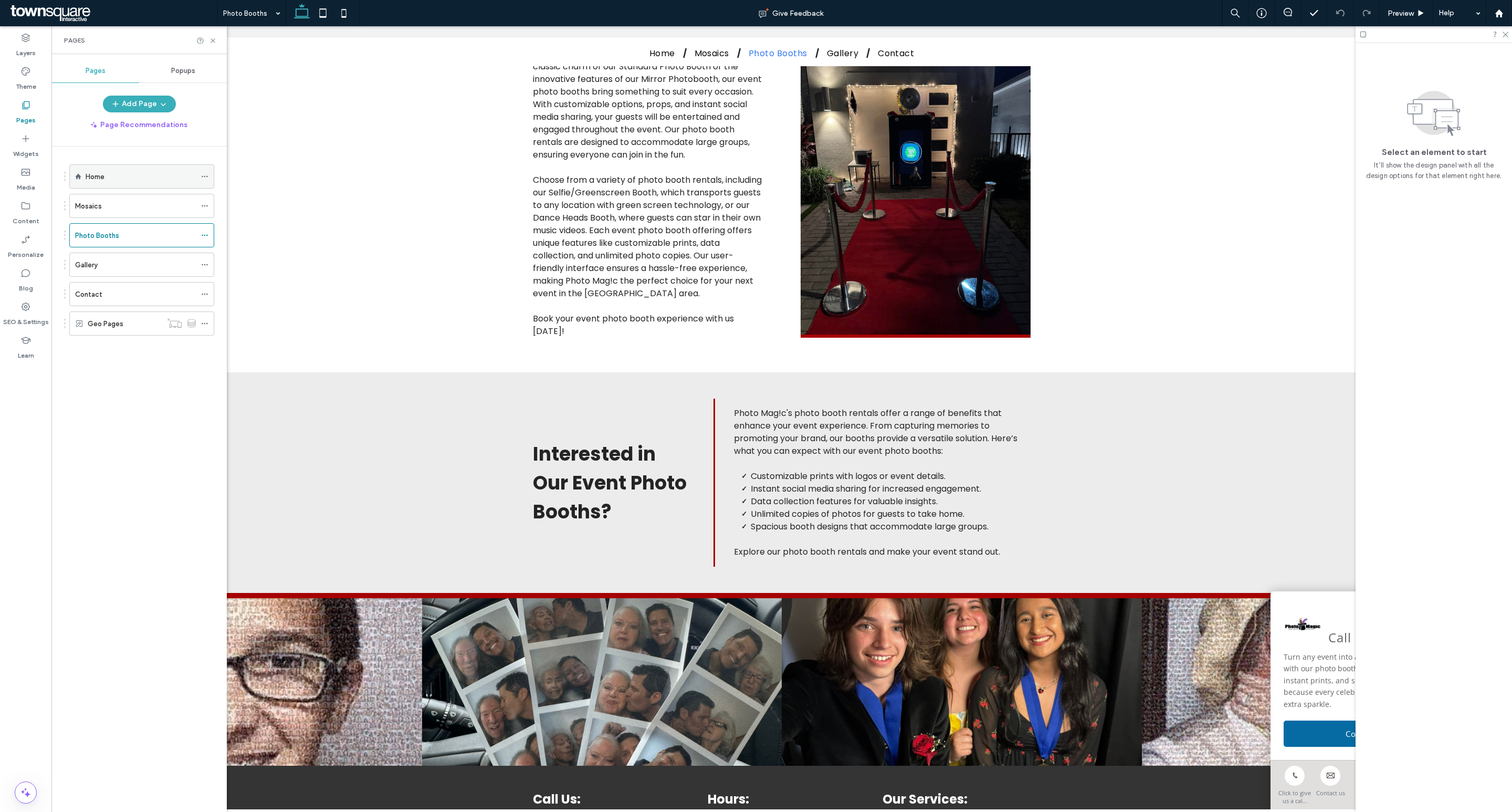
click at [104, 181] on label "Home" at bounding box center [94, 177] width 19 height 18
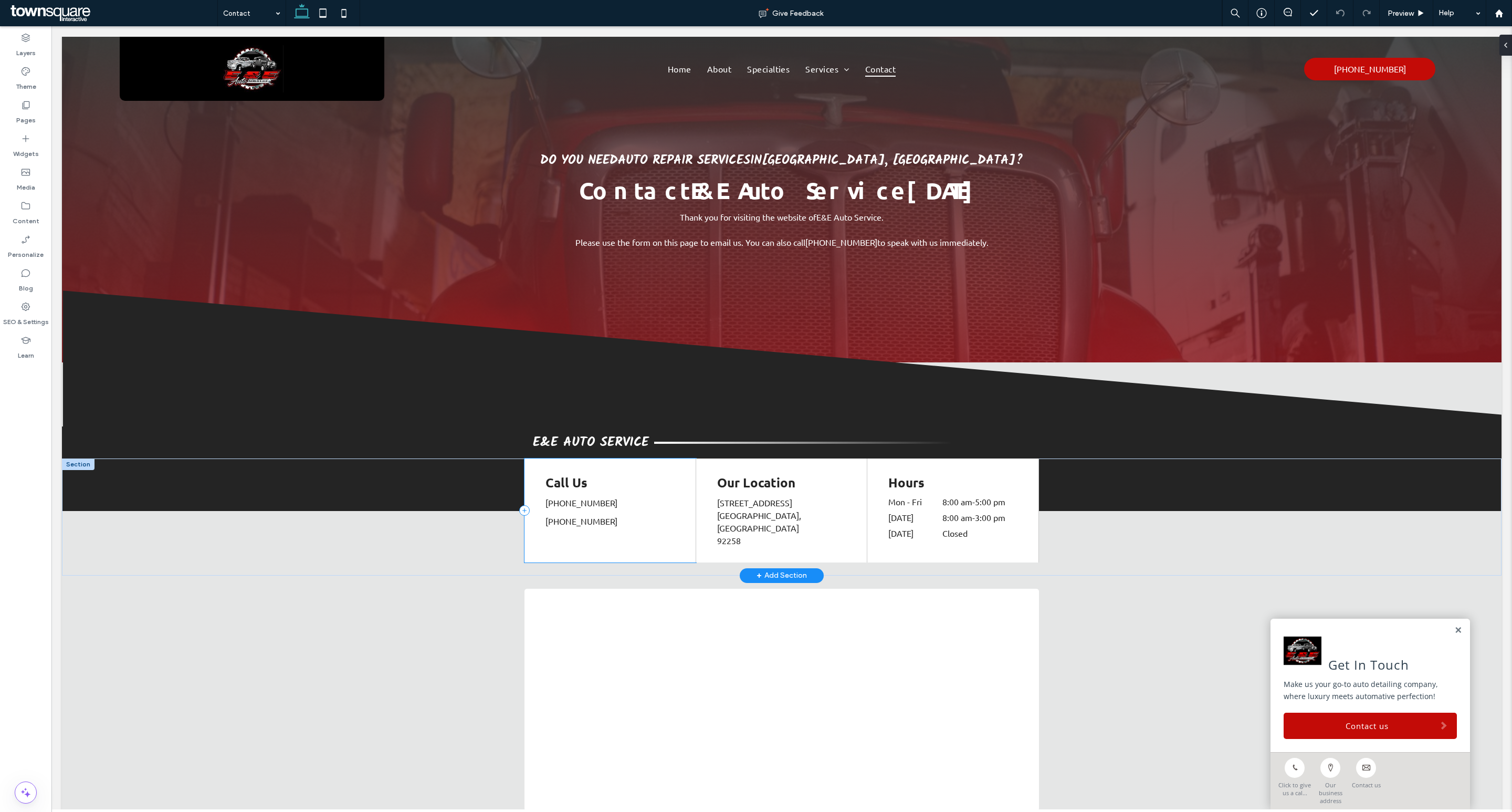
click at [659, 521] on div "Call Us [PHONE_NUMBER] [PHONE_NUMBER] ﻿" at bounding box center [610, 510] width 172 height 104
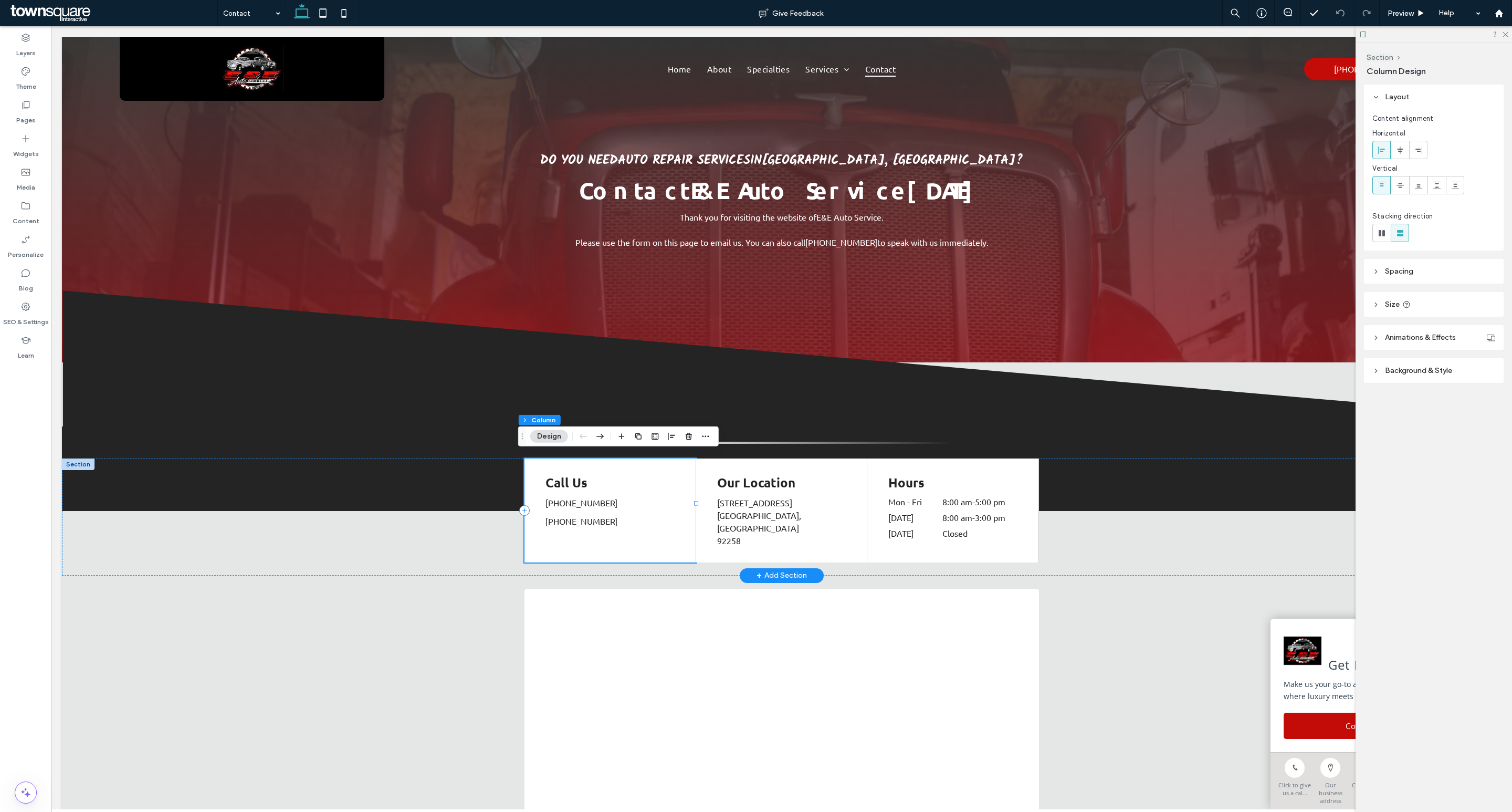
click at [681, 526] on div "Call Us [PHONE_NUMBER] [PHONE_NUMBER] ﻿" at bounding box center [610, 510] width 172 height 104
click at [603, 478] on h4 "Call Us" at bounding box center [611, 482] width 131 height 17
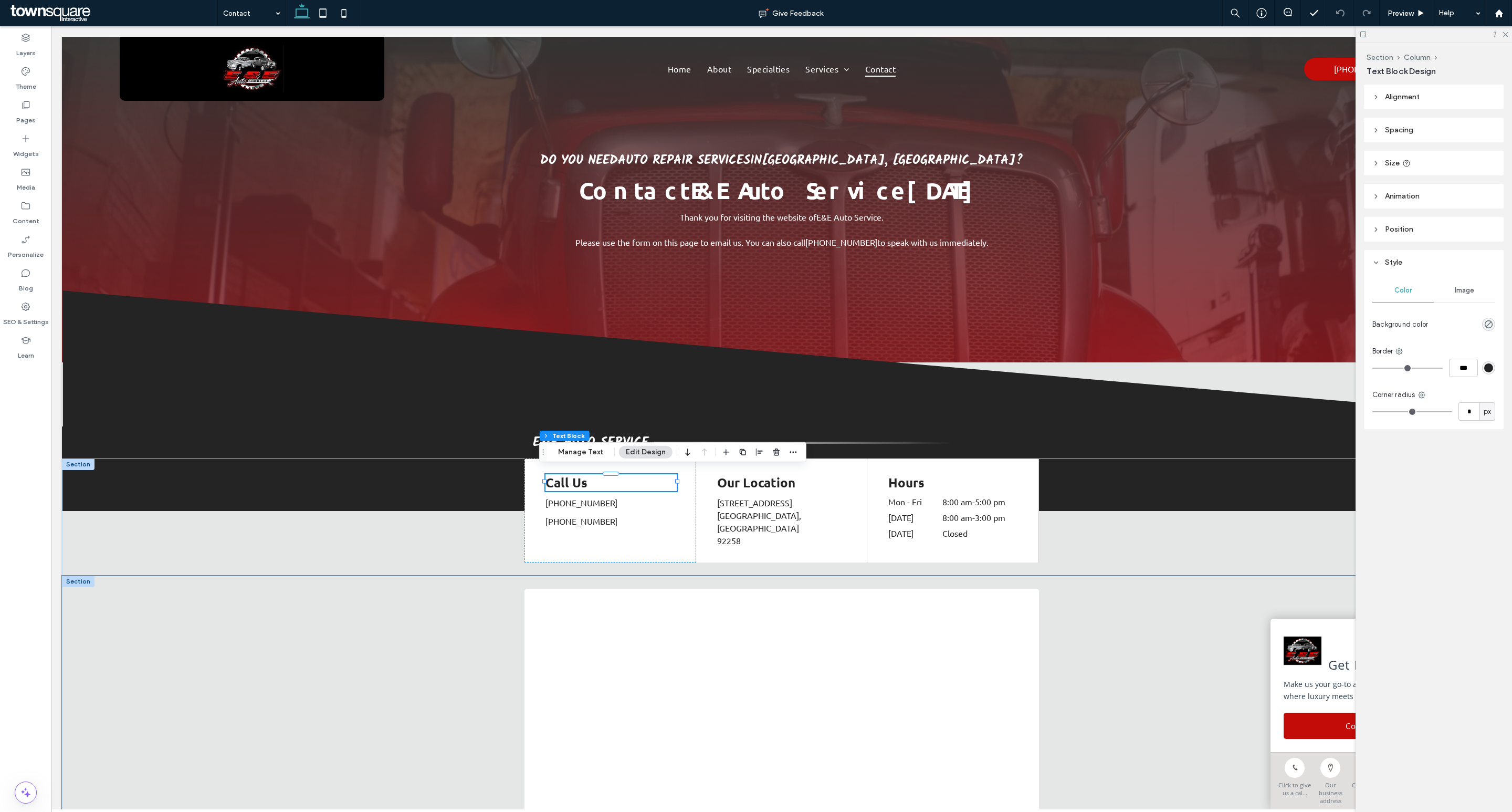
click at [467, 577] on div at bounding box center [782, 700] width 630 height 249
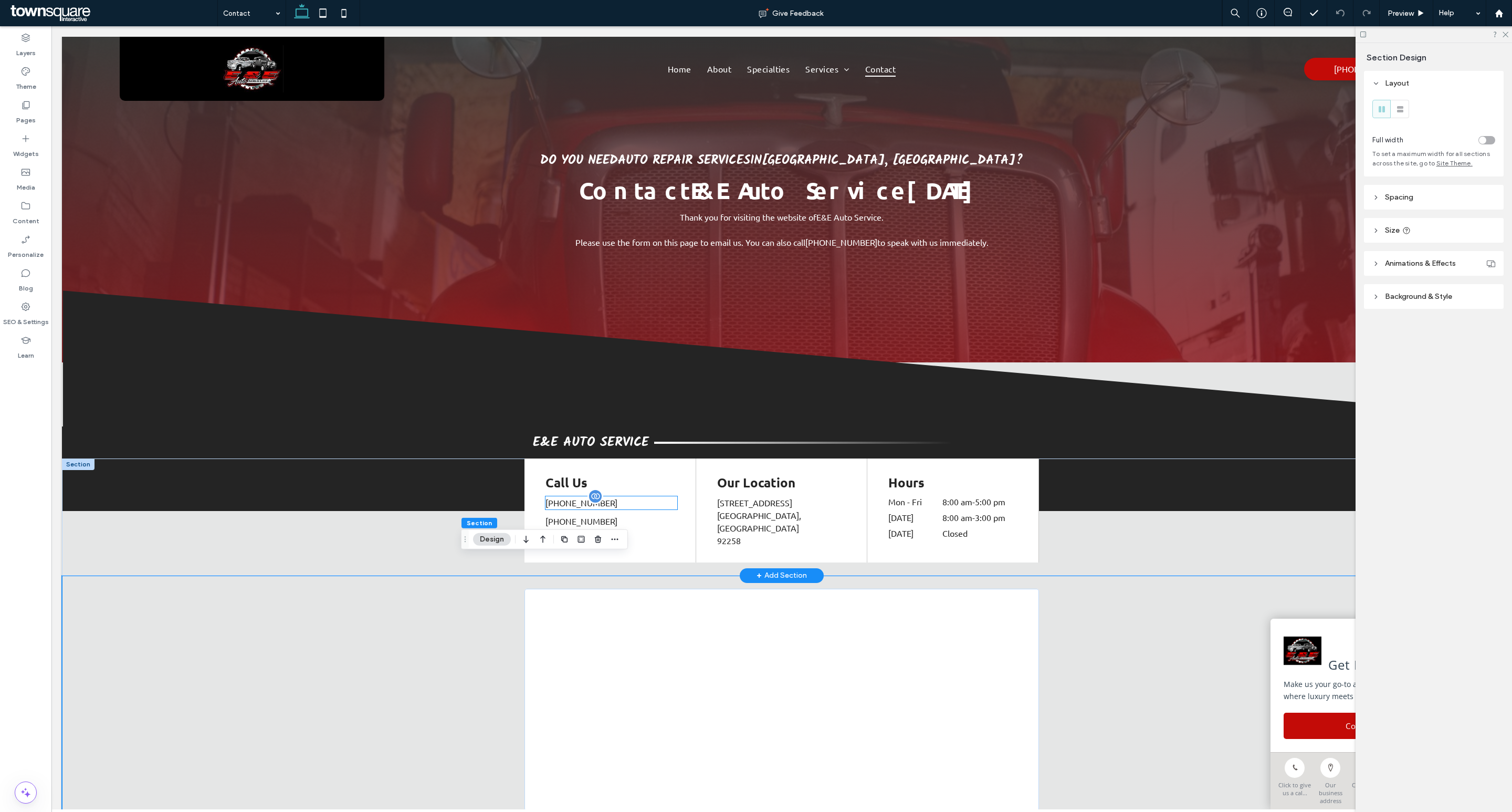
click at [657, 496] on p "(760) 850-7776" at bounding box center [611, 502] width 131 height 13
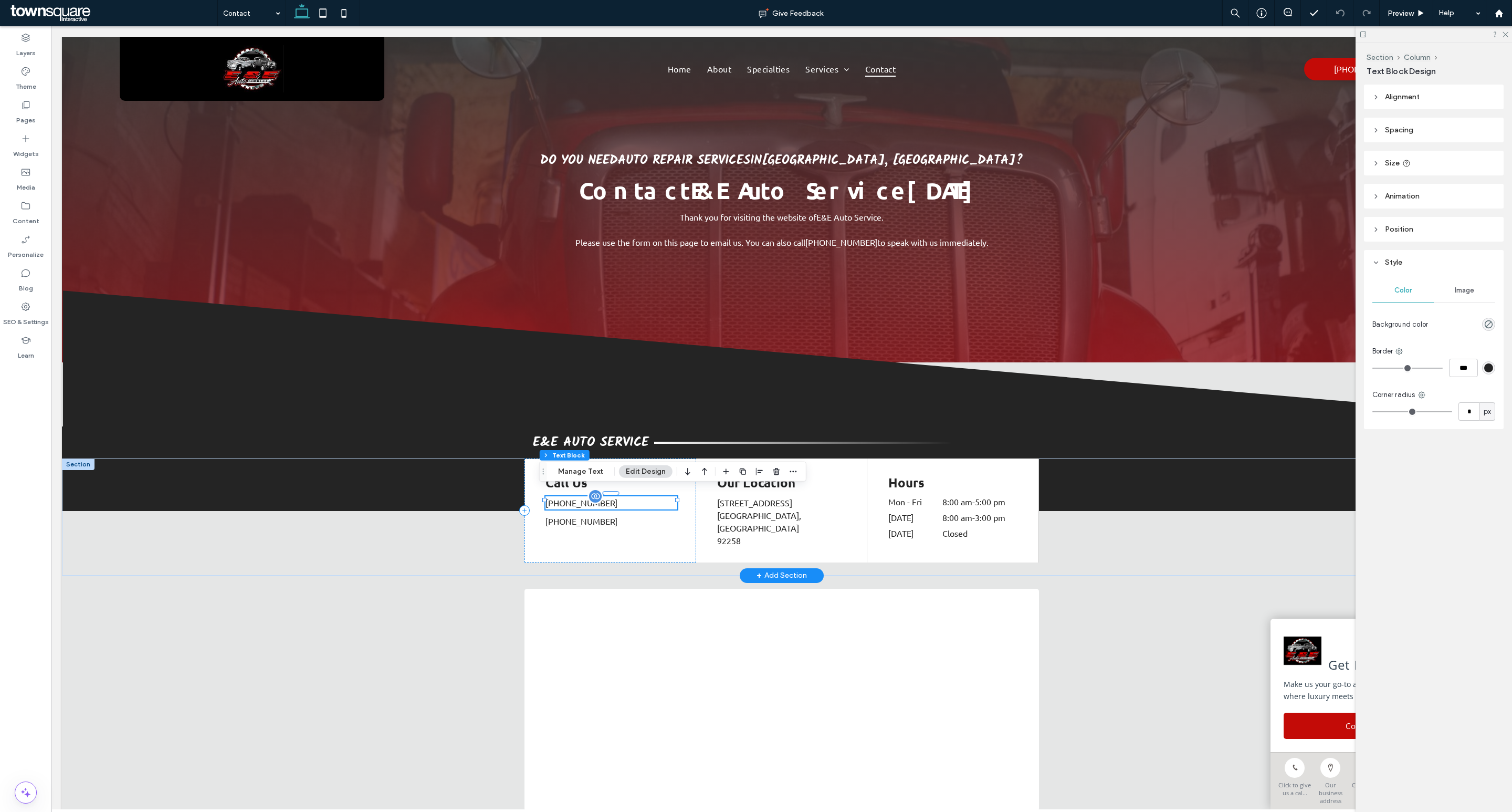
click at [657, 496] on p "(760) 850-7776" at bounding box center [611, 502] width 131 height 13
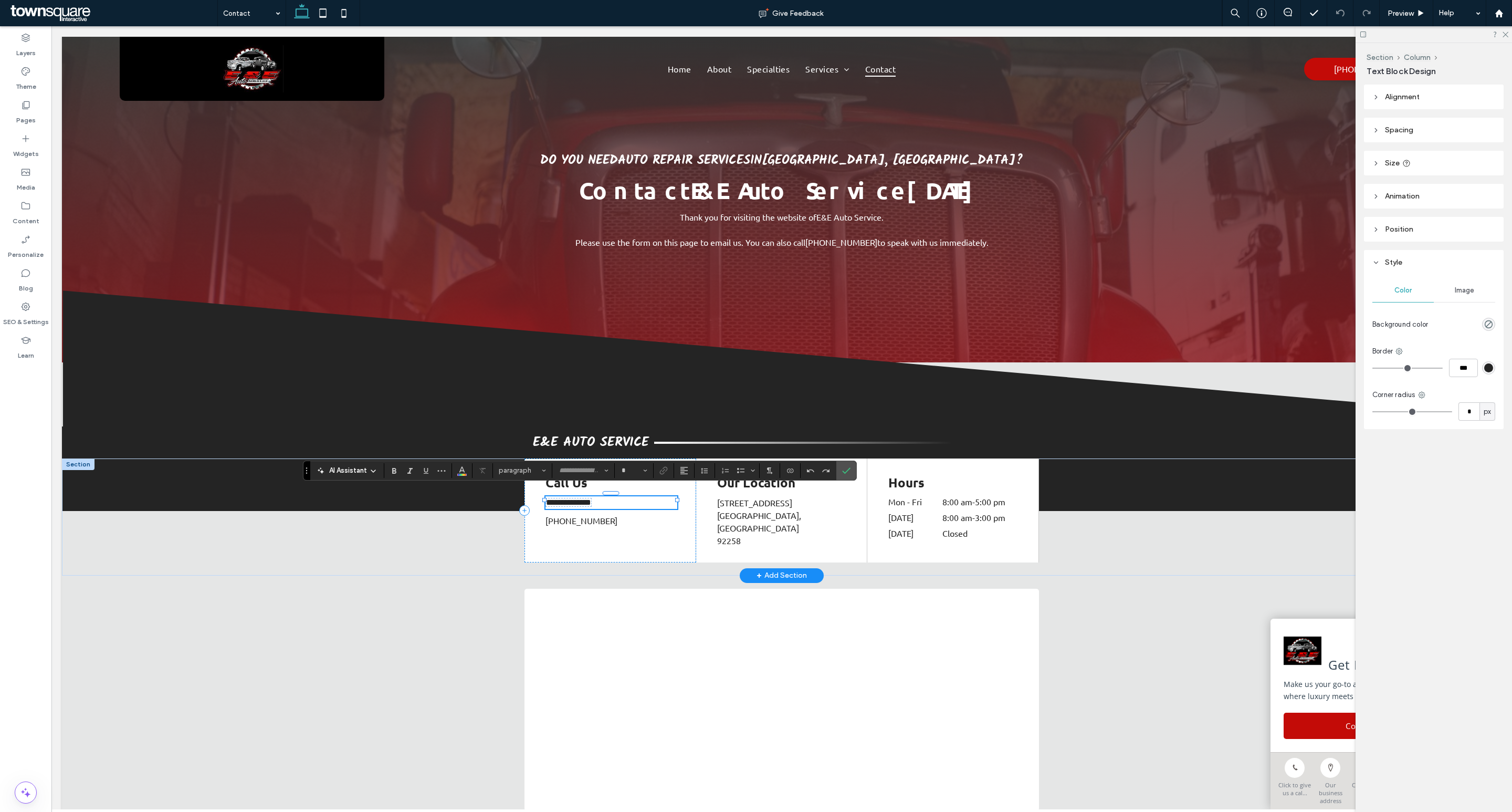
type input "******"
type input "**"
click at [634, 496] on p "**********" at bounding box center [611, 502] width 131 height 13
click at [633, 496] on p "**********" at bounding box center [611, 502] width 131 height 13
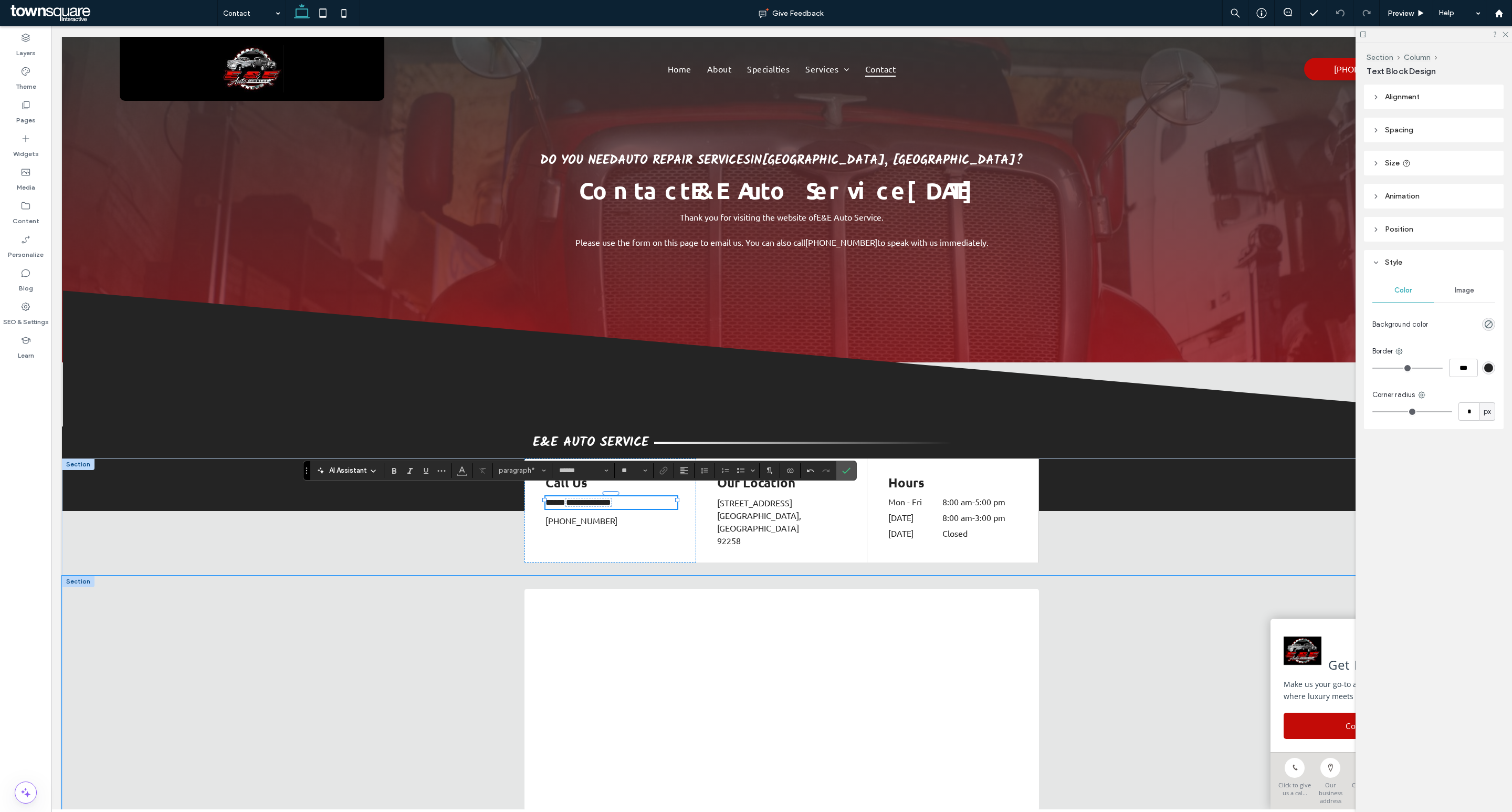
click at [496, 575] on div at bounding box center [782, 700] width 630 height 249
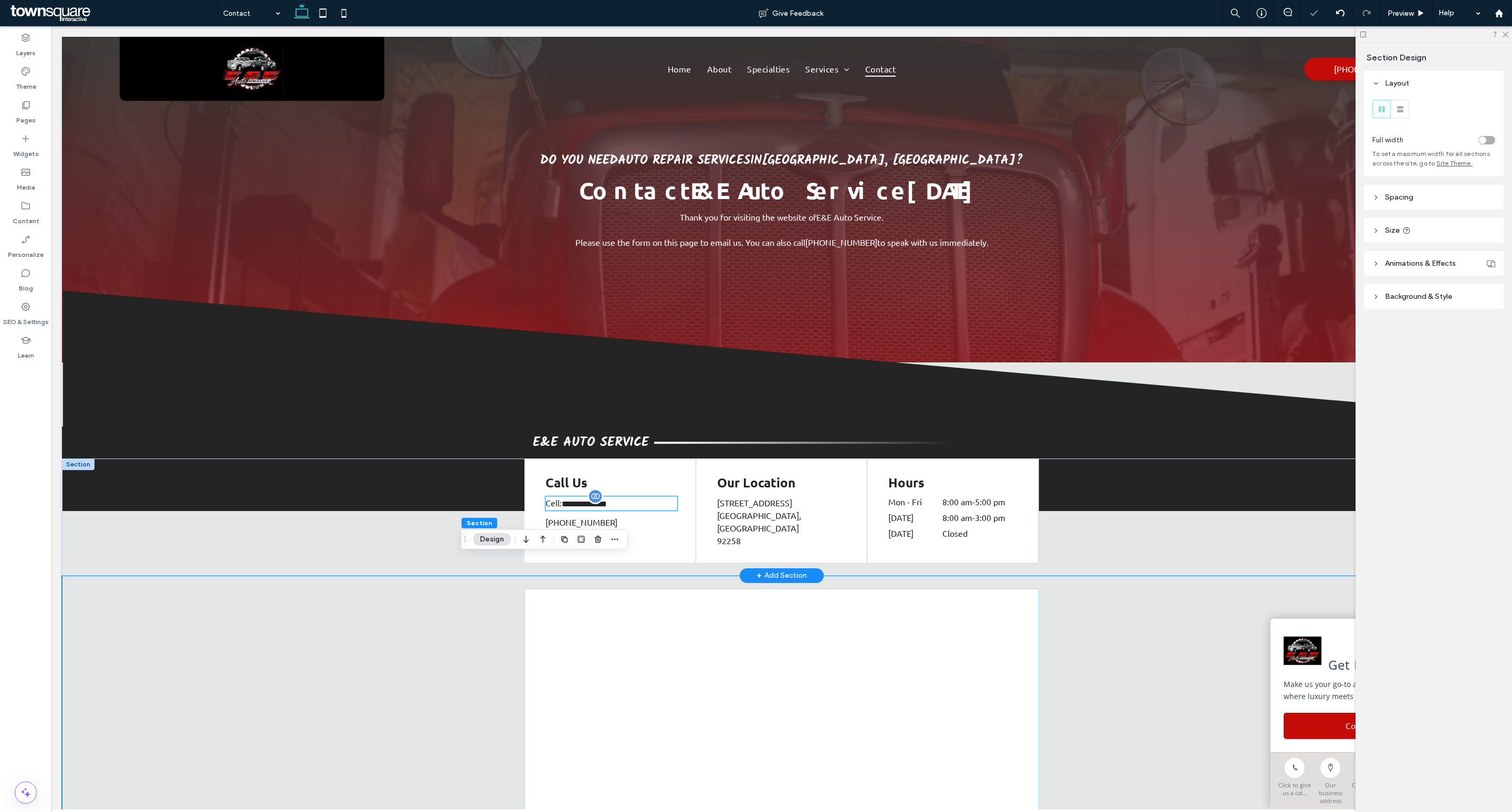
click at [665, 498] on p "**********" at bounding box center [611, 503] width 131 height 14
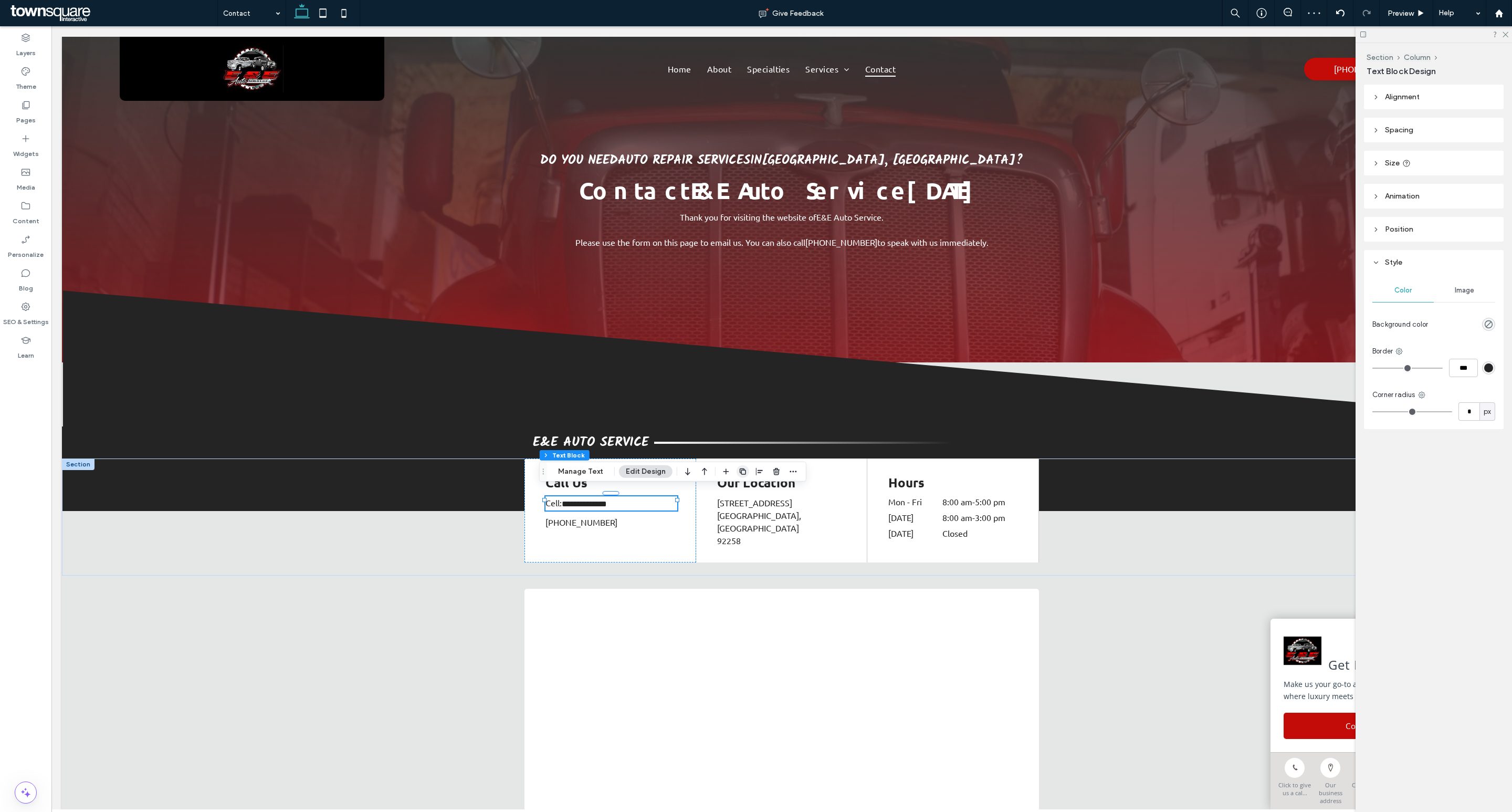
click at [740, 470] on use "button" at bounding box center [742, 471] width 6 height 6
click at [551, 516] on p "Cell: (760) 850-7776" at bounding box center [611, 522] width 131 height 13
type input "******"
type input "**"
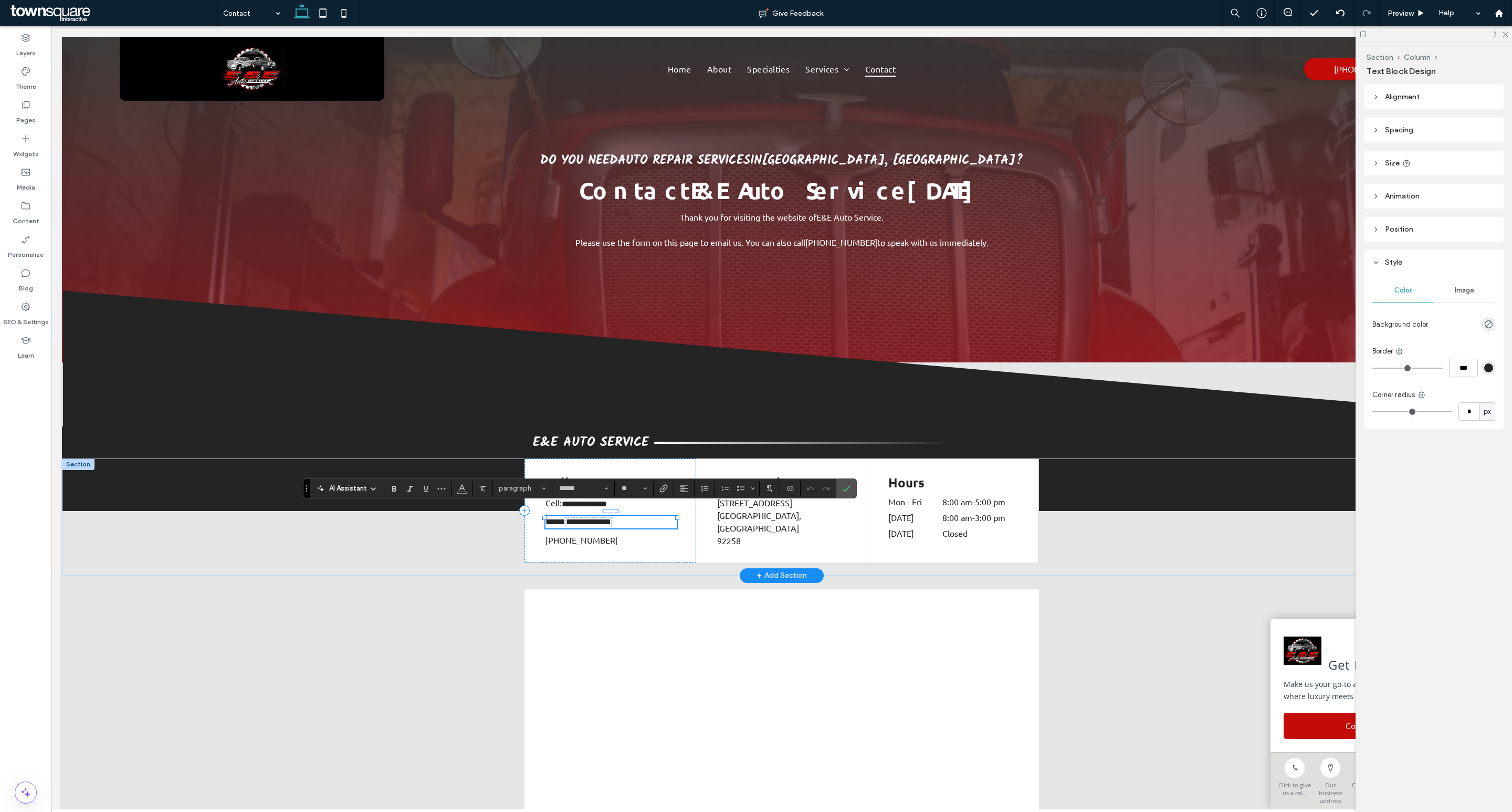
click at [552, 517] on span "**********" at bounding box center [578, 521] width 66 height 9
click at [475, 583] on div at bounding box center [782, 700] width 630 height 249
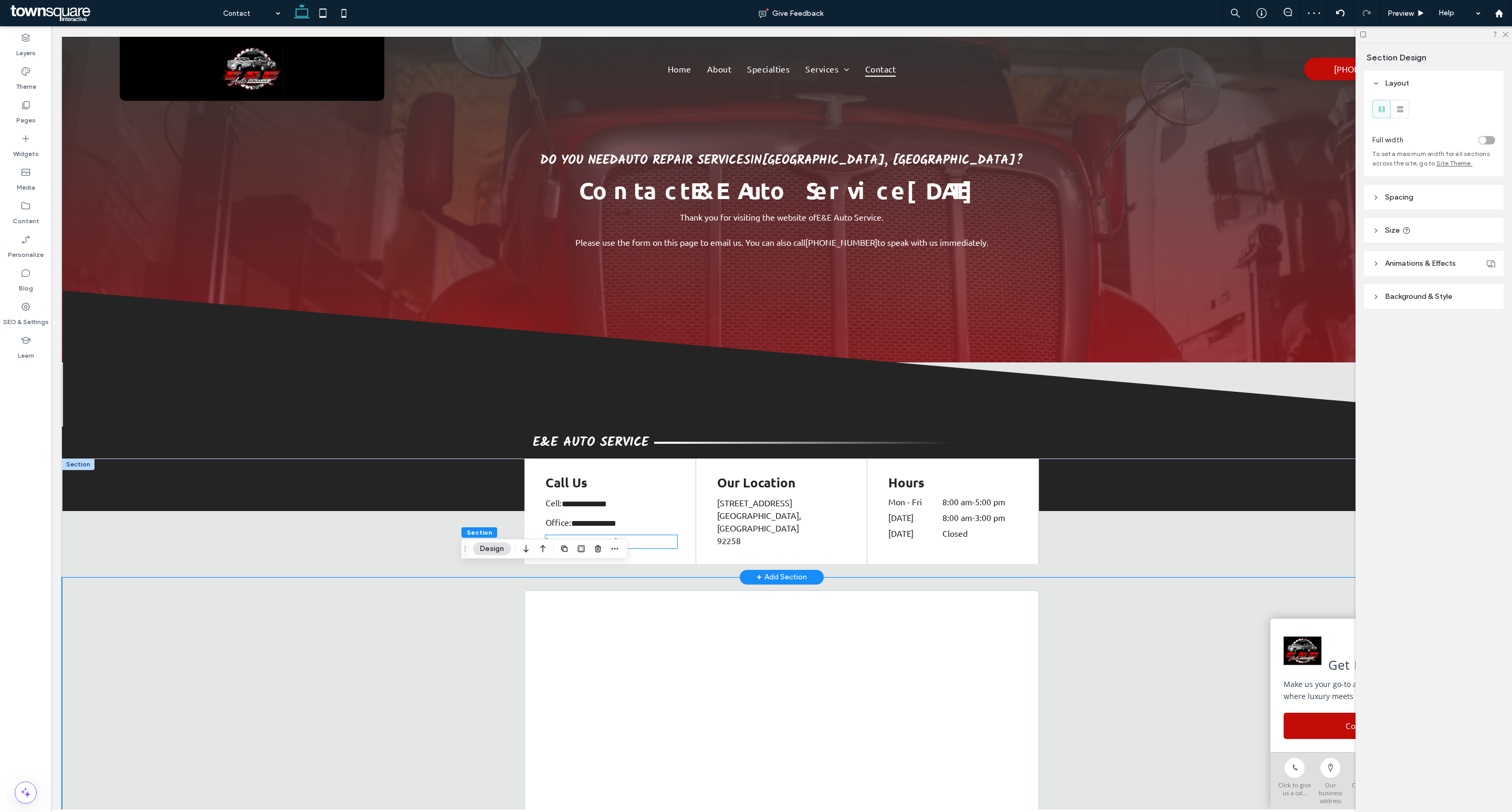
click at [657, 535] on p "(760) 671-9500 ﻿" at bounding box center [611, 541] width 131 height 13
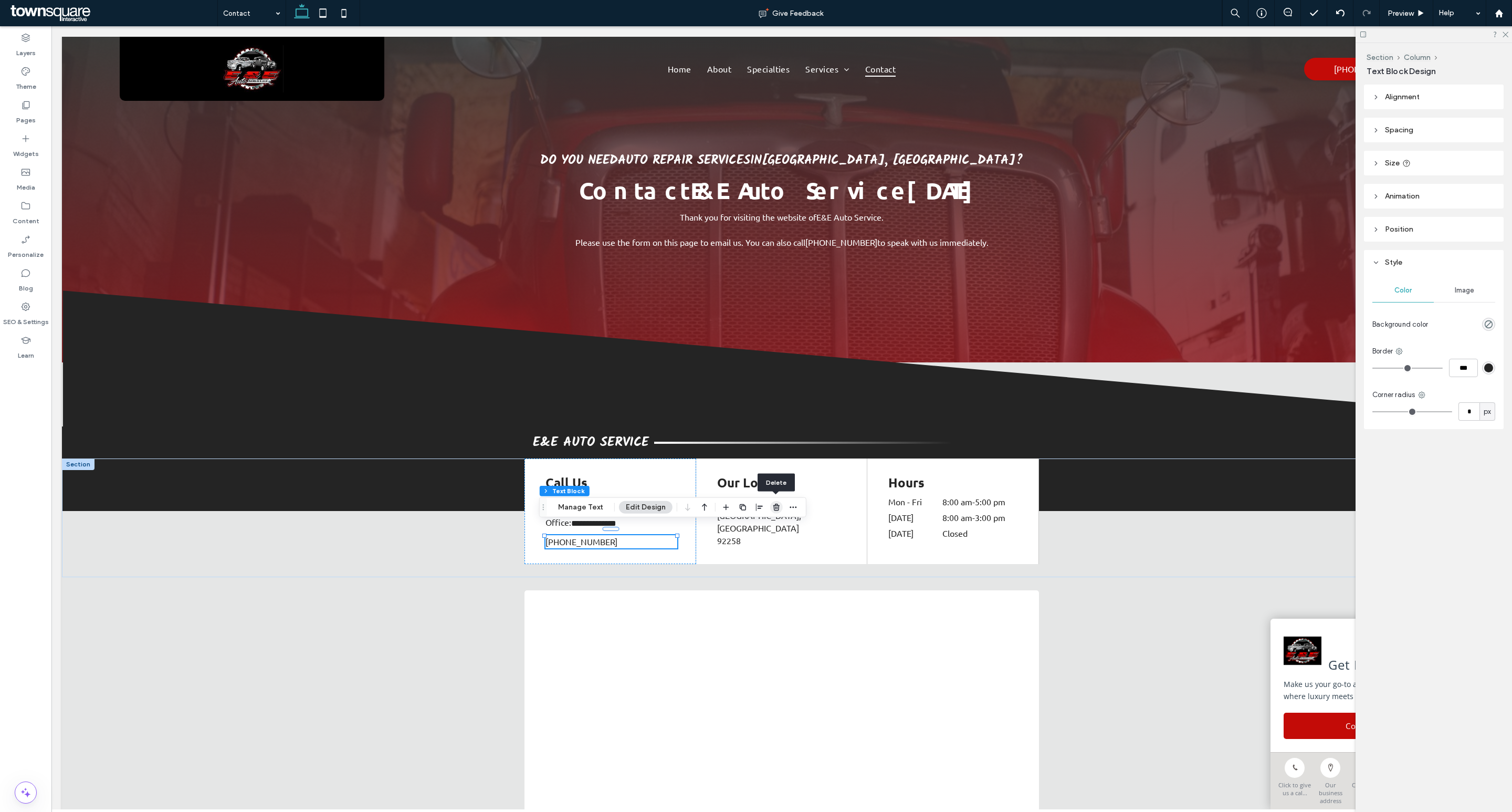
click at [770, 509] on span "button" at bounding box center [777, 507] width 13 height 13
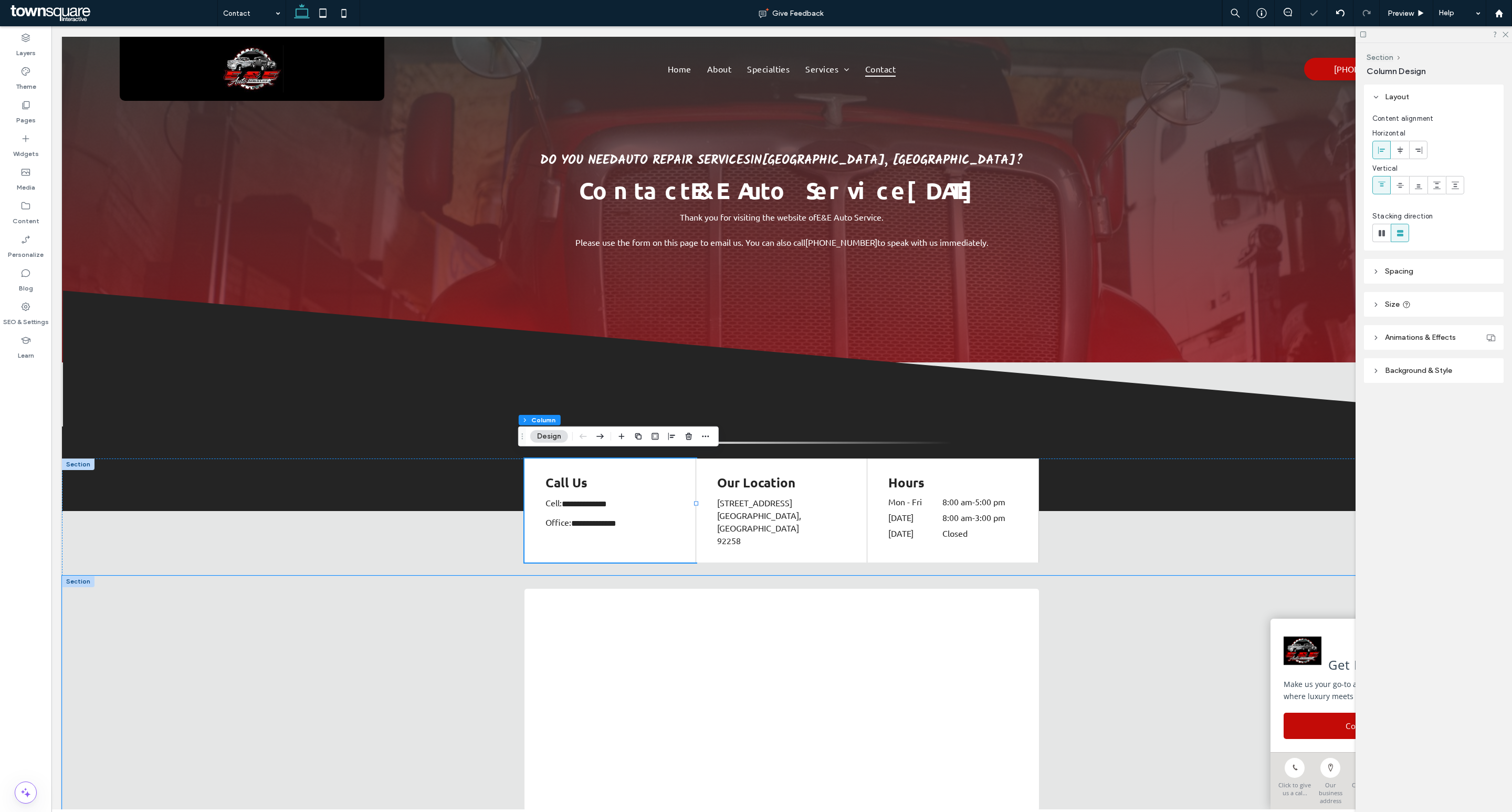
click at [367, 588] on div at bounding box center [782, 700] width 1440 height 249
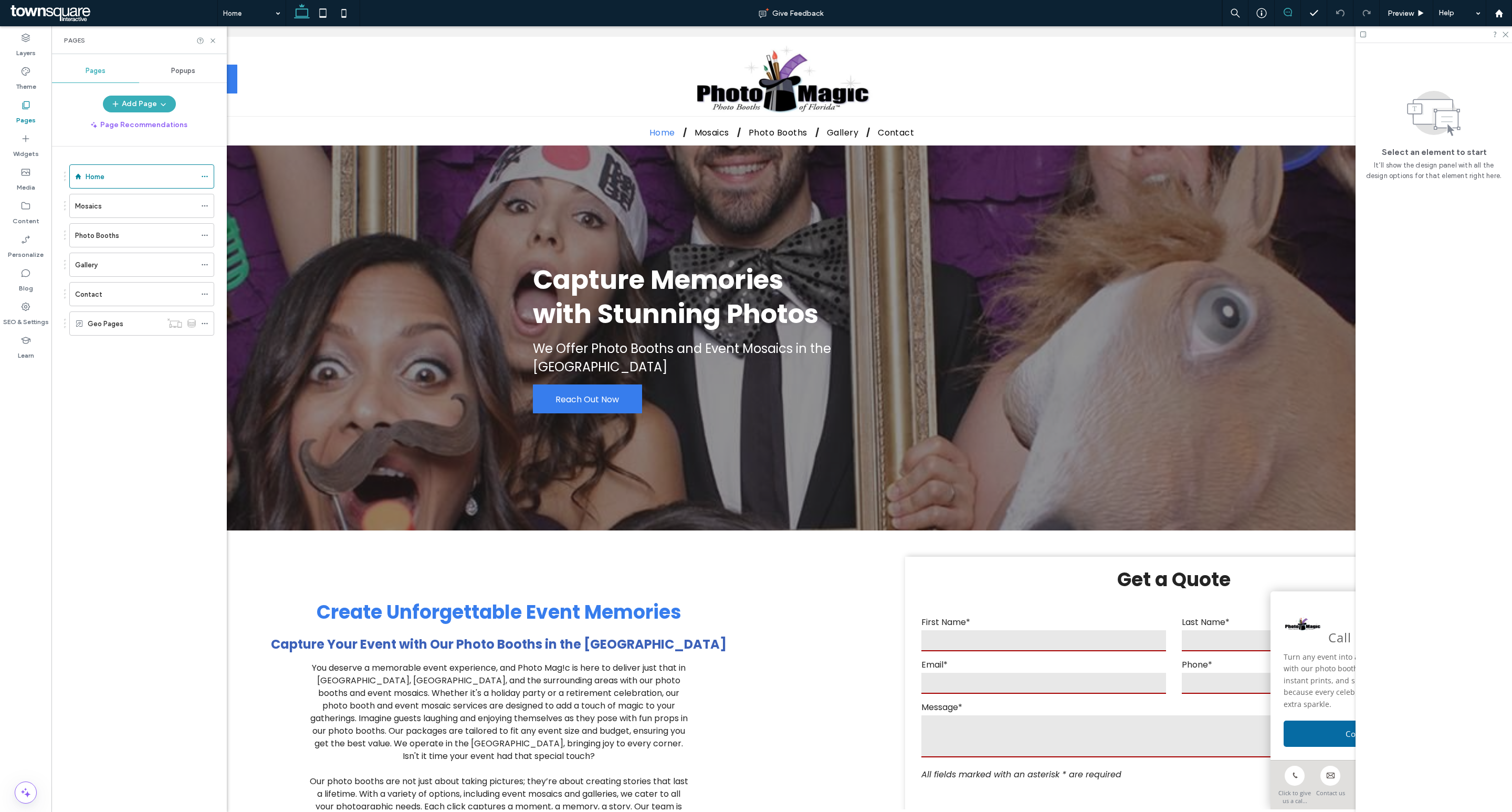
click at [1290, 9] on use at bounding box center [1288, 12] width 9 height 9
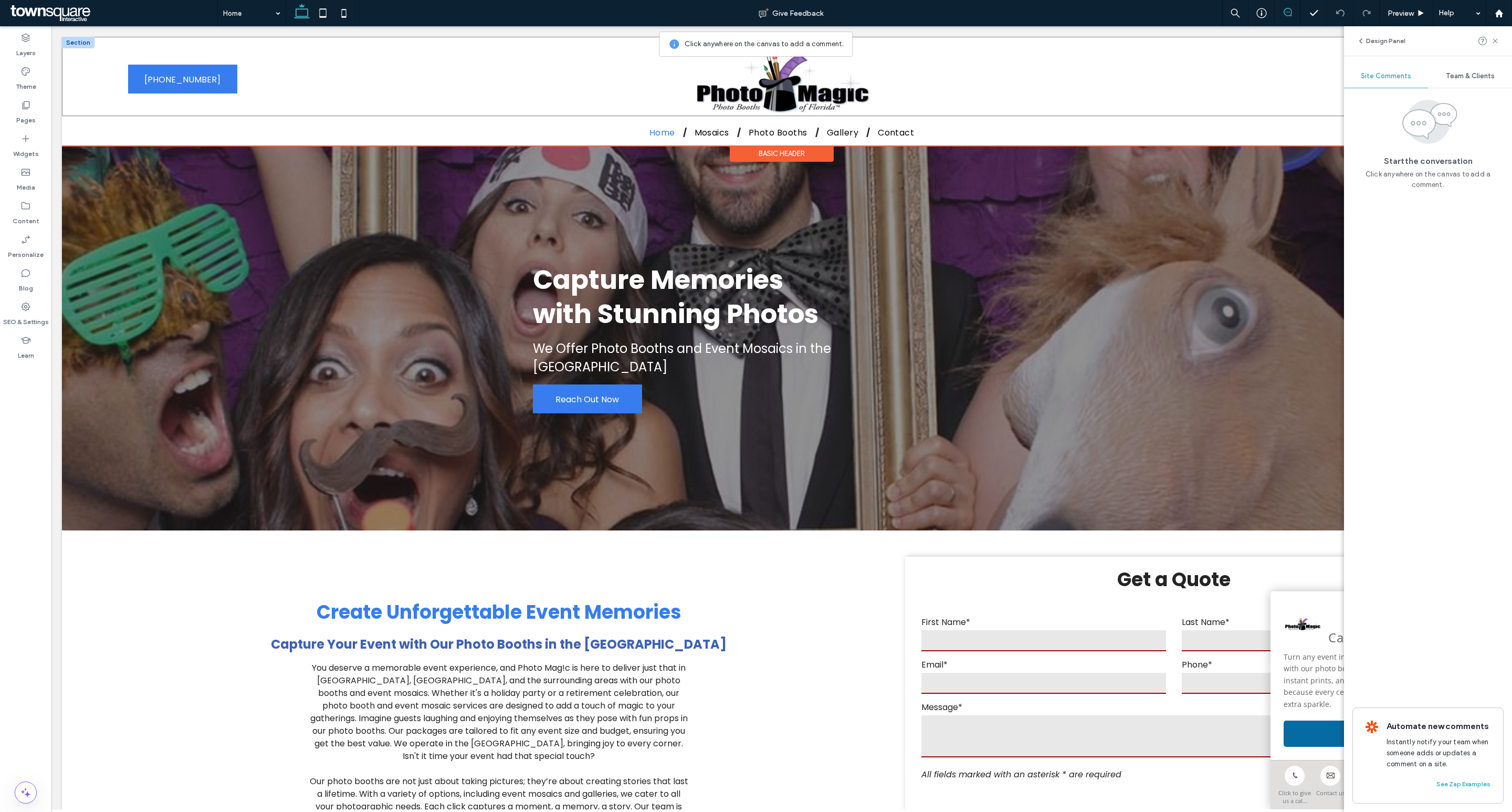
click at [957, 40] on div "[PHONE_NUMBER] [PHONE_NUMBER]" at bounding box center [782, 77] width 1440 height 80
click at [957, 40] on div at bounding box center [963, 40] width 18 height 18
click at [957, 40] on div "[PHONE_NUMBER] [PHONE_NUMBER]" at bounding box center [782, 77] width 1440 height 80
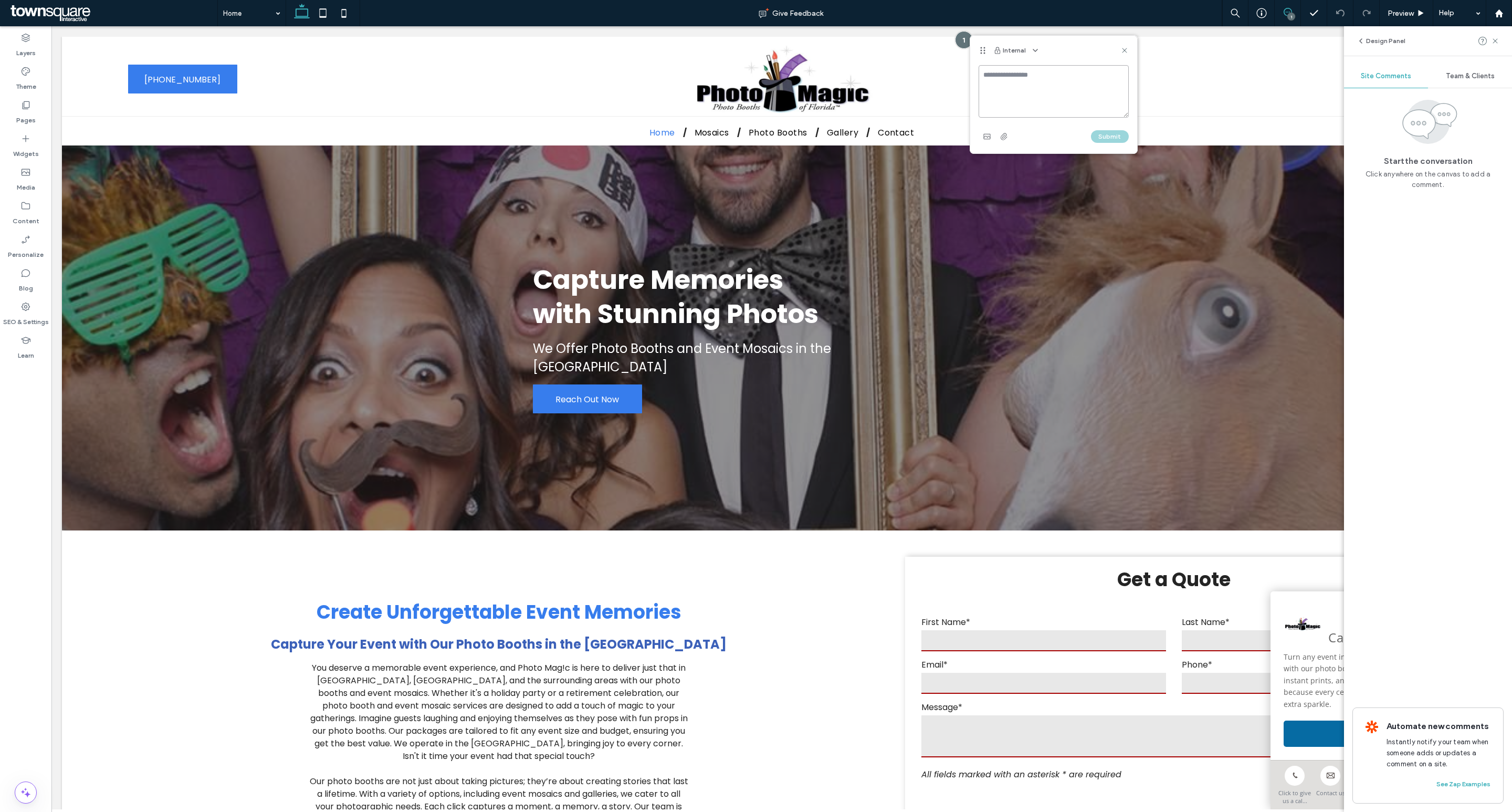
click at [1035, 96] on textarea at bounding box center [1054, 92] width 150 height 53
type textarea "**********"
click at [1110, 133] on button "Submit" at bounding box center [1110, 136] width 38 height 13
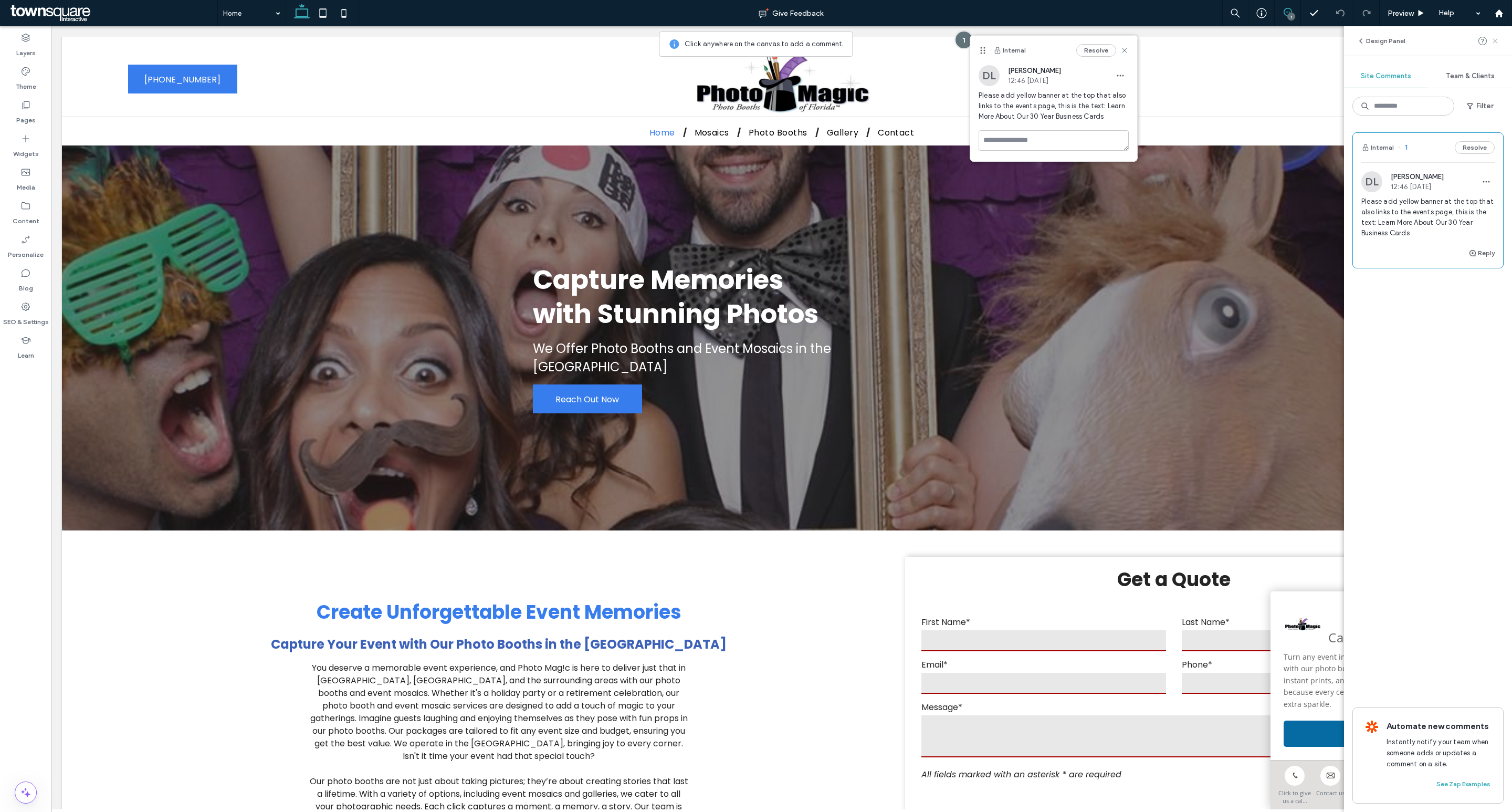
click at [1498, 41] on icon at bounding box center [1496, 41] width 9 height 9
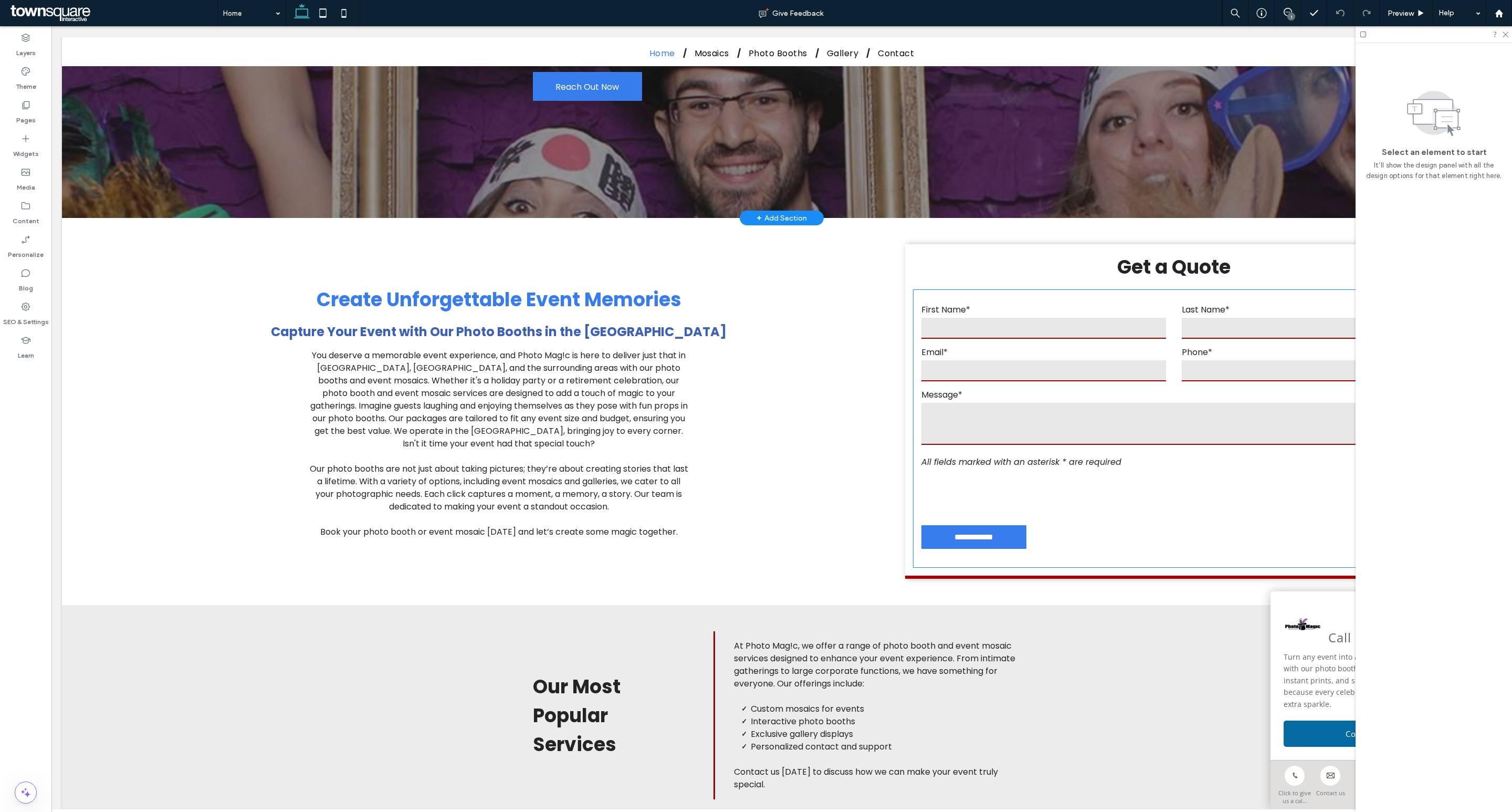
scroll to position [234, 0]
click at [30, 109] on icon at bounding box center [26, 104] width 11 height 11
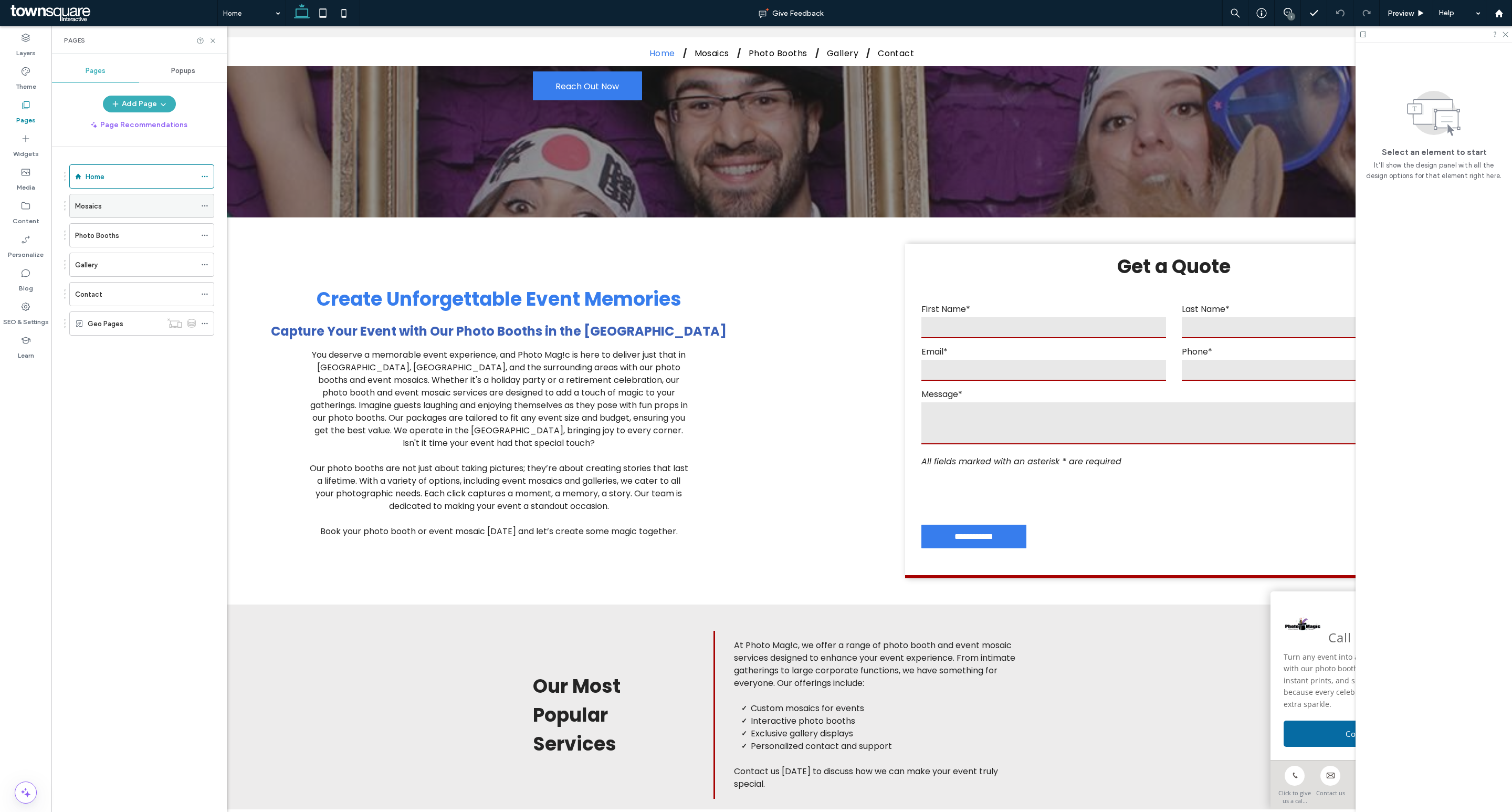
click at [205, 207] on use at bounding box center [205, 206] width 6 height 1
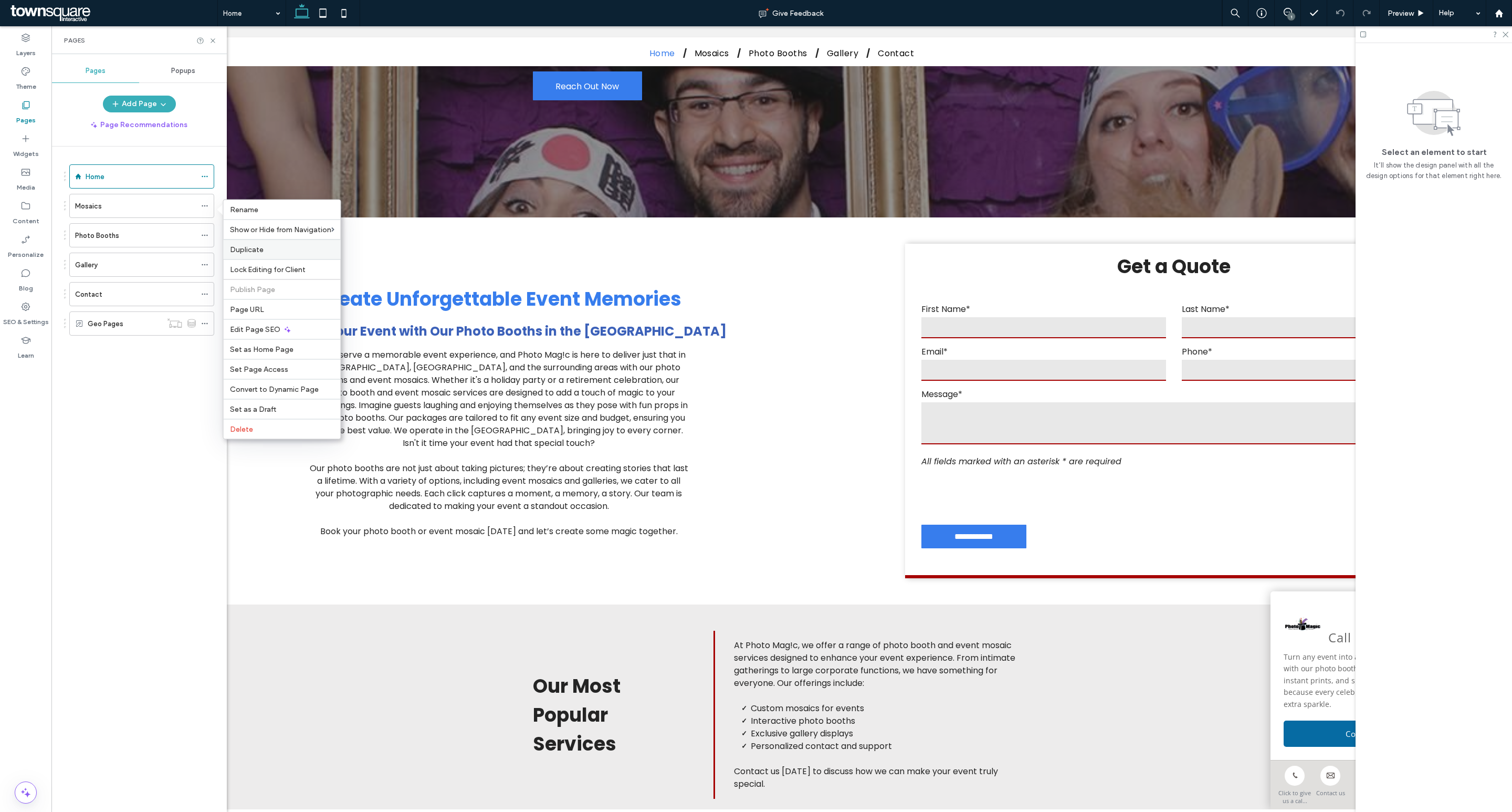
click at [265, 246] on label "Duplicate" at bounding box center [282, 249] width 104 height 9
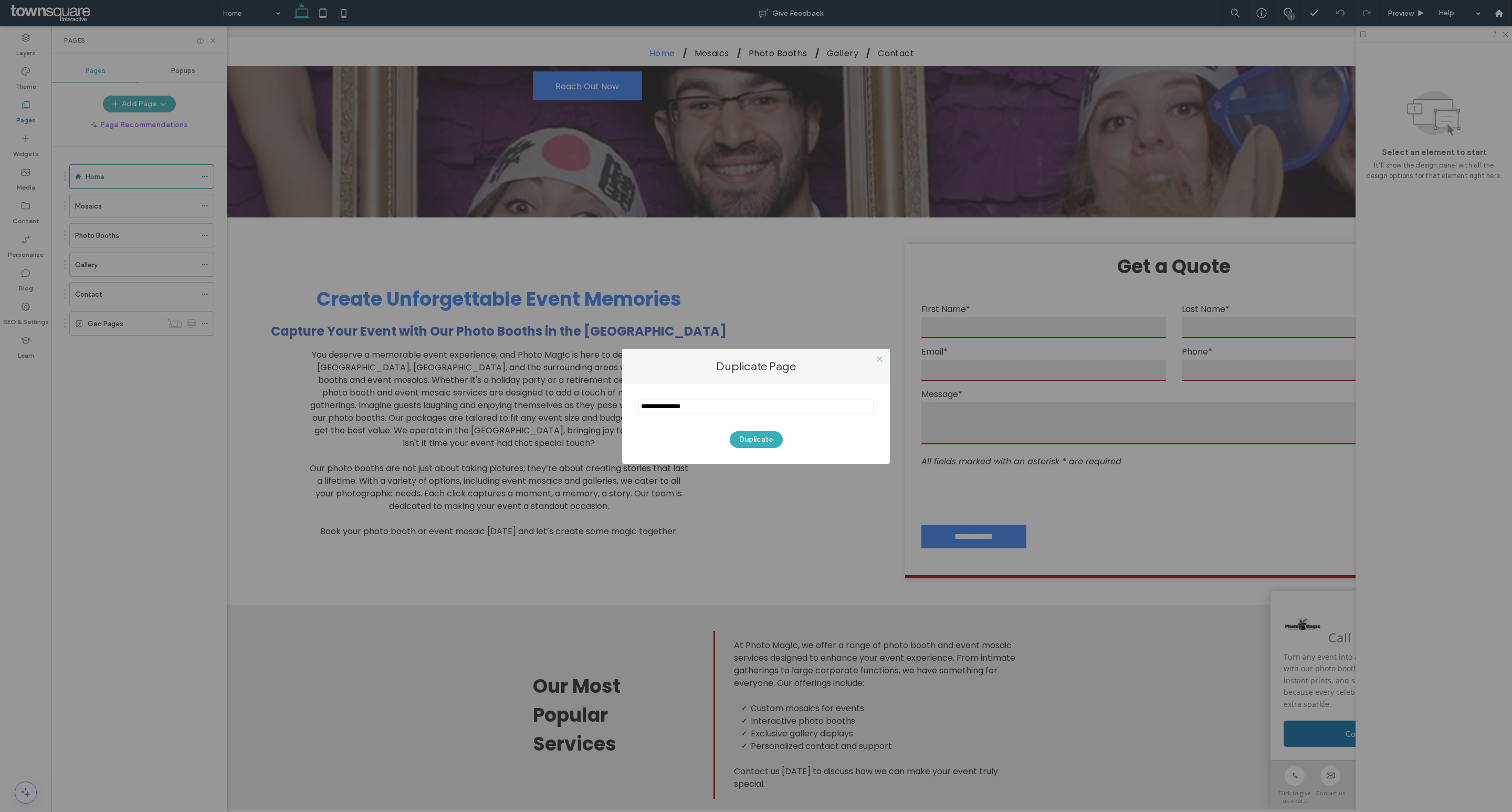
drag, startPoint x: 711, startPoint y: 404, endPoint x: 627, endPoint y: 399, distance: 84.1
click at [627, 399] on div "Duplicate" at bounding box center [756, 423] width 268 height 80
type input "******"
click at [744, 438] on button "Duplicate" at bounding box center [756, 440] width 53 height 17
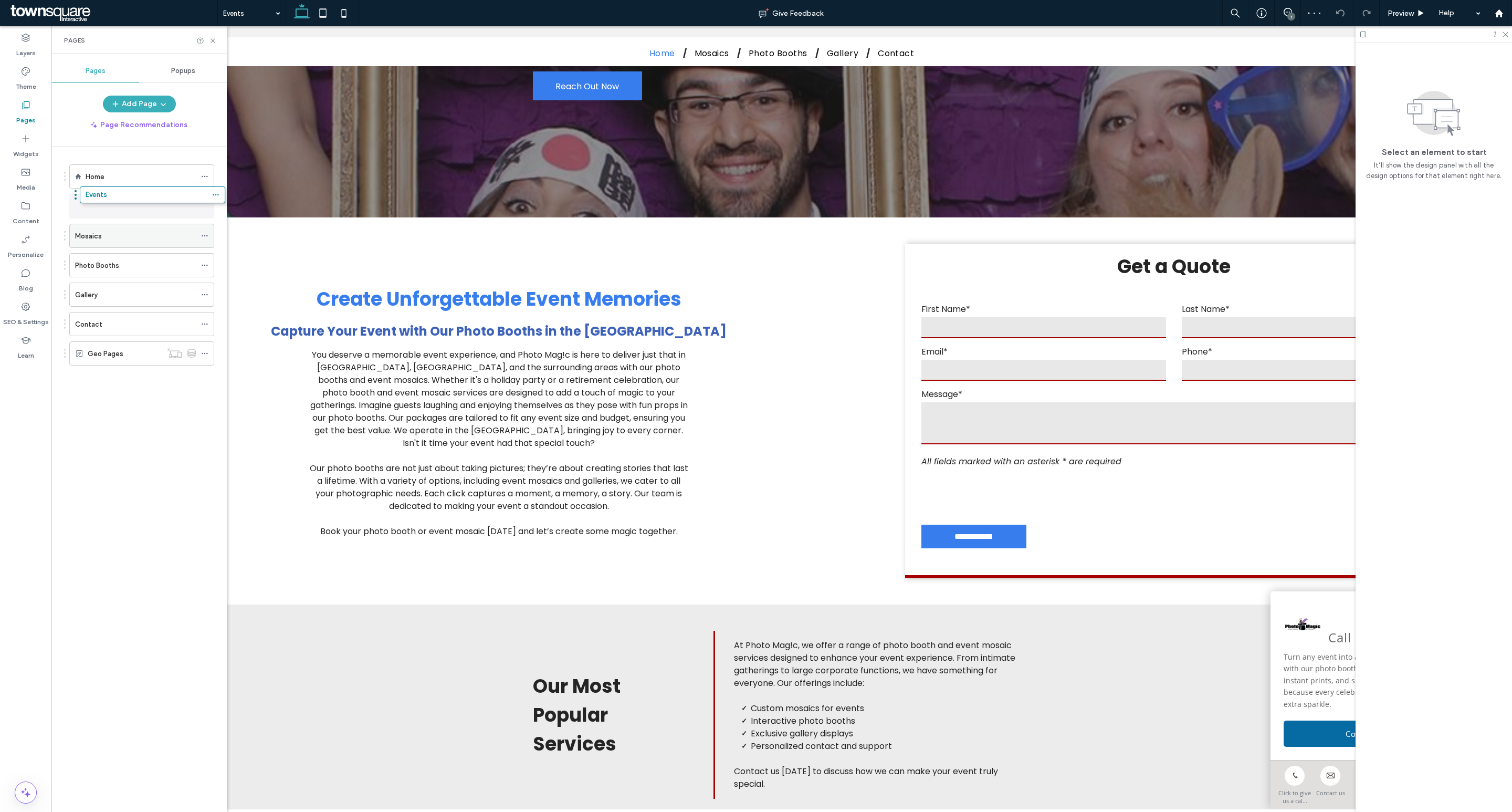
drag, startPoint x: 65, startPoint y: 355, endPoint x: 75, endPoint y: 203, distance: 152.3
click at [103, 241] on div "Mosaics" at bounding box center [136, 236] width 121 height 11
click at [114, 210] on div "Events" at bounding box center [136, 206] width 121 height 11
click at [211, 38] on icon at bounding box center [212, 40] width 8 height 8
